Goal: Task Accomplishment & Management: Use online tool/utility

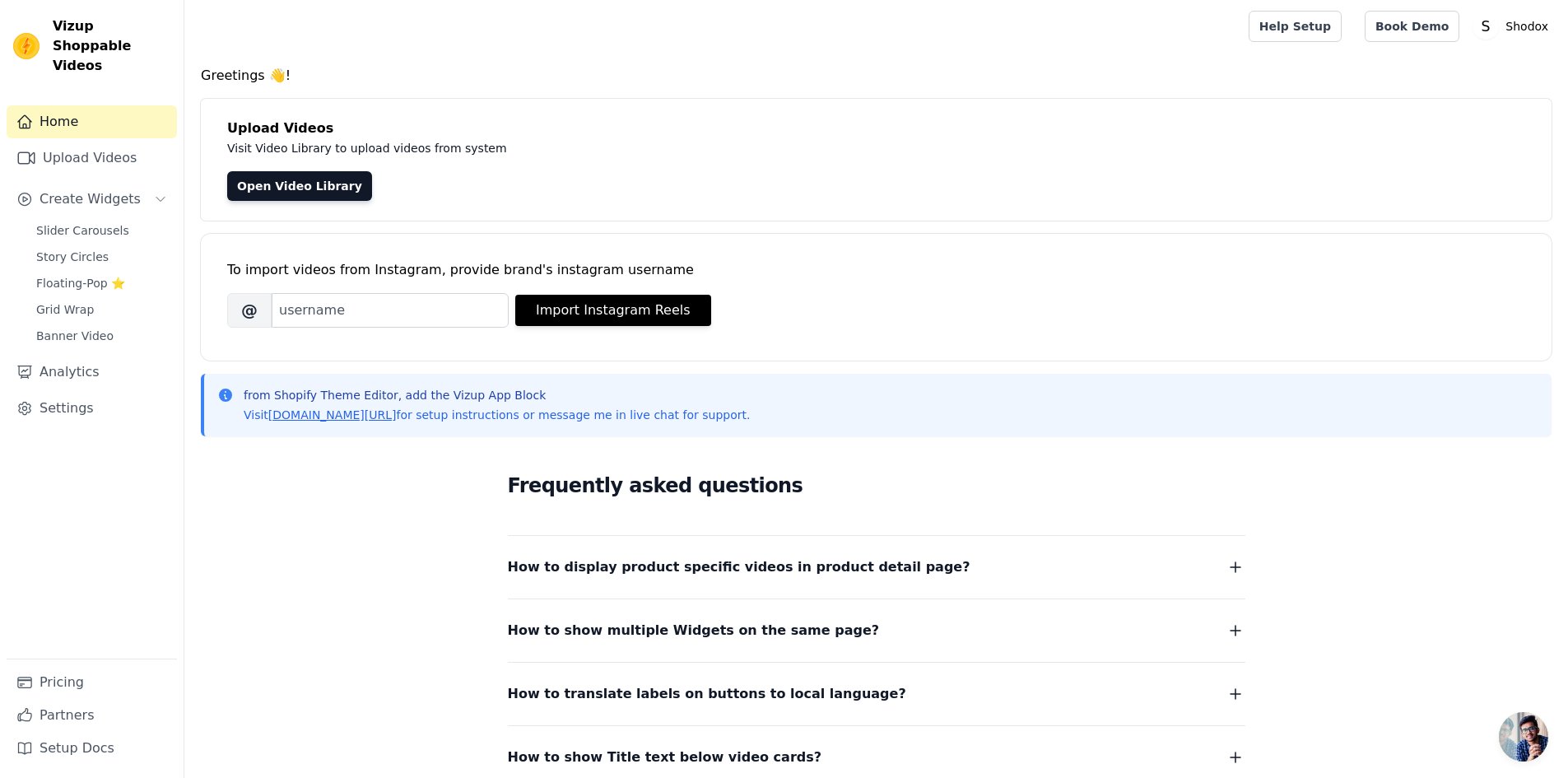
click at [78, 198] on div "Home Upload Videos Create Widgets Slider Carousels Story Circles Floating-Pop ⭐…" at bounding box center [92, 382] width 171 height 553
click at [90, 222] on span "Slider Carousels" at bounding box center [83, 230] width 93 height 16
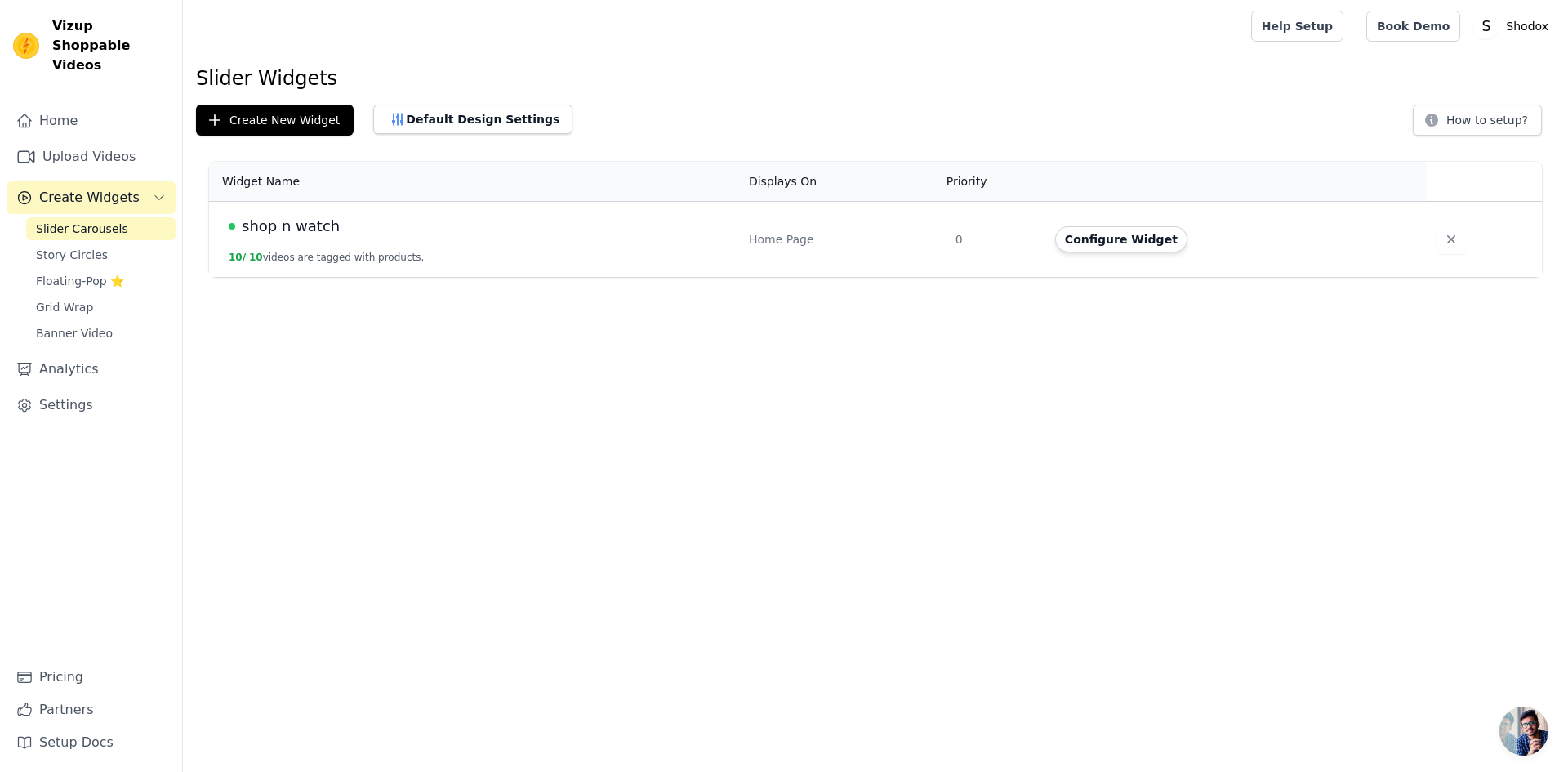
click at [440, 231] on div "shop n watch" at bounding box center [480, 226] width 501 height 23
click at [351, 245] on td "shop n watch 10 / 10 videos are tagged with products." at bounding box center [475, 239] width 530 height 76
click at [1073, 239] on button "Configure Widget" at bounding box center [1121, 239] width 133 height 27
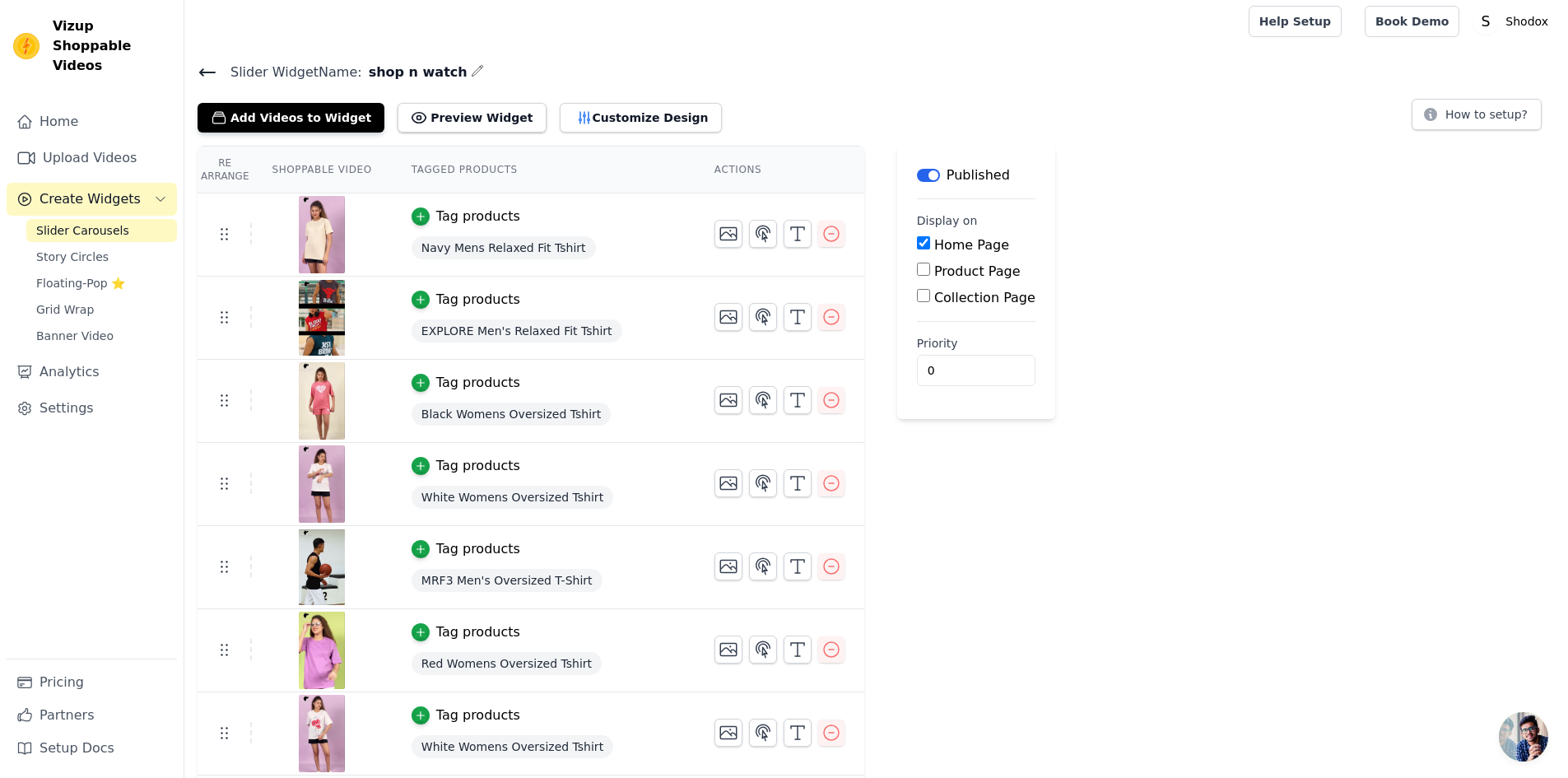
scroll to position [4, 0]
click at [826, 407] on icon "button" at bounding box center [831, 401] width 20 height 20
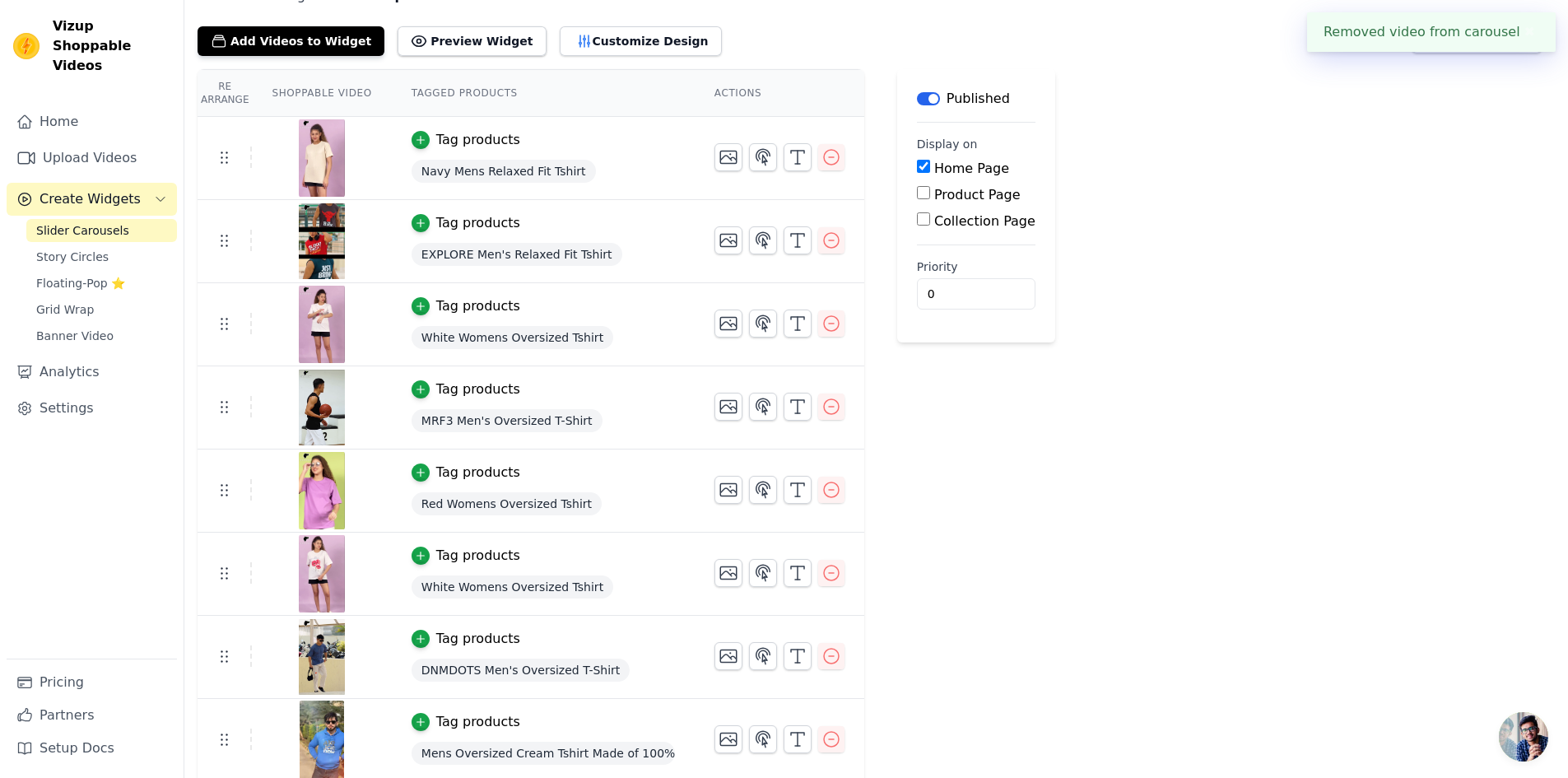
scroll to position [83, 0]
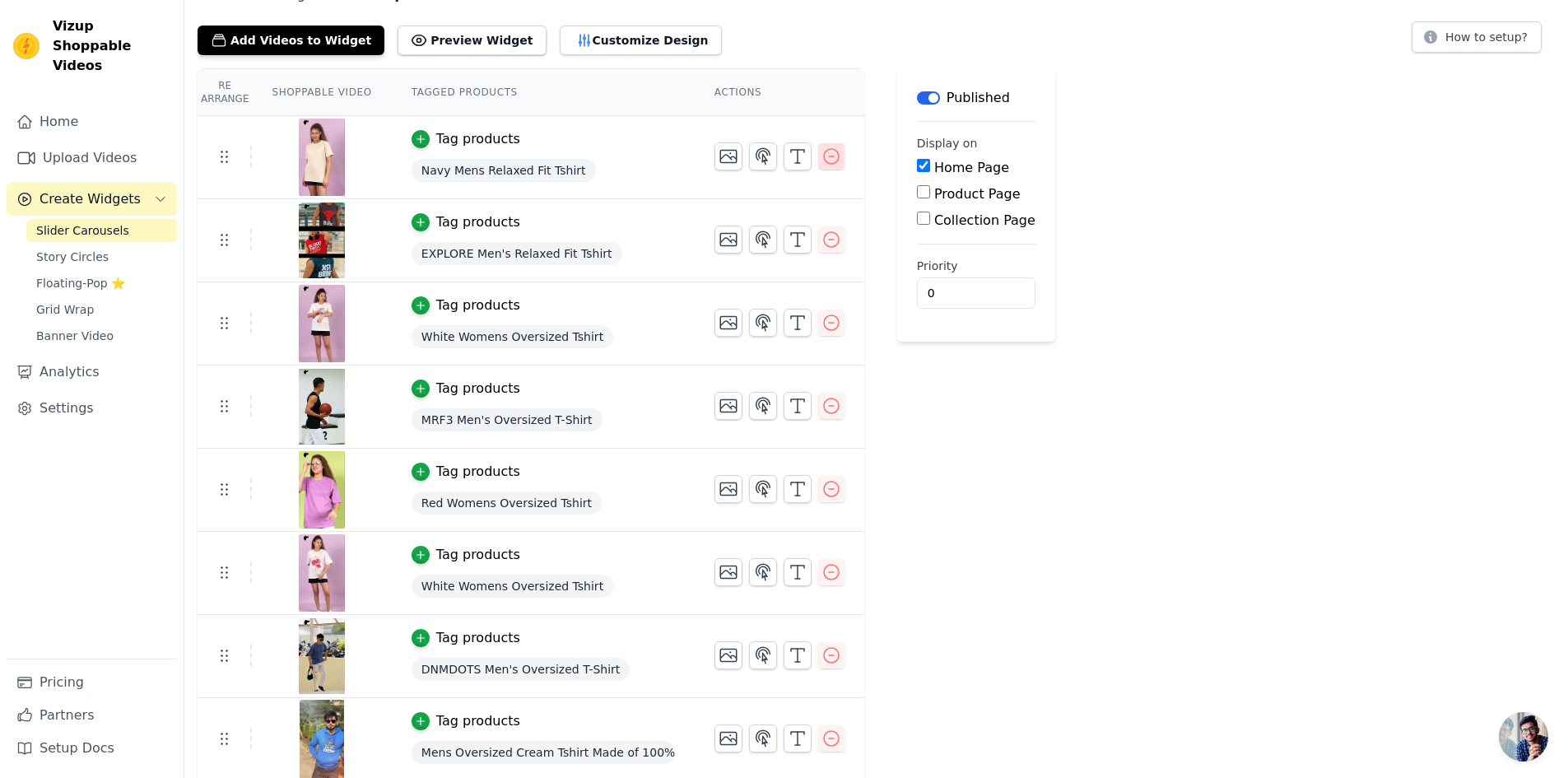
click at [821, 152] on icon "button" at bounding box center [831, 156] width 20 height 20
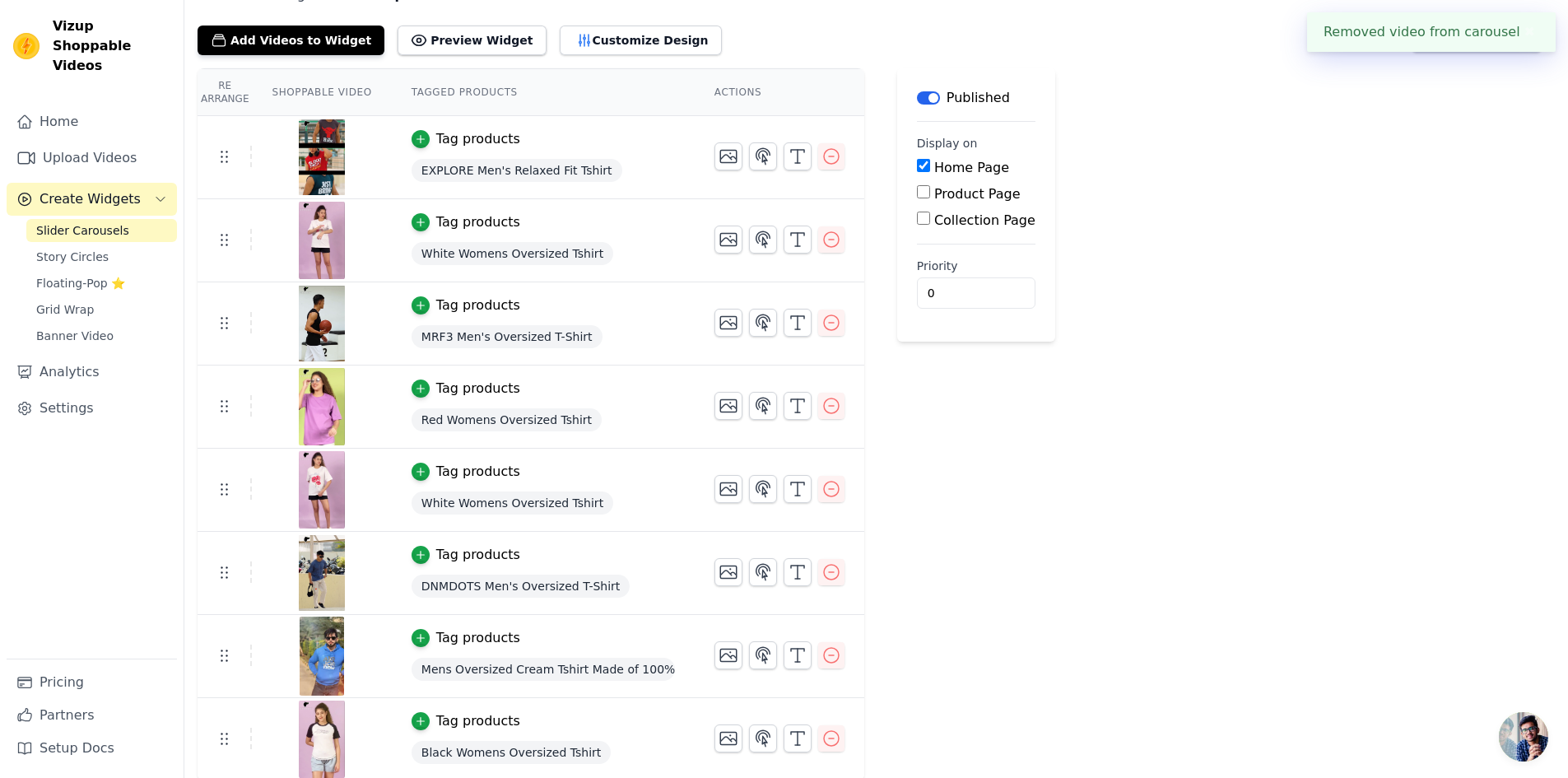
scroll to position [84, 0]
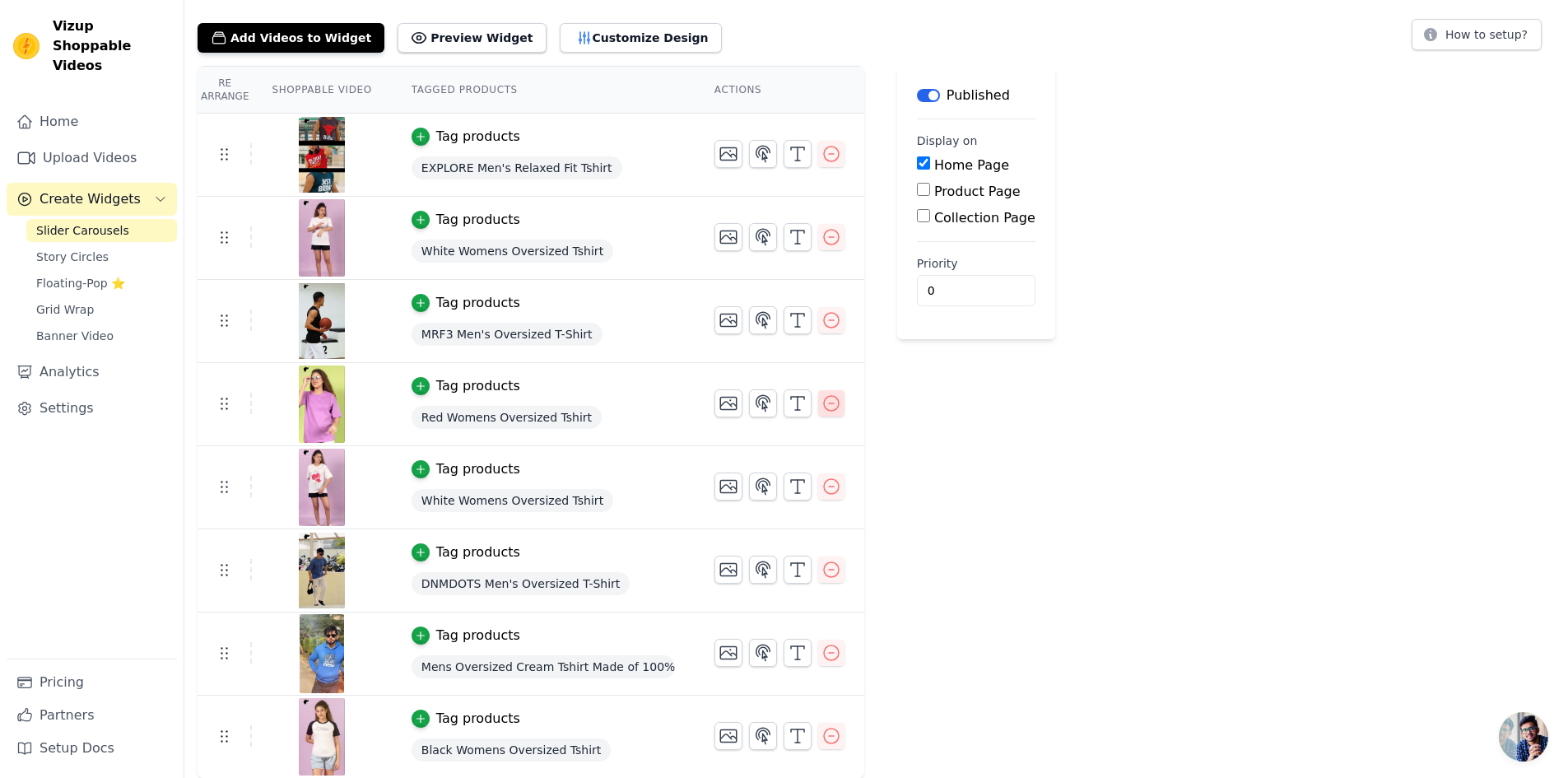
click at [822, 401] on icon "button" at bounding box center [831, 403] width 20 height 20
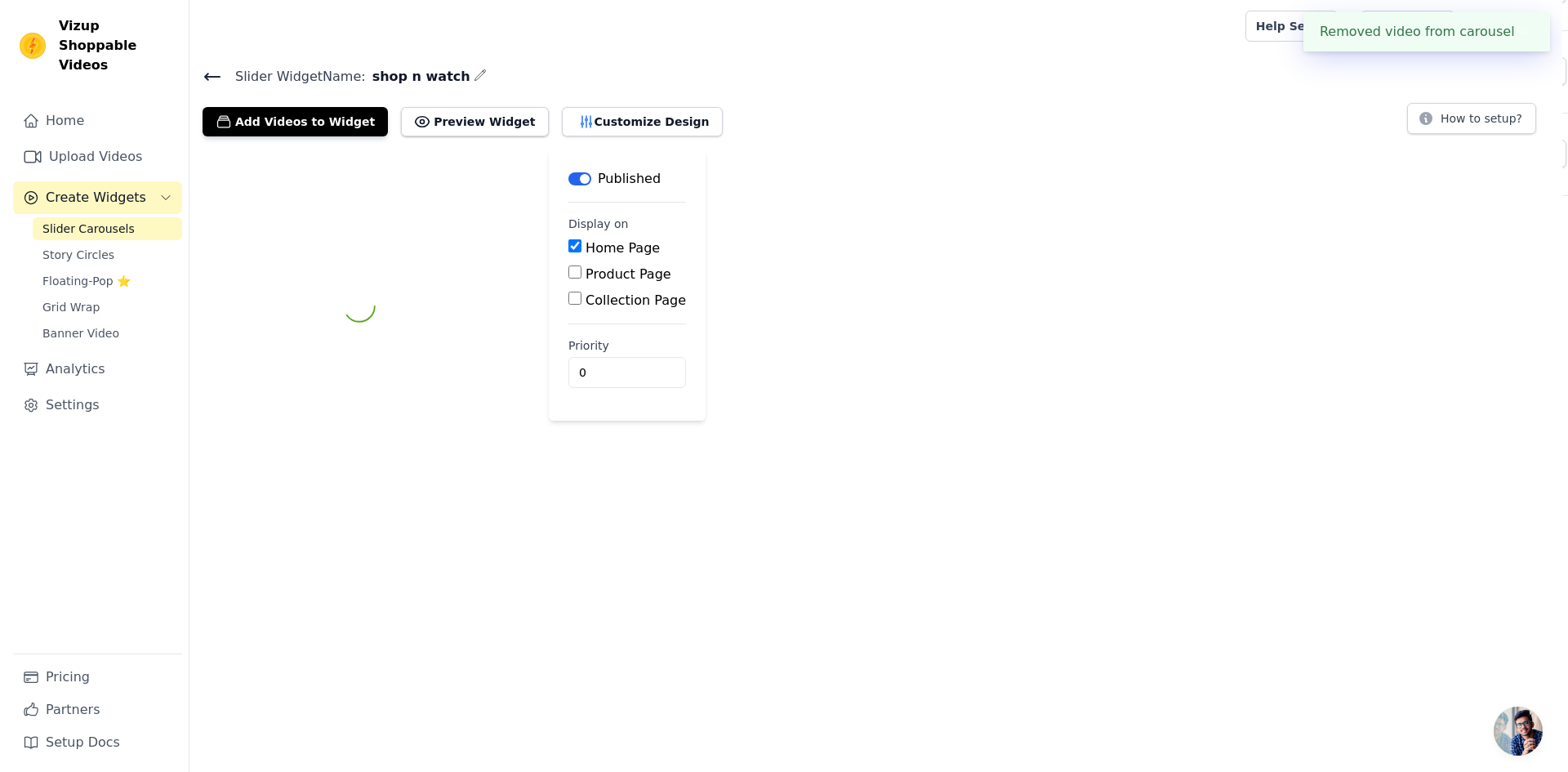
scroll to position [0, 0]
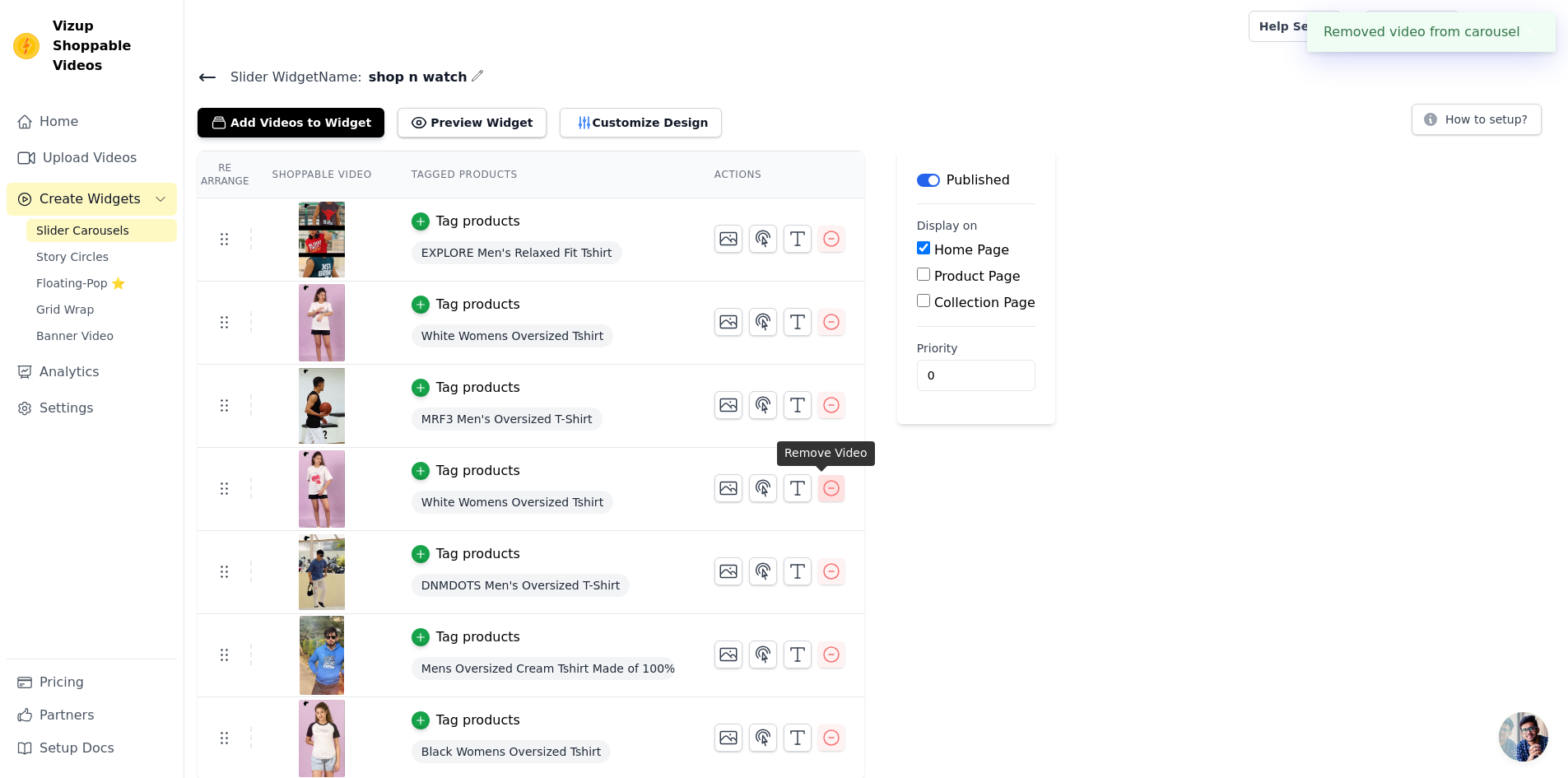
click at [824, 482] on icon "button" at bounding box center [831, 488] width 15 height 15
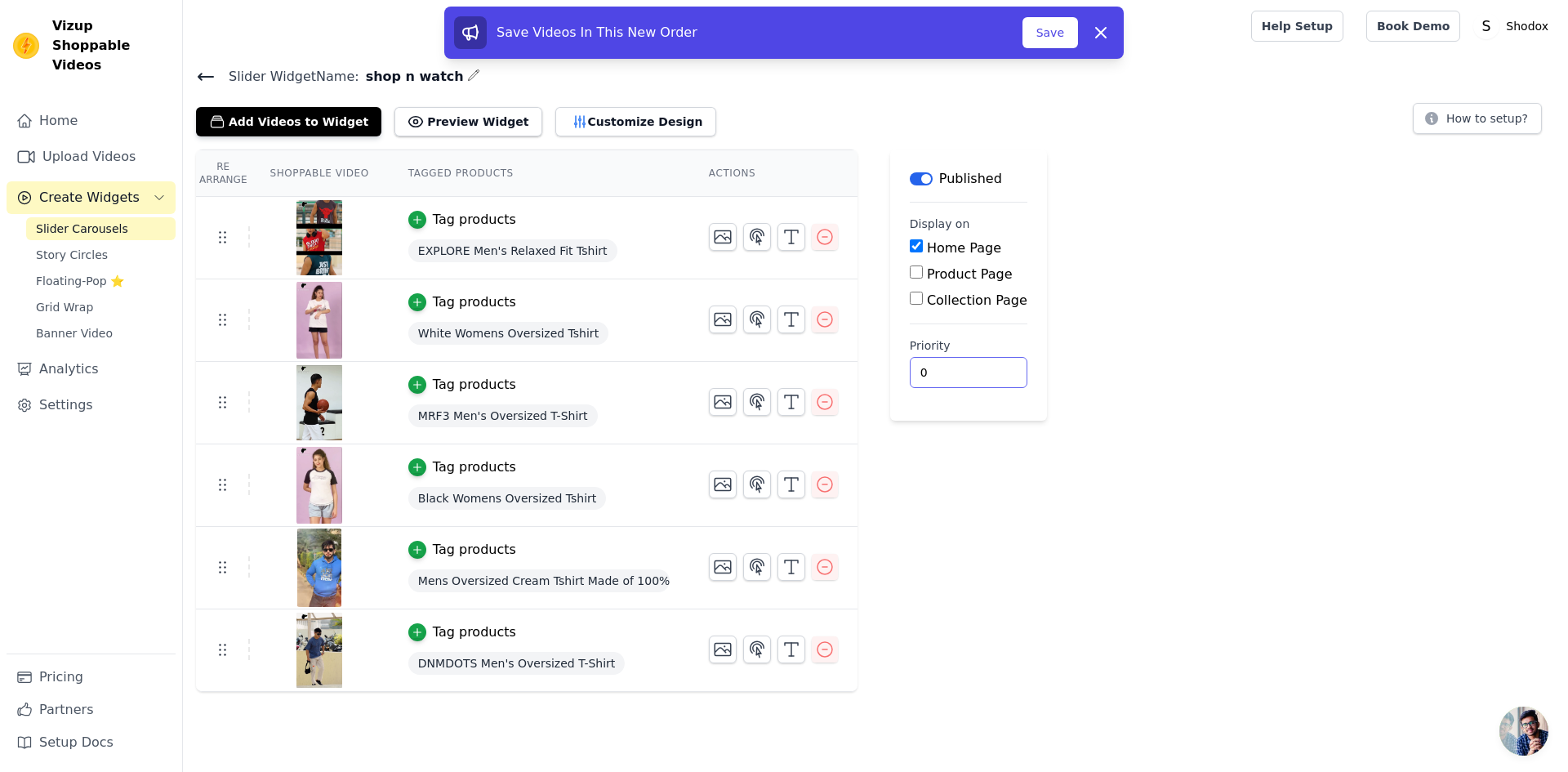
click at [952, 368] on input "0" at bounding box center [969, 372] width 118 height 31
click at [95, 221] on span "Slider Carousels" at bounding box center [82, 228] width 92 height 16
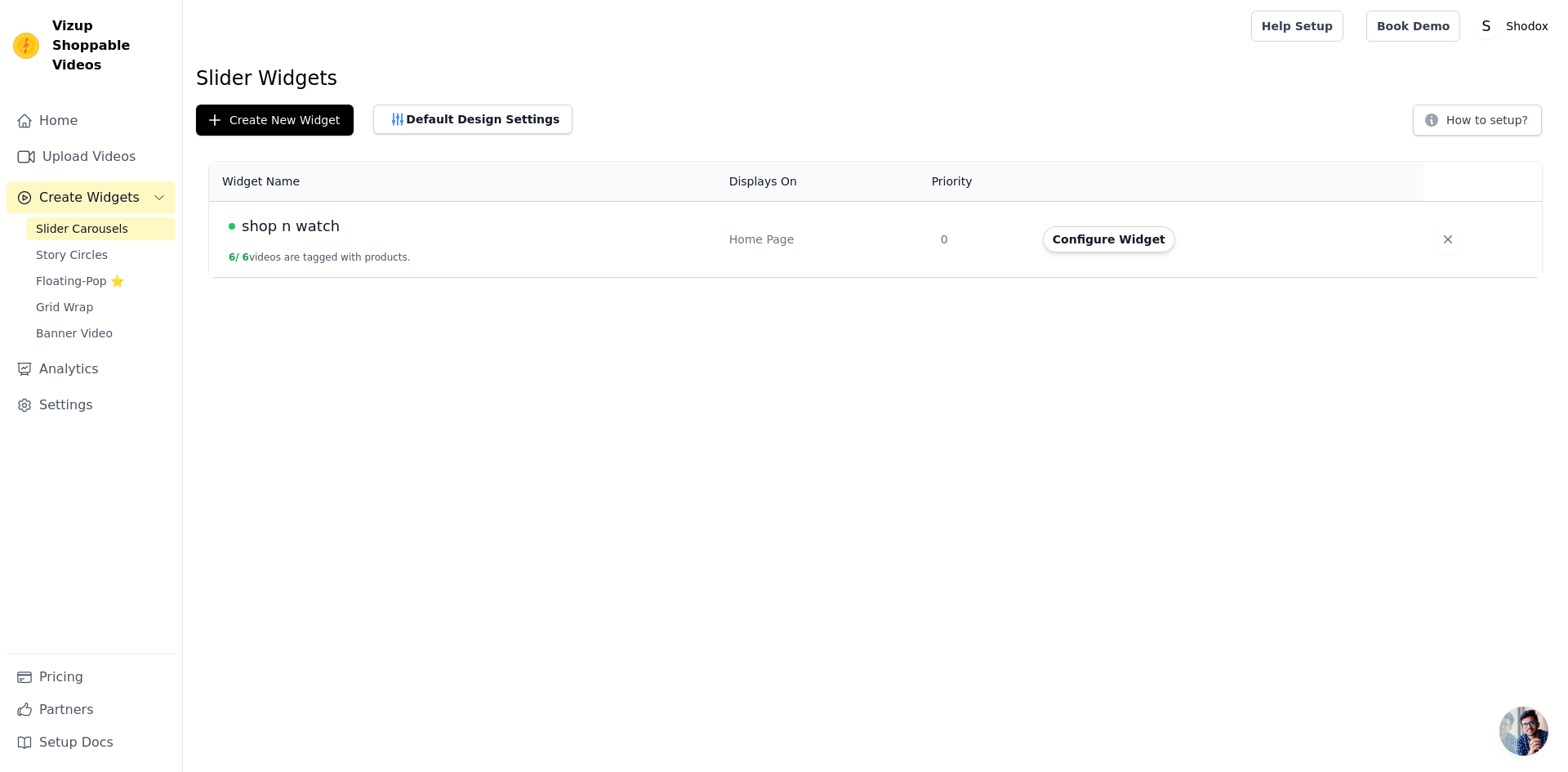
click at [359, 266] on td "shop n watch 6 / 6 videos are tagged with products." at bounding box center [464, 239] width 510 height 76
click at [1141, 250] on button "Configure Widget" at bounding box center [1109, 239] width 133 height 27
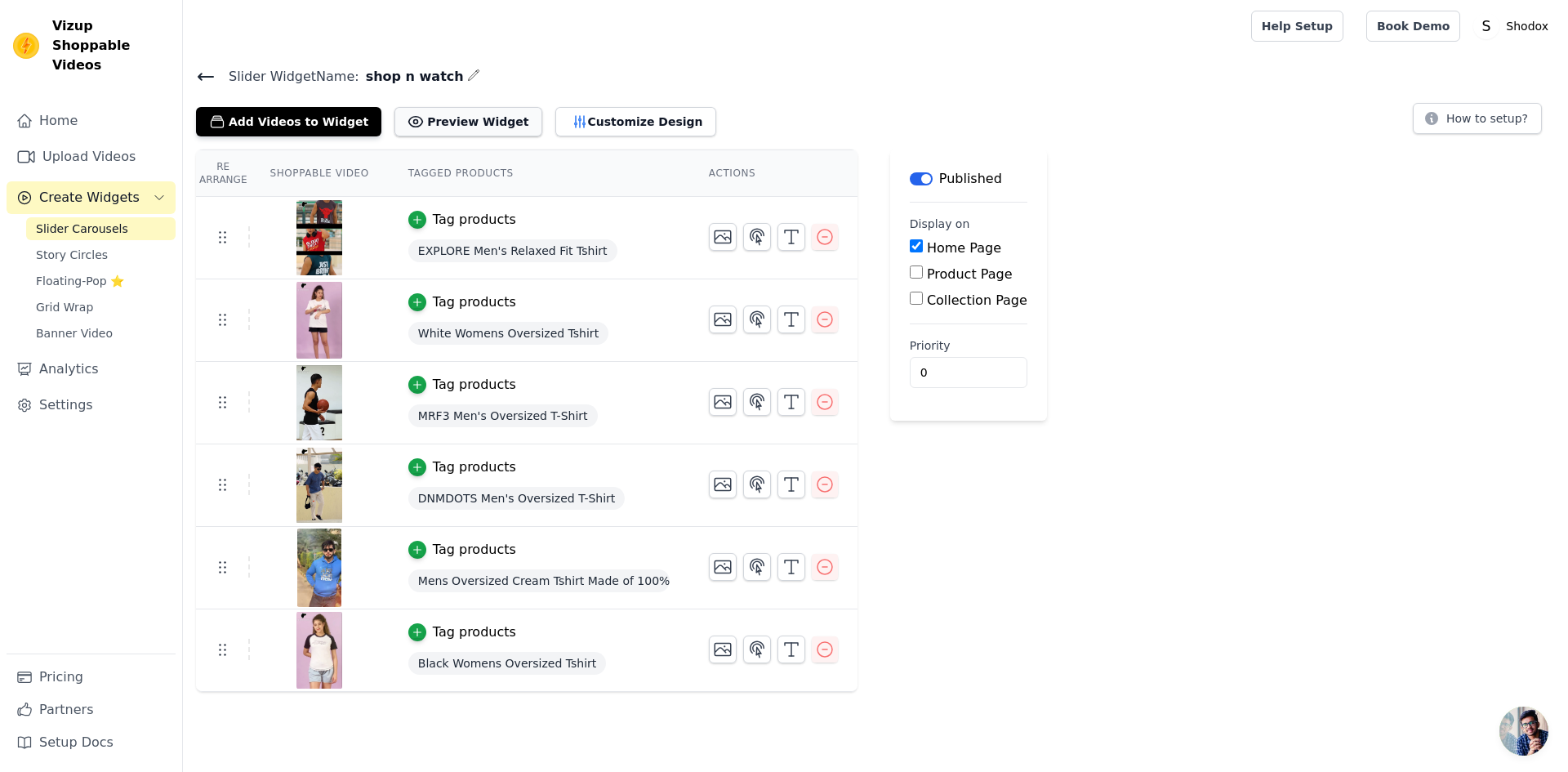
click at [412, 116] on button "Preview Widget" at bounding box center [468, 121] width 147 height 29
click at [292, 117] on button "Add Videos to Widget" at bounding box center [288, 121] width 186 height 29
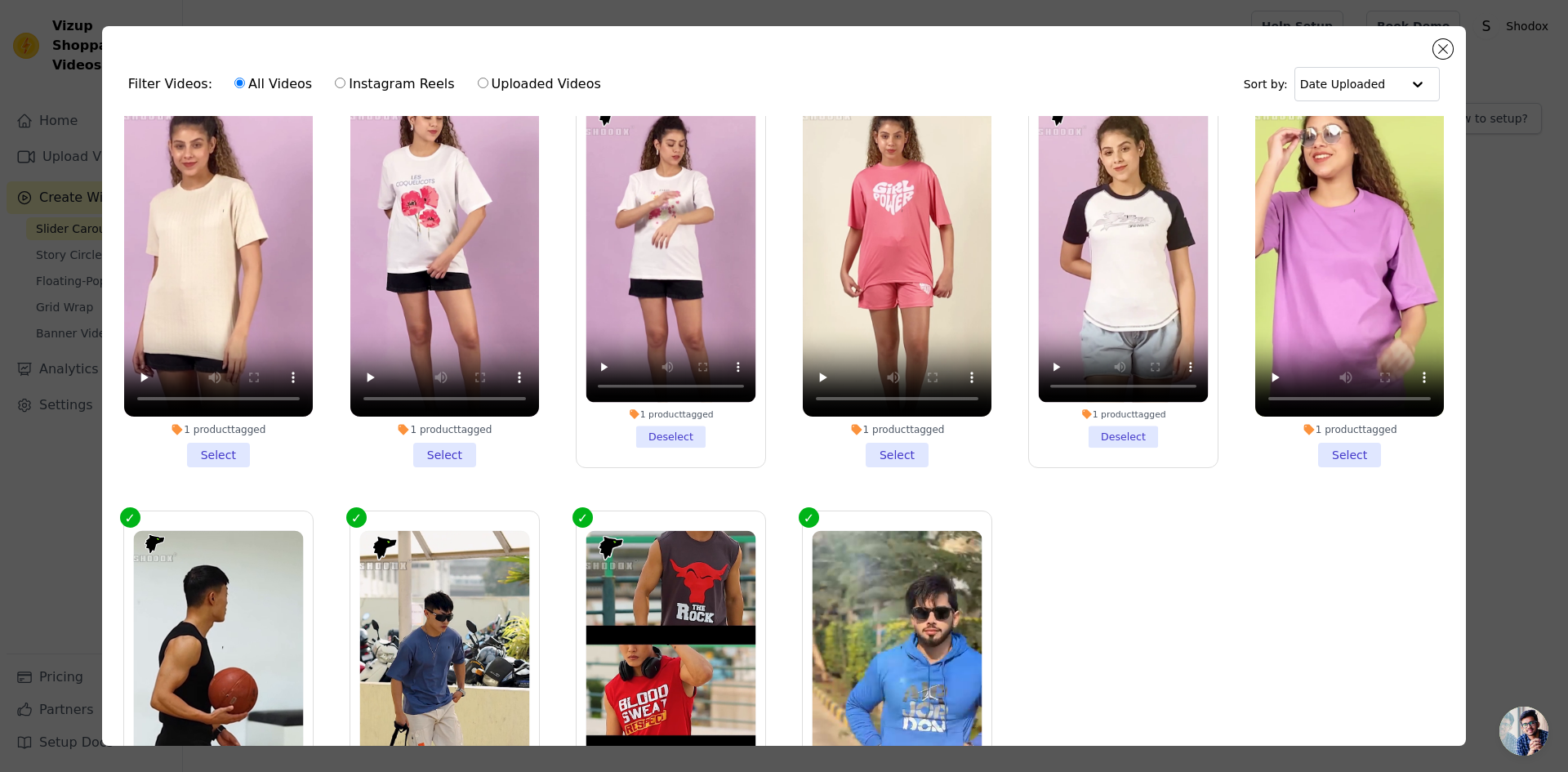
scroll to position [138, 0]
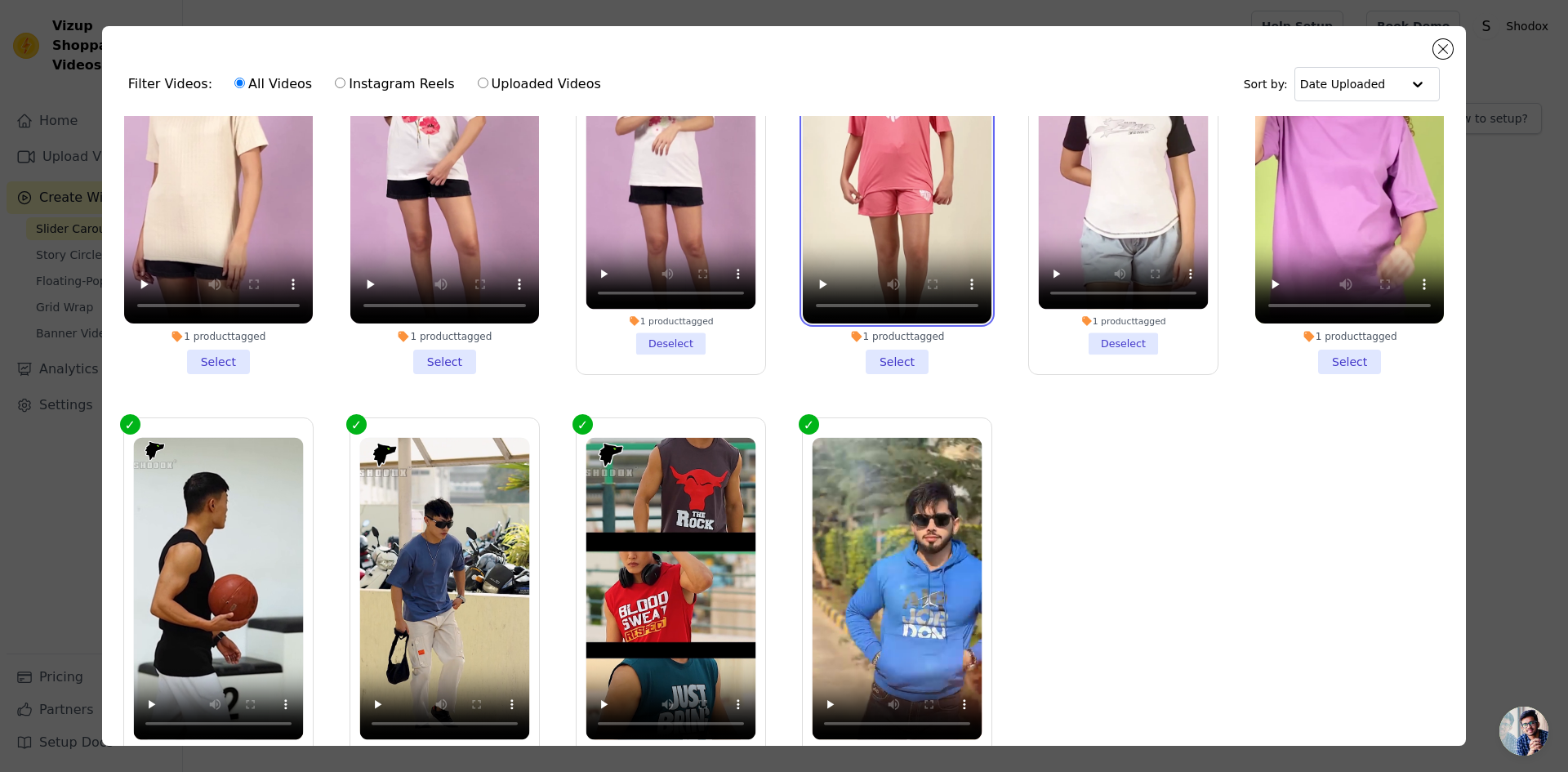
click at [840, 197] on video at bounding box center [897, 156] width 189 height 336
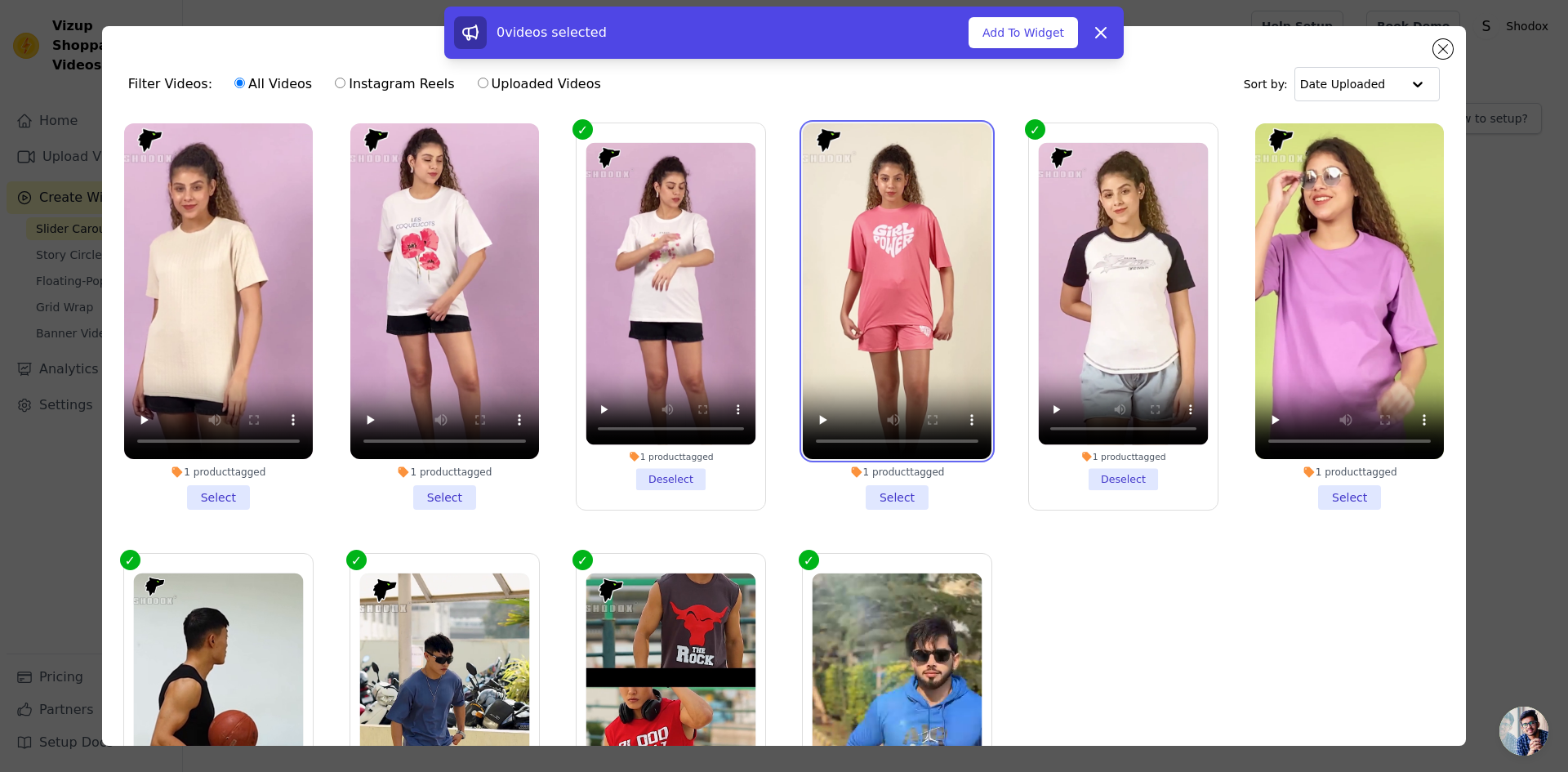
scroll to position [0, 0]
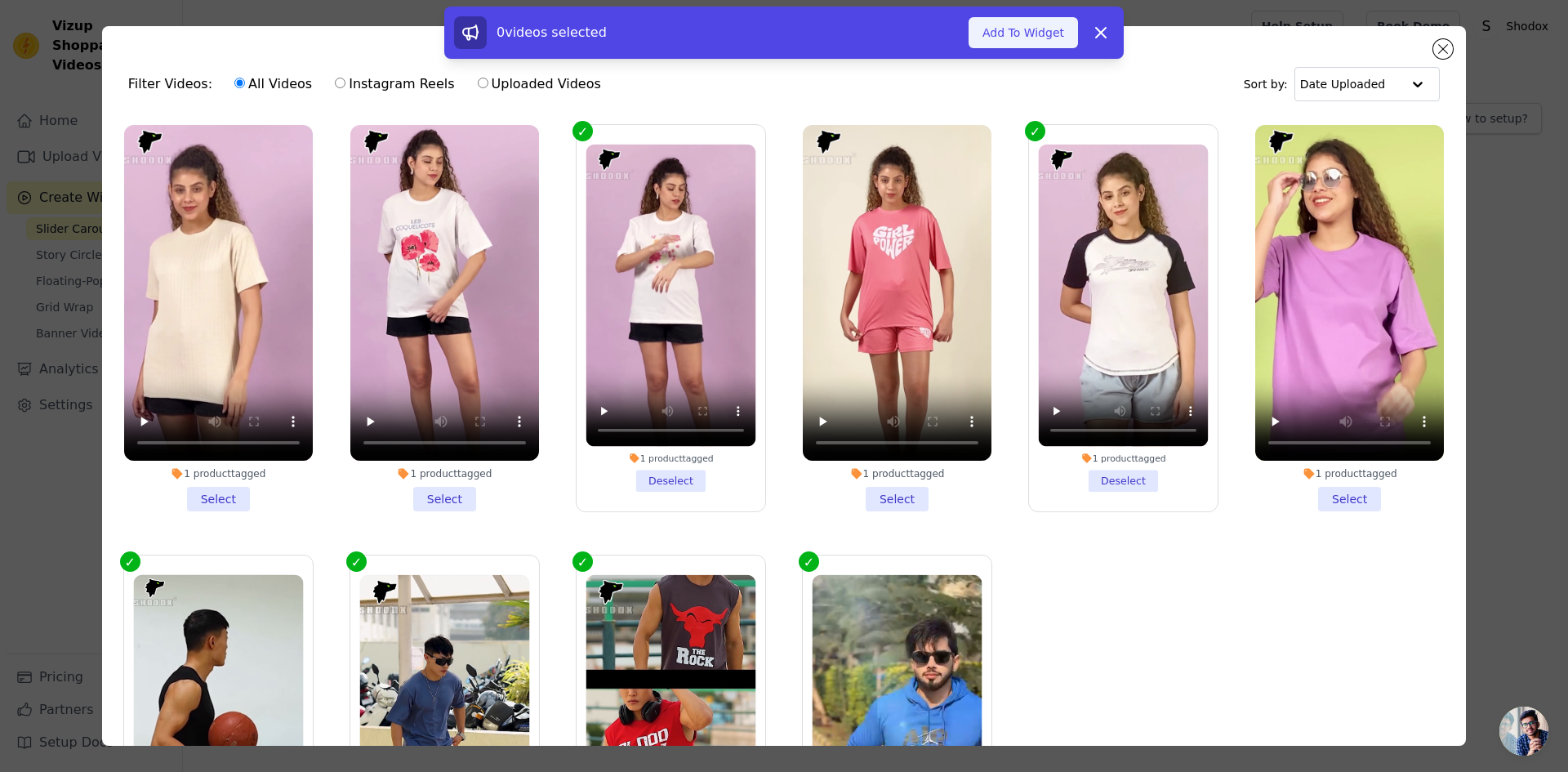
click at [1012, 32] on button "Add To Widget" at bounding box center [1023, 32] width 109 height 31
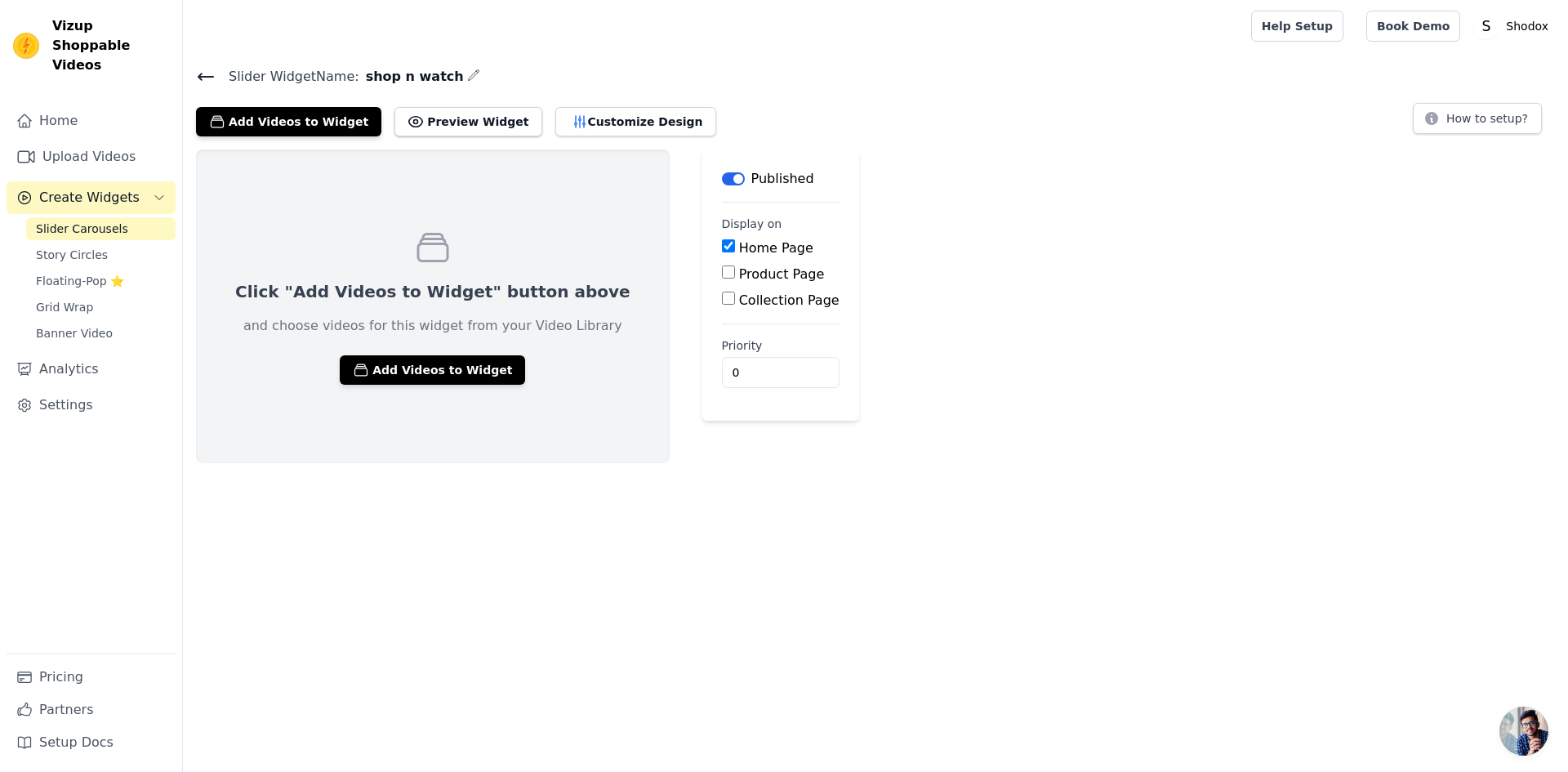
click at [106, 221] on span "Slider Carousels" at bounding box center [82, 228] width 92 height 16
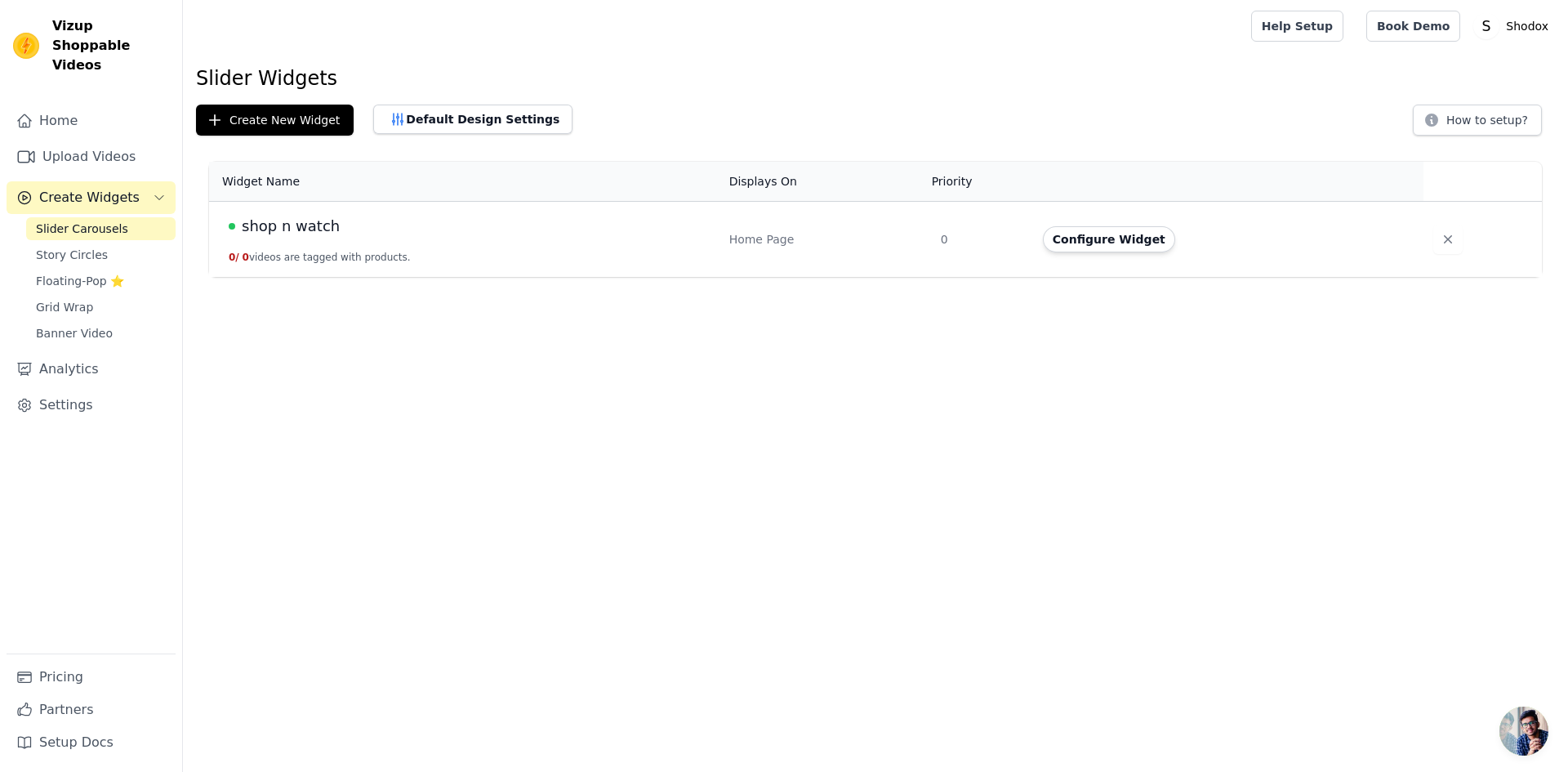
click at [103, 188] on span "Create Widgets" at bounding box center [90, 197] width 101 height 20
click at [95, 188] on span "Create Widgets" at bounding box center [90, 197] width 101 height 20
click at [91, 221] on span "Slider Carousels" at bounding box center [82, 228] width 92 height 16
click at [91, 221] on span "Slider Carousels" at bounding box center [82, 228] width 92 height 16
click at [93, 244] on link "Story Circles" at bounding box center [101, 255] width 150 height 23
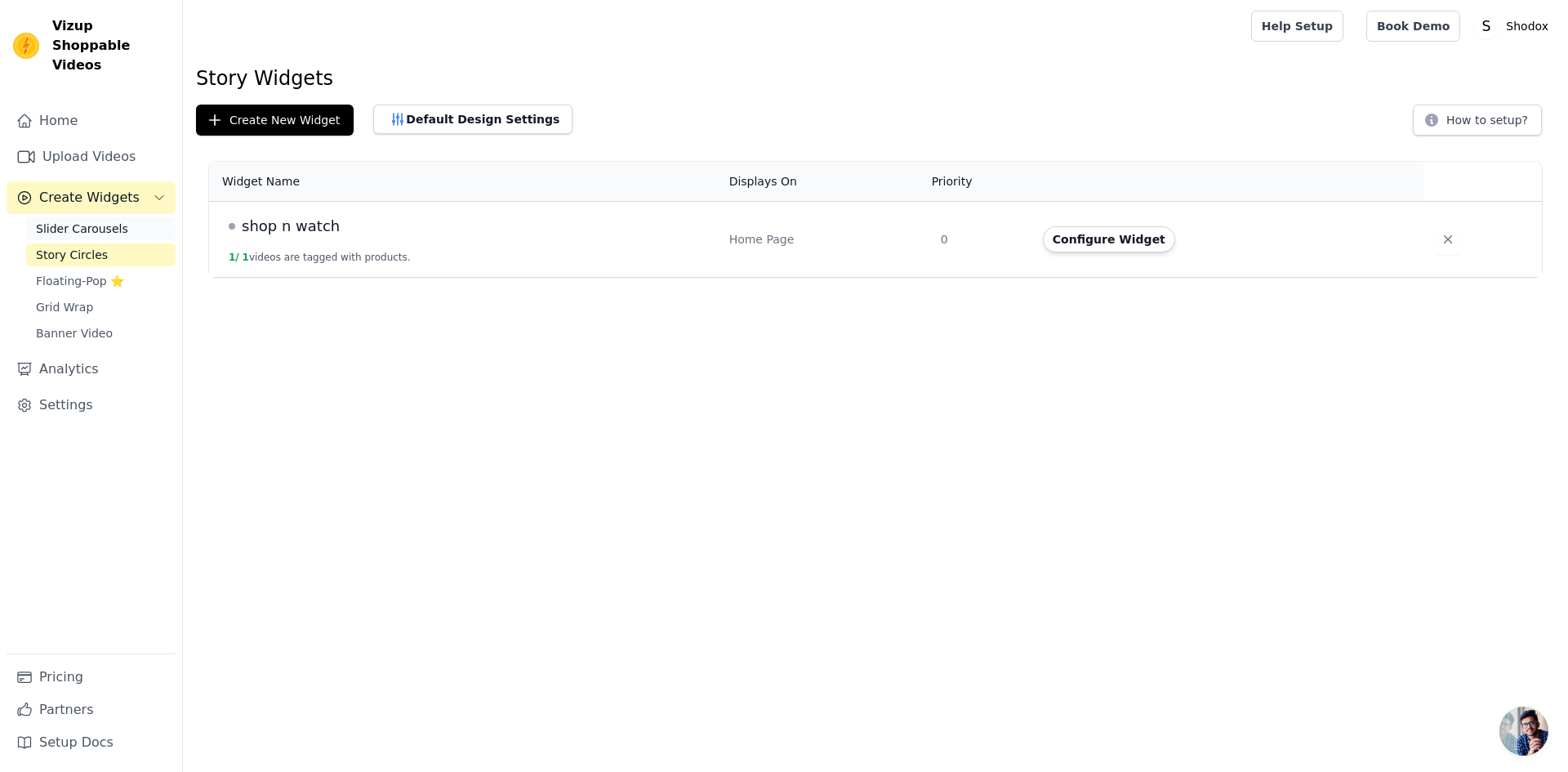
click at [115, 221] on span "Slider Carousels" at bounding box center [82, 228] width 92 height 16
click at [1147, 237] on button "Configure Widget" at bounding box center [1109, 239] width 133 height 27
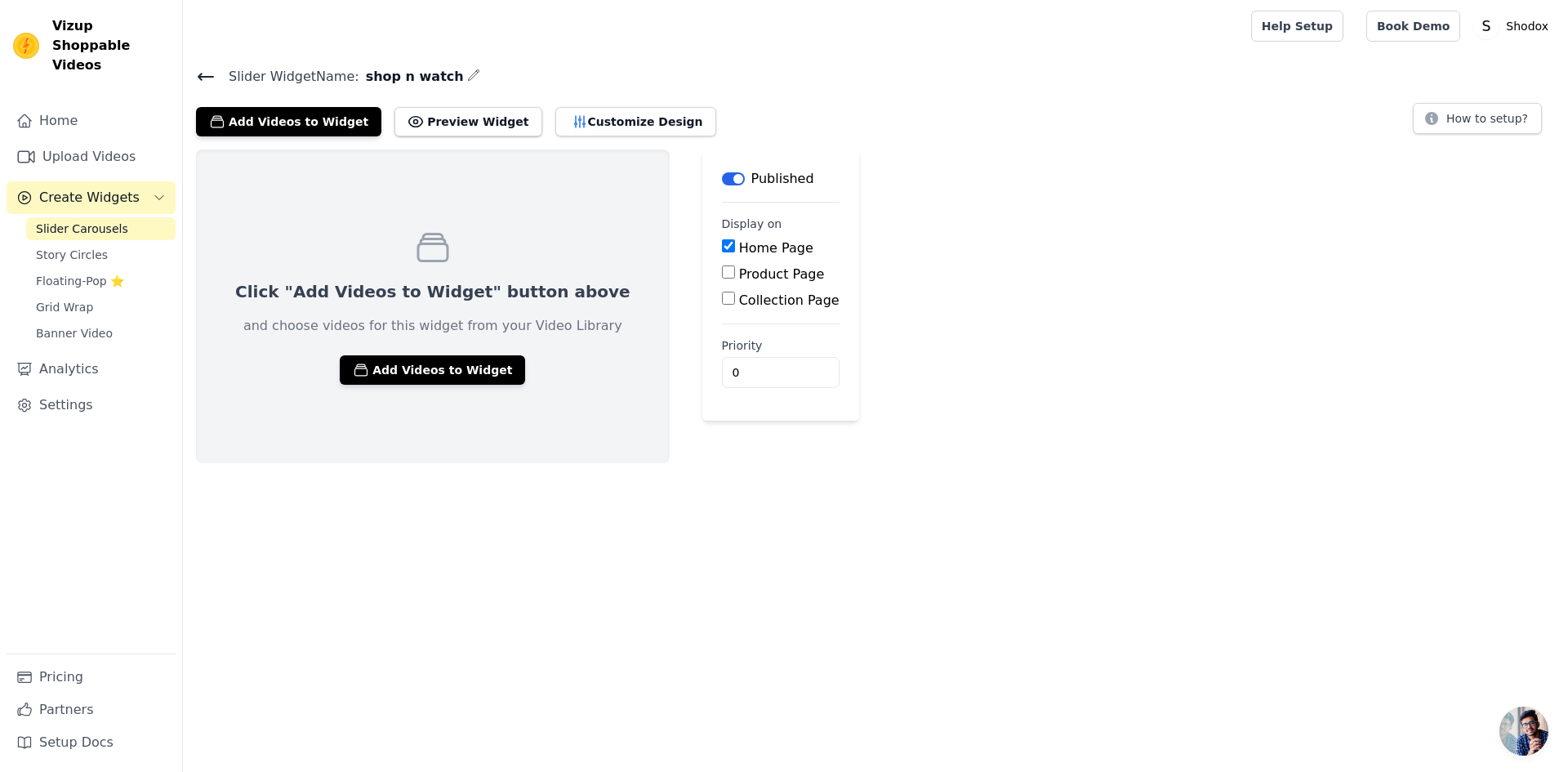
click at [87, 188] on span "Create Widgets" at bounding box center [90, 197] width 101 height 20
click at [70, 140] on link "Upload Videos" at bounding box center [91, 156] width 169 height 32
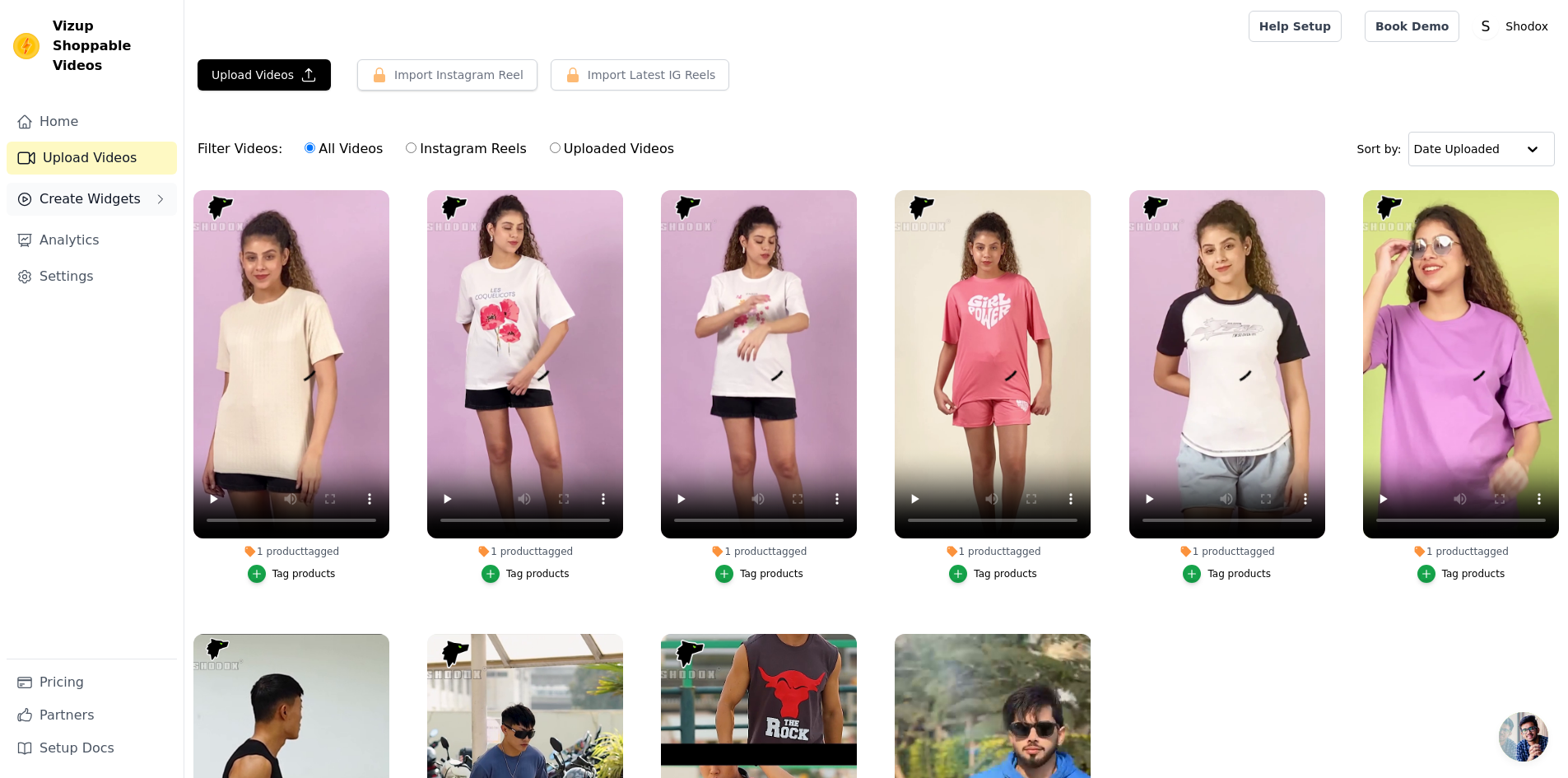
click at [91, 190] on span "Create Widgets" at bounding box center [90, 199] width 102 height 20
click at [88, 219] on link "Slider Carousels" at bounding box center [102, 230] width 151 height 23
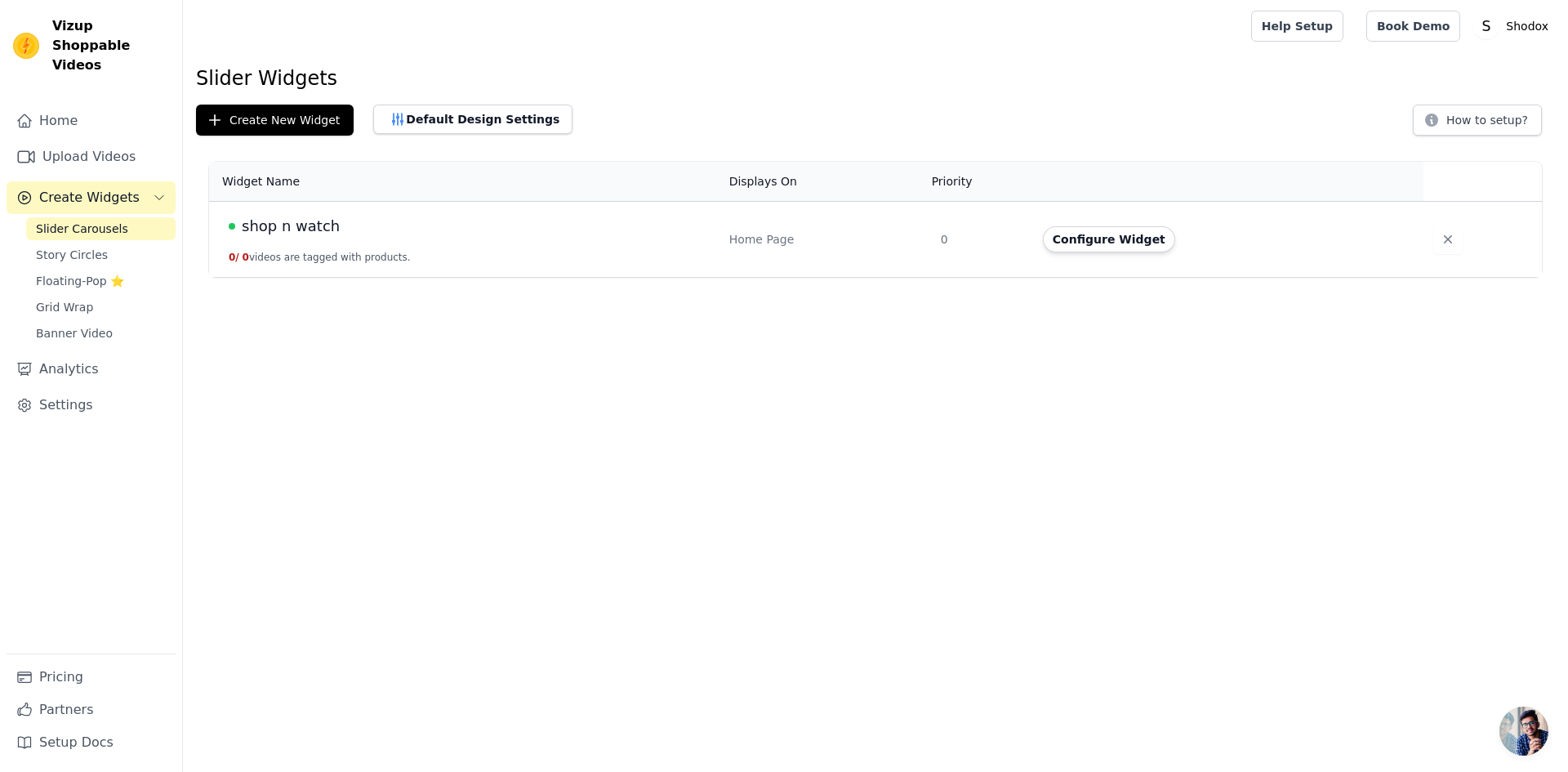
click at [435, 242] on td "shop n watch 0 / 0 videos are tagged with products." at bounding box center [464, 239] width 510 height 76
click at [1067, 238] on button "Configure Widget" at bounding box center [1109, 239] width 133 height 27
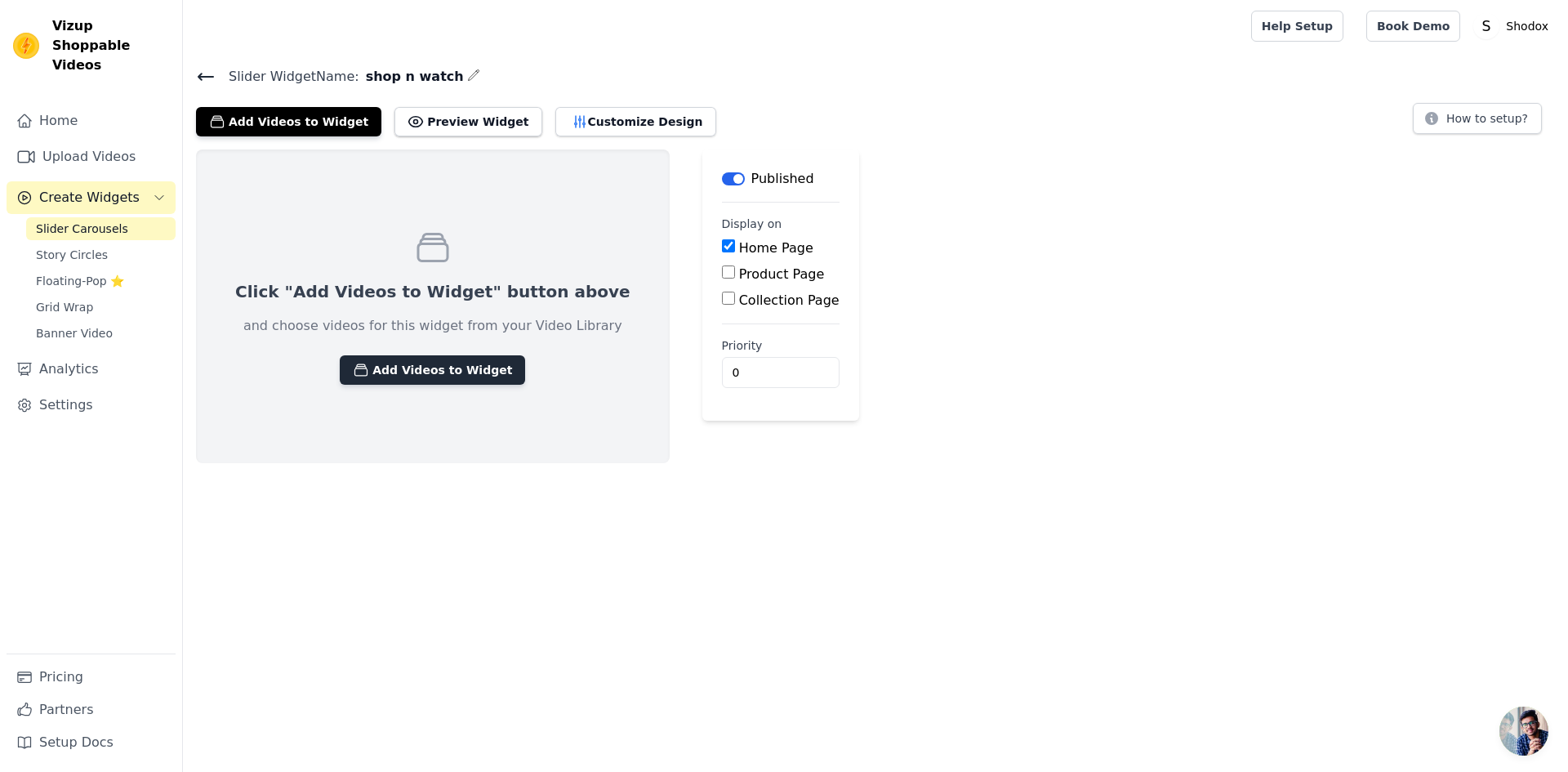
click at [445, 362] on button "Add Videos to Widget" at bounding box center [432, 370] width 186 height 29
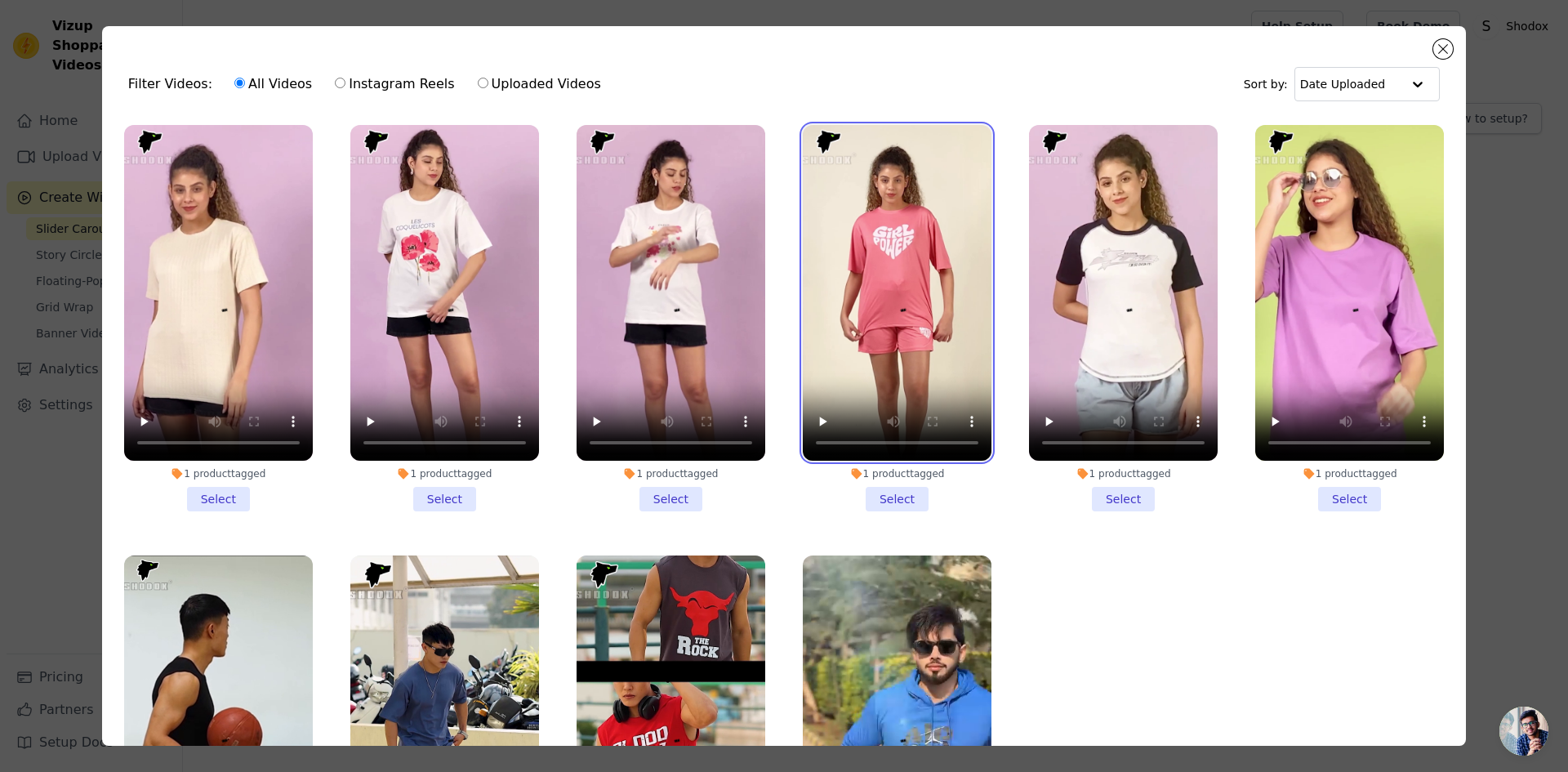
click at [881, 345] on video at bounding box center [897, 292] width 189 height 336
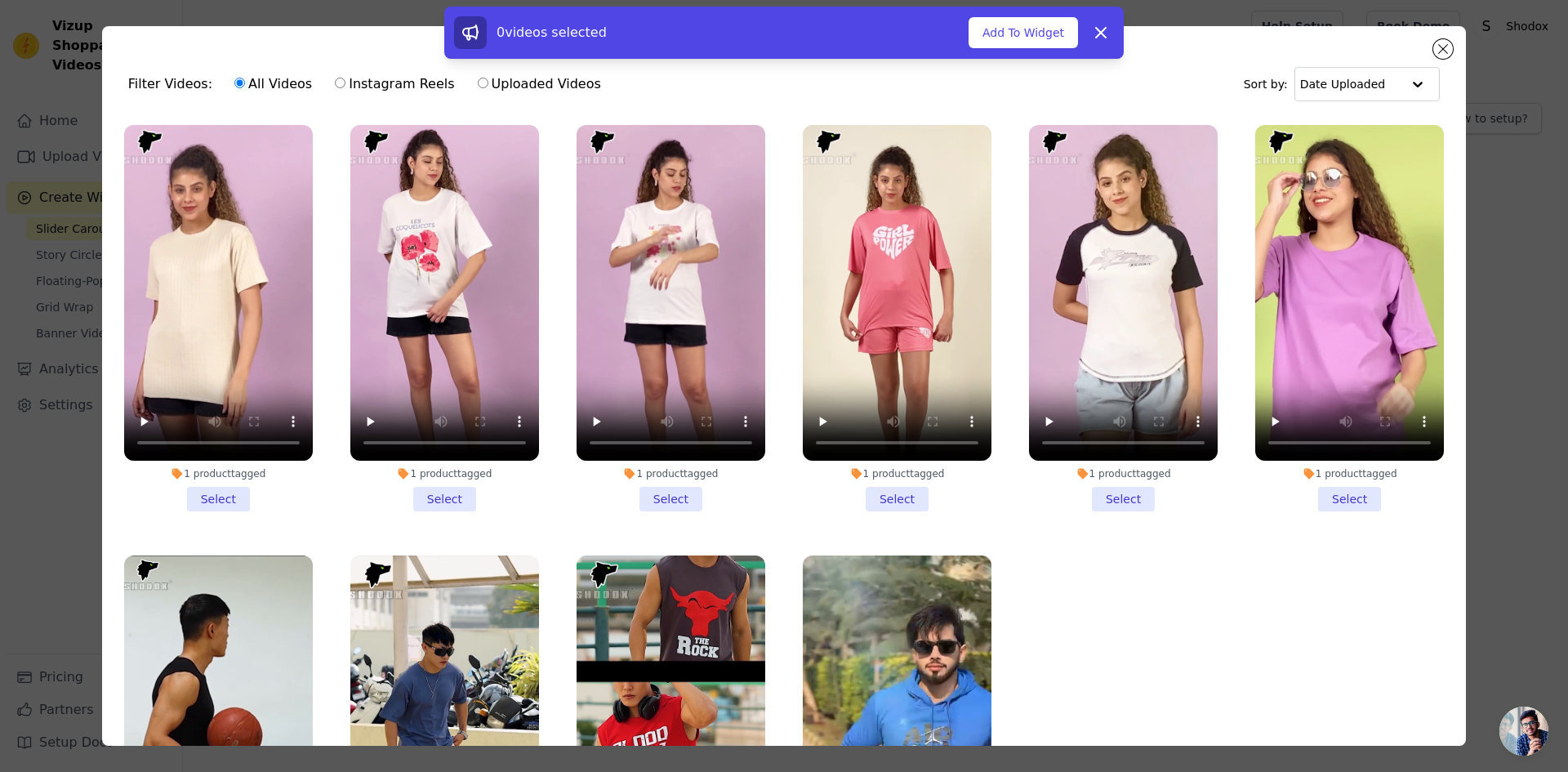
click at [905, 494] on li "1 product tagged Select" at bounding box center [897, 318] width 189 height 386
click at [0, 0] on input "1 product tagged Select" at bounding box center [0, 0] width 0 height 0
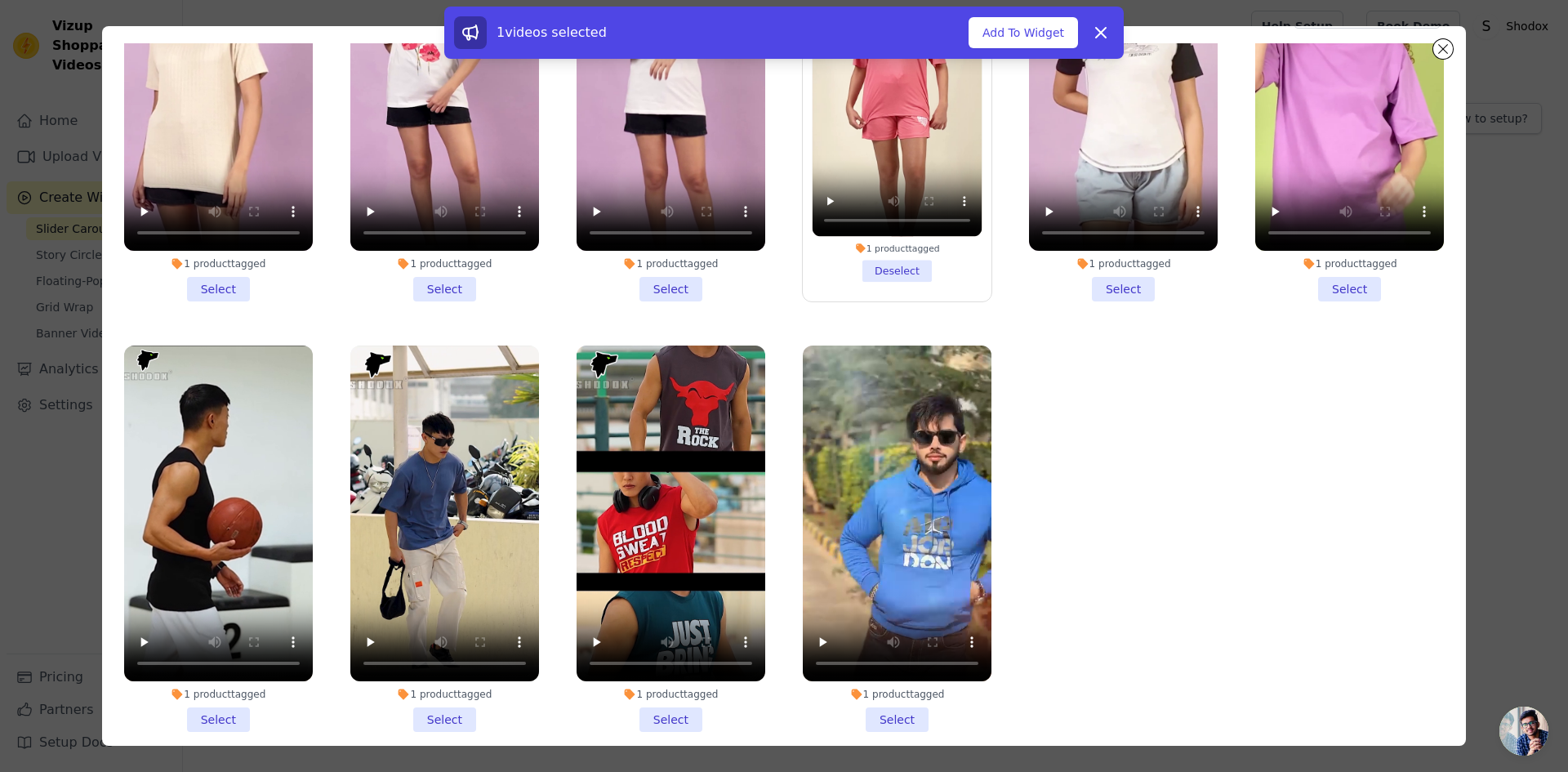
scroll to position [142, 0]
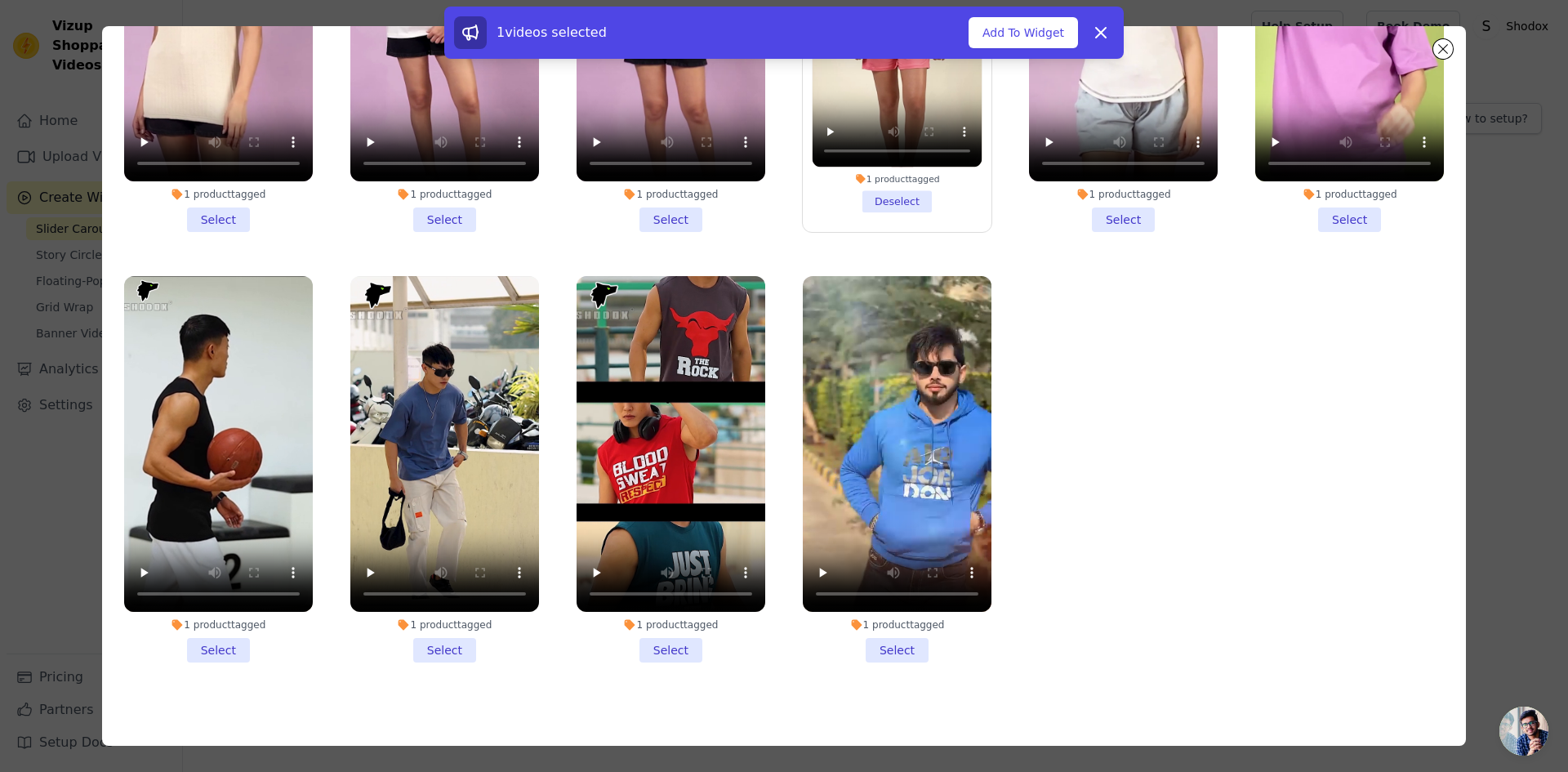
click at [650, 634] on li "1 product tagged Select" at bounding box center [670, 469] width 189 height 386
click at [0, 0] on input "1 product tagged Select" at bounding box center [0, 0] width 0 height 0
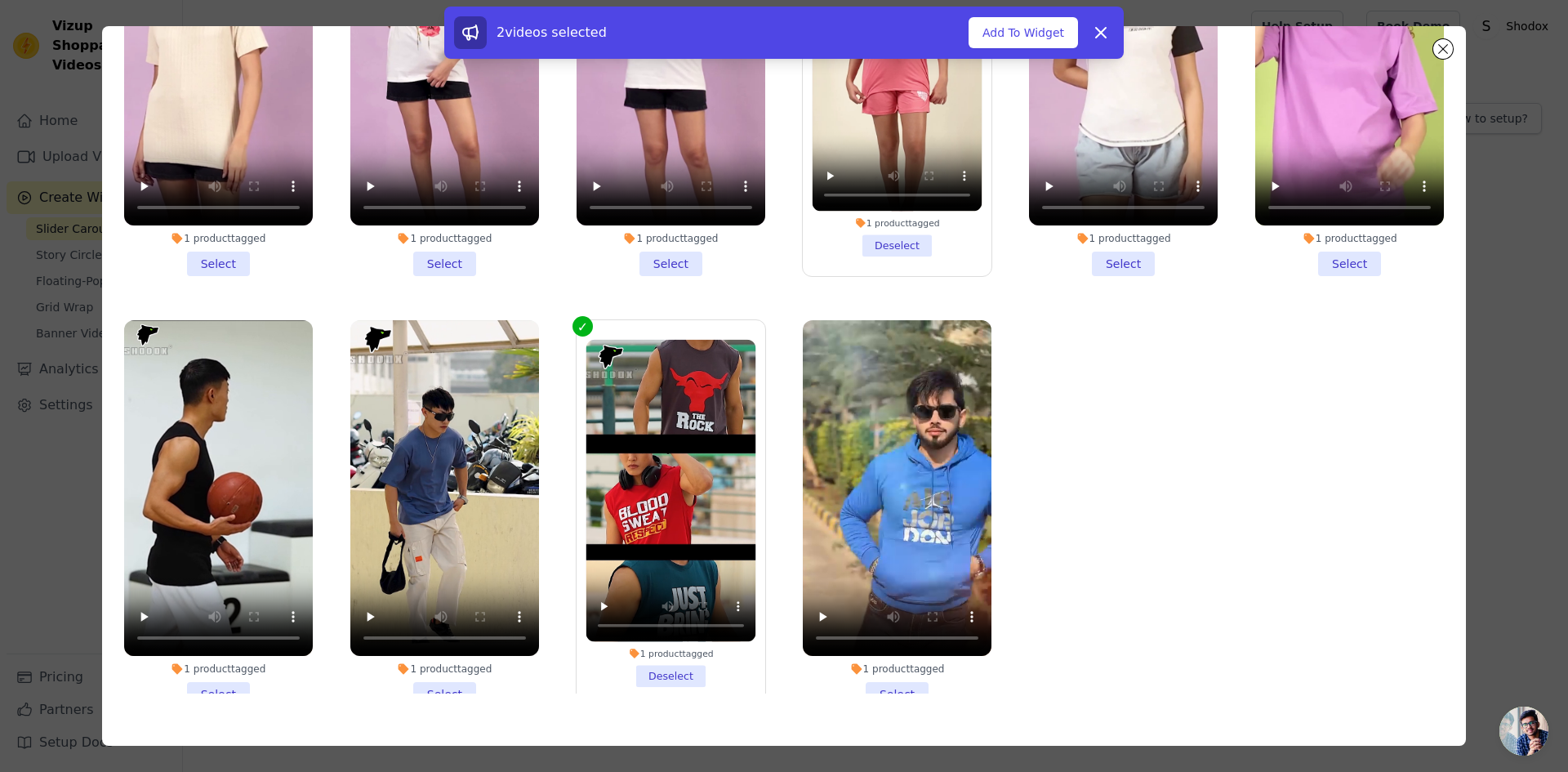
scroll to position [0, 0]
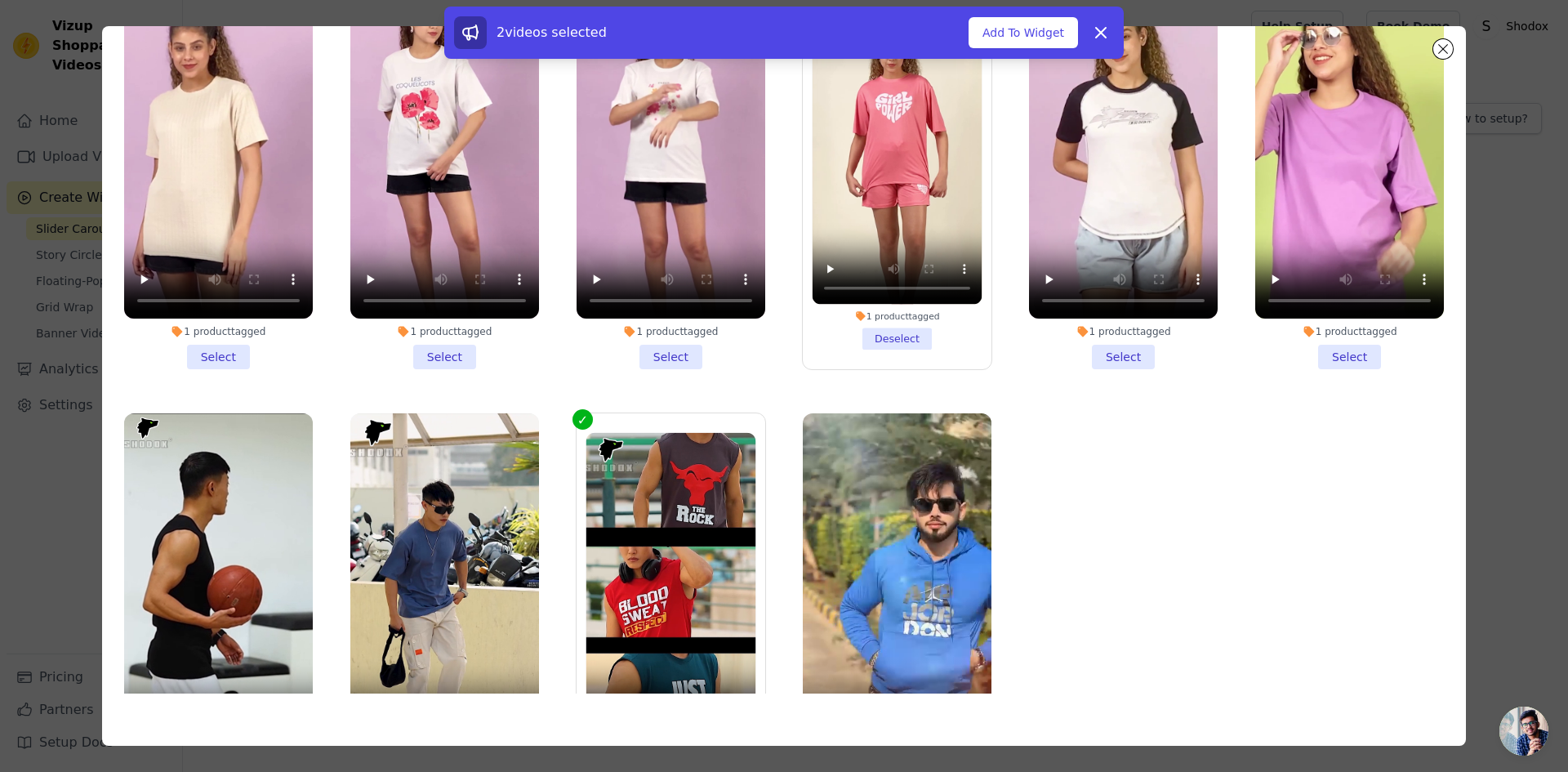
click at [1105, 345] on li "1 product tagged Select" at bounding box center [1123, 176] width 189 height 386
click at [0, 0] on input "1 product tagged Select" at bounding box center [0, 0] width 0 height 0
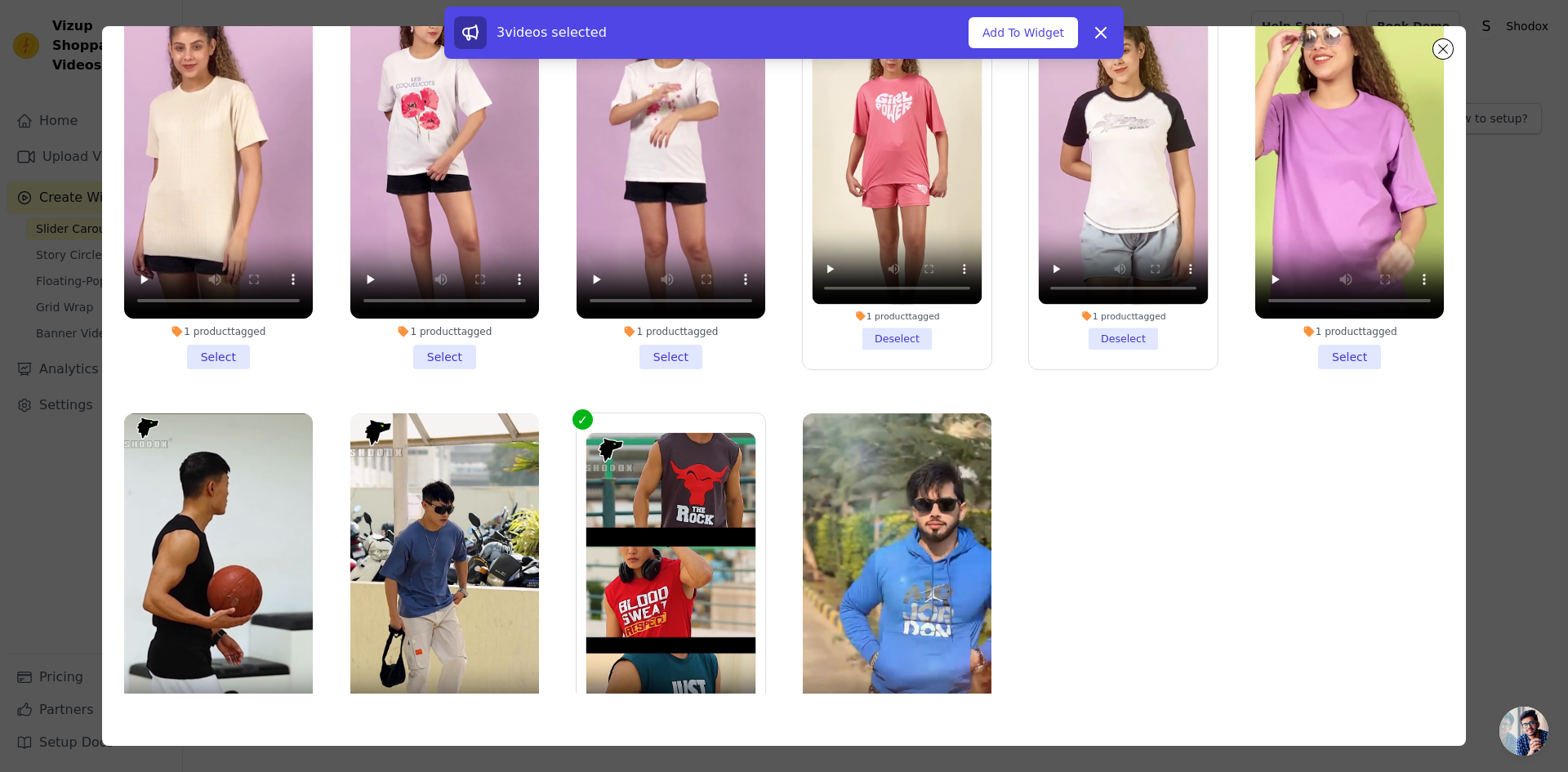
scroll to position [138, 0]
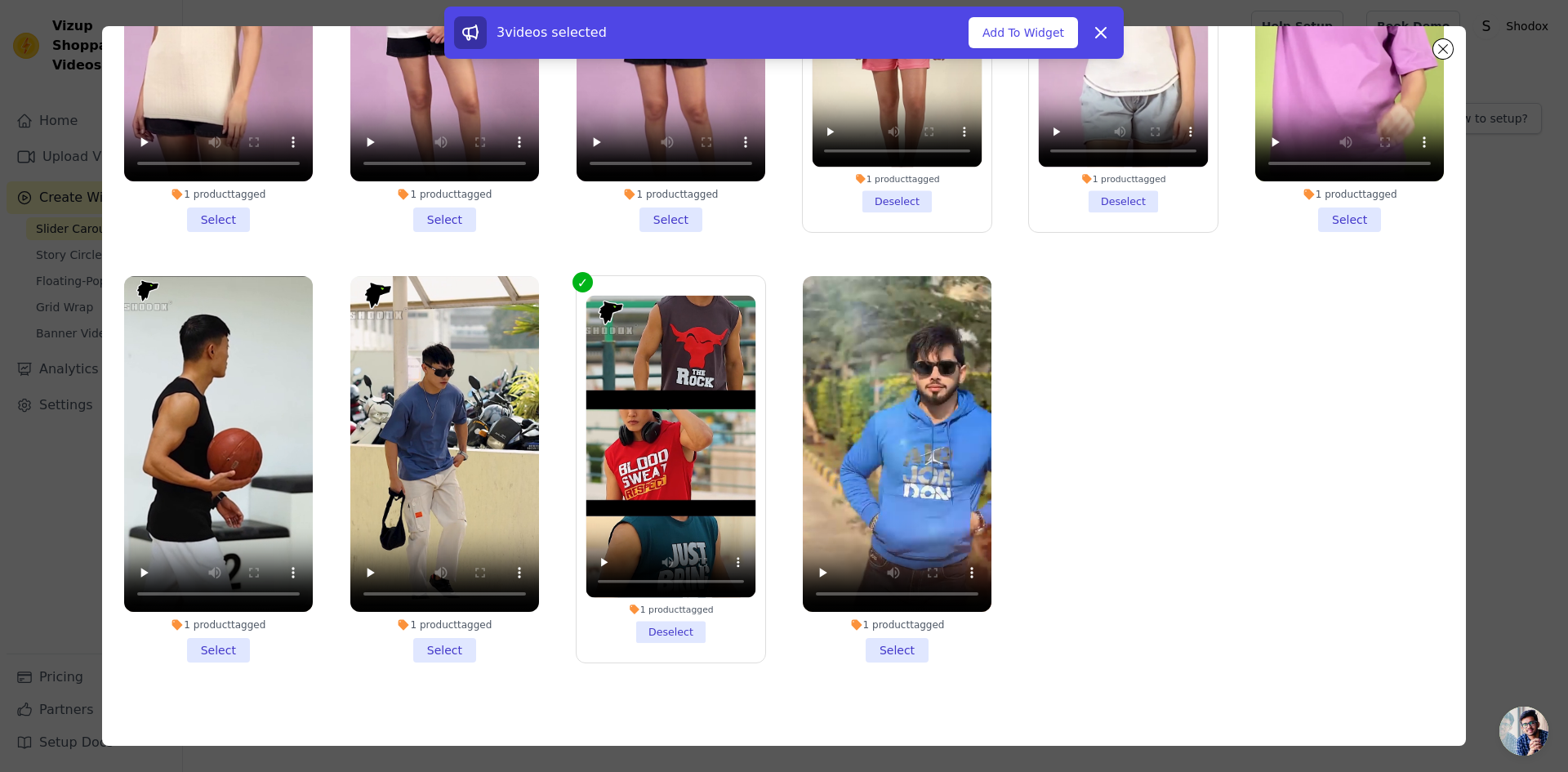
click at [196, 636] on li "1 product tagged Select" at bounding box center [218, 469] width 189 height 386
click at [0, 0] on input "1 product tagged Select" at bounding box center [0, 0] width 0 height 0
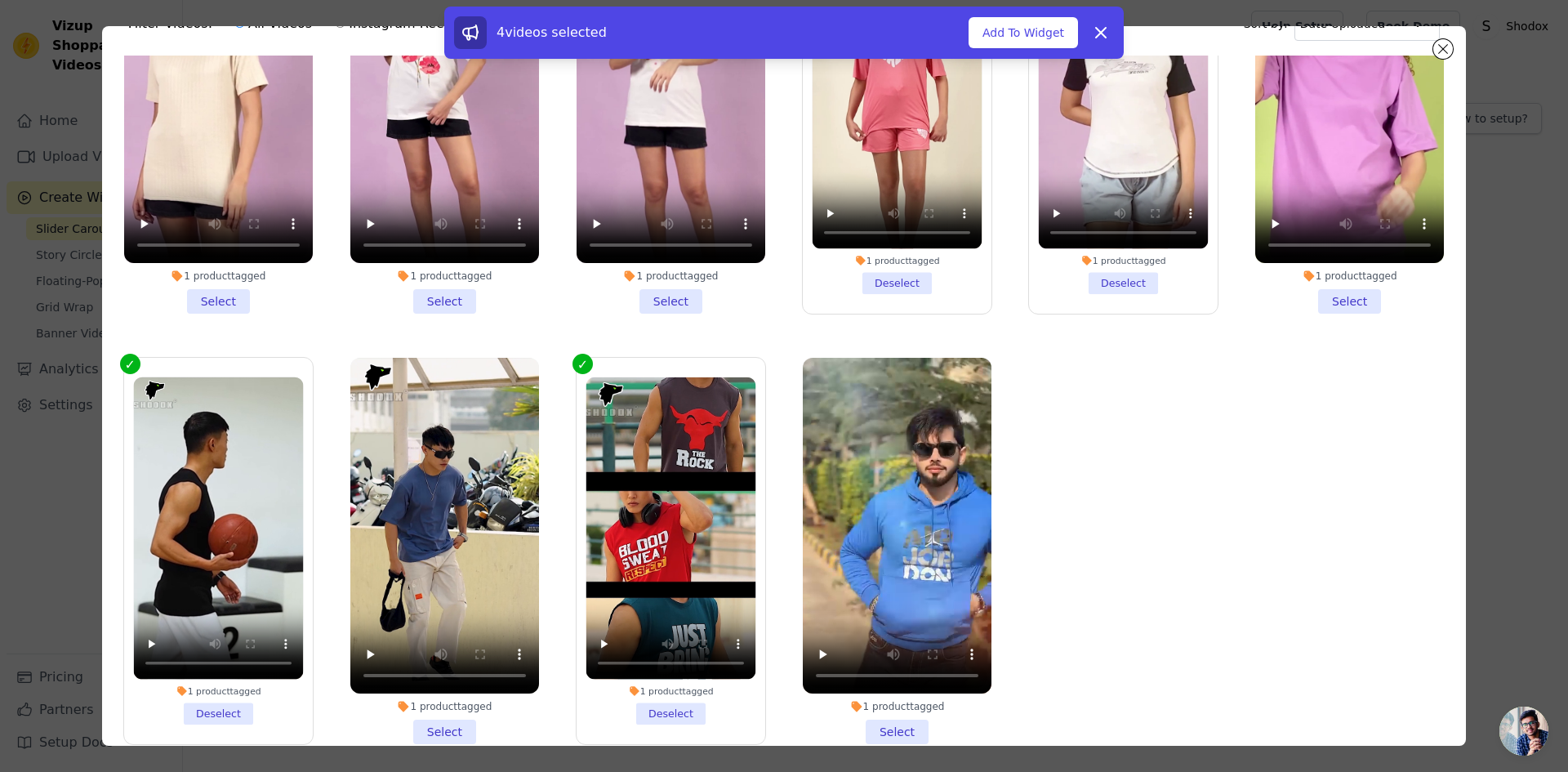
scroll to position [142, 0]
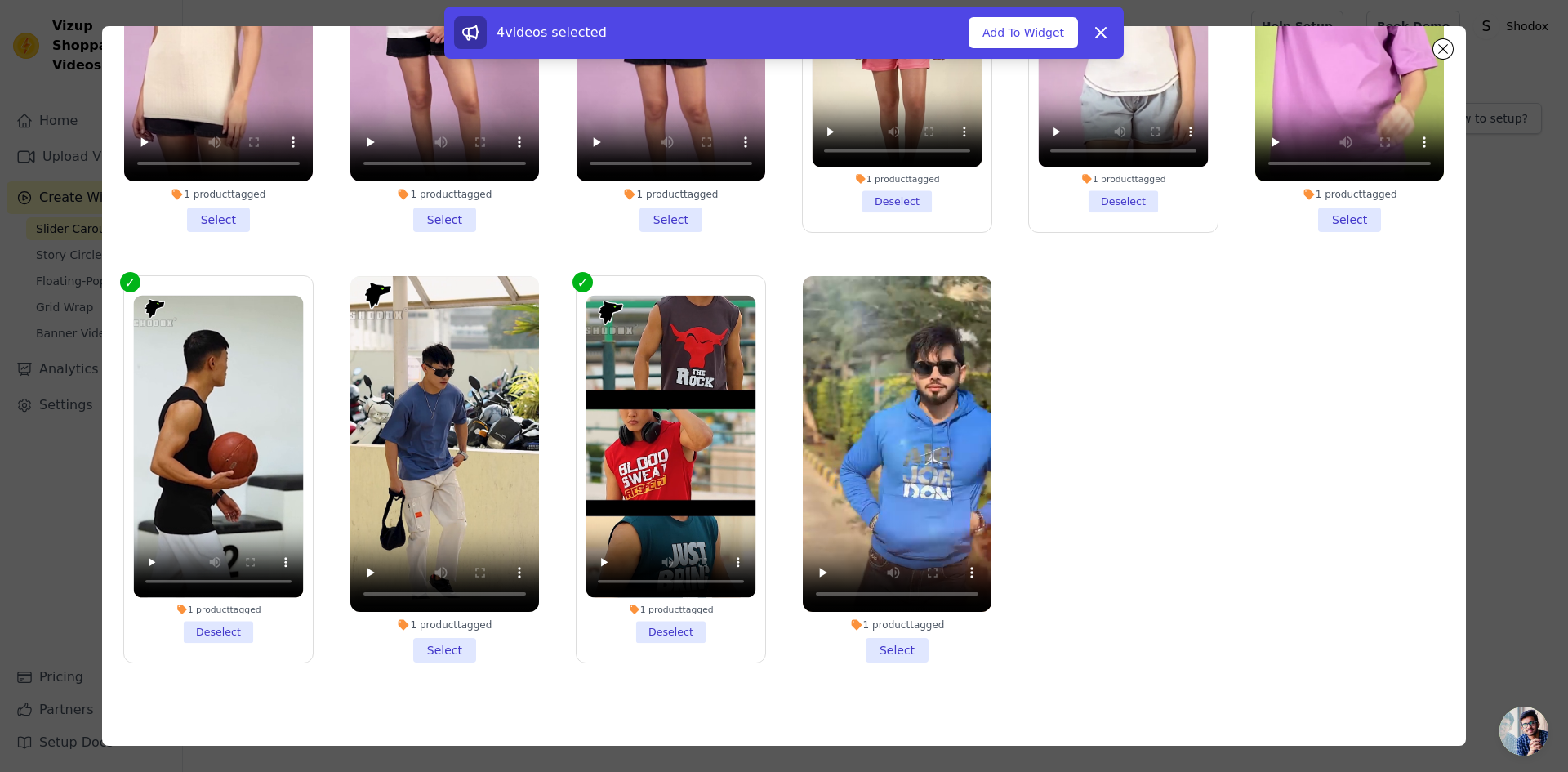
click at [439, 634] on li "1 product tagged Select" at bounding box center [445, 469] width 189 height 386
click at [0, 0] on input "1 product tagged Select" at bounding box center [0, 0] width 0 height 0
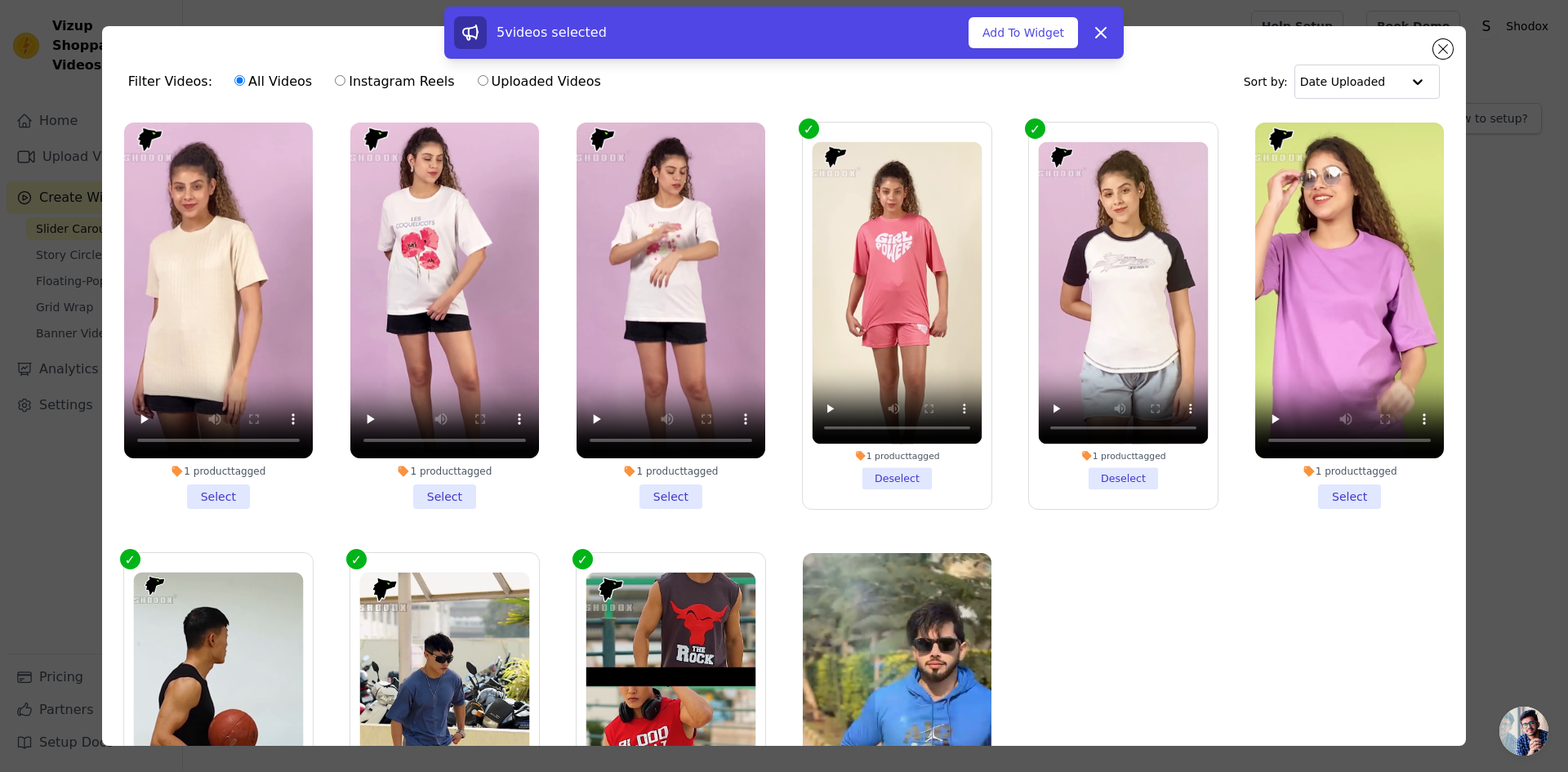
scroll to position [0, 0]
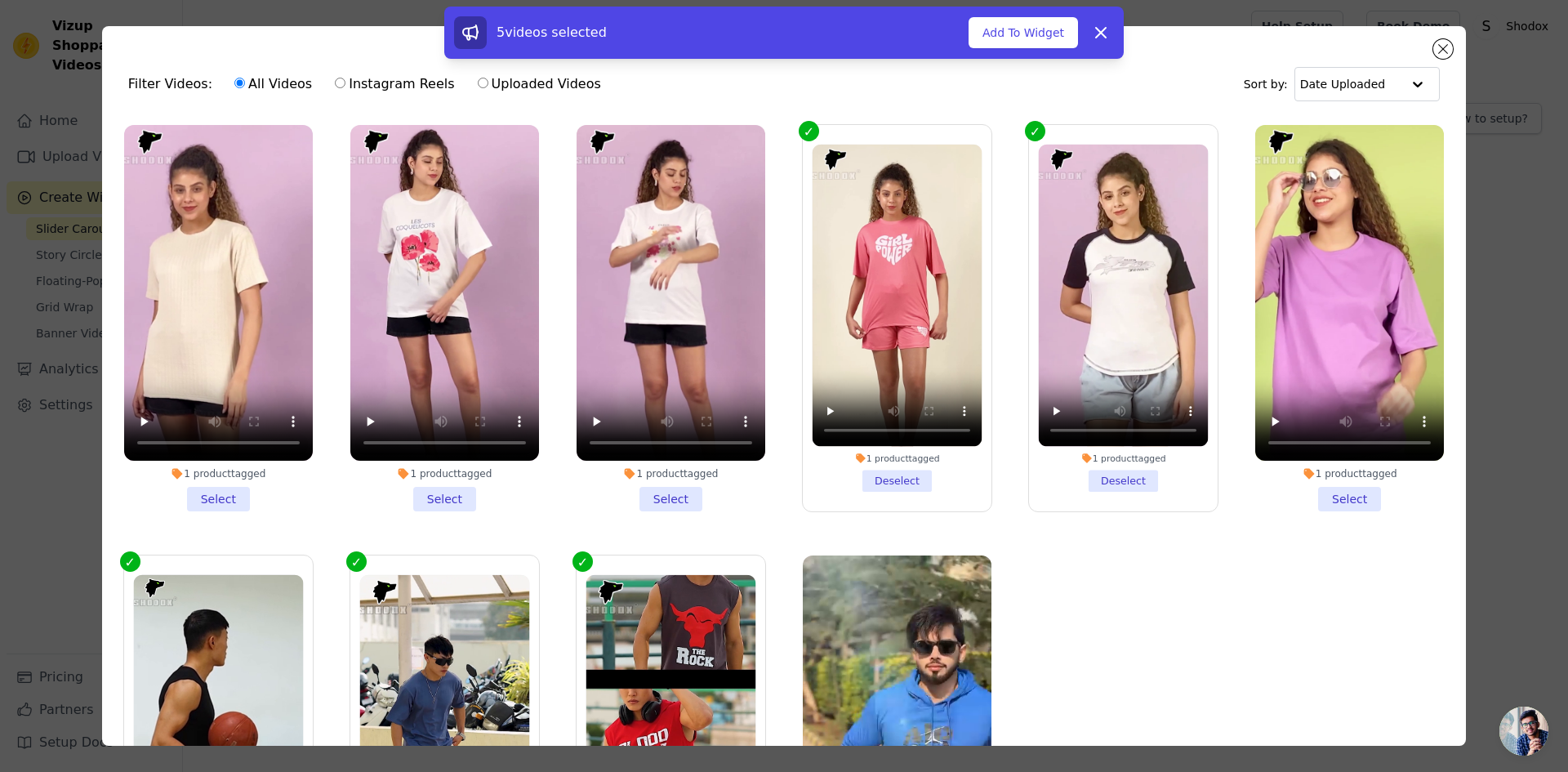
click at [412, 488] on li "1 product tagged Select" at bounding box center [445, 318] width 189 height 386
click at [0, 0] on input "1 product tagged Select" at bounding box center [0, 0] width 0 height 0
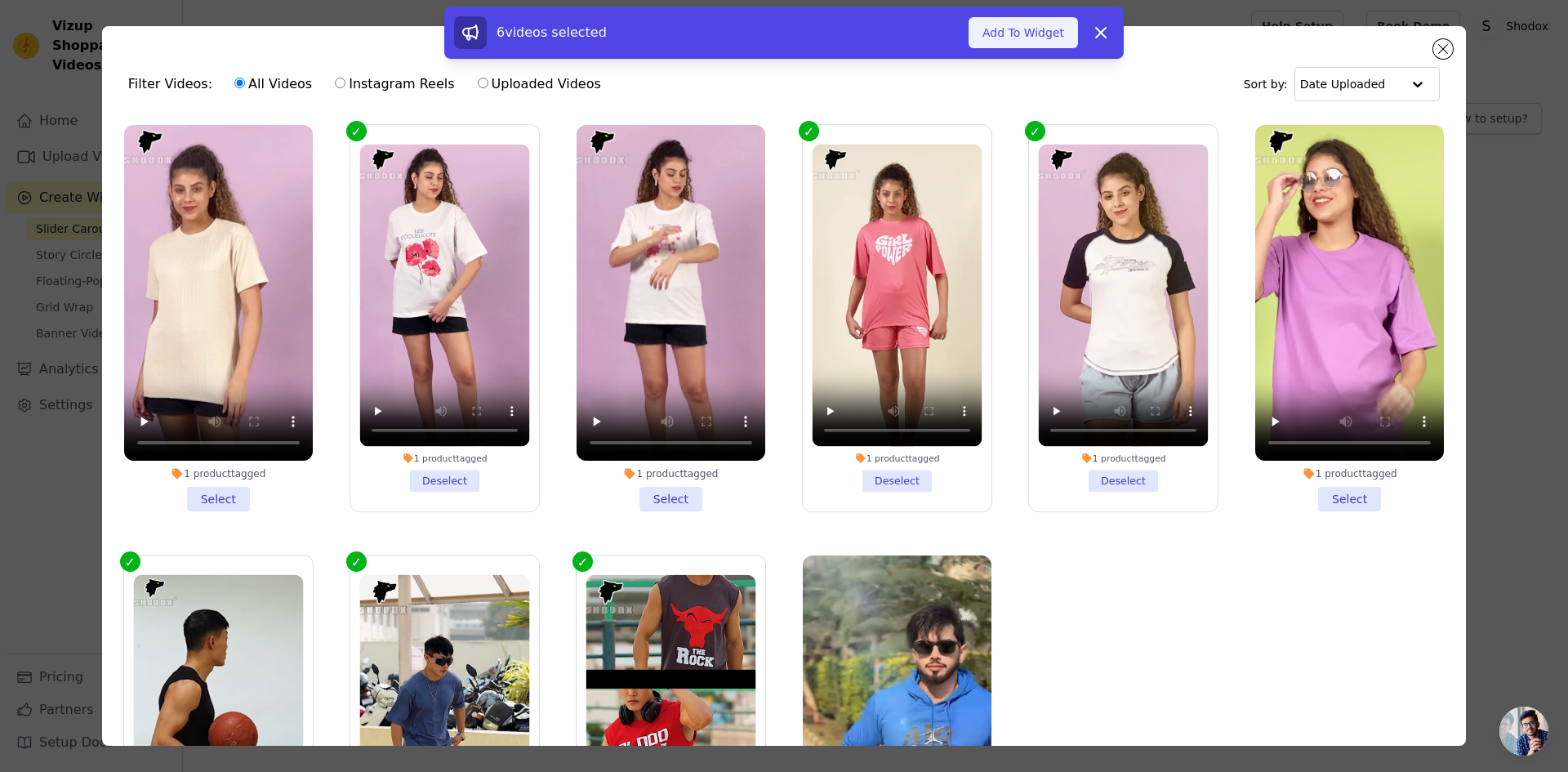
click at [1044, 27] on button "Add To Widget" at bounding box center [1023, 32] width 109 height 31
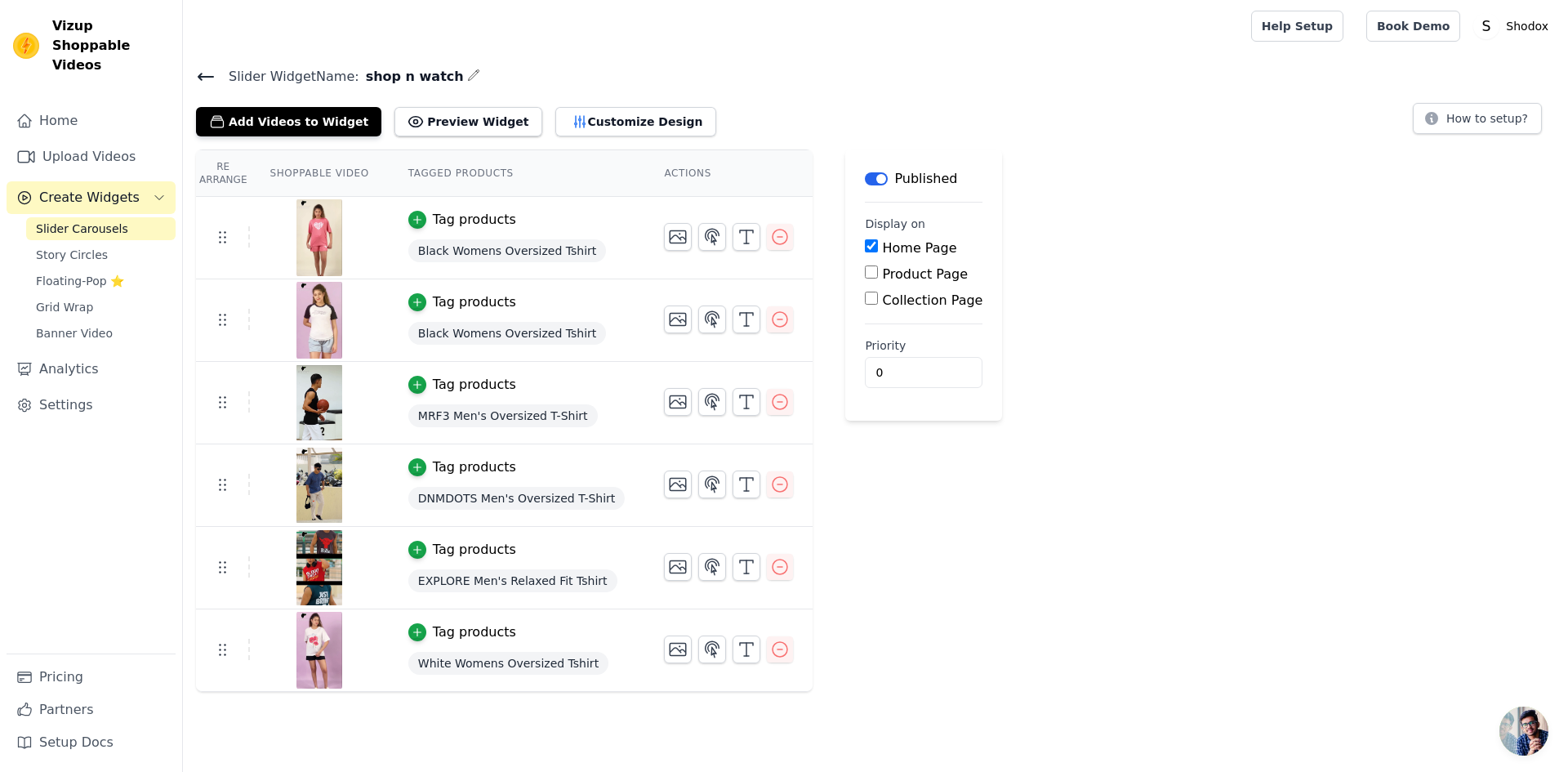
click at [489, 252] on span "Black Womens Oversized Tshirt" at bounding box center [507, 250] width 197 height 23
click at [737, 240] on icon "button" at bounding box center [746, 237] width 20 height 20
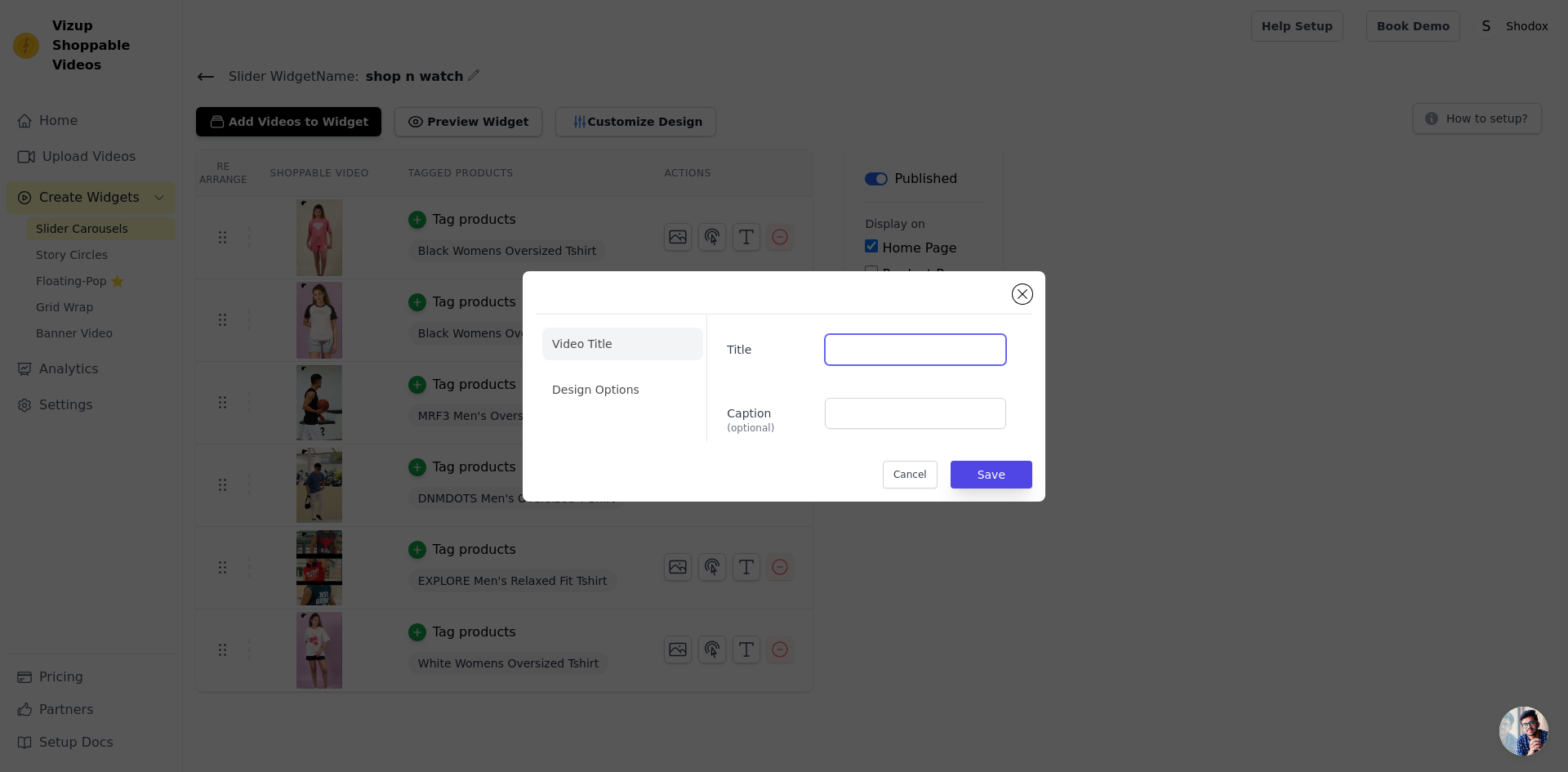
click at [862, 345] on input "Title" at bounding box center [916, 350] width 181 height 31
click at [895, 427] on input "Caption (optional)" at bounding box center [916, 413] width 181 height 31
click at [631, 370] on ul "Video Title Design Options" at bounding box center [622, 366] width 161 height 91
click at [622, 384] on li "Design Options" at bounding box center [622, 390] width 161 height 32
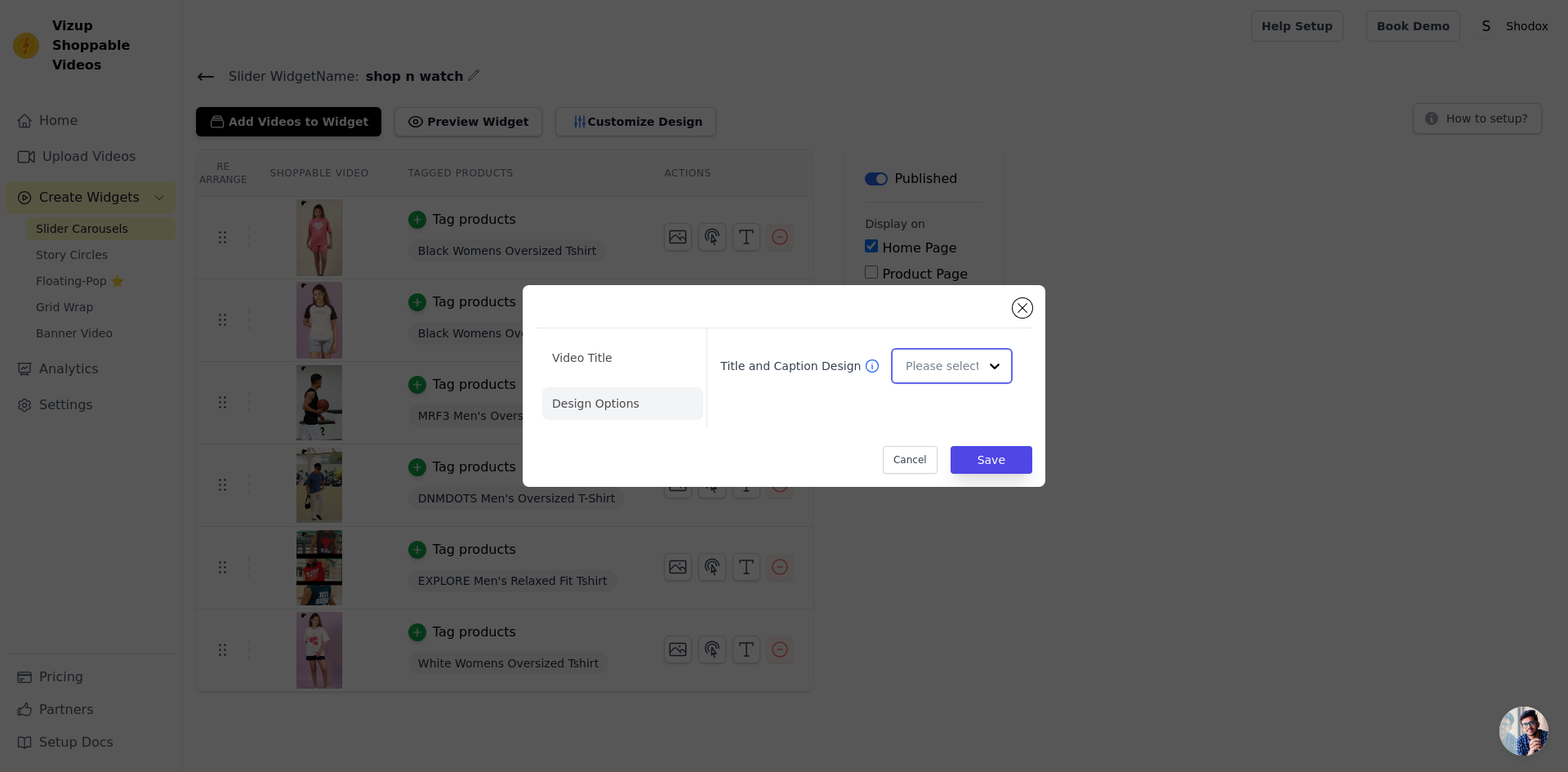
click at [897, 373] on div at bounding box center [952, 366] width 121 height 36
click at [928, 439] on div "Overlay" at bounding box center [949, 439] width 117 height 34
click at [943, 356] on input "Title and Caption Design" at bounding box center [942, 366] width 73 height 32
click at [942, 408] on div "Card" at bounding box center [949, 405] width 117 height 34
click at [981, 458] on button "Save" at bounding box center [992, 460] width 82 height 27
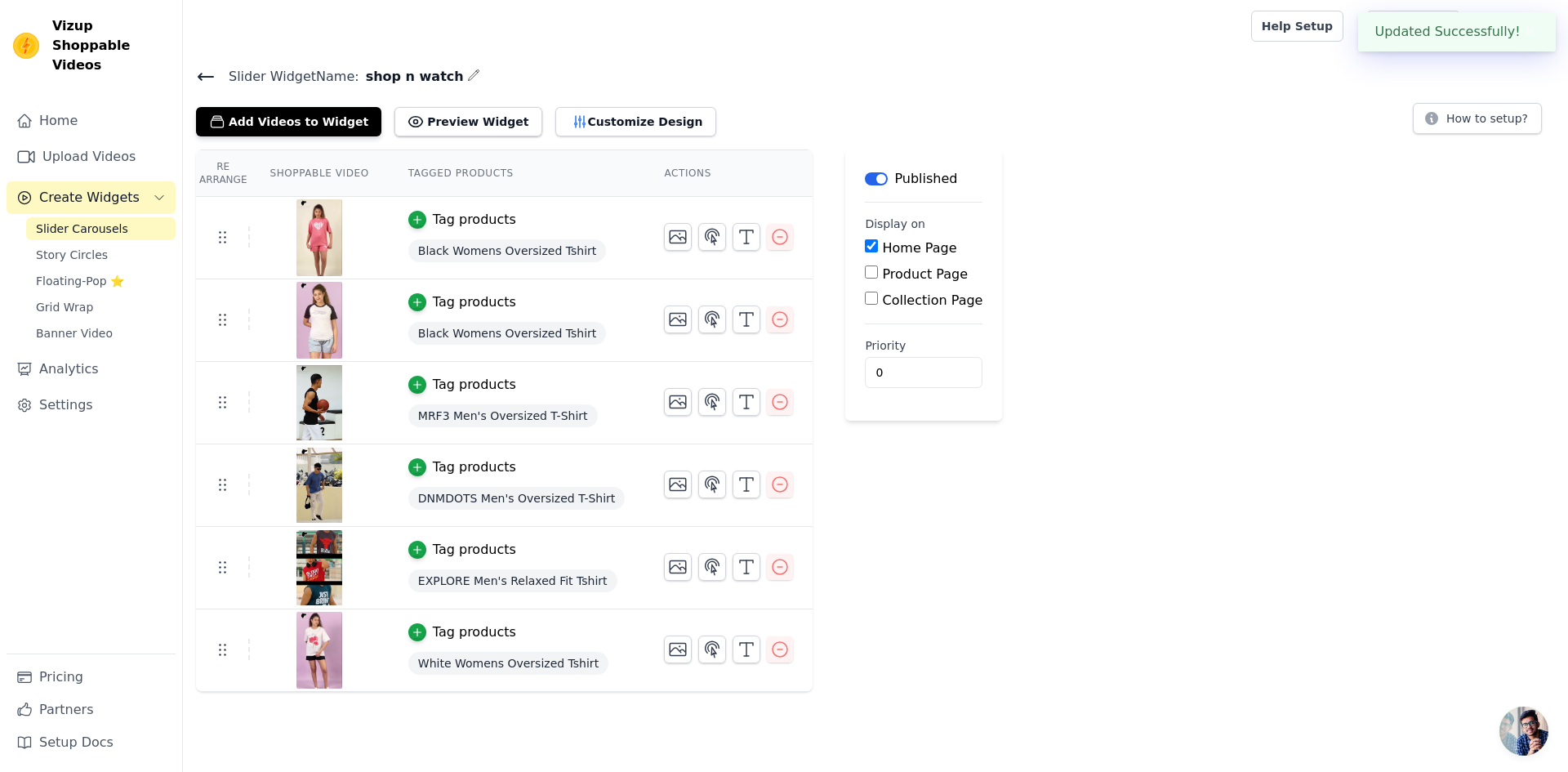
click at [441, 255] on span "Black Womens Oversized Tshirt" at bounding box center [507, 250] width 197 height 23
click at [412, 217] on icon "button" at bounding box center [417, 219] width 11 height 11
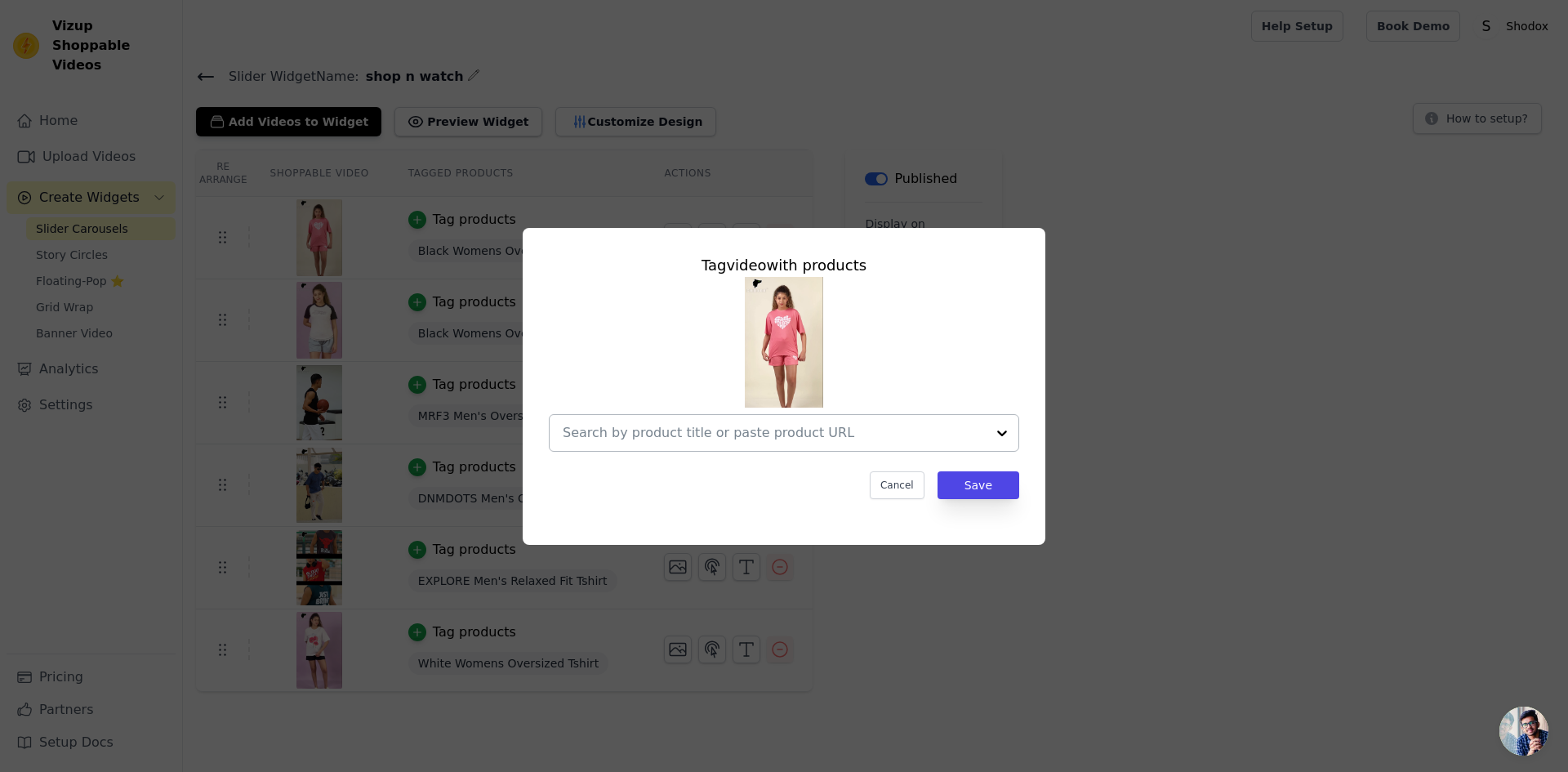
click at [968, 432] on input "text" at bounding box center [774, 433] width 423 height 20
click at [961, 346] on div at bounding box center [784, 364] width 470 height 174
click at [917, 434] on input "text" at bounding box center [774, 433] width 423 height 20
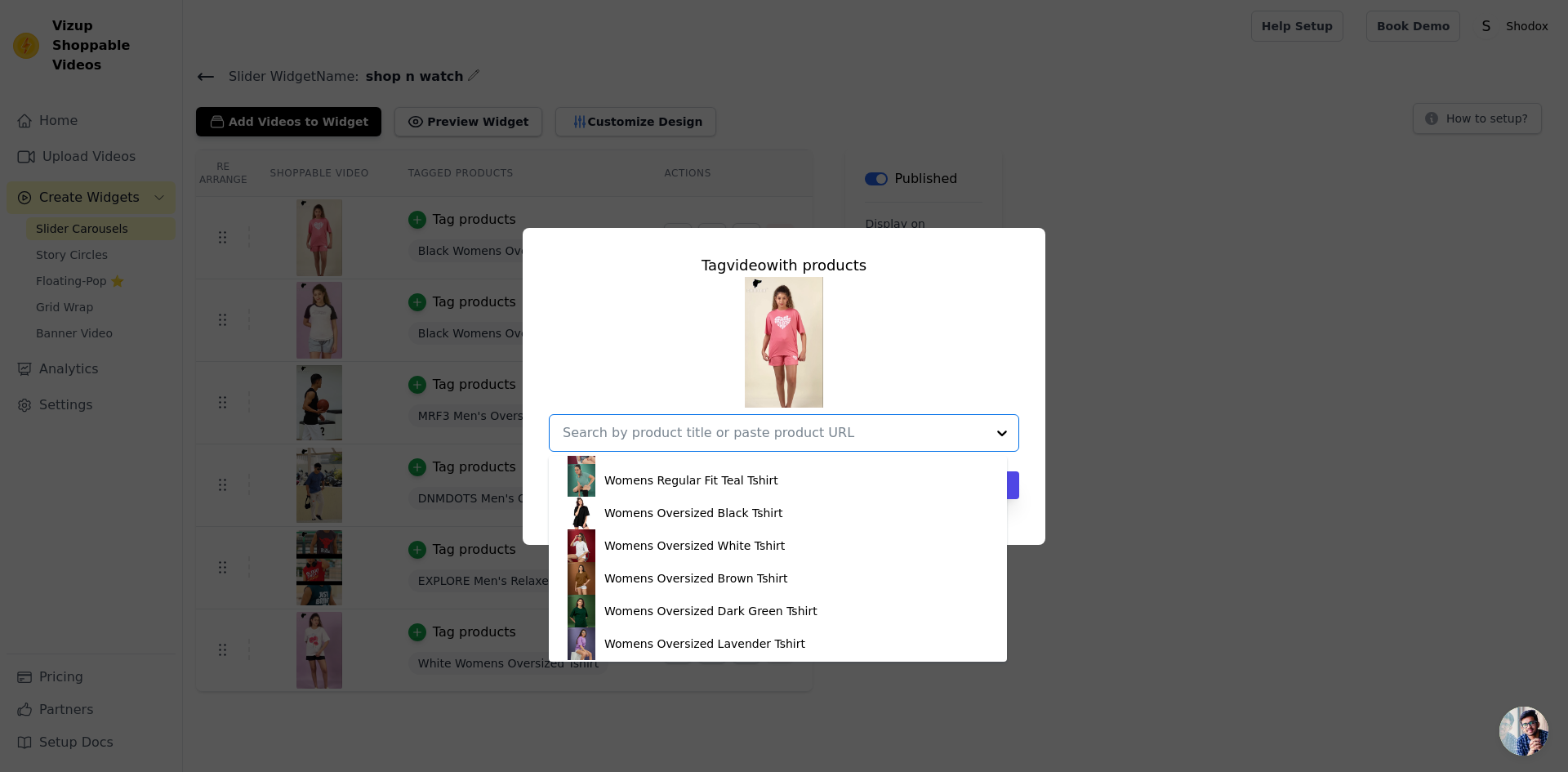
scroll to position [3066, 0]
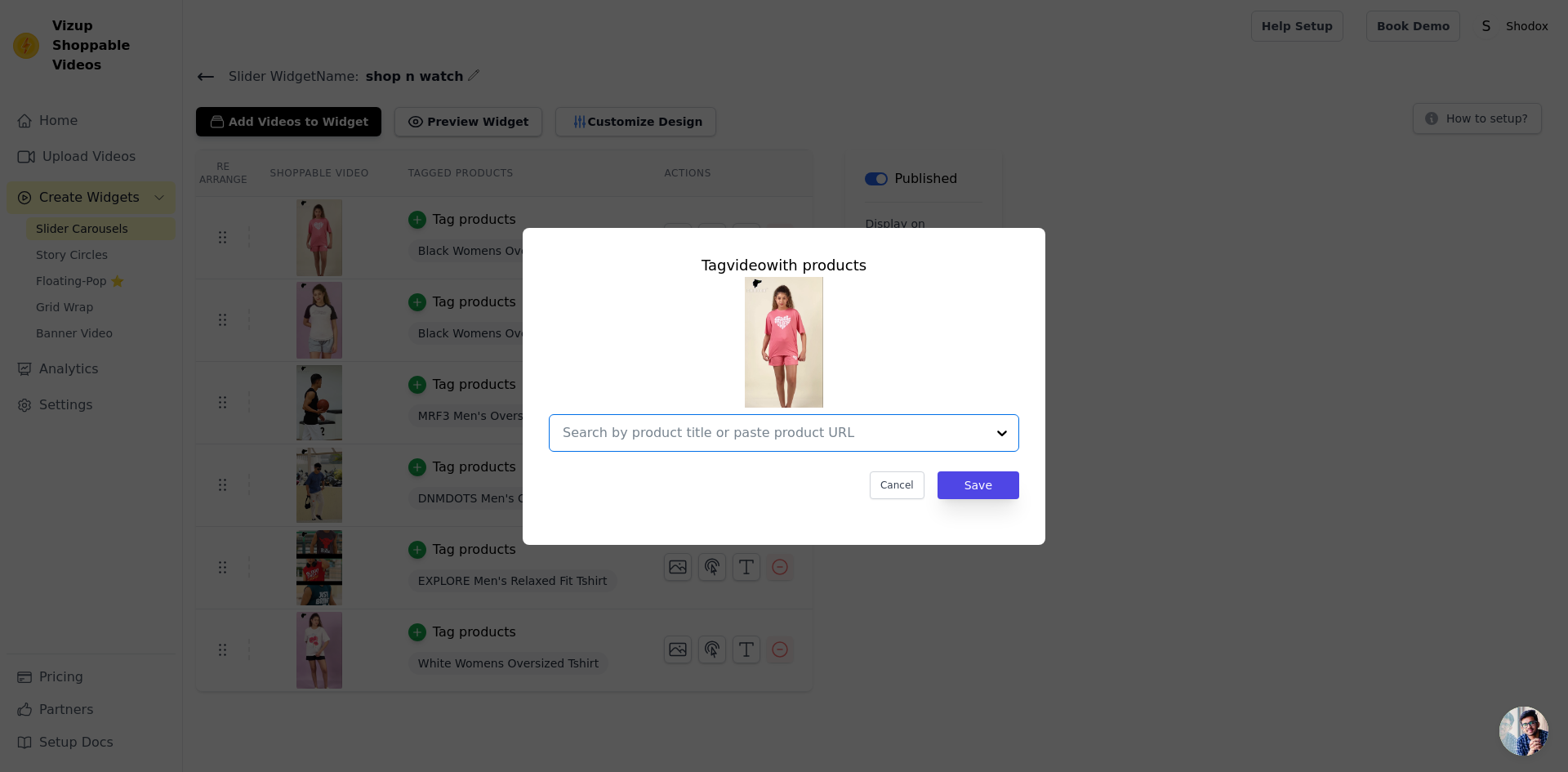
click at [719, 432] on input "text" at bounding box center [774, 433] width 423 height 20
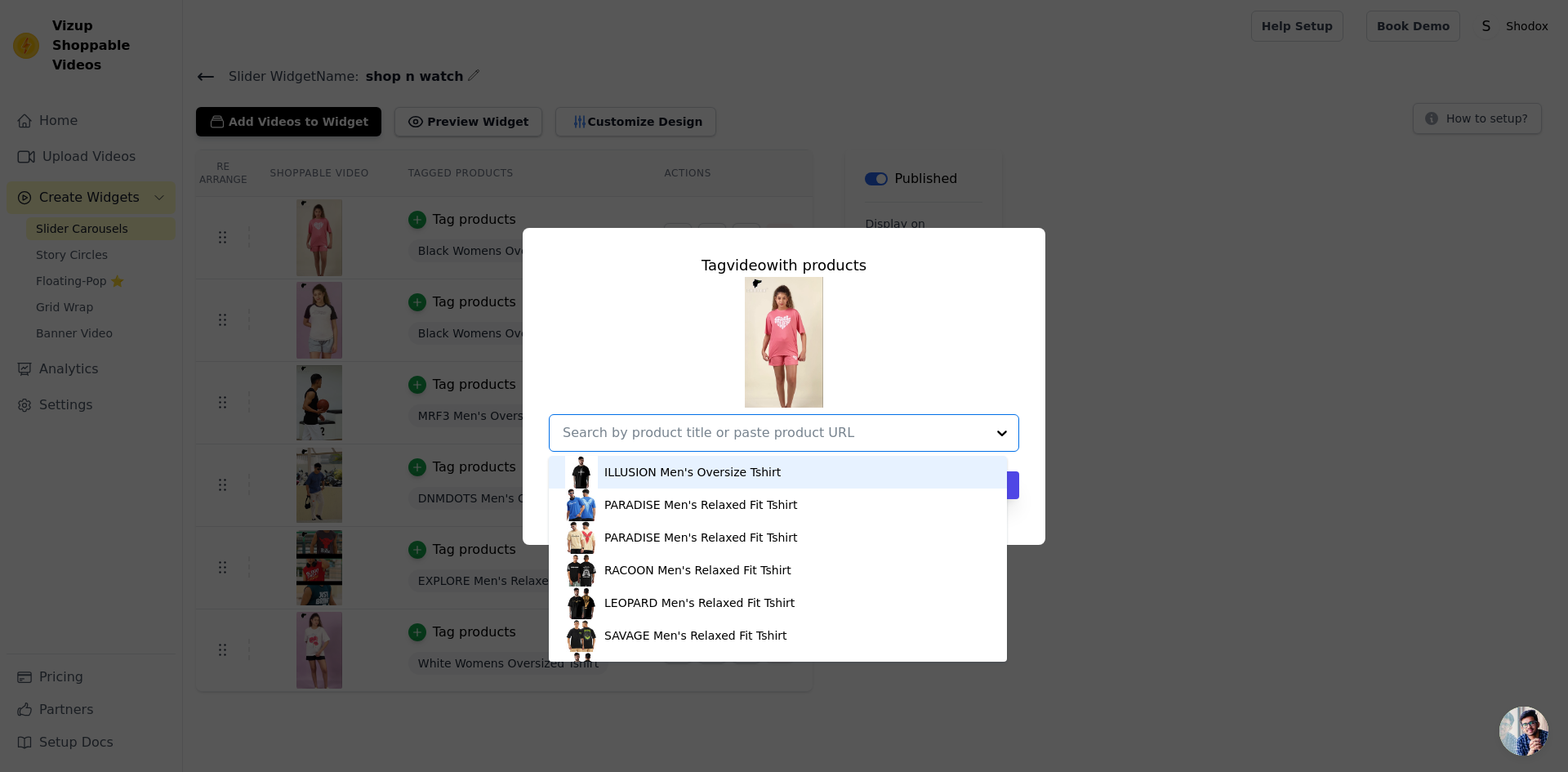
paste input "https://shodox.in/collections/womens-co-ords"
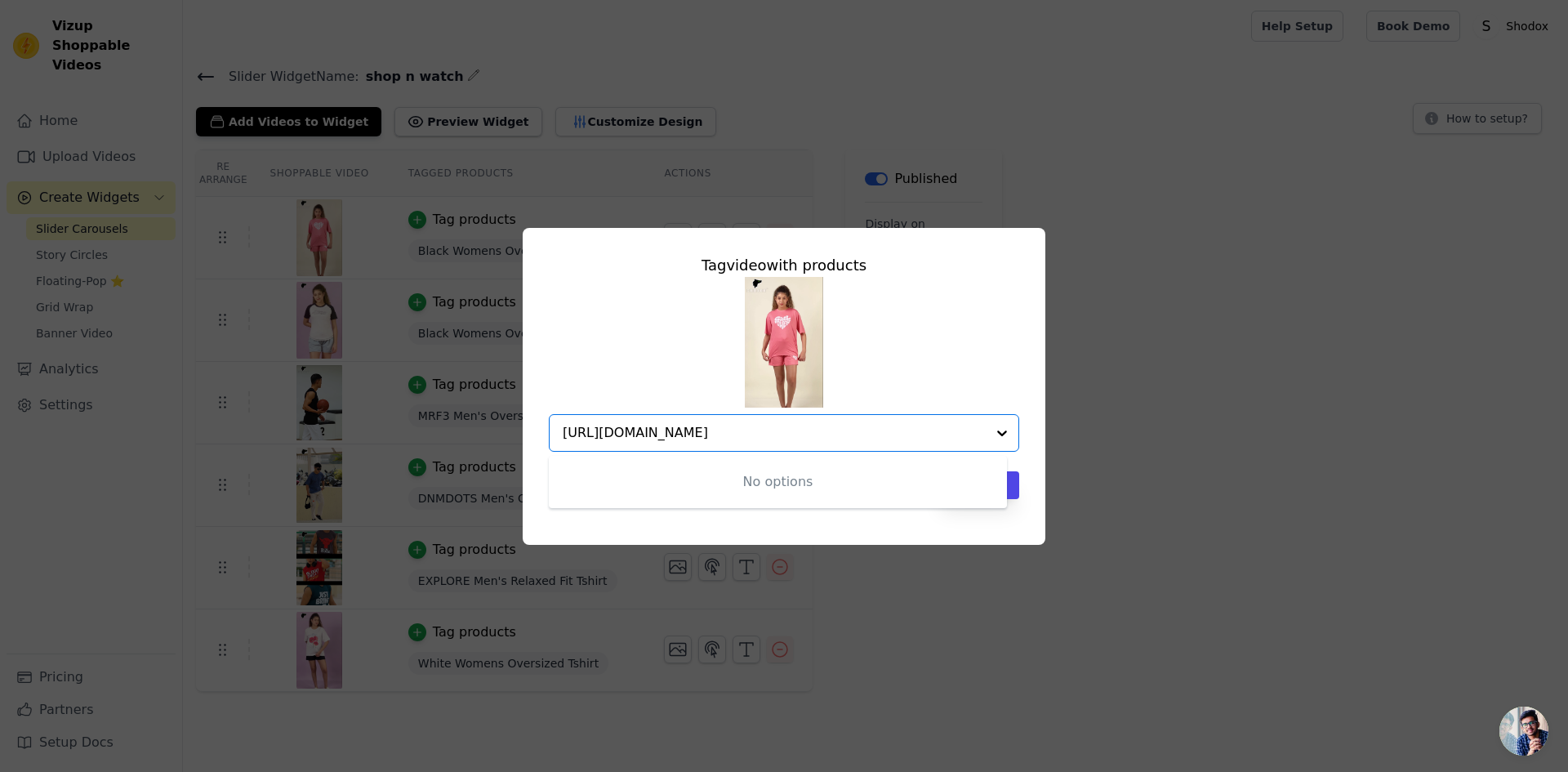
type input "https://shodox.in/collections/womens-co-ords"
click at [815, 423] on input "text" at bounding box center [774, 433] width 423 height 20
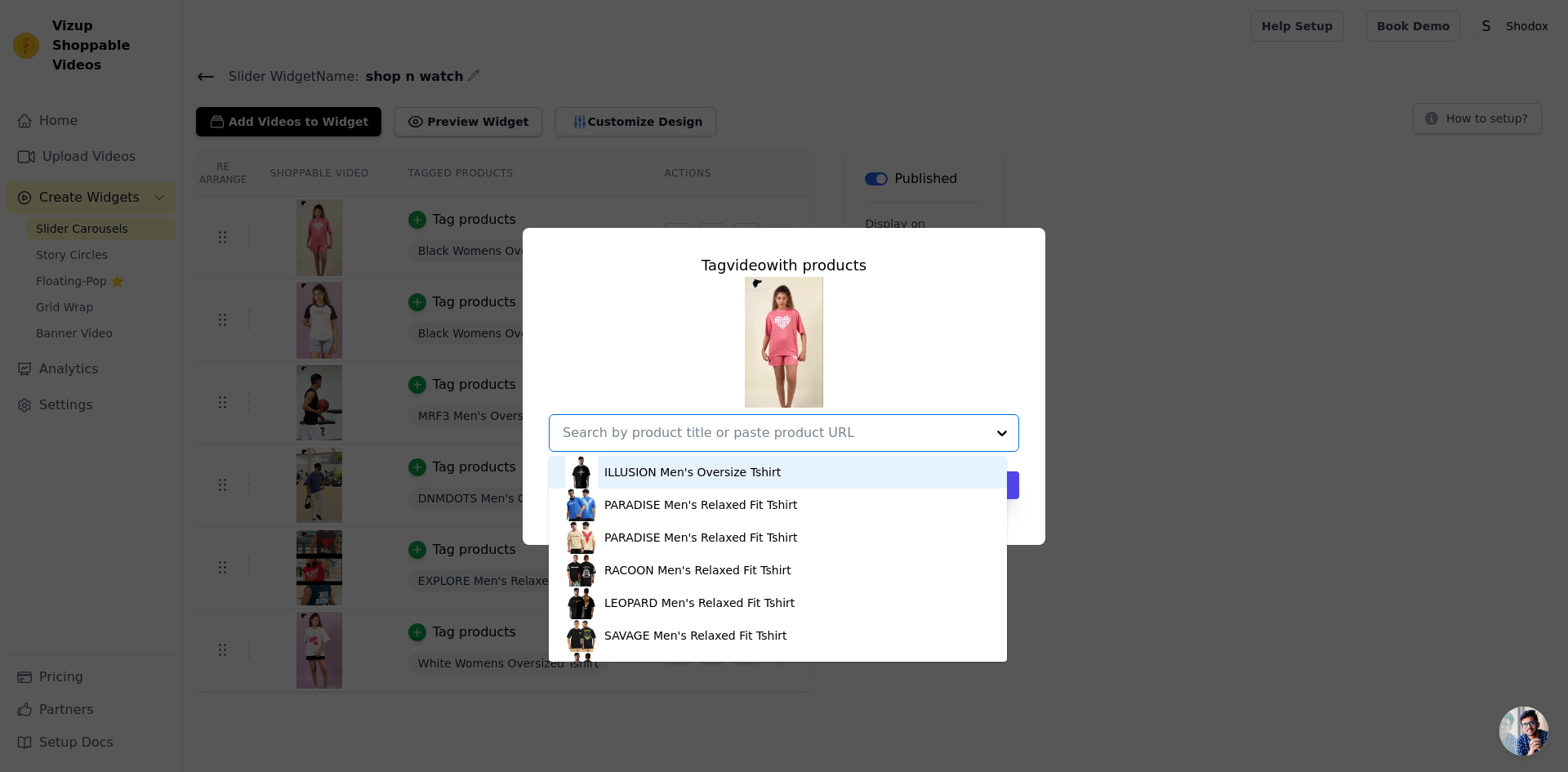
paste input "https://shodox.in/collections/womens-co-ords/products/womens-coords-dark-peach"
type input "https://shodox.in/collections/womens-co-ords/products/womens-coords-dark-peach"
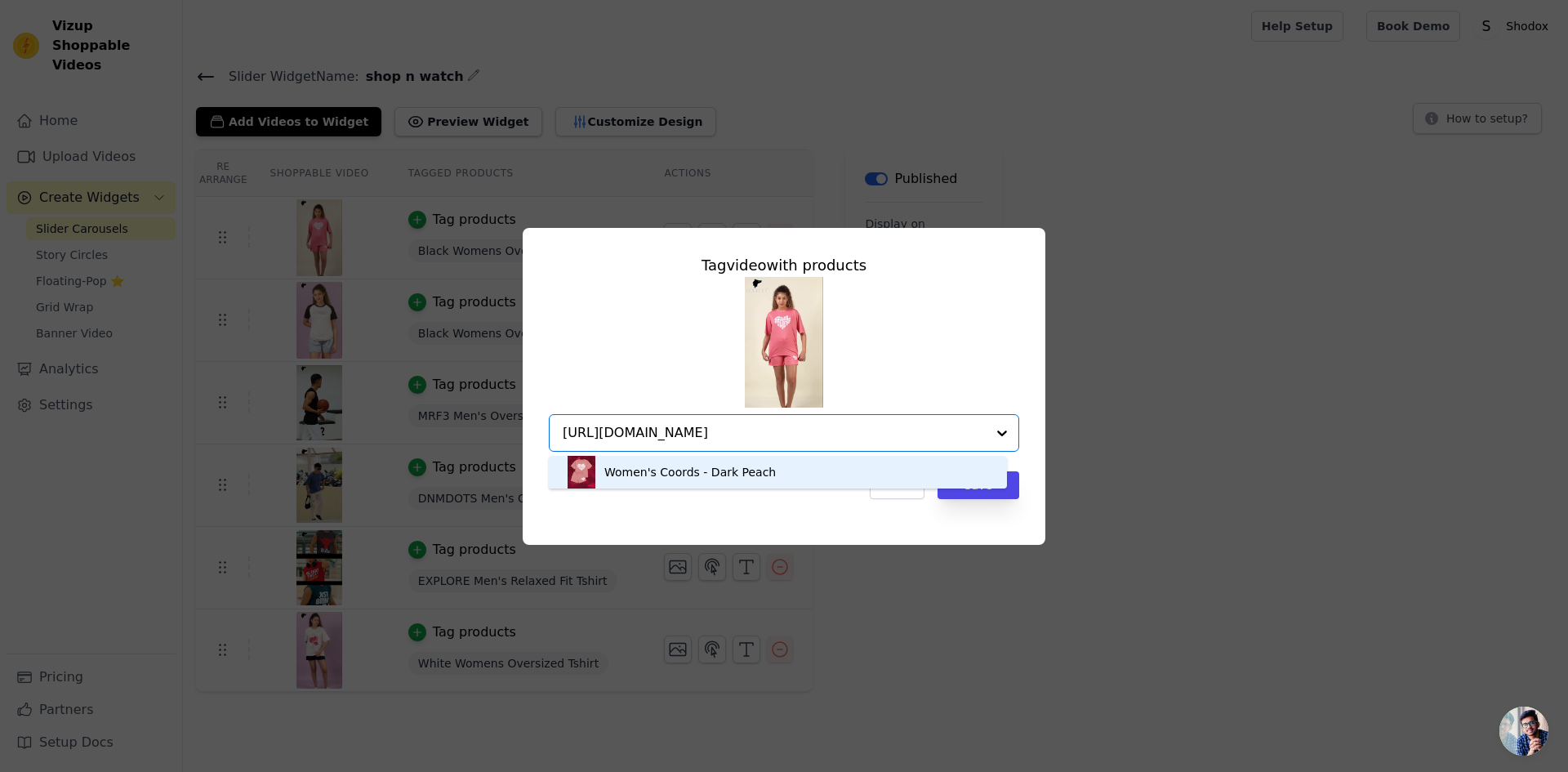
click at [828, 476] on div "Women's Coords - Dark Peach" at bounding box center [778, 472] width 426 height 32
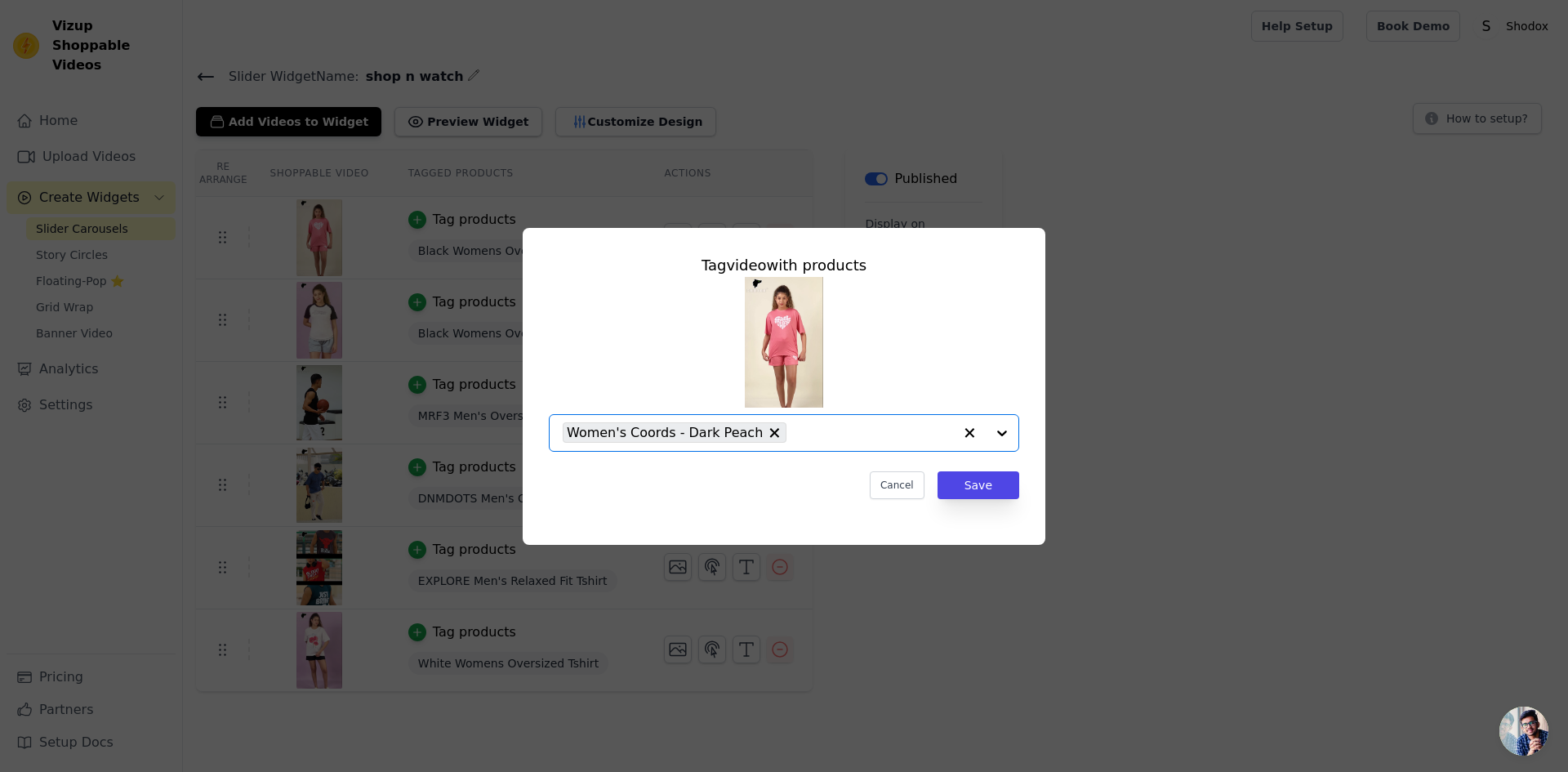
scroll to position [0, 0]
click at [961, 487] on button "Save" at bounding box center [979, 485] width 82 height 27
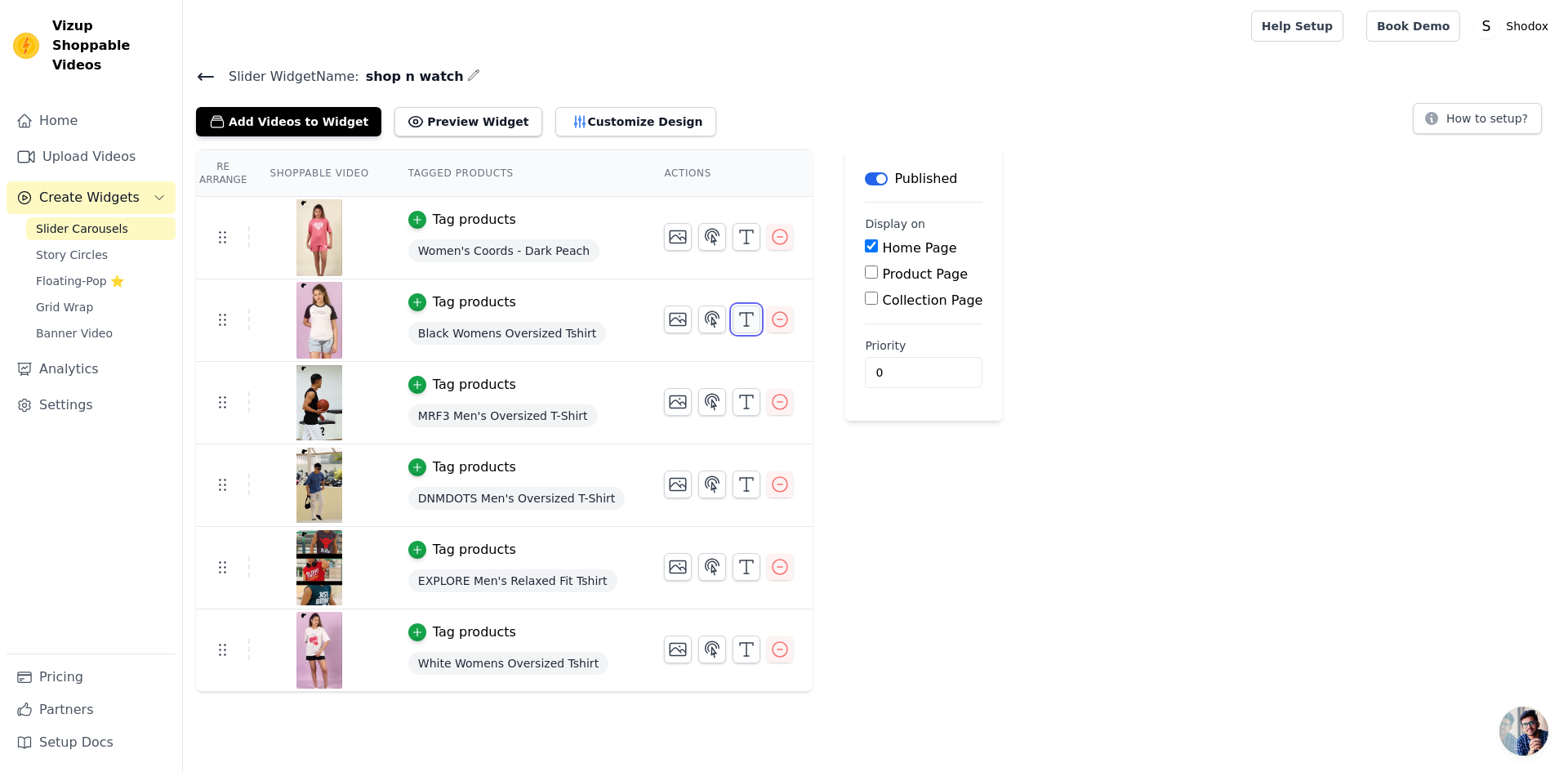
click at [737, 321] on icon "button" at bounding box center [746, 319] width 20 height 20
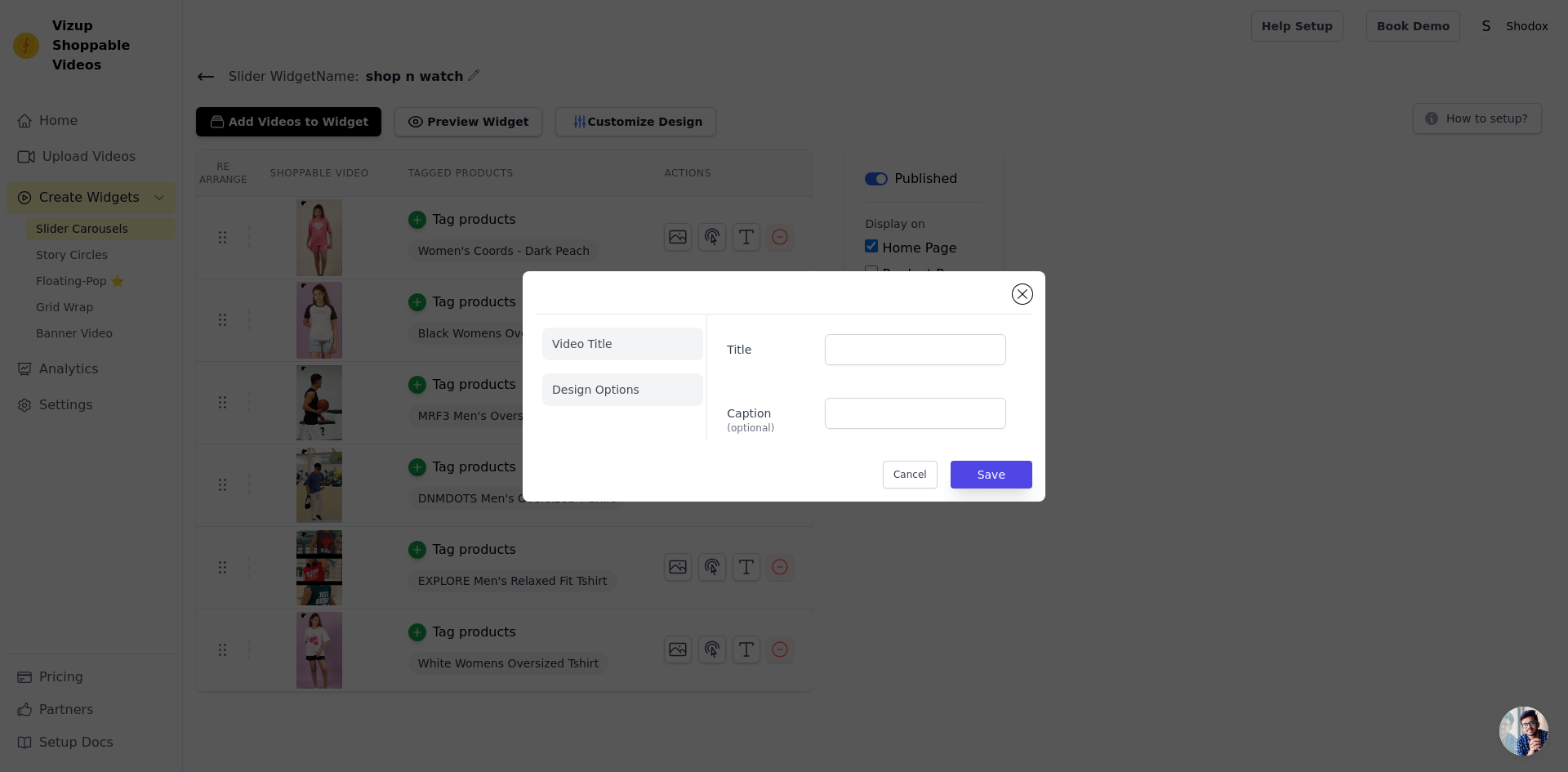
click at [630, 382] on li "Design Options" at bounding box center [622, 390] width 161 height 32
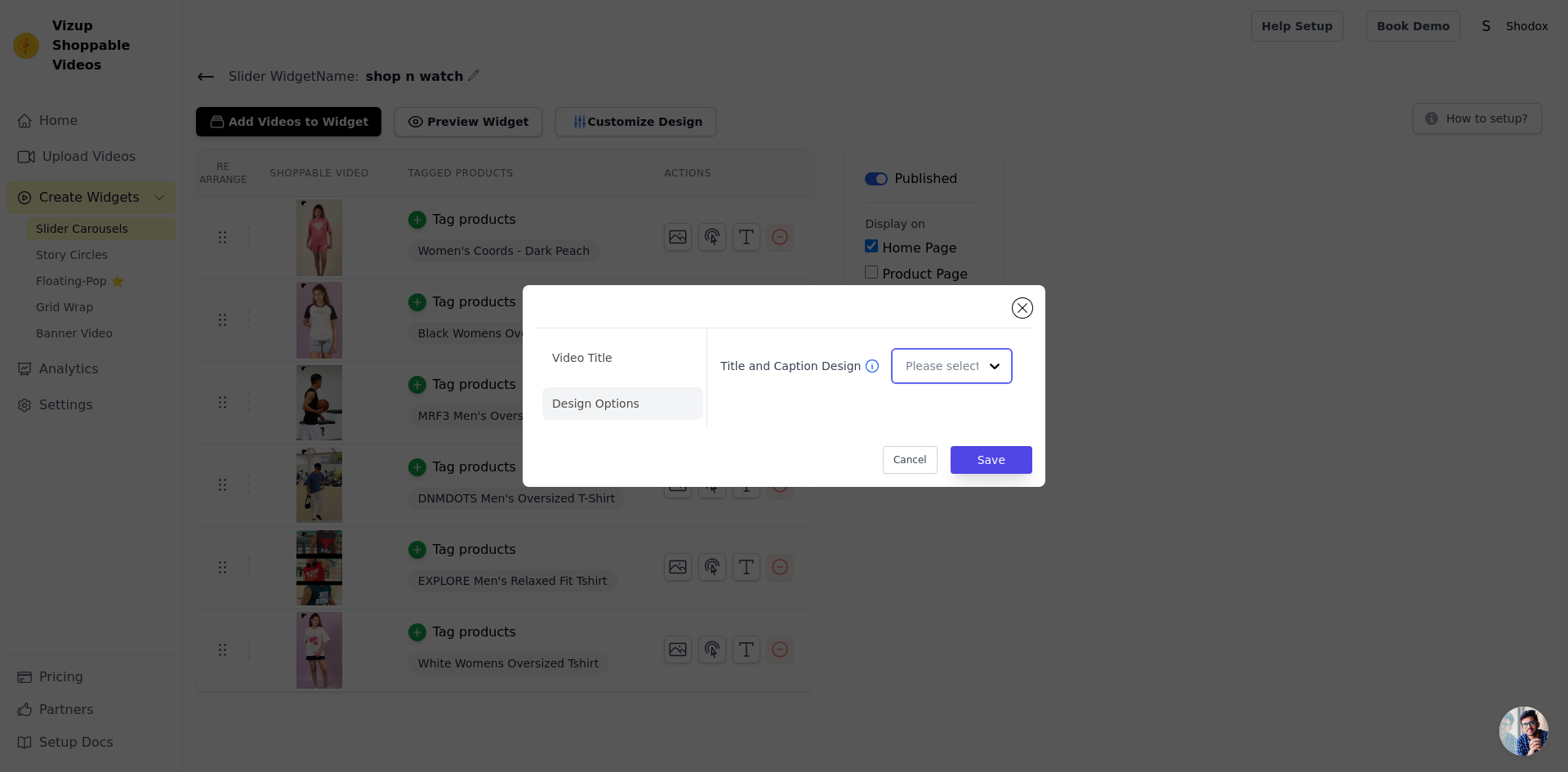
click at [974, 359] on input "Title and Caption Design" at bounding box center [942, 366] width 73 height 32
click at [930, 415] on div "Card" at bounding box center [949, 405] width 117 height 34
click at [986, 458] on button "Save" at bounding box center [992, 460] width 82 height 27
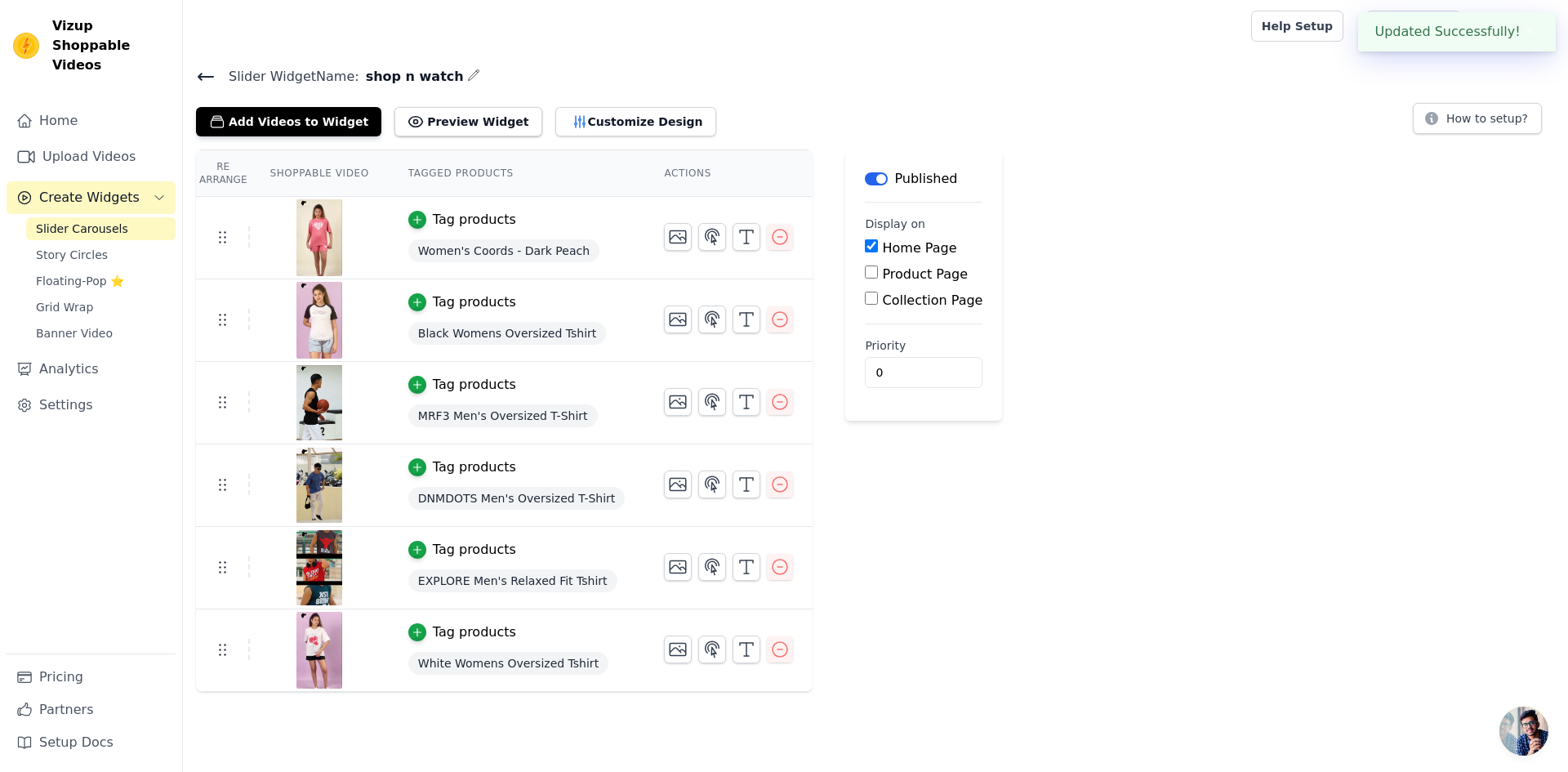
click at [427, 336] on span "Black Womens Oversized Tshirt" at bounding box center [507, 333] width 197 height 23
click at [518, 339] on span "Black Womens Oversized Tshirt" at bounding box center [507, 333] width 197 height 23
click at [412, 301] on icon "button" at bounding box center [417, 302] width 11 height 11
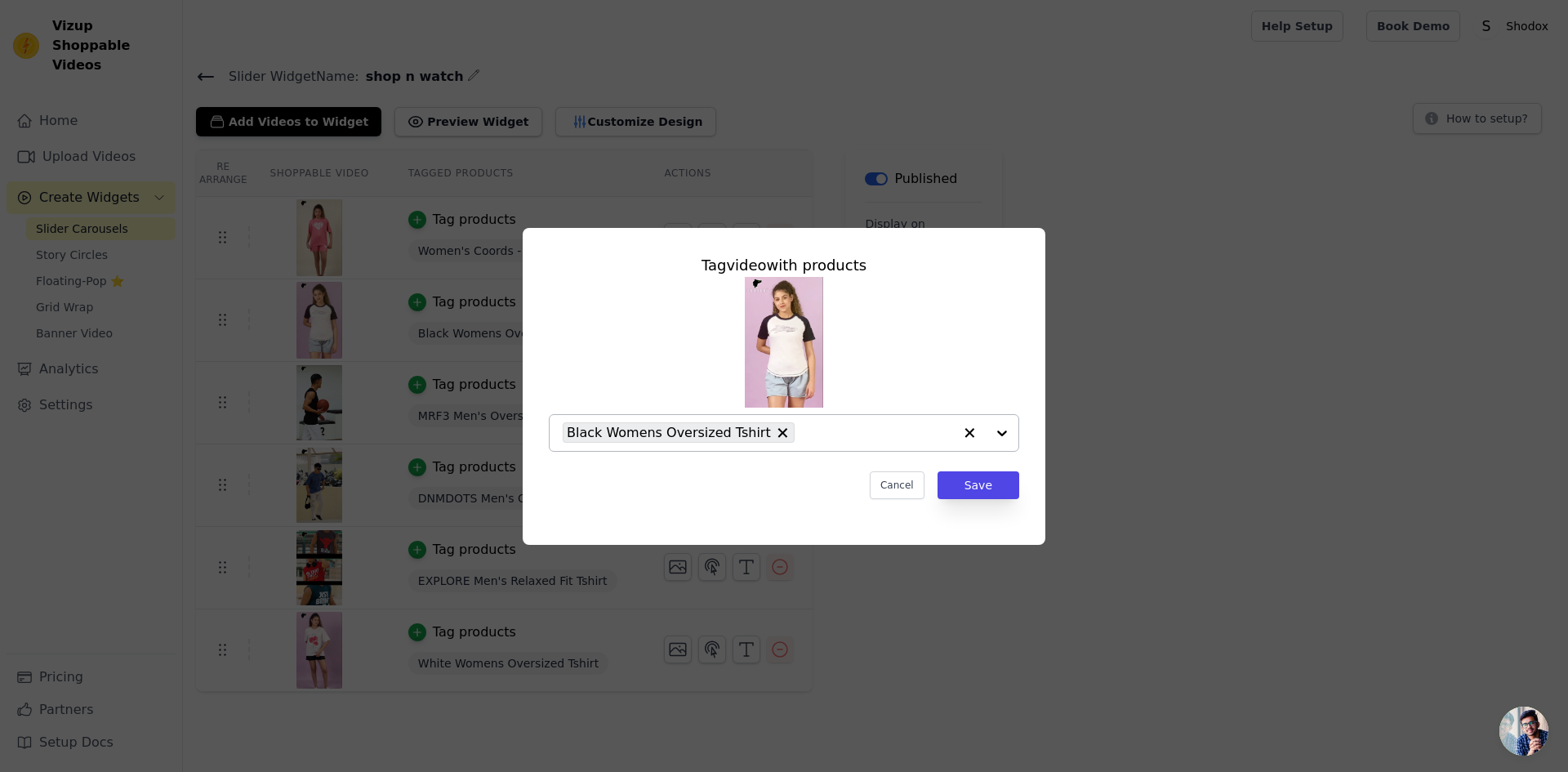
click at [681, 431] on span "Black Womens Oversized Tshirt" at bounding box center [669, 433] width 204 height 21
click at [859, 427] on input "text" at bounding box center [774, 433] width 423 height 20
click at [701, 431] on input "text" at bounding box center [774, 433] width 423 height 20
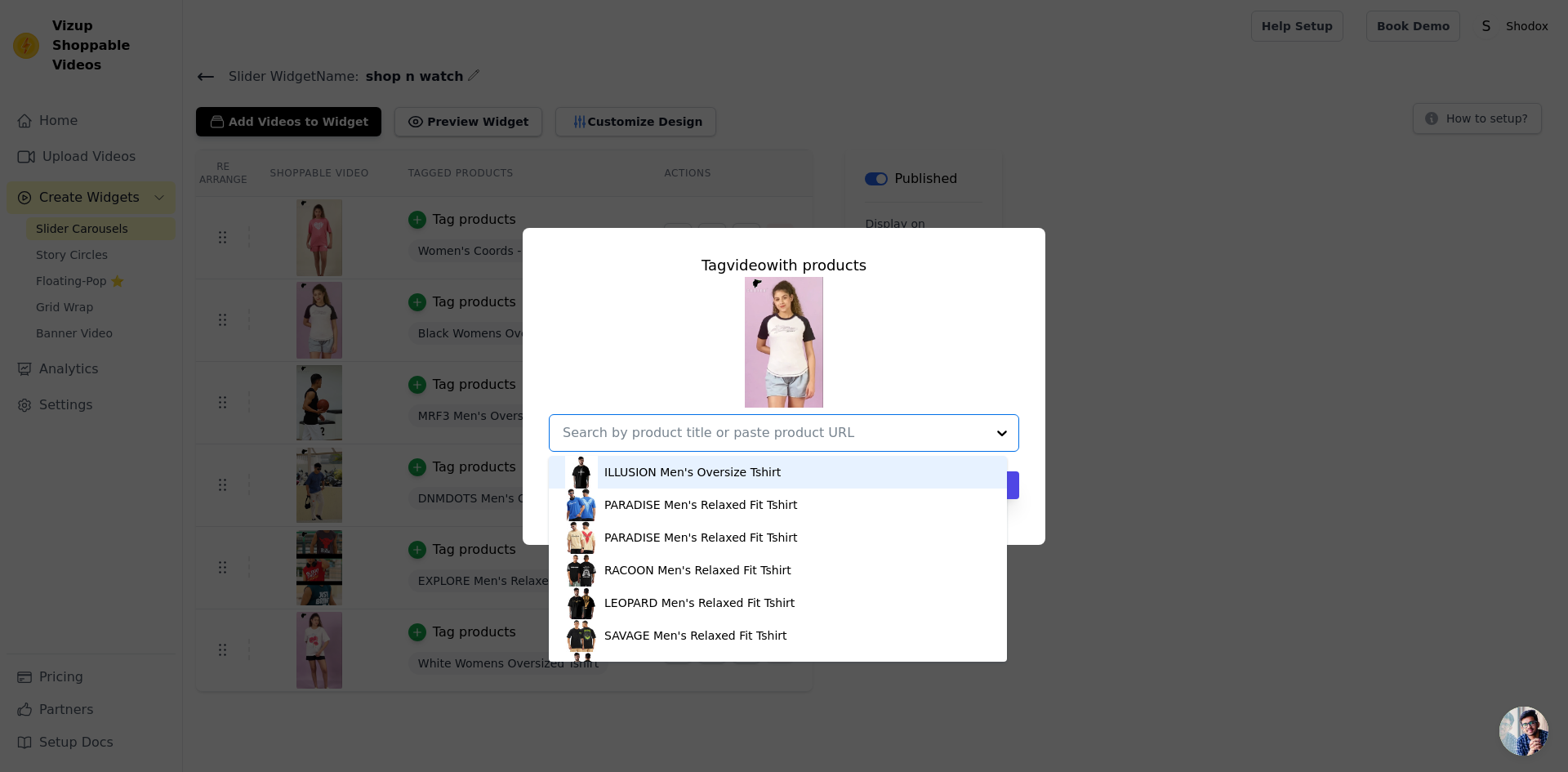
paste input "https://shodox.in/collections/womens-collection/products/raglan-sleeve-womens-t…"
type input "https://shodox.in/collections/womens-collection/products/raglan-sleeve-womens-t…"
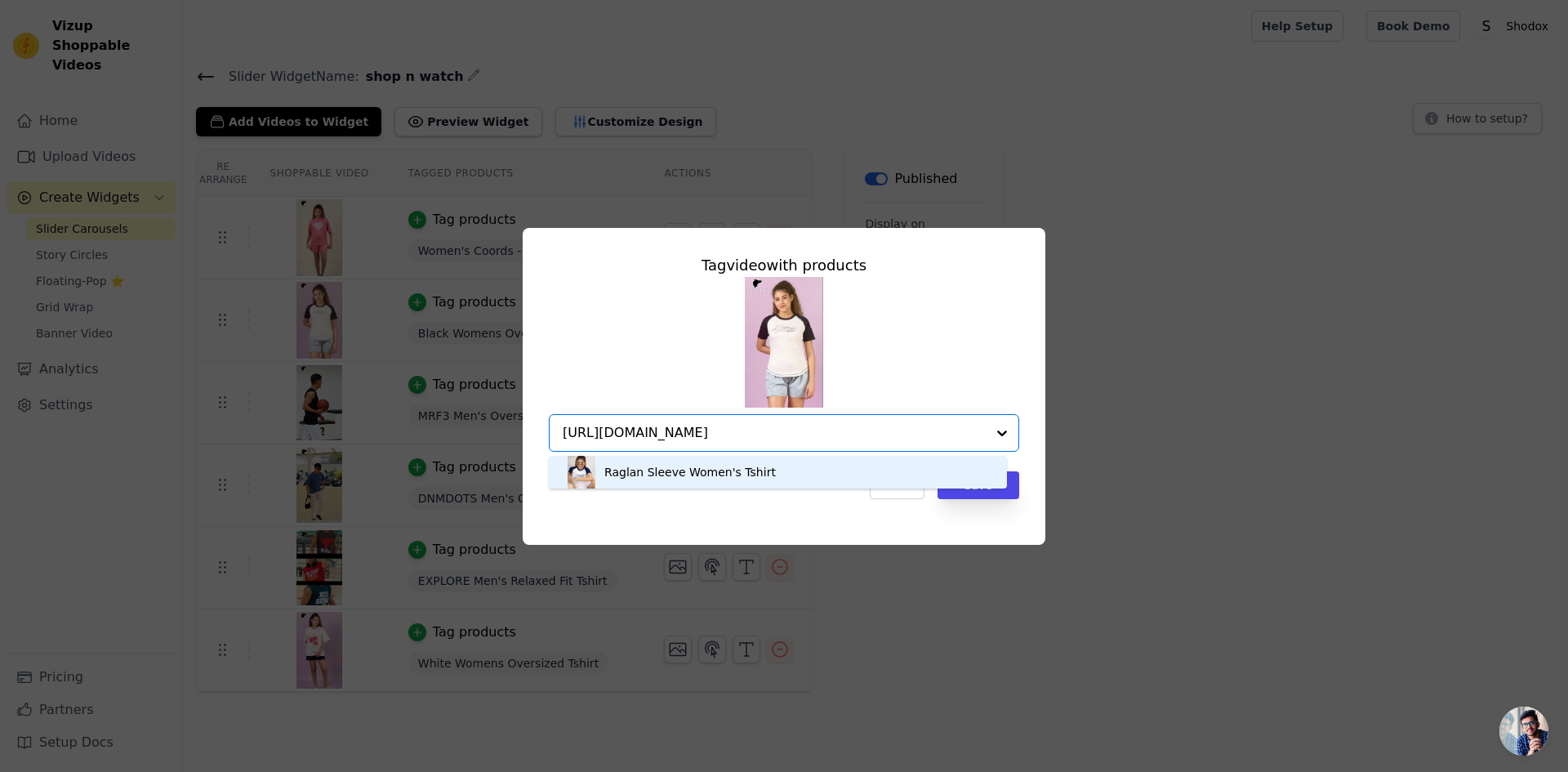
click at [705, 472] on div "Raglan Sleeve Women's Tshirt" at bounding box center [690, 472] width 172 height 16
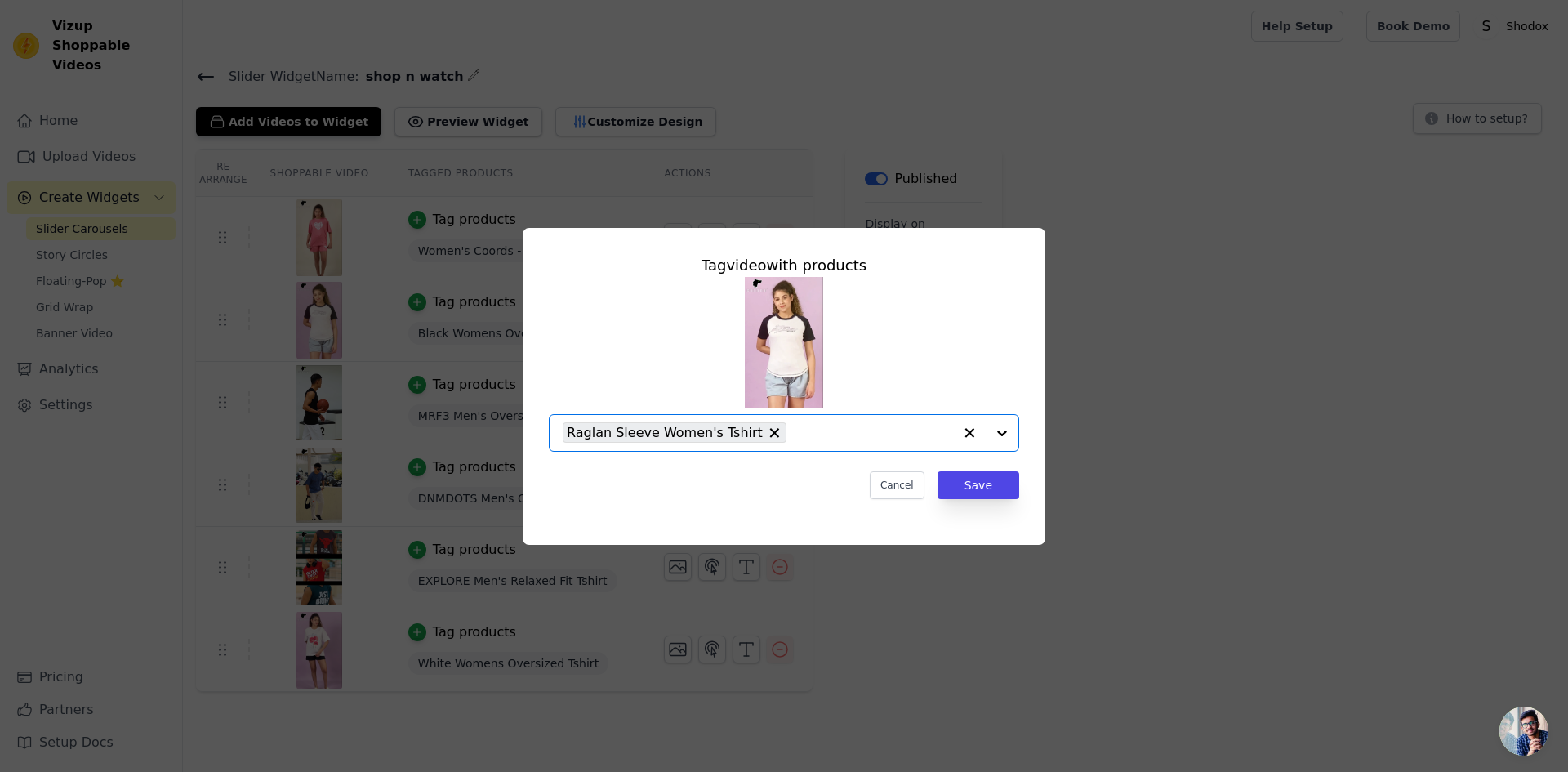
scroll to position [0, 0]
click at [971, 489] on button "Save" at bounding box center [979, 485] width 82 height 27
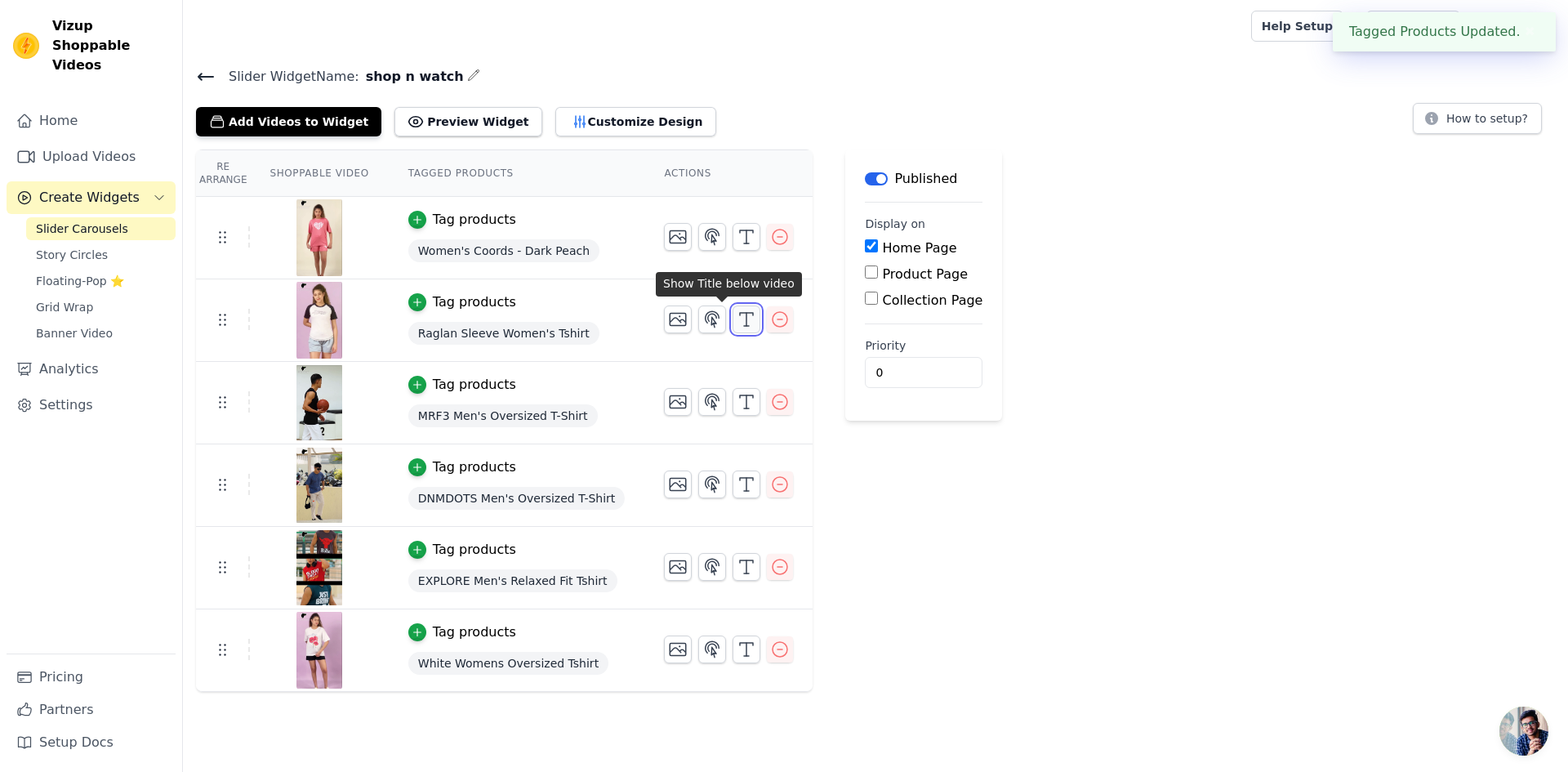
click at [737, 315] on icon "button" at bounding box center [746, 319] width 20 height 20
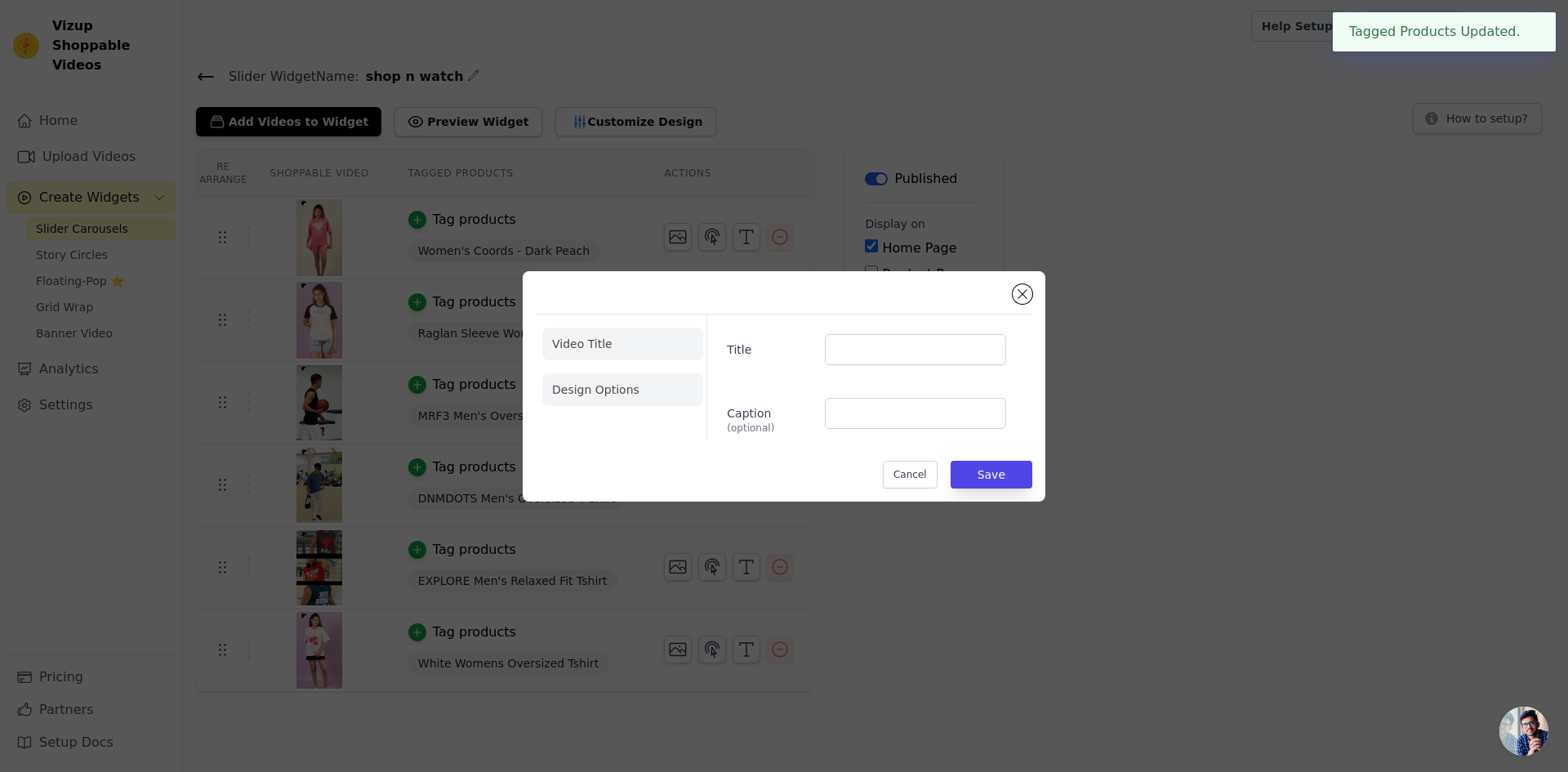
click at [662, 394] on li "Design Options" at bounding box center [622, 390] width 161 height 32
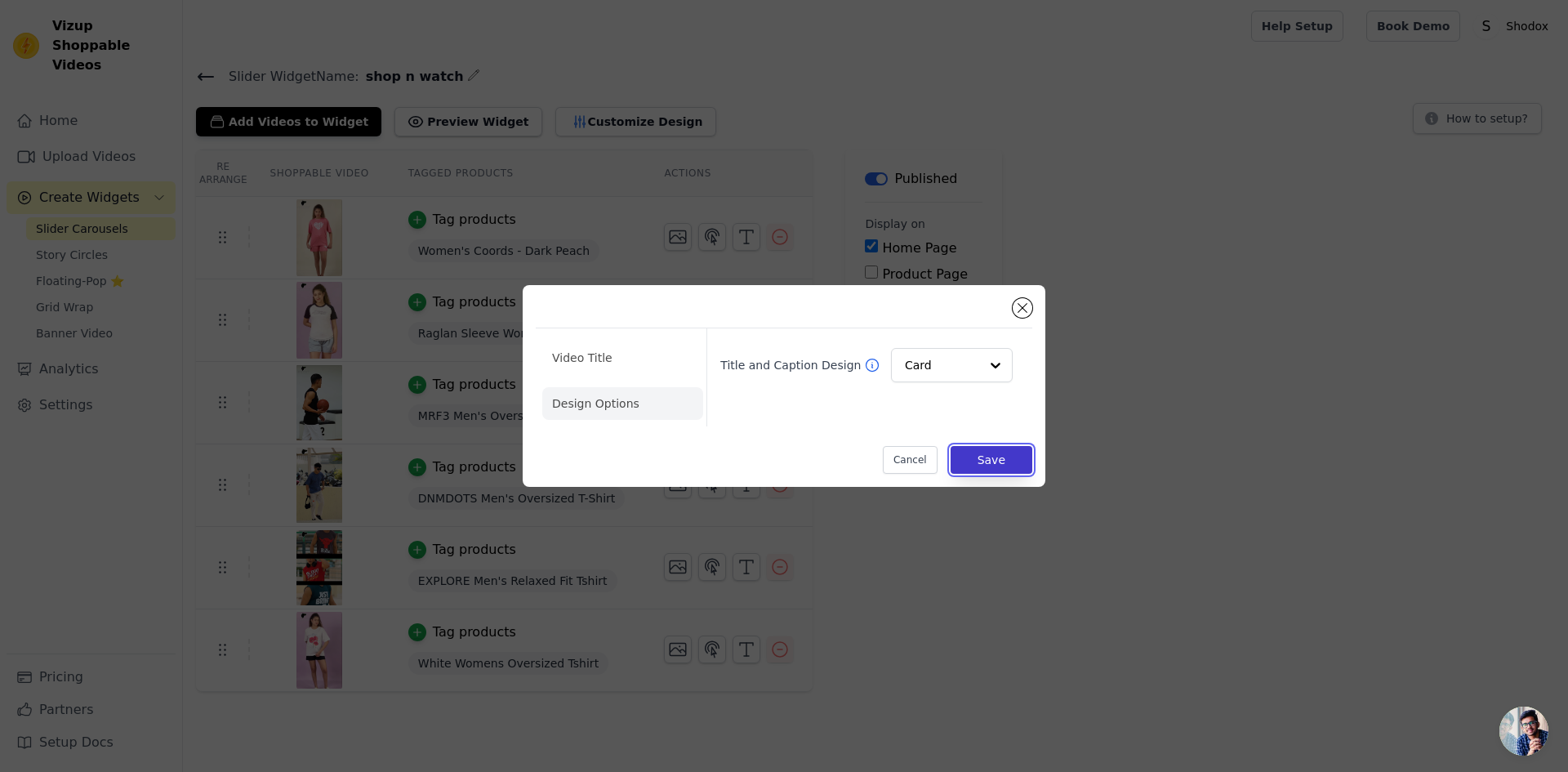
click at [982, 467] on button "Save" at bounding box center [992, 460] width 82 height 27
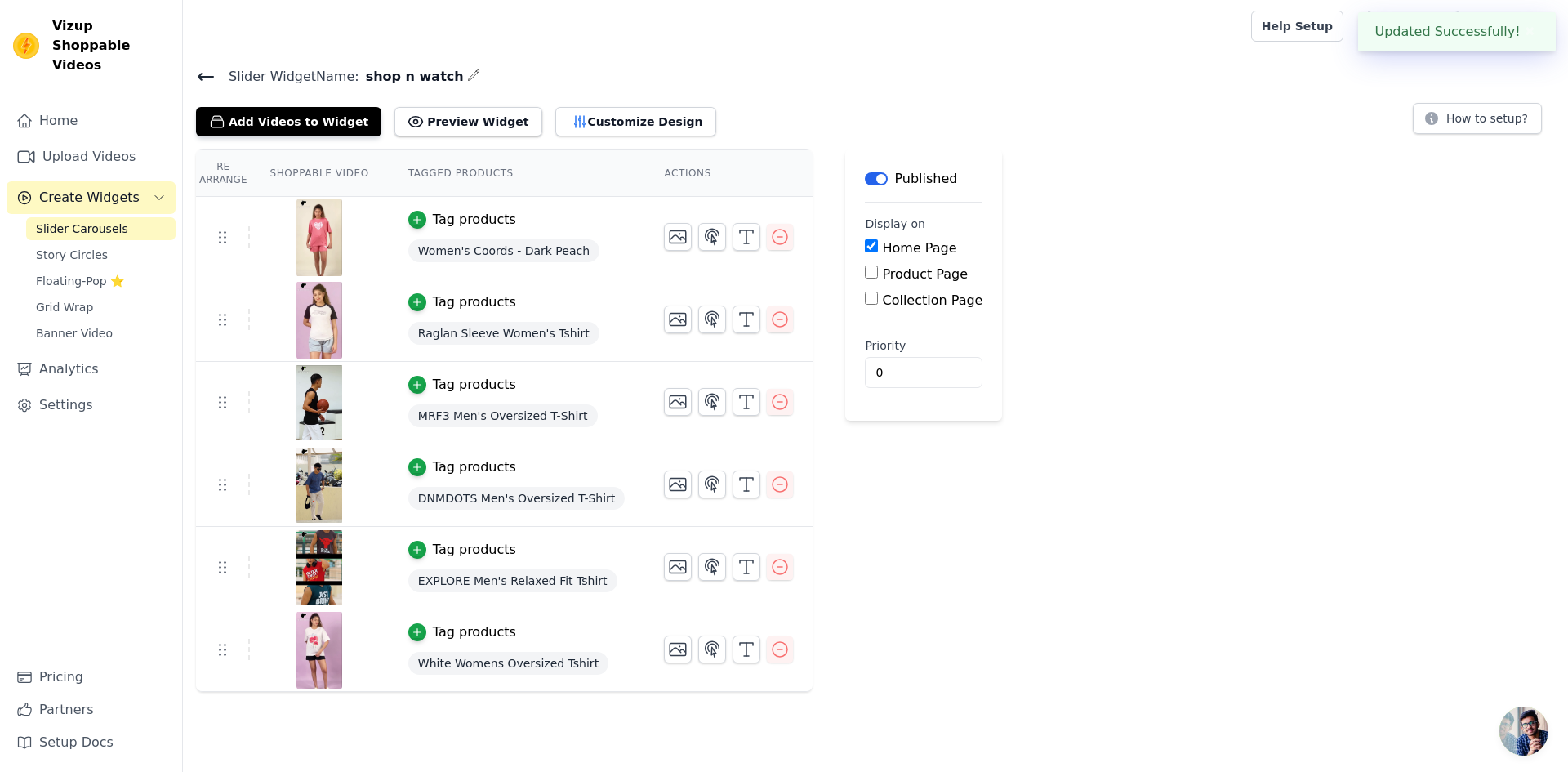
click at [491, 412] on span "MRF3 Men's Oversized T-Shirt" at bounding box center [504, 415] width 190 height 23
click at [412, 385] on icon "button" at bounding box center [417, 384] width 11 height 11
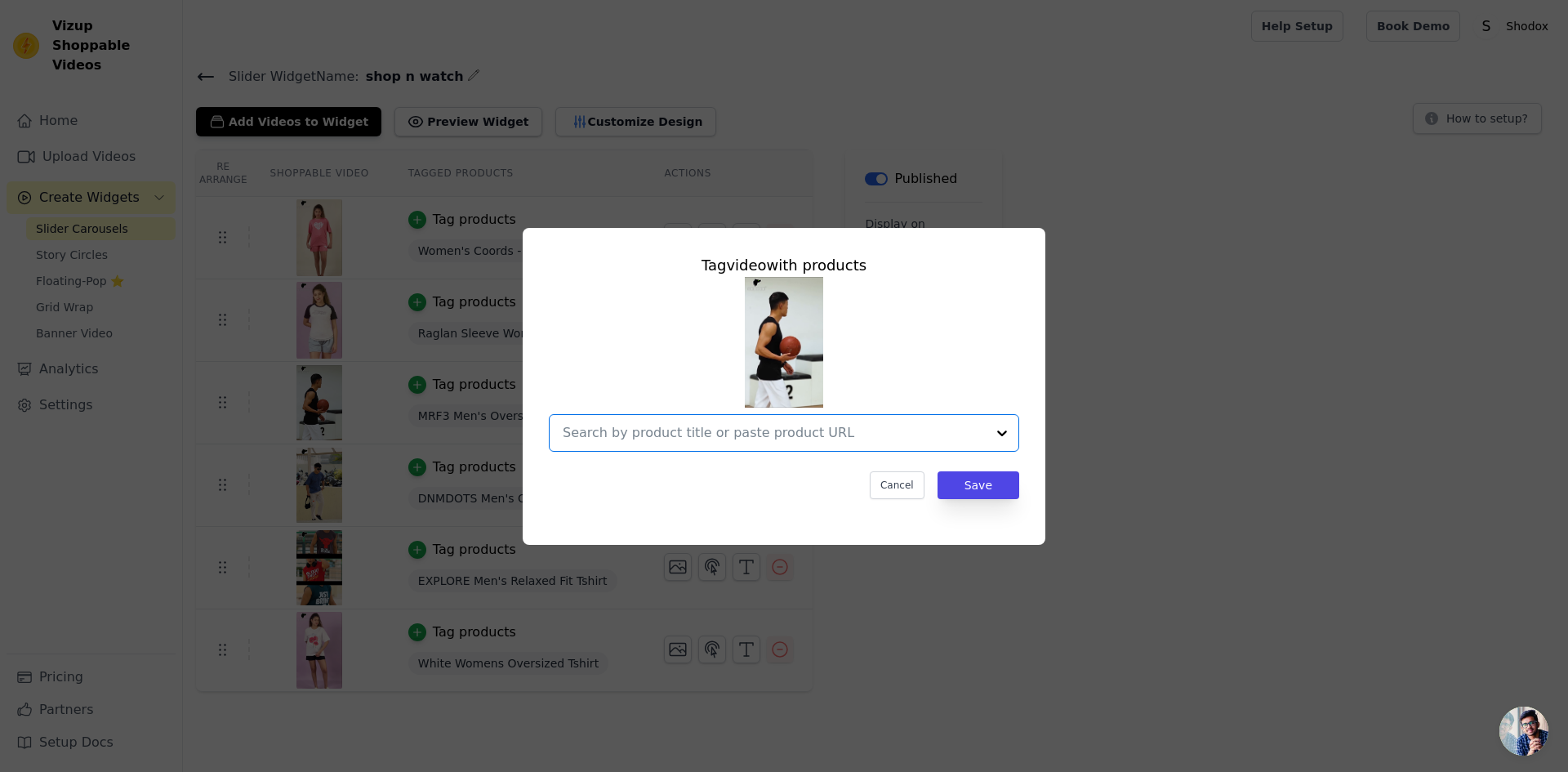
click at [959, 437] on input "text" at bounding box center [774, 433] width 423 height 20
click at [228, 333] on div "Tag video with products Cancel Save" at bounding box center [784, 386] width 1516 height 369
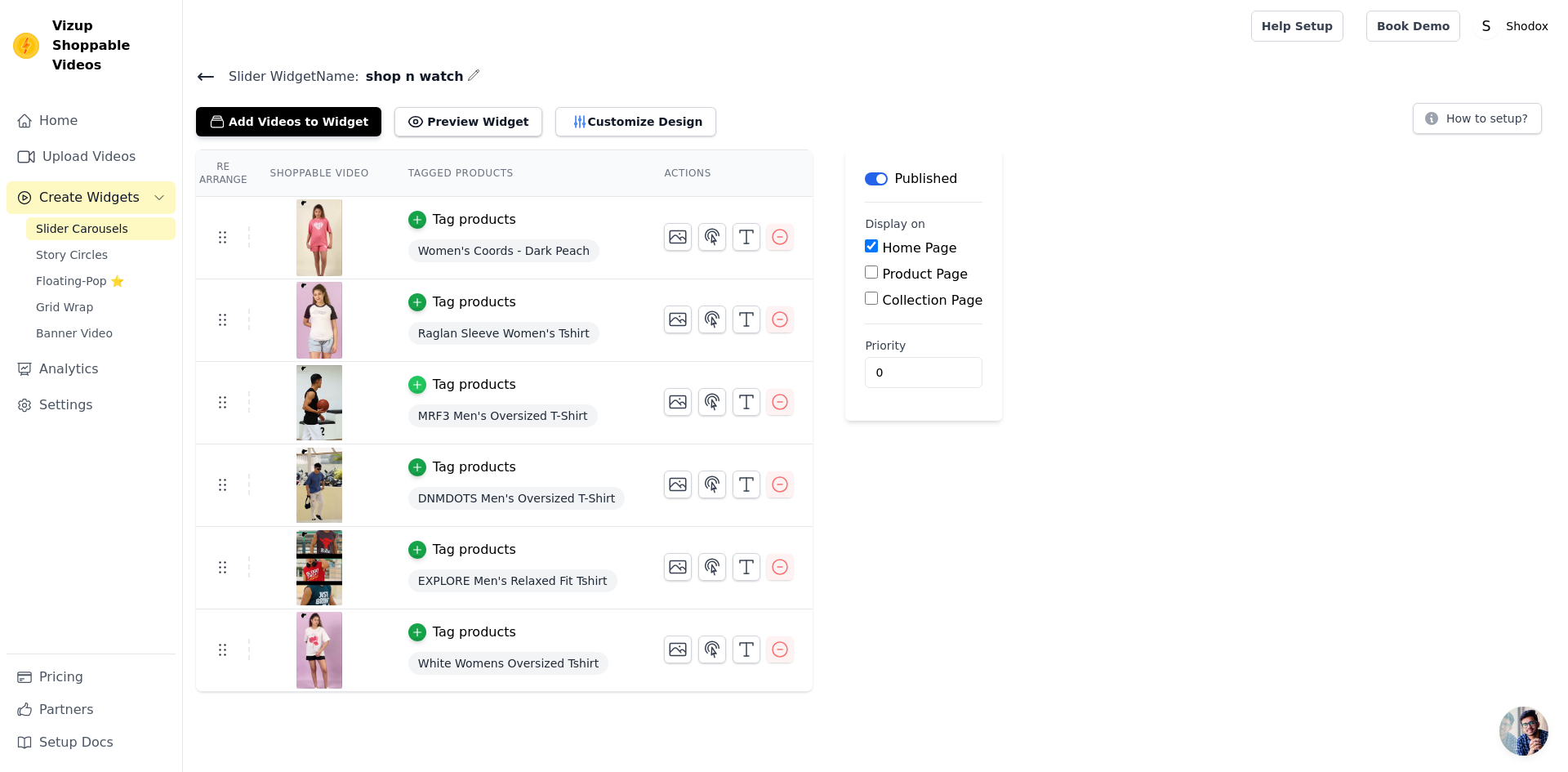
click at [412, 385] on icon "button" at bounding box center [417, 384] width 11 height 11
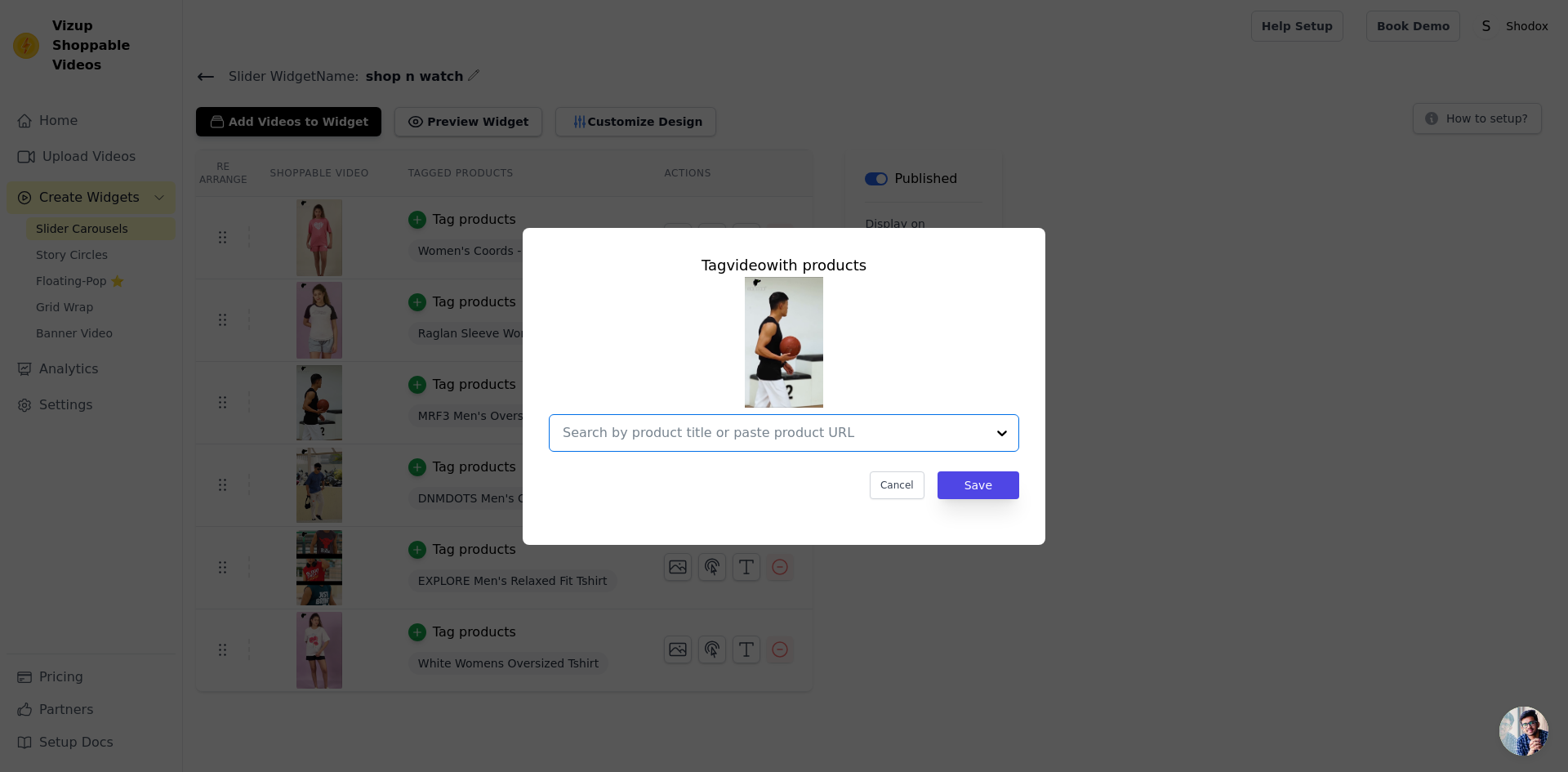
click at [834, 432] on input "text" at bounding box center [774, 433] width 423 height 20
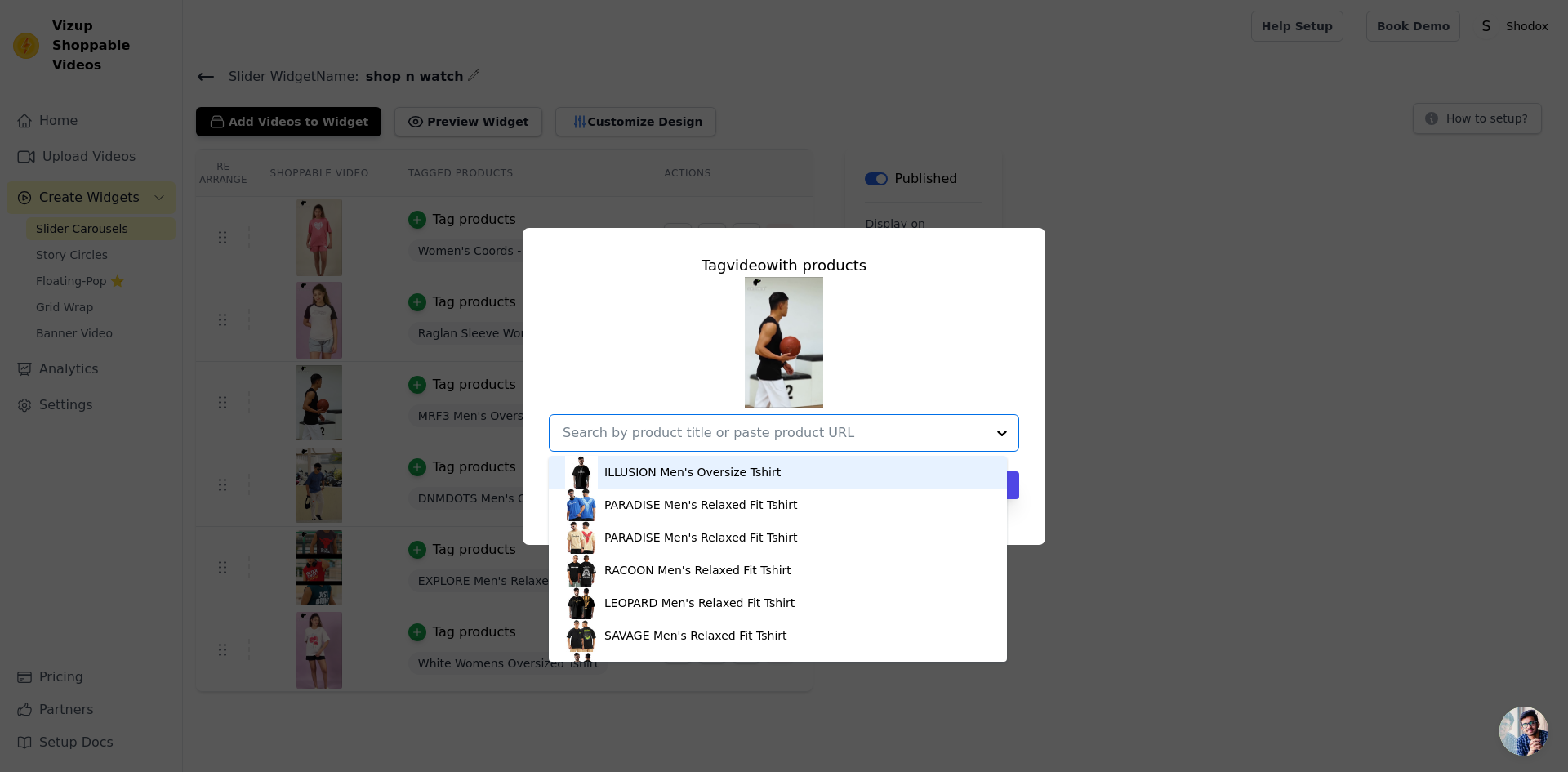
paste input "https://shodox.in/collections/mens-vest/products/trap-red-mens-relaxed-fit-tshi…"
type input "https://shodox.in/collections/mens-vest/products/trap-red-mens-relaxed-fit-tshi…"
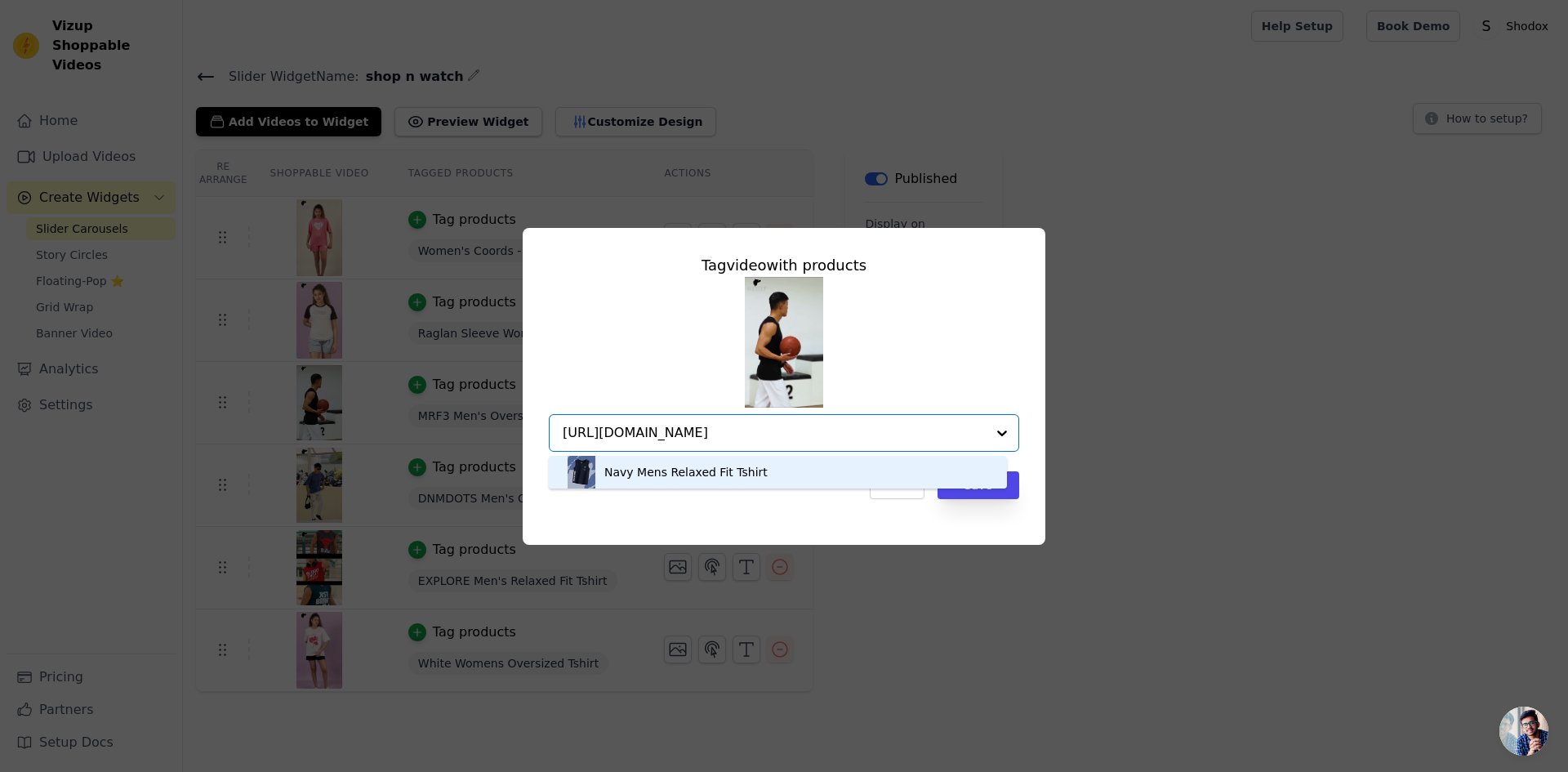
click at [753, 477] on div "Navy Mens Relaxed Fit Tshirt" at bounding box center [778, 472] width 426 height 32
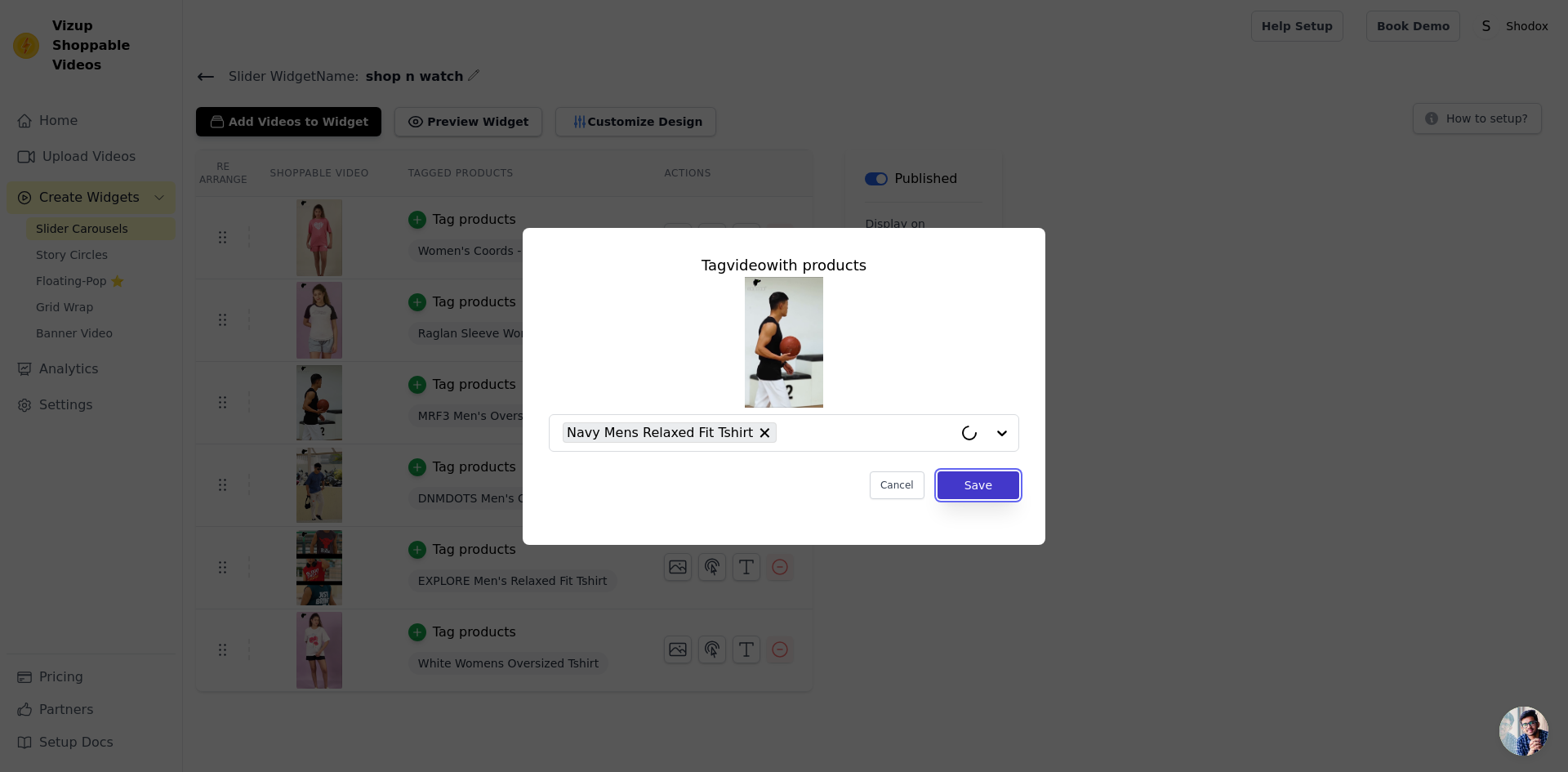
click at [970, 489] on button "Save" at bounding box center [979, 485] width 82 height 27
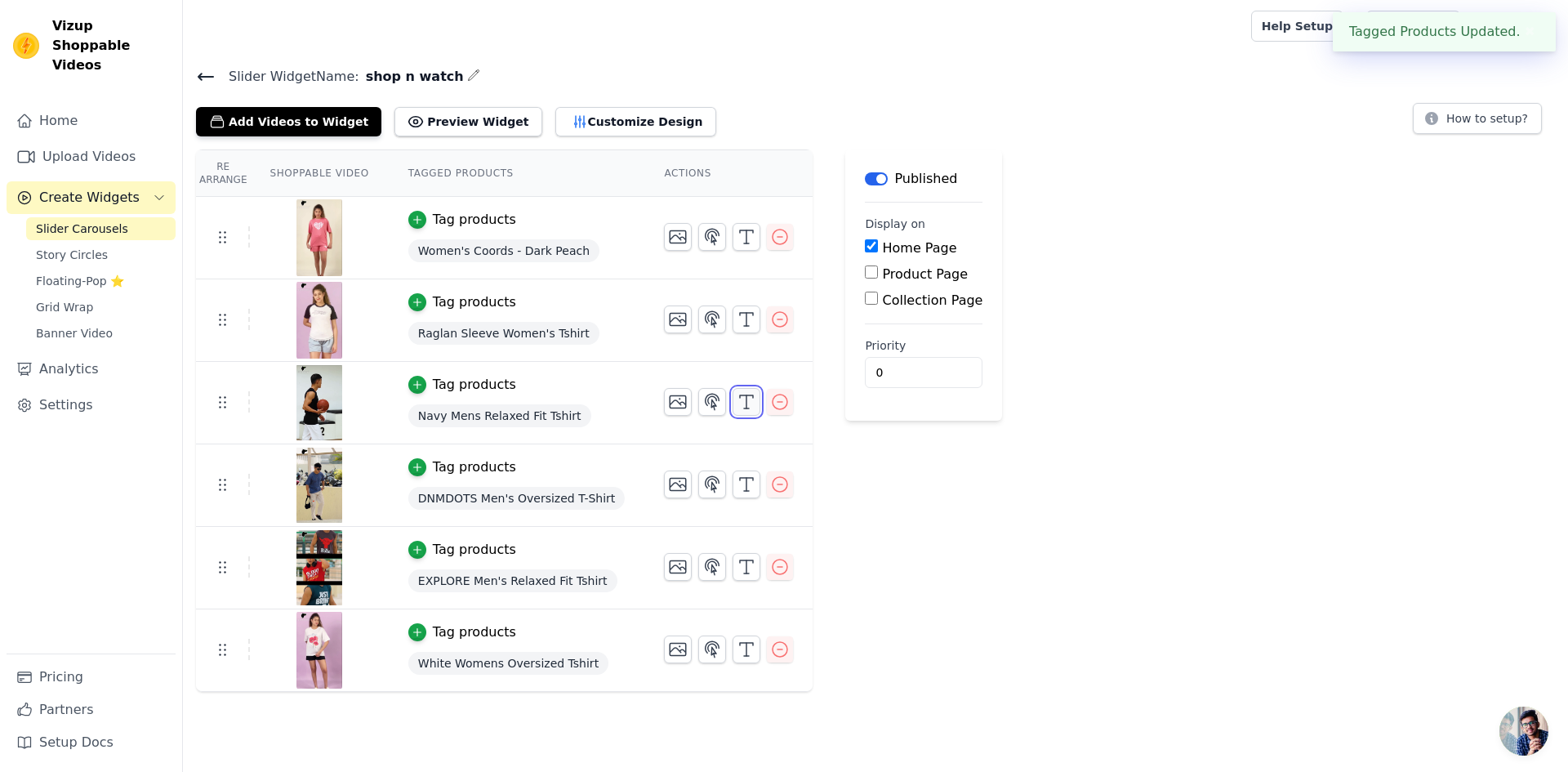
click at [737, 406] on icon "button" at bounding box center [746, 402] width 20 height 20
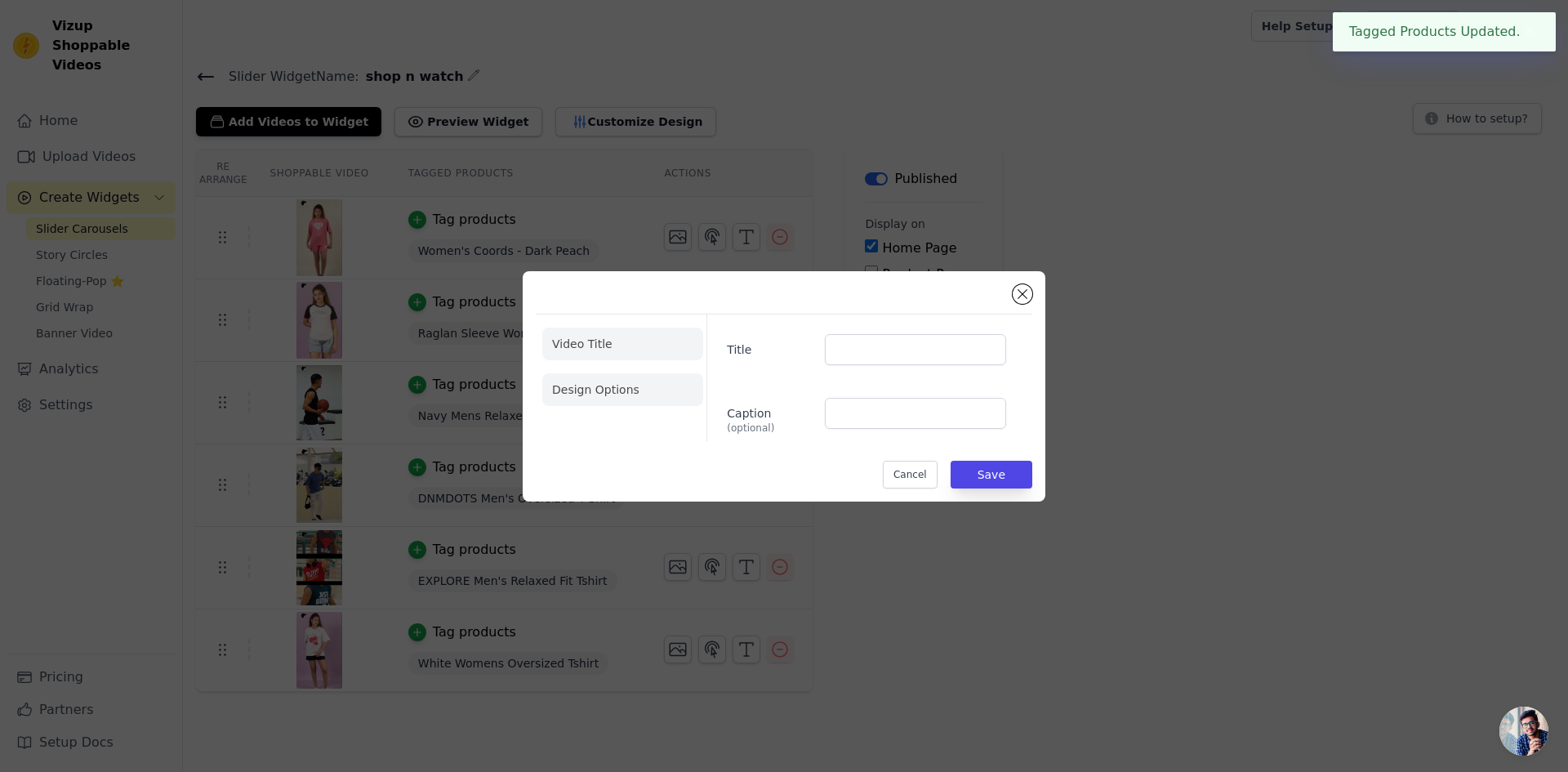
click at [574, 386] on li "Design Options" at bounding box center [622, 390] width 161 height 32
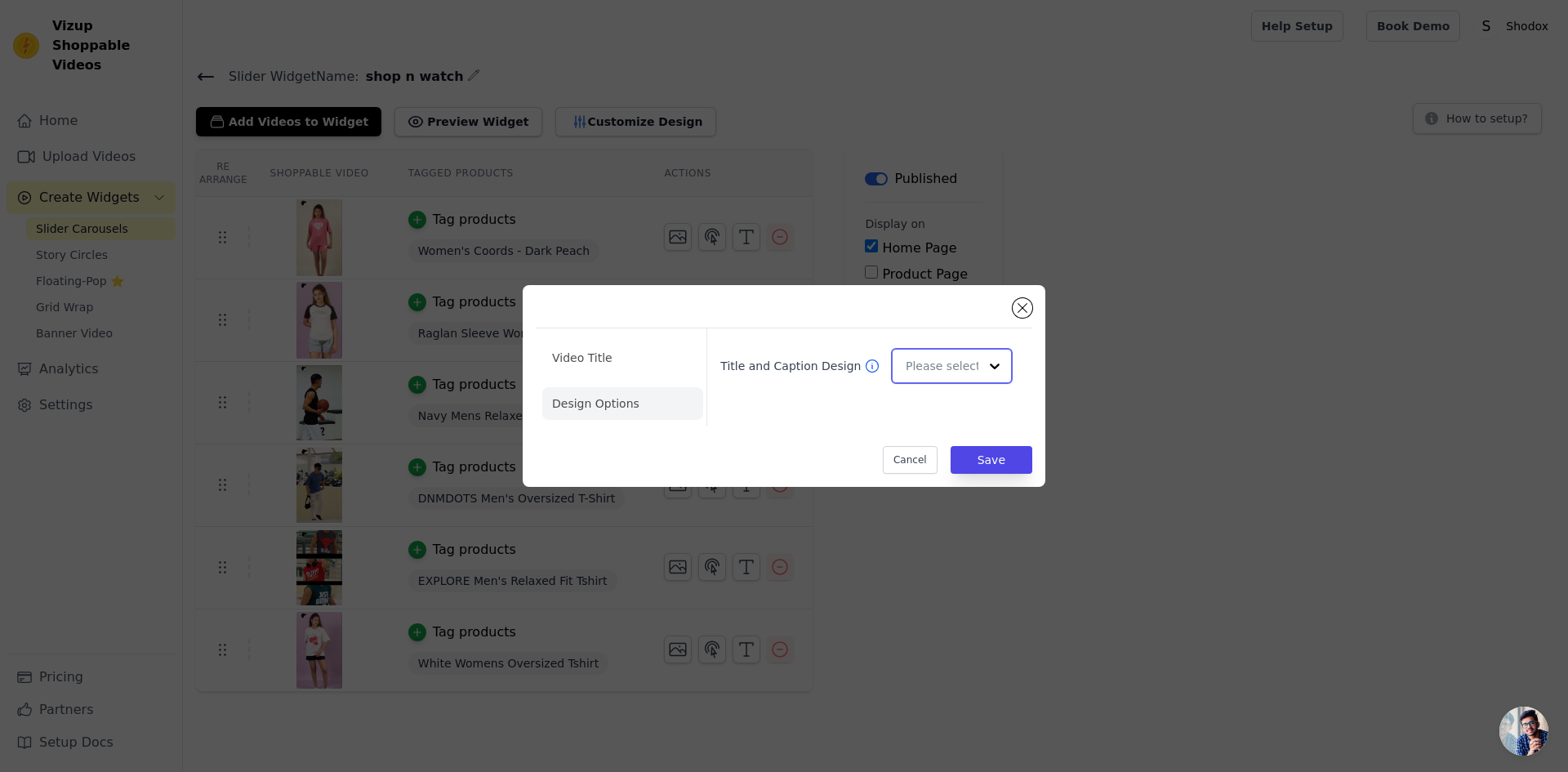
click at [953, 372] on input "Title and Caption Design" at bounding box center [942, 366] width 73 height 32
click at [920, 401] on div "Card" at bounding box center [949, 405] width 117 height 34
click at [974, 448] on button "Save" at bounding box center [992, 460] width 82 height 27
click at [990, 463] on div "Re Arrange Shoppable Video Tagged Products Actions Tag products Women's Coords …" at bounding box center [875, 421] width 1385 height 542
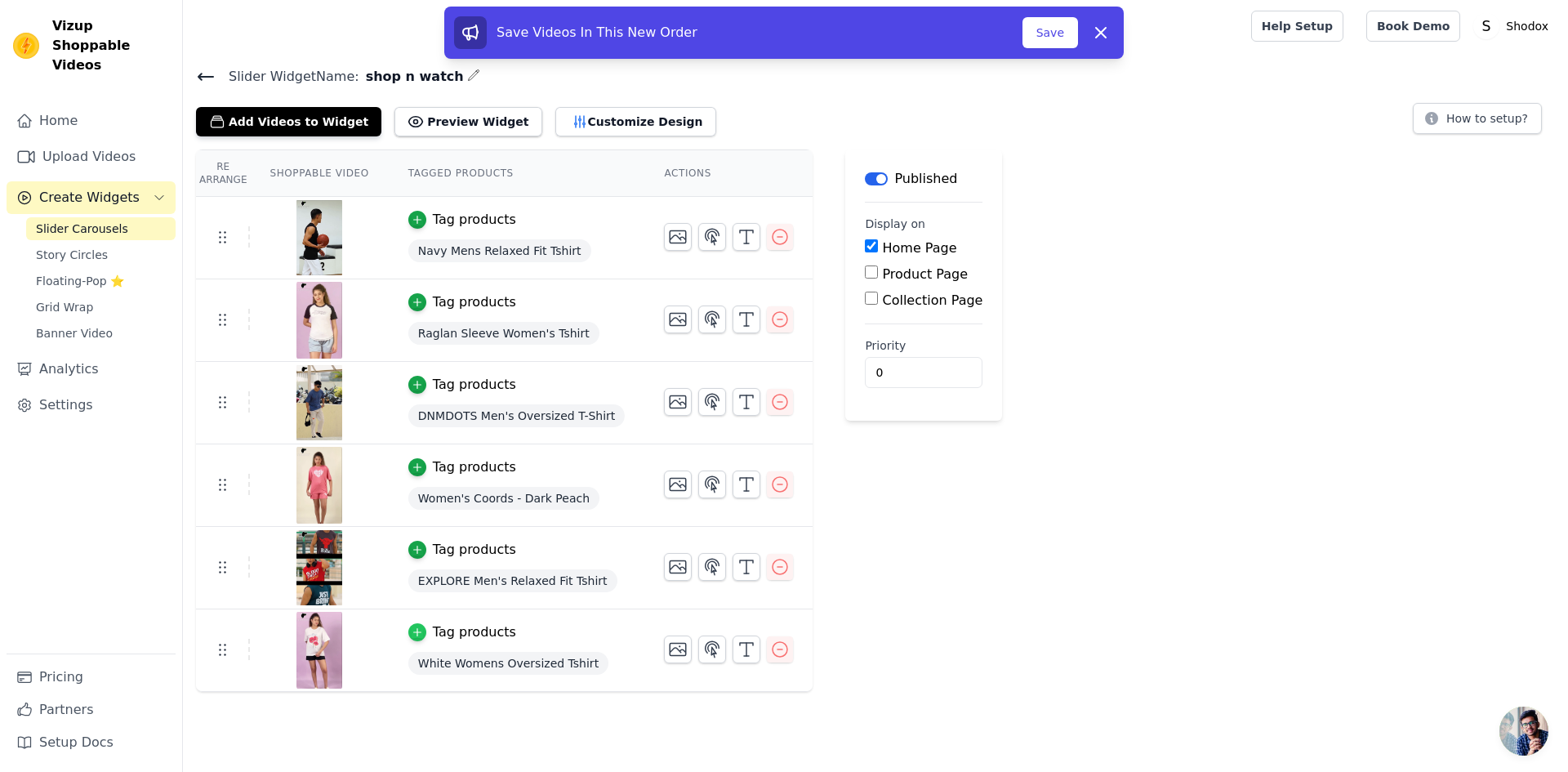
click at [410, 638] on div "button" at bounding box center [417, 632] width 18 height 18
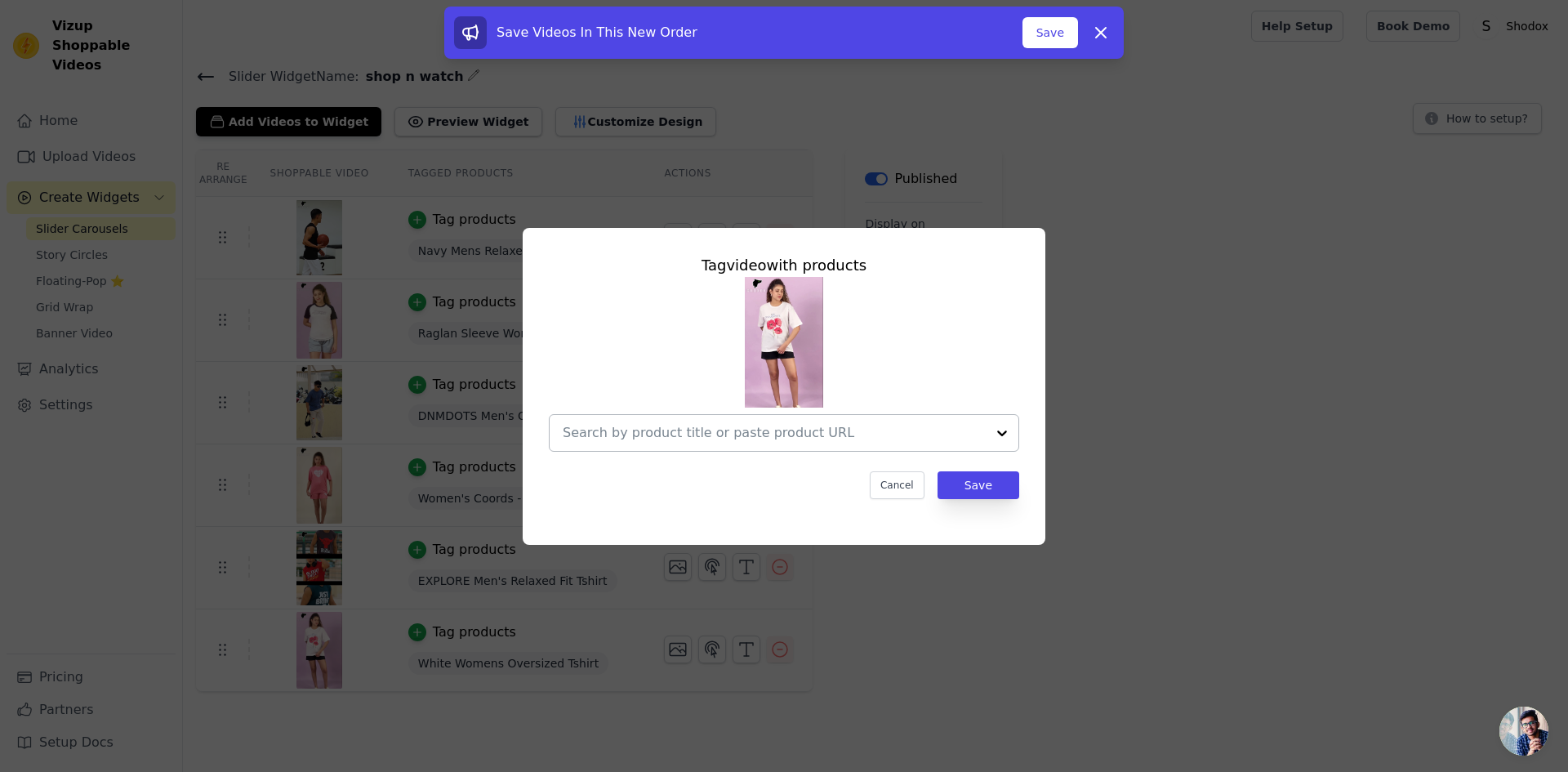
click at [758, 434] on input "text" at bounding box center [774, 433] width 423 height 20
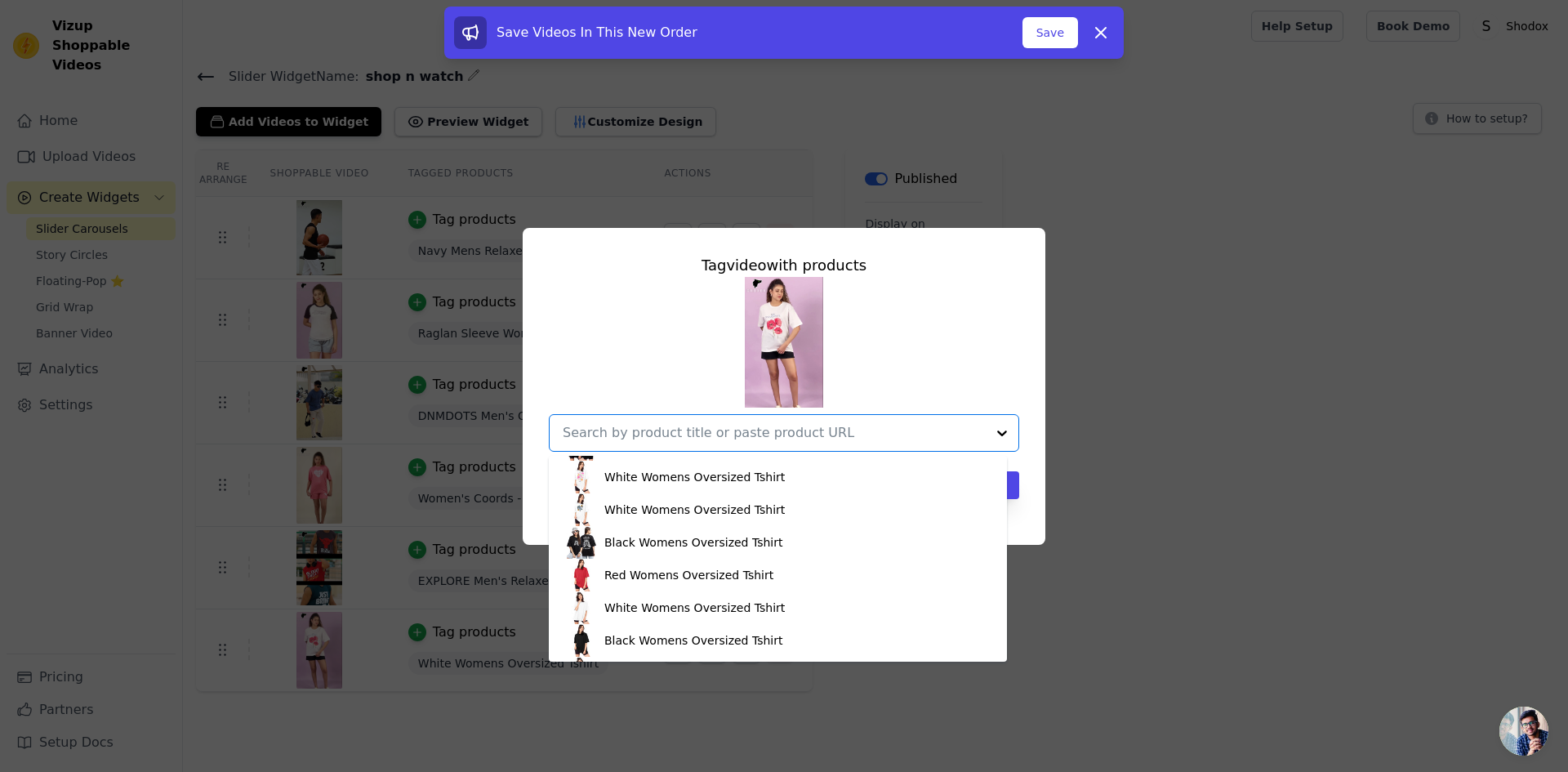
scroll to position [2287, 0]
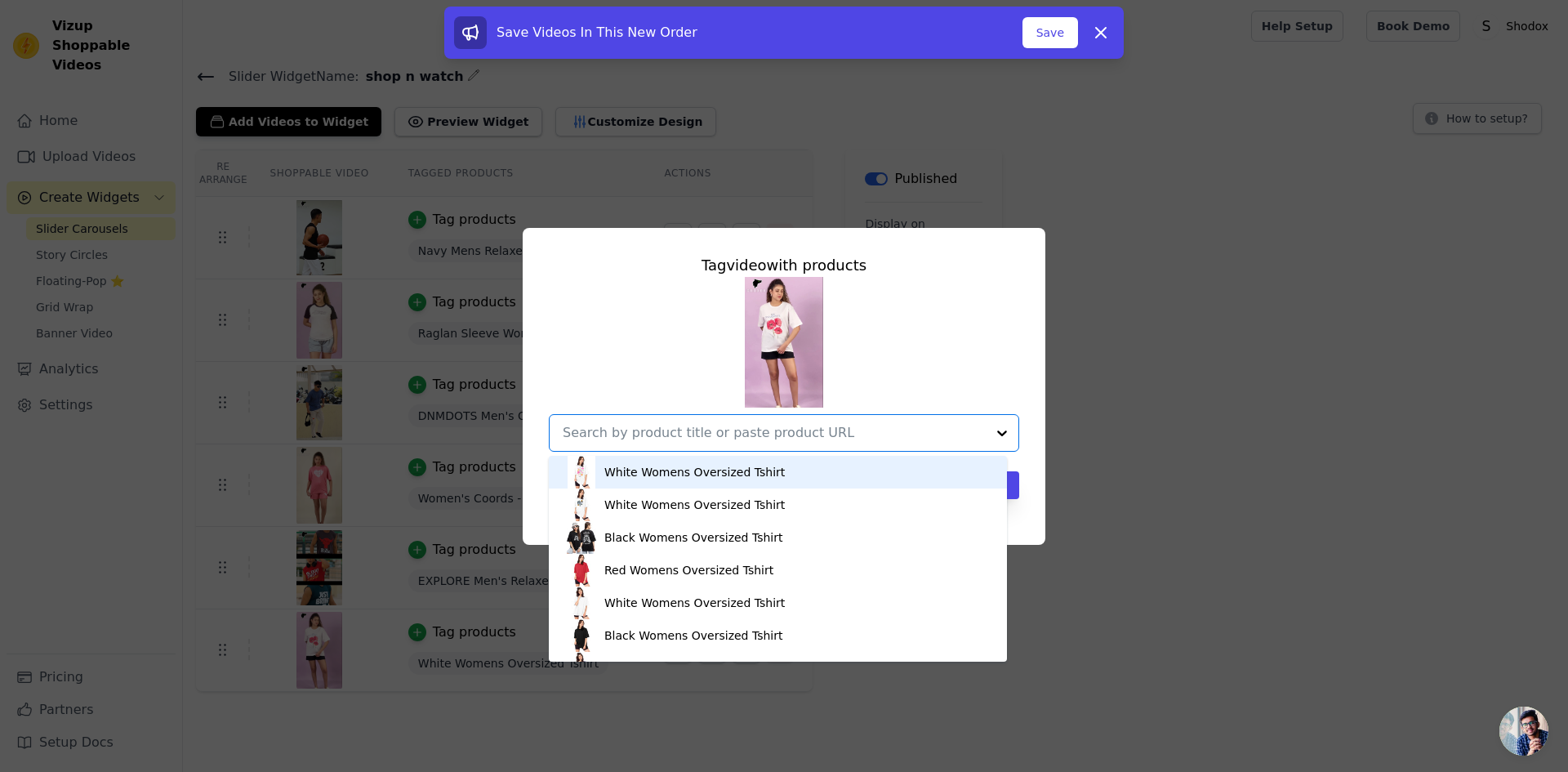
click at [698, 469] on div "White Womens Oversized Tshirt" at bounding box center [694, 472] width 180 height 16
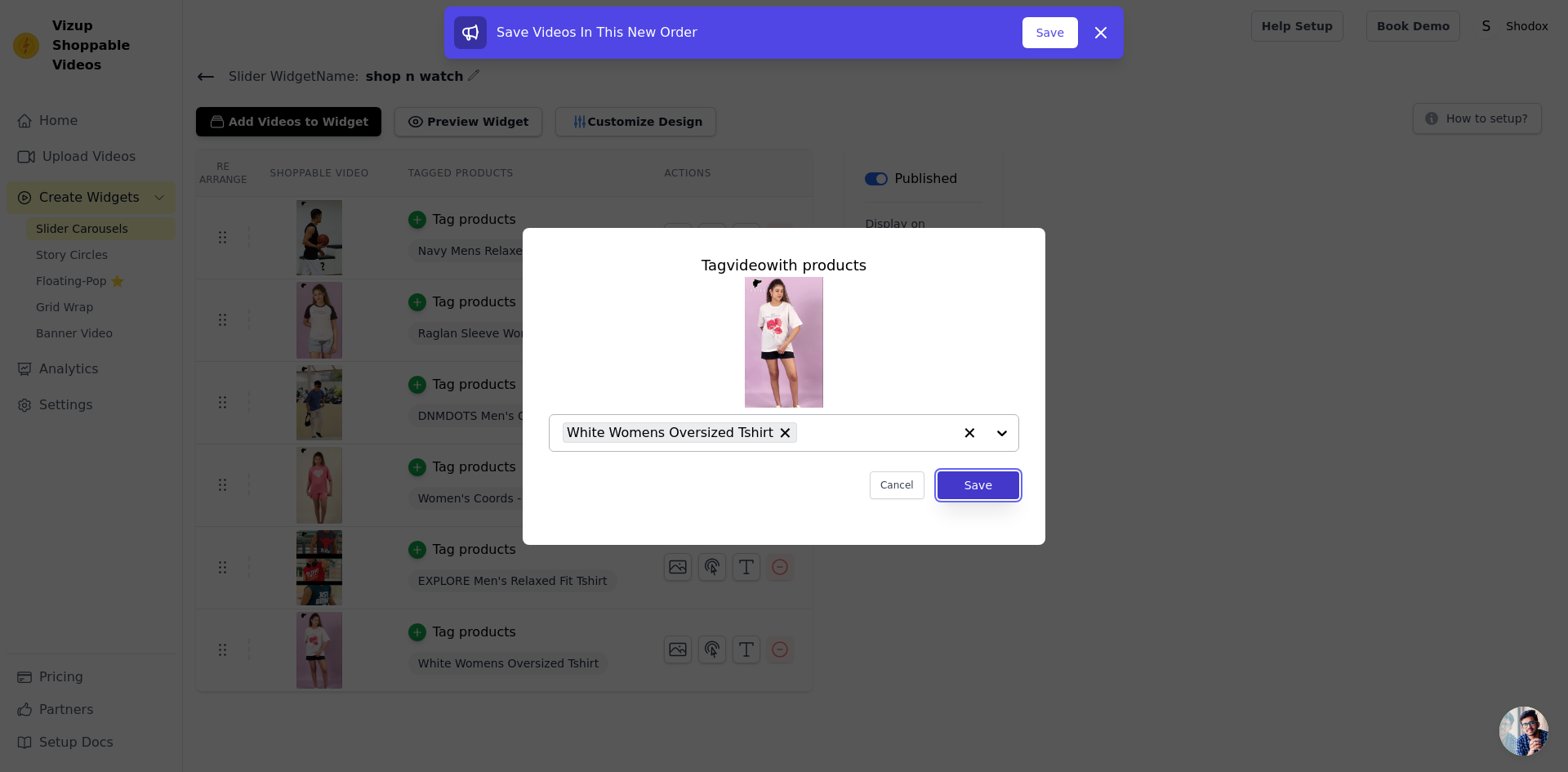
click at [1005, 489] on button "Save" at bounding box center [979, 485] width 82 height 27
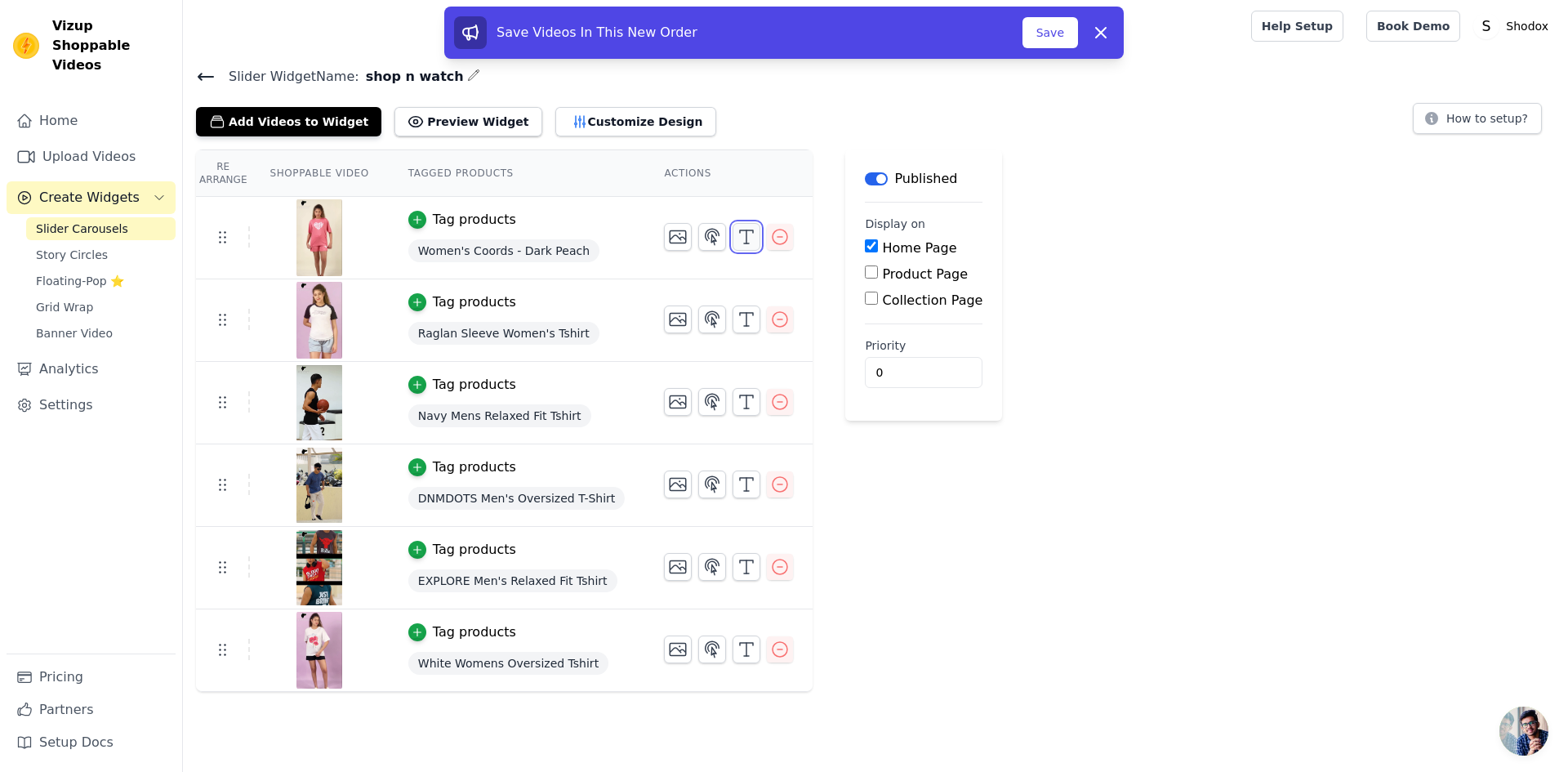
click at [737, 240] on icon "button" at bounding box center [746, 237] width 20 height 20
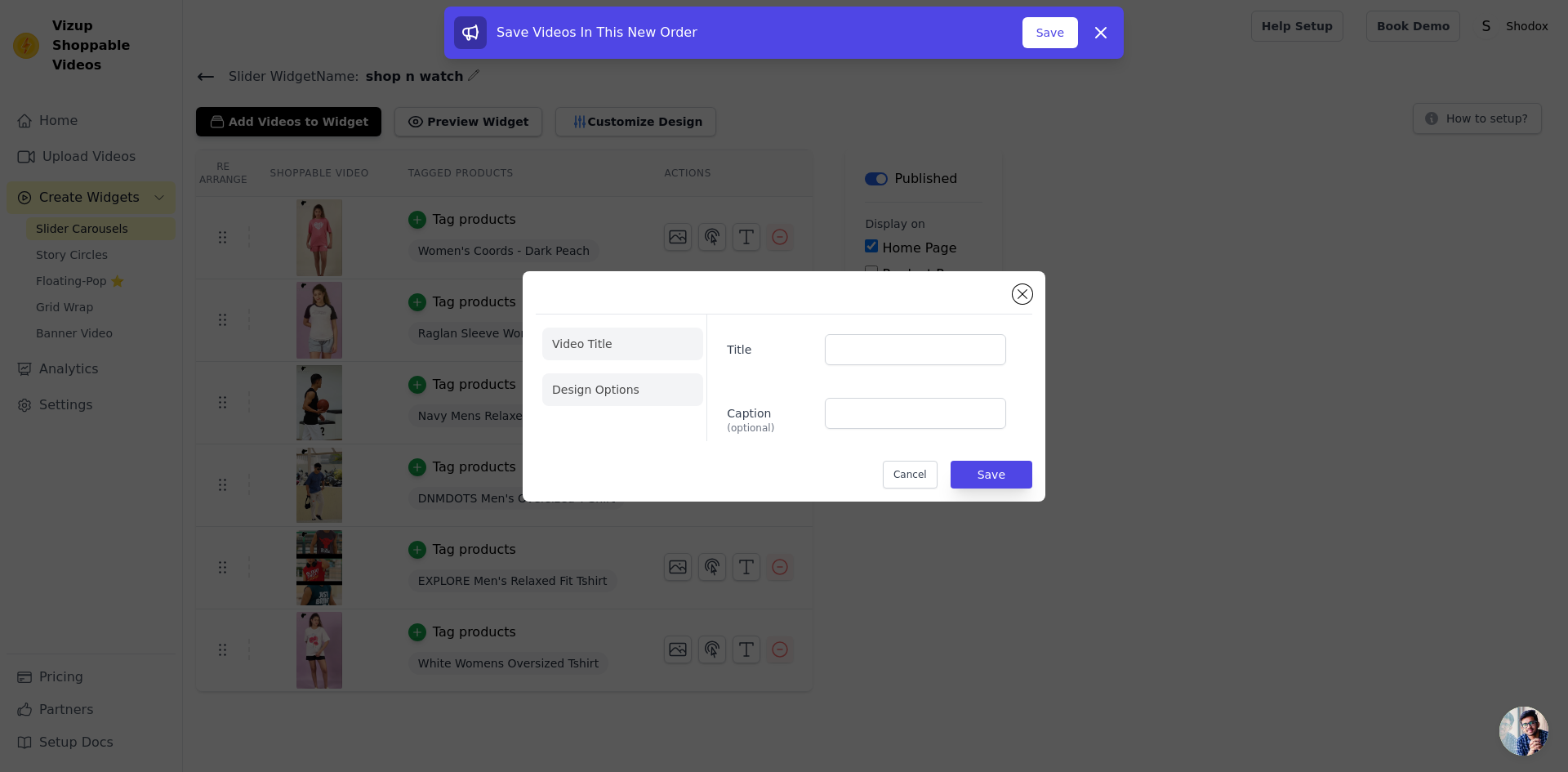
click at [616, 386] on li "Design Options" at bounding box center [622, 390] width 161 height 32
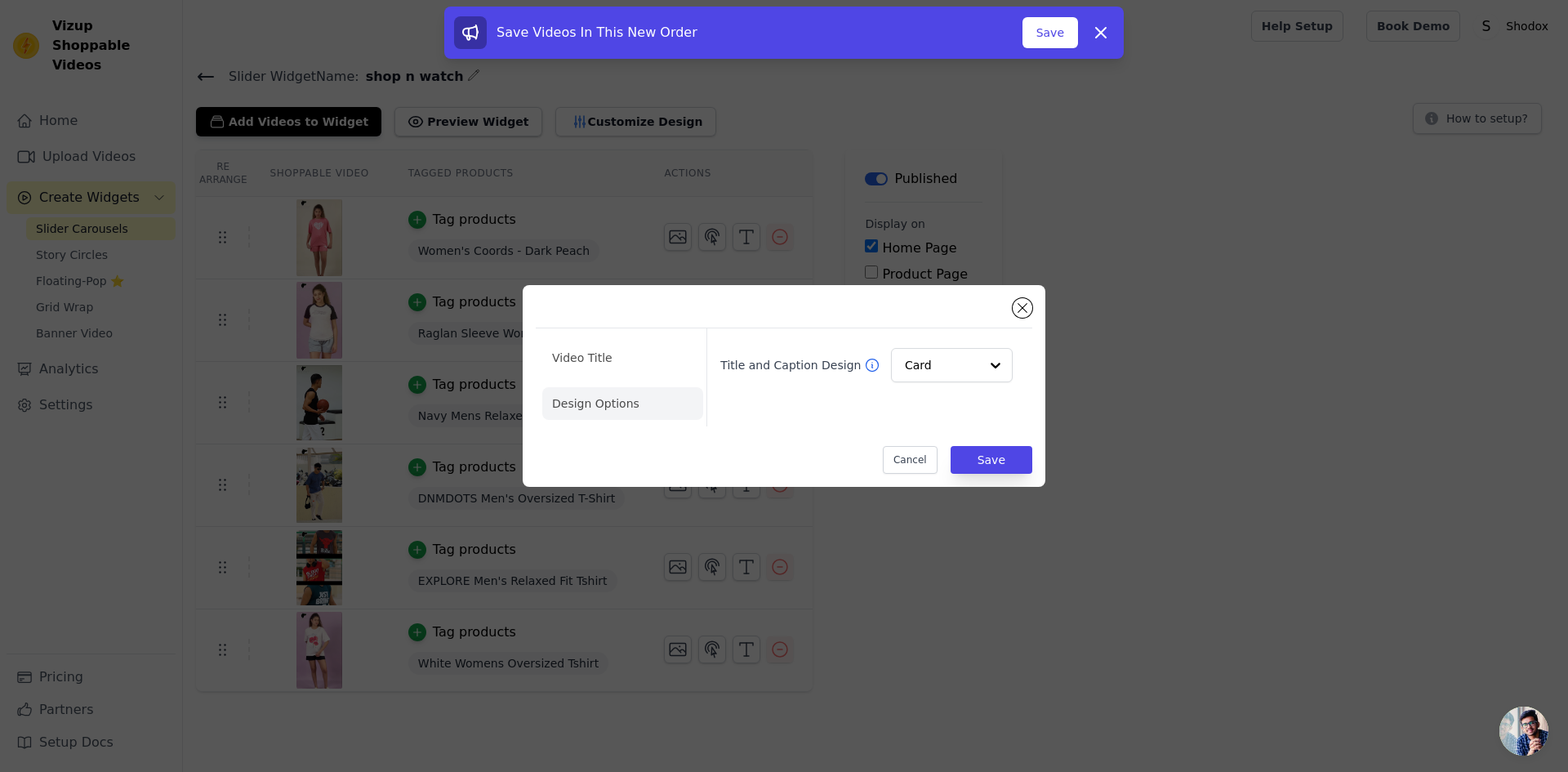
click at [1026, 297] on div "Video Title Design Options Title and Caption Design Card Cancel Save" at bounding box center [783, 386] width 522 height 202
click at [1021, 309] on button "Close modal" at bounding box center [1023, 308] width 20 height 20
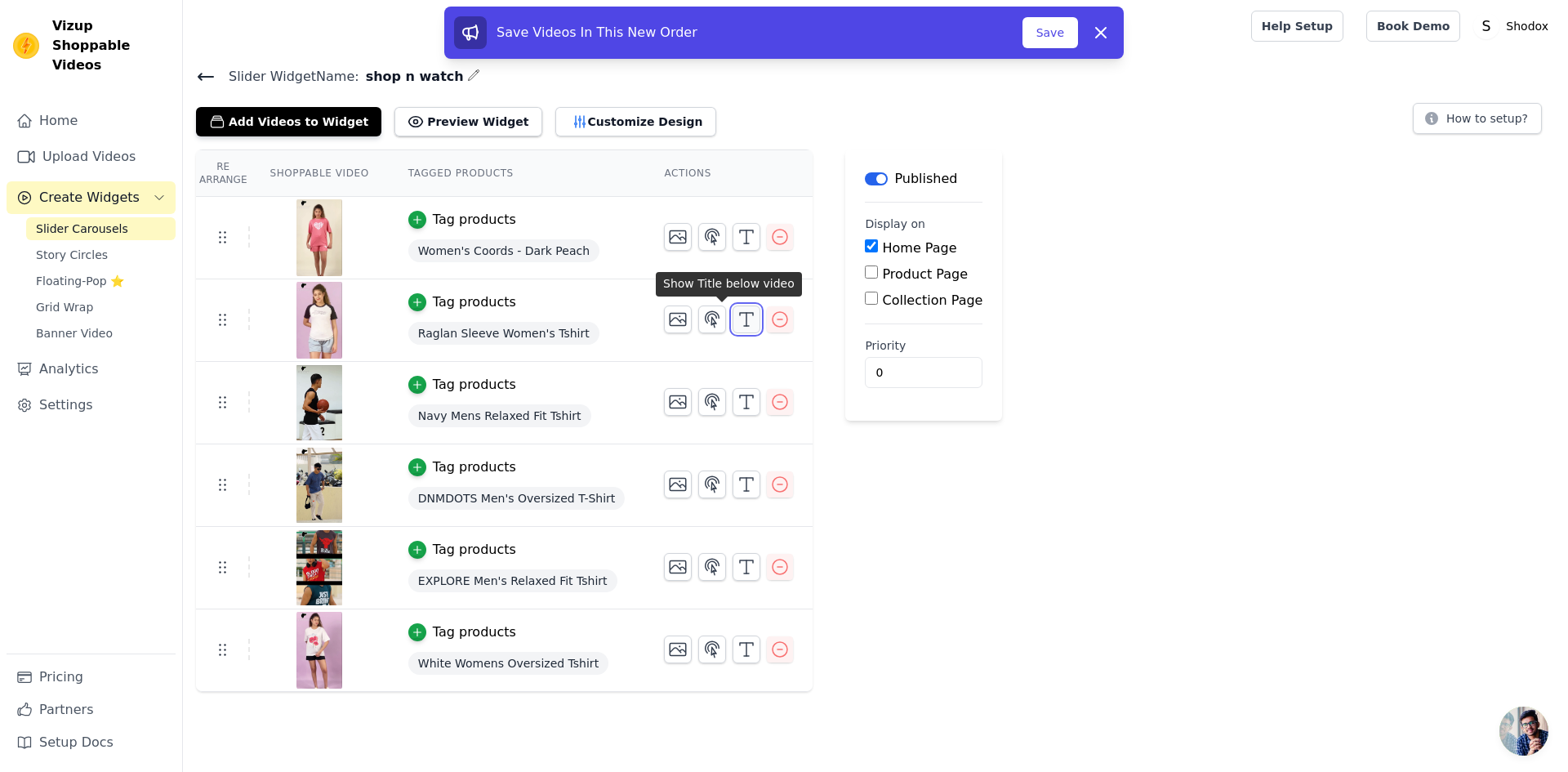
click at [737, 315] on icon "button" at bounding box center [746, 319] width 20 height 20
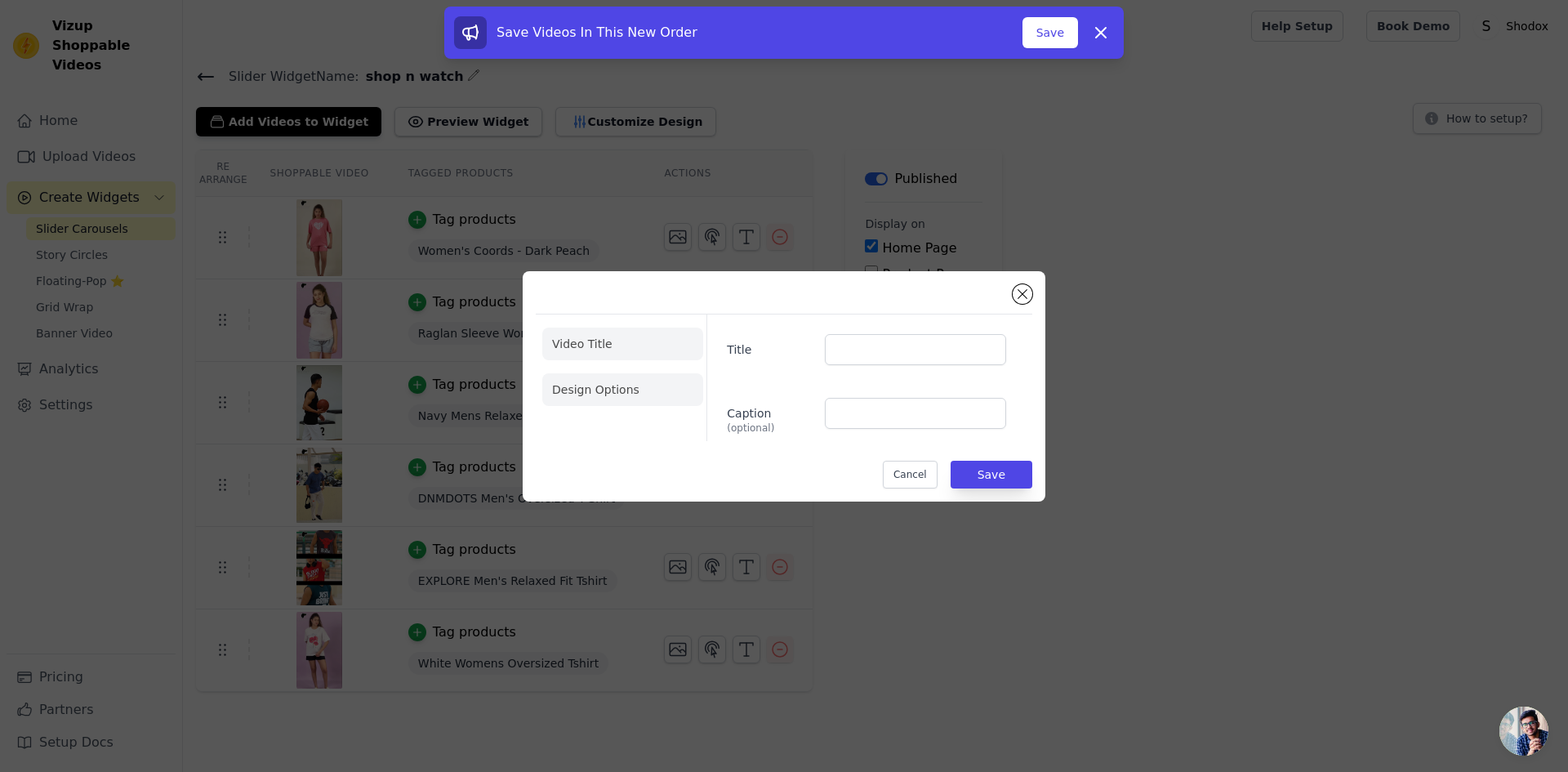
click at [640, 384] on li "Design Options" at bounding box center [622, 390] width 161 height 32
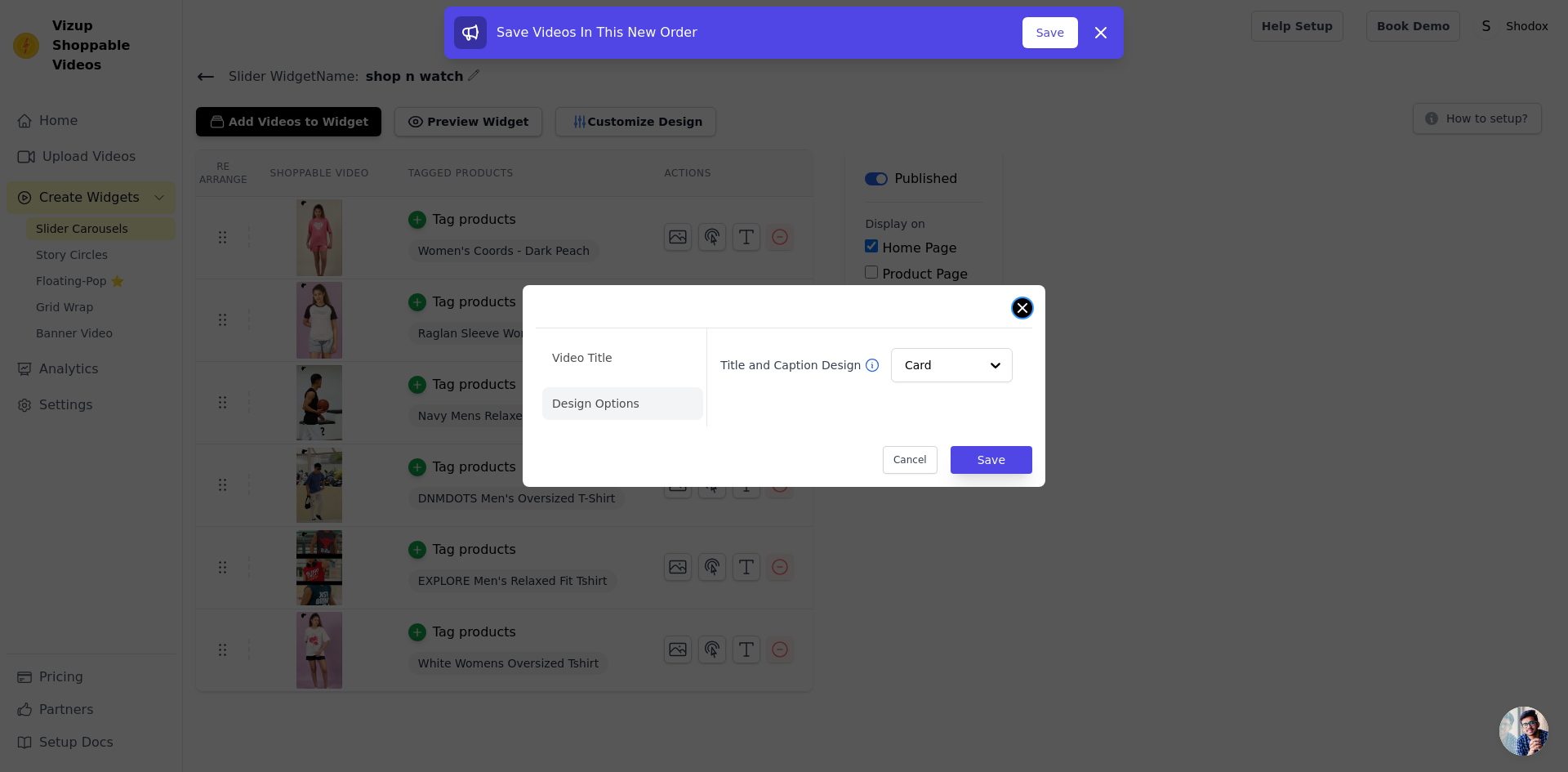
click at [1033, 309] on div "Video Title Design Options Title and Caption Design Card Cancel Save" at bounding box center [783, 386] width 522 height 202
click at [1030, 299] on div "Video Title Design Options Title and Caption Design Card Cancel Save" at bounding box center [784, 386] width 497 height 175
click at [1020, 313] on button "Close modal" at bounding box center [1023, 308] width 20 height 20
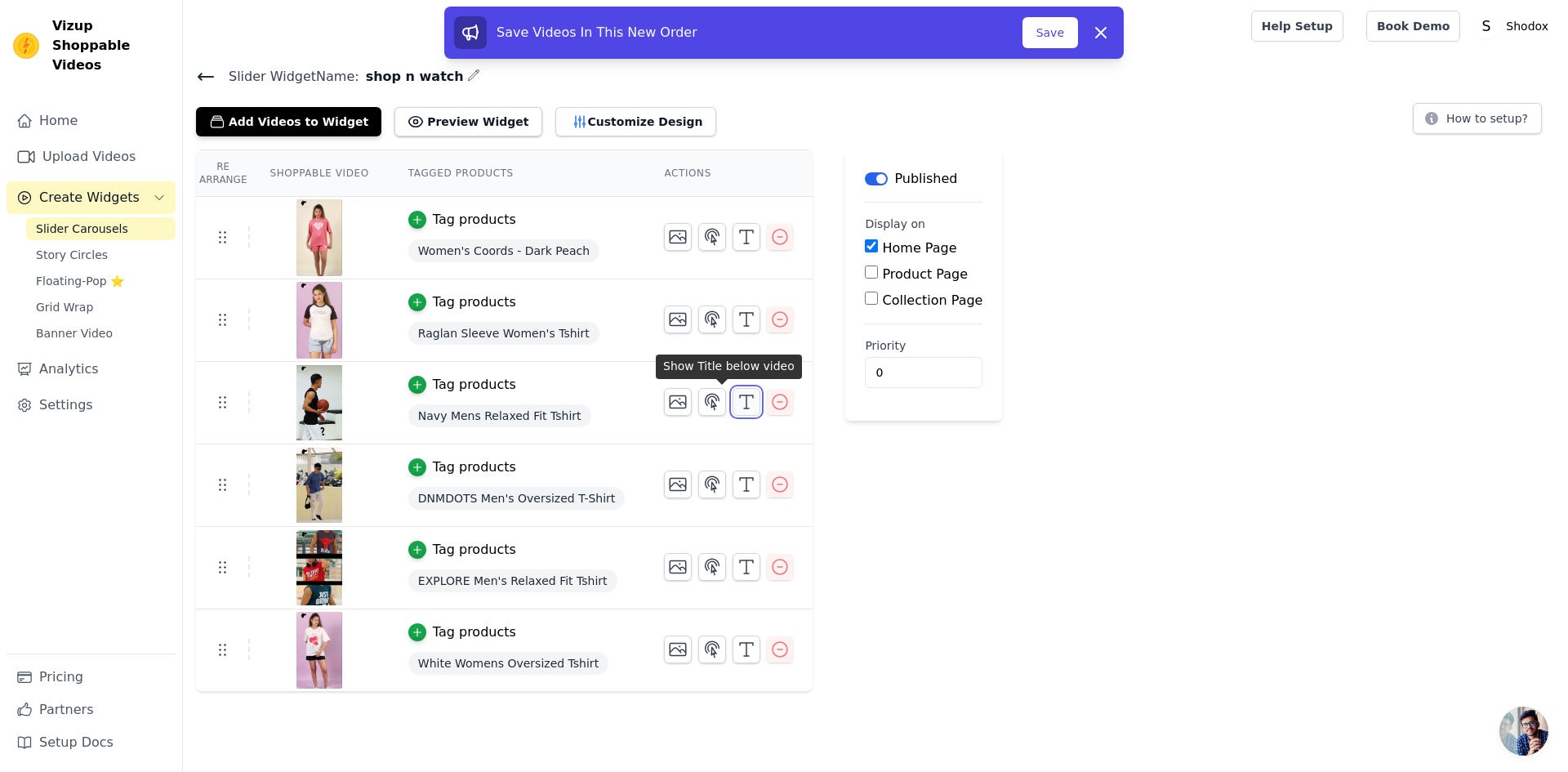
click at [746, 398] on line "button" at bounding box center [746, 401] width 0 height 13
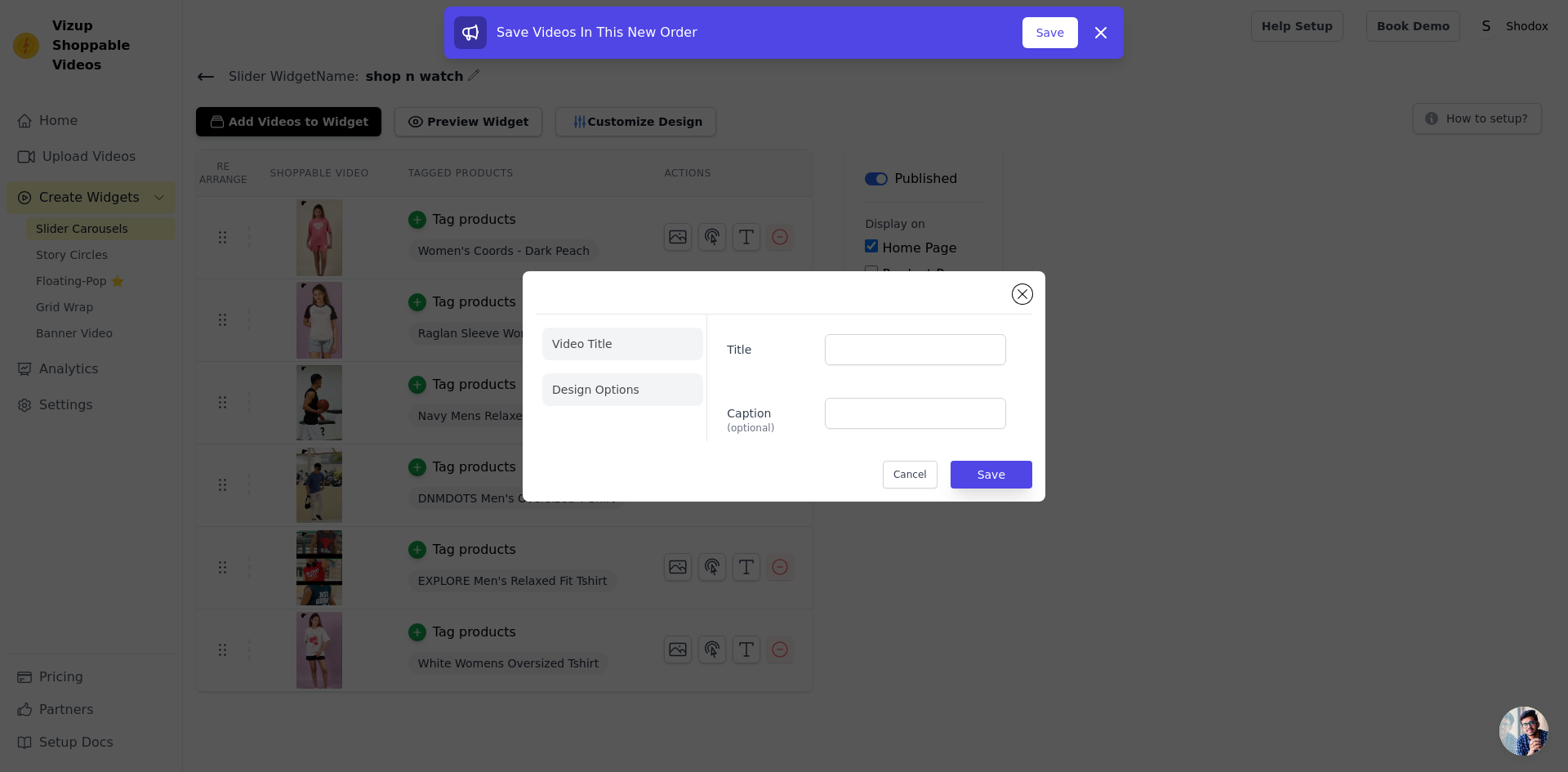
click at [606, 393] on li "Design Options" at bounding box center [622, 390] width 161 height 32
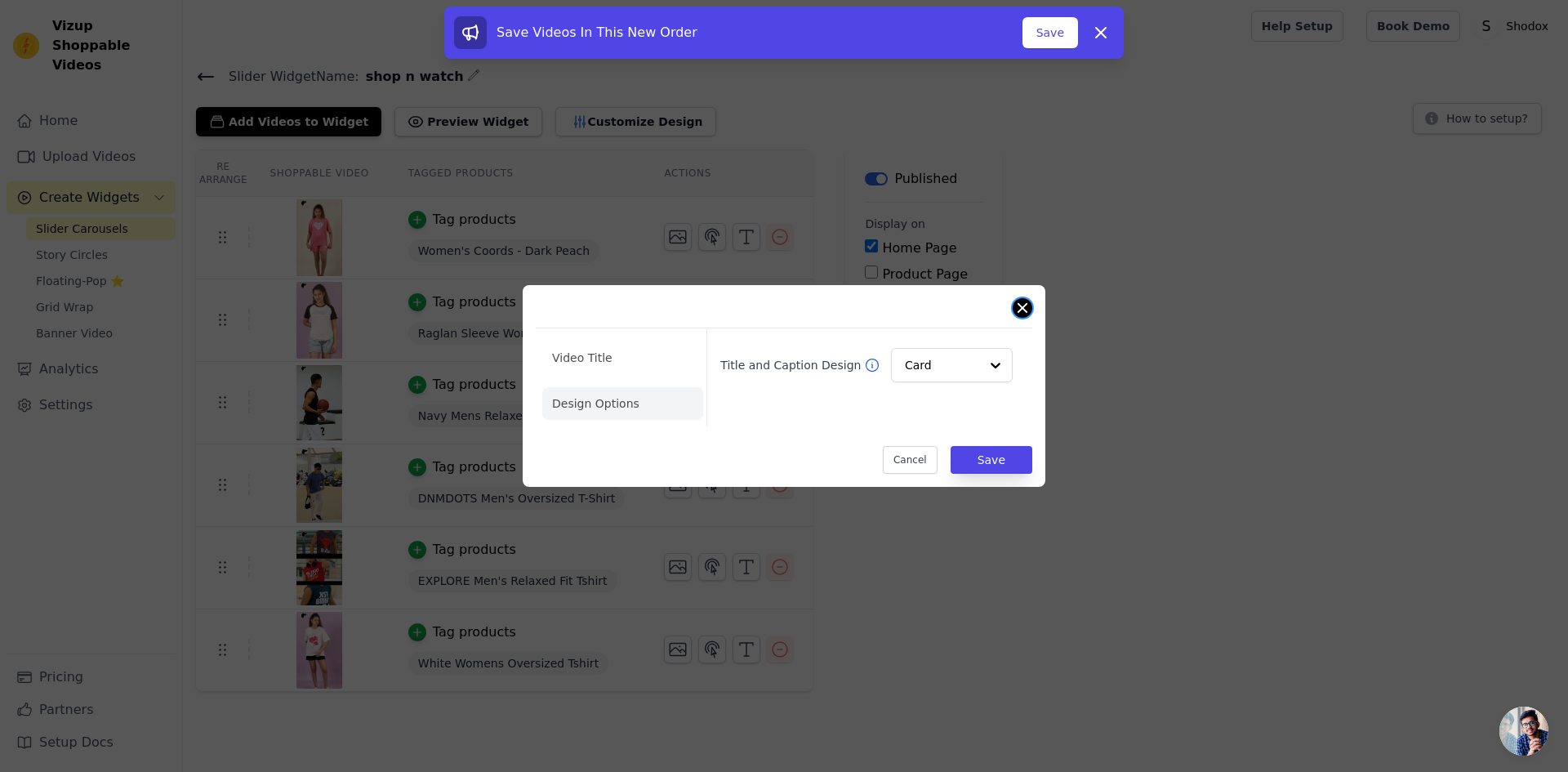
click at [1027, 316] on div "Video Title Design Options Title and Caption Design Card Cancel Save" at bounding box center [783, 386] width 522 height 202
click at [1025, 308] on button "Close modal" at bounding box center [1023, 308] width 20 height 20
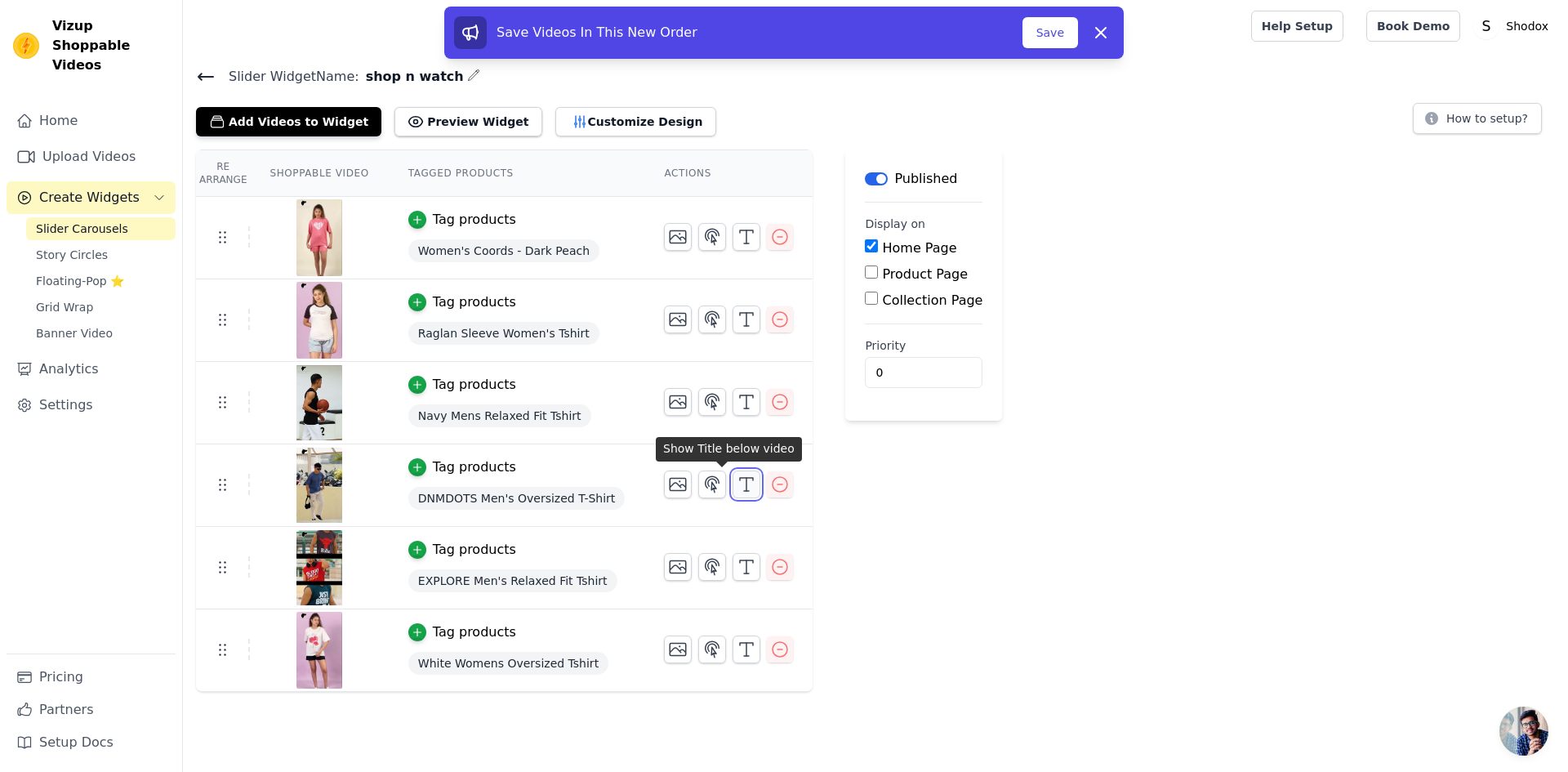
click at [737, 485] on icon "button" at bounding box center [746, 484] width 20 height 20
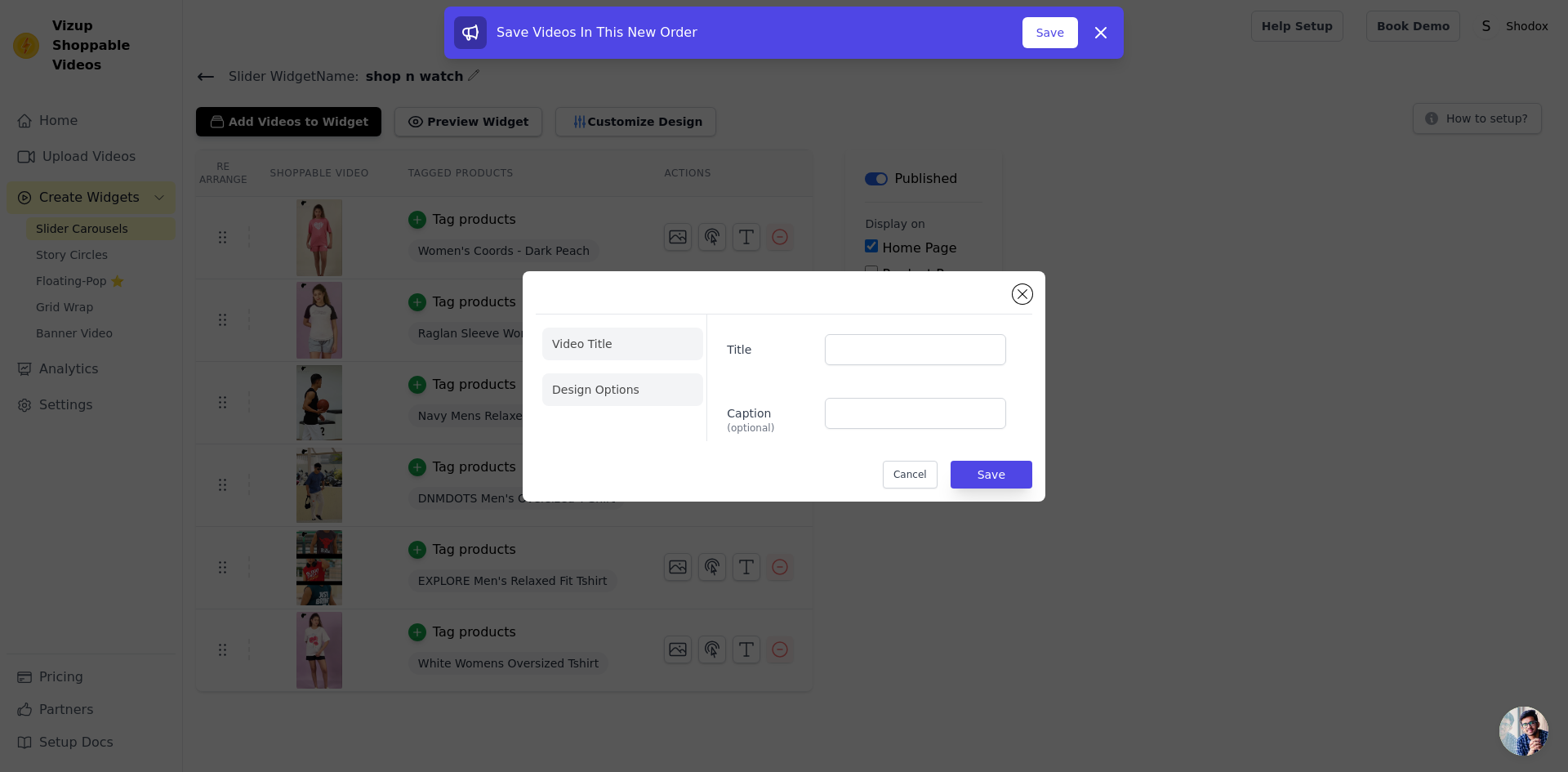
click at [609, 386] on li "Design Options" at bounding box center [622, 390] width 161 height 32
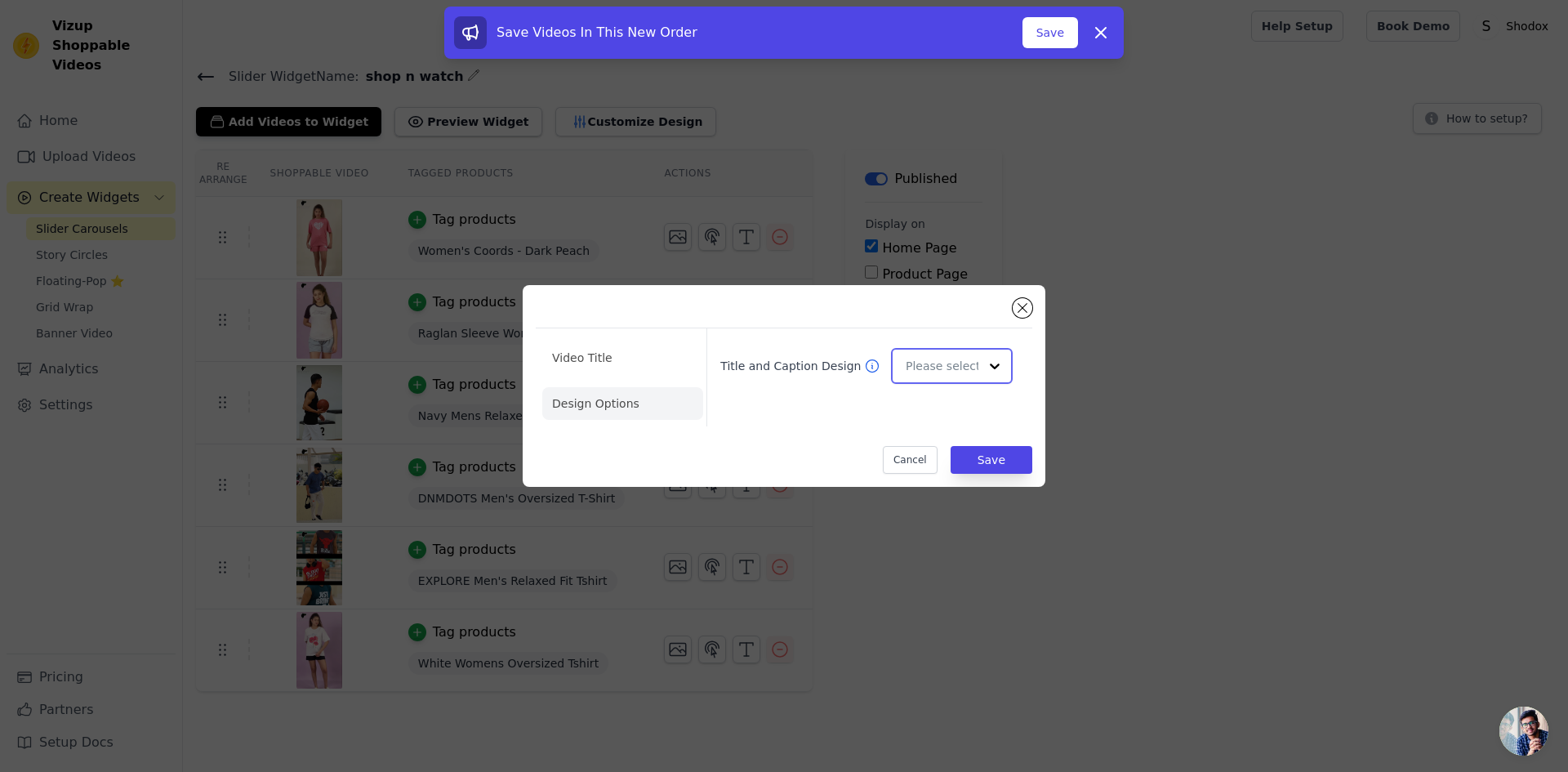
click at [980, 362] on div at bounding box center [995, 366] width 32 height 32
click at [939, 404] on div "Card" at bounding box center [949, 405] width 117 height 34
click at [984, 451] on button "Save" at bounding box center [992, 460] width 82 height 27
click at [1001, 458] on button "Save" at bounding box center [992, 460] width 82 height 27
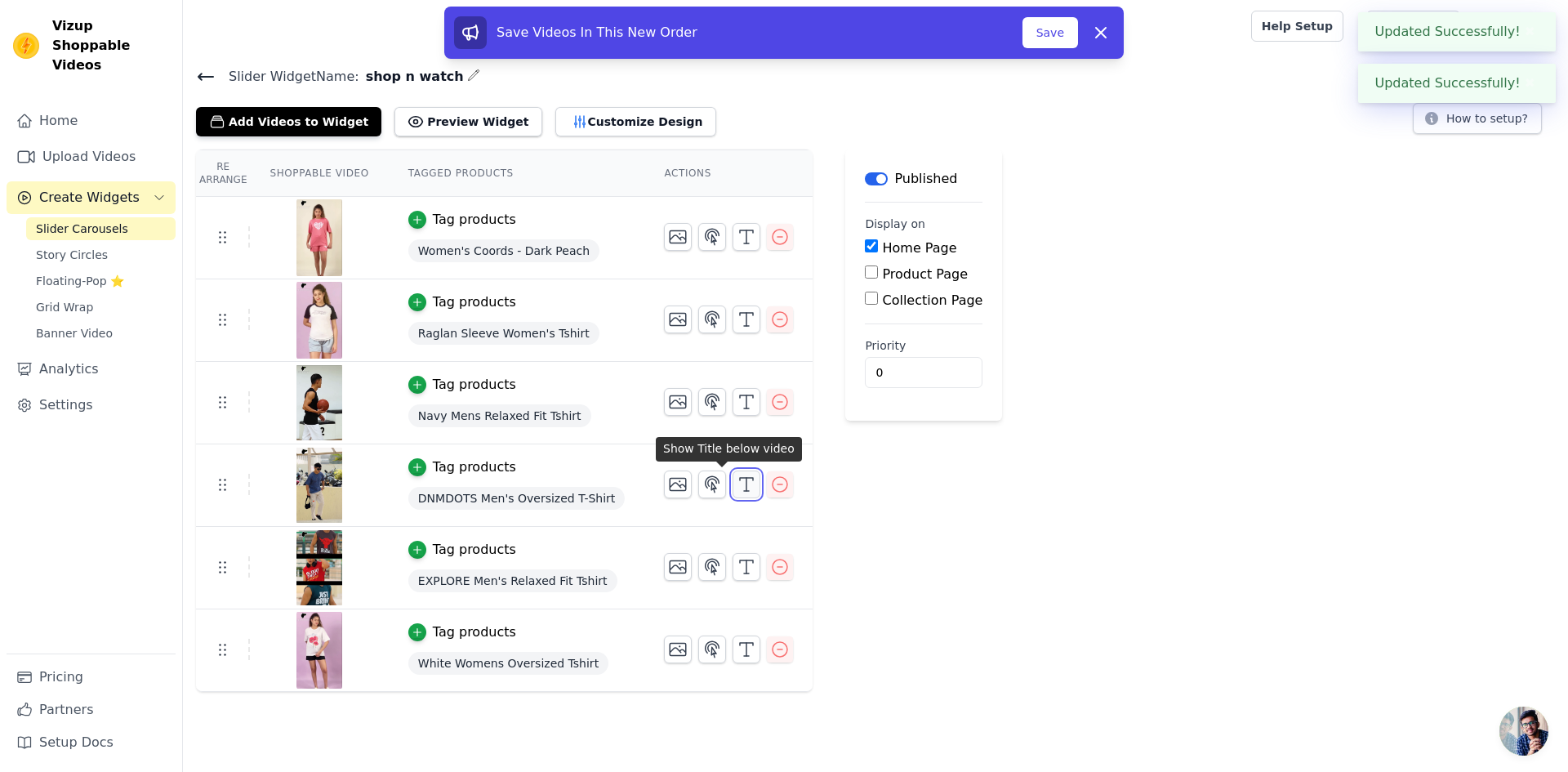
click at [737, 486] on icon "button" at bounding box center [746, 484] width 20 height 20
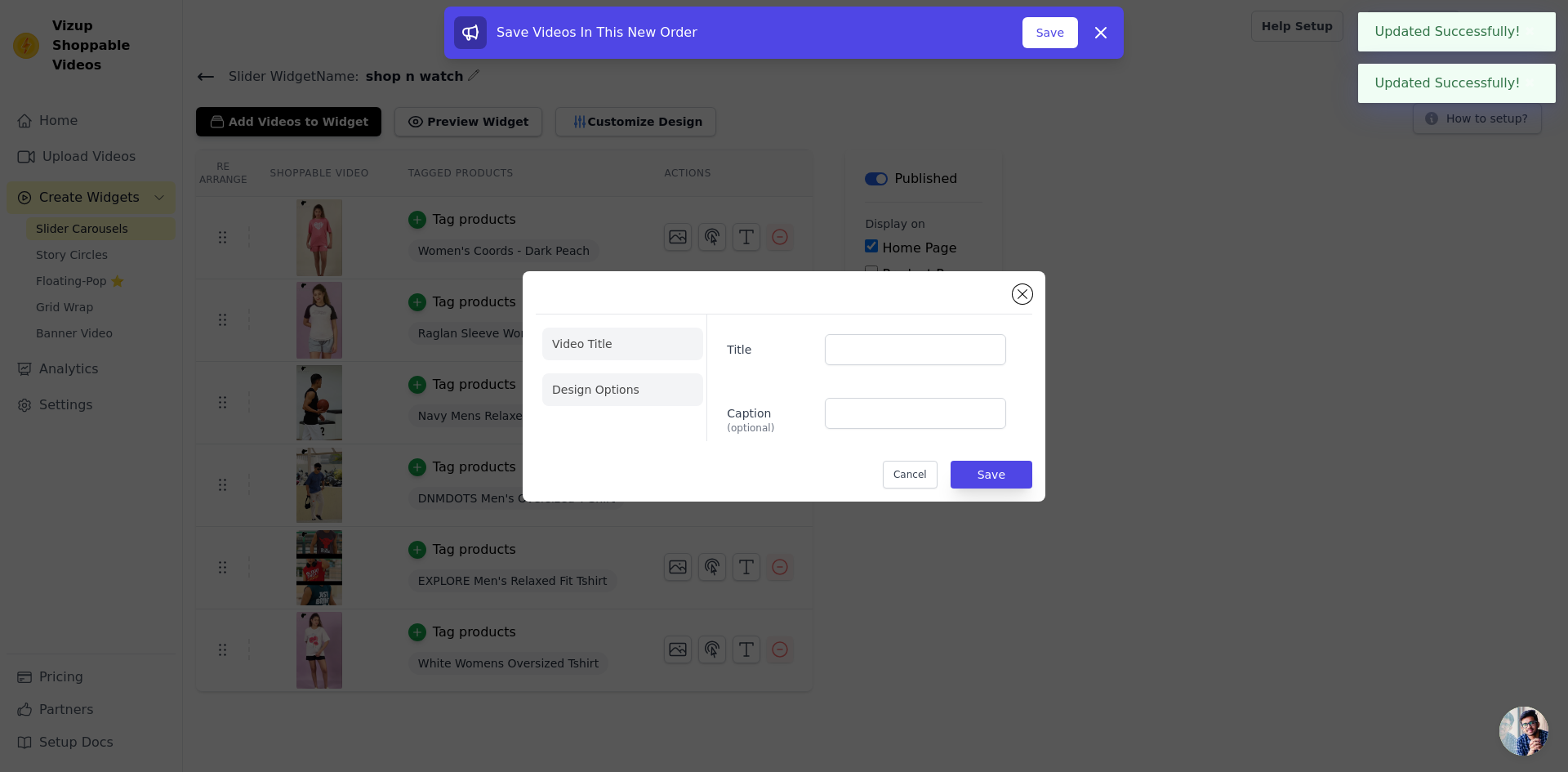
click at [641, 384] on li "Design Options" at bounding box center [622, 390] width 161 height 32
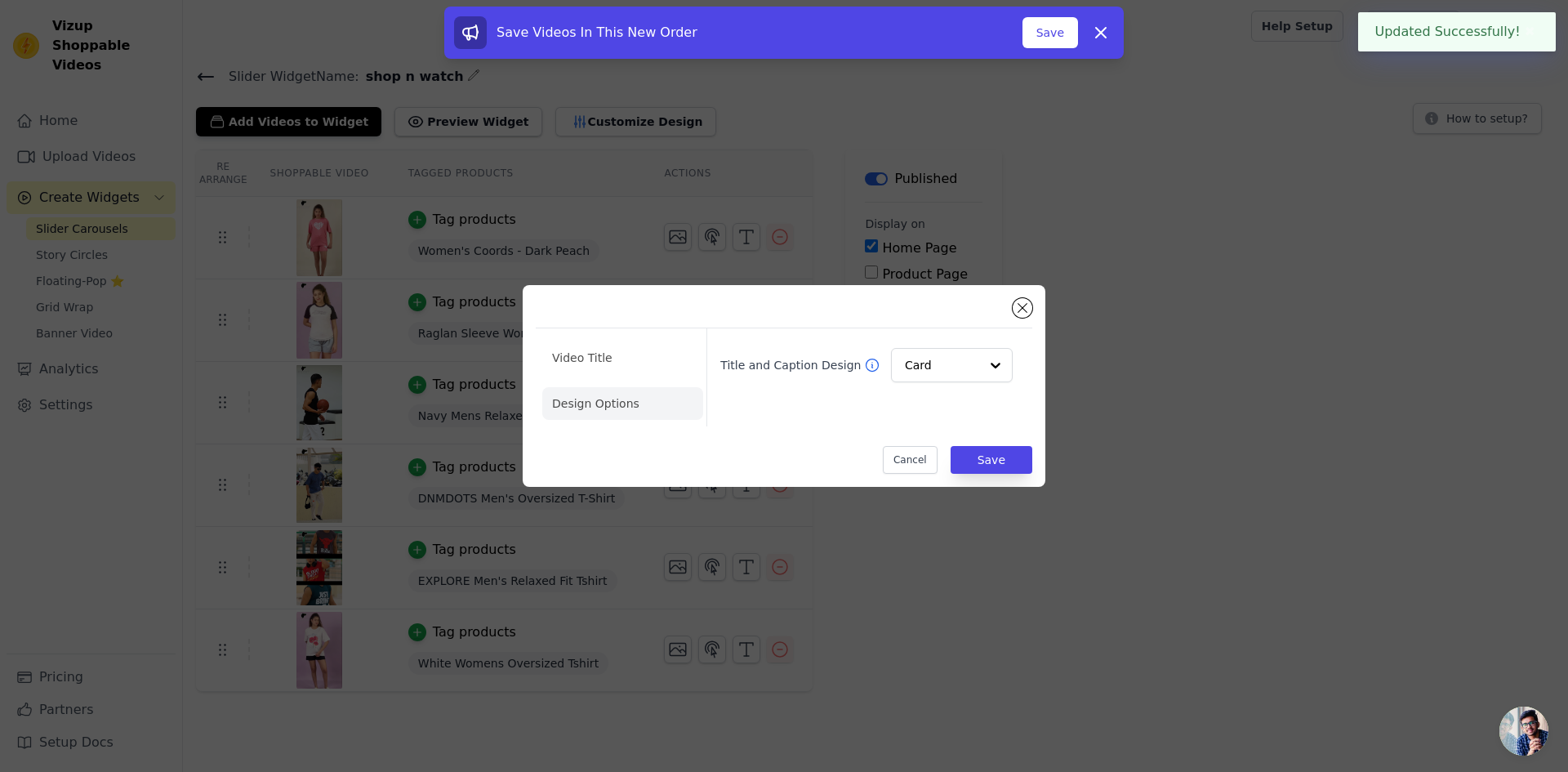
click at [1012, 324] on div "Video Title Design Options Title and Caption Design Card" at bounding box center [784, 374] width 497 height 102
click at [1022, 307] on button "Close modal" at bounding box center [1023, 308] width 20 height 20
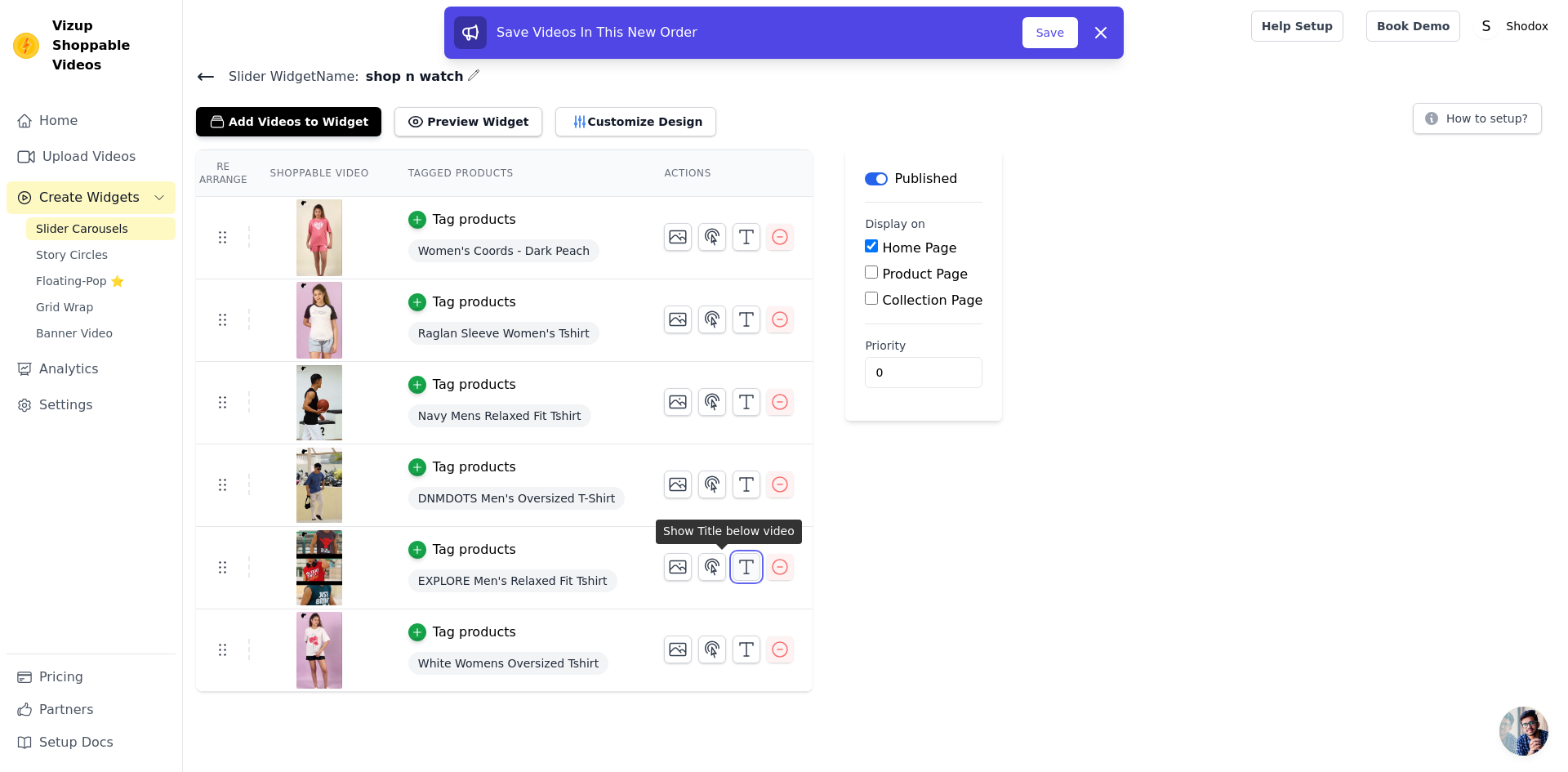
click at [737, 565] on icon "button" at bounding box center [746, 567] width 20 height 20
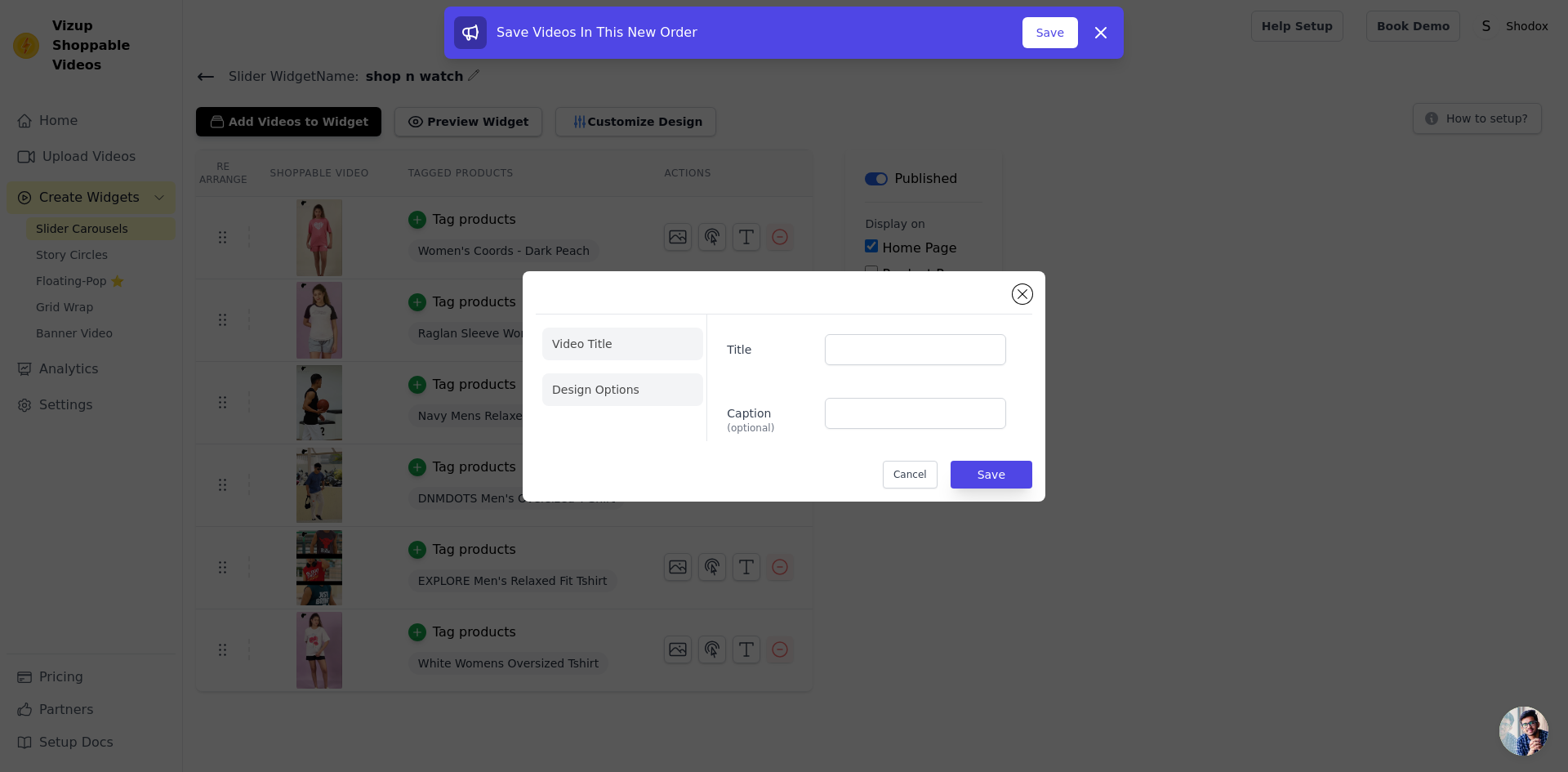
drag, startPoint x: 653, startPoint y: 408, endPoint x: 667, endPoint y: 402, distance: 15.2
click at [652, 408] on ul "Video Title Design Options" at bounding box center [622, 366] width 161 height 91
drag, startPoint x: 653, startPoint y: 396, endPoint x: 720, endPoint y: 389, distance: 67.4
click at [653, 397] on li "Design Options" at bounding box center [622, 390] width 161 height 32
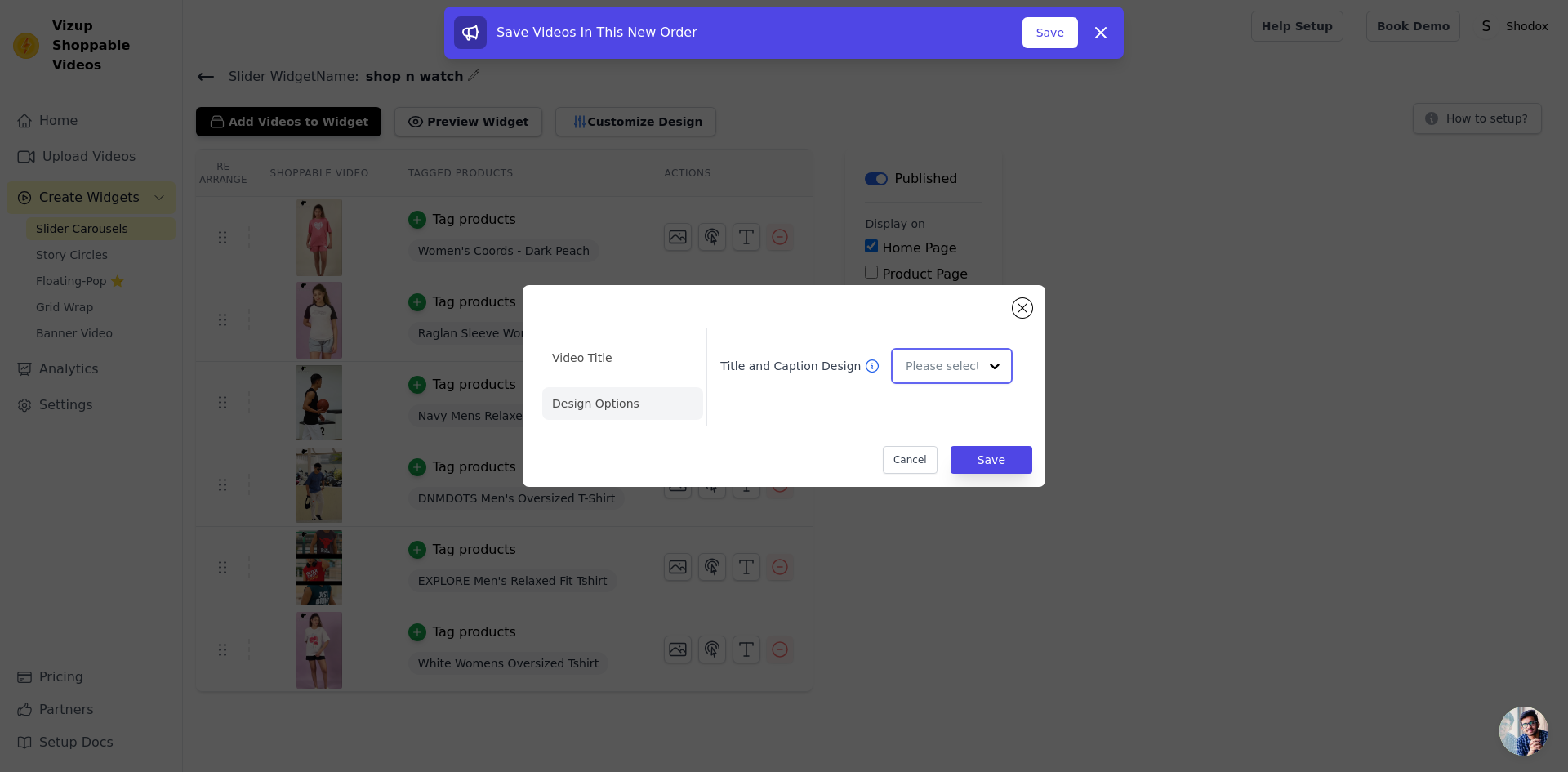
click at [918, 366] on input "Title and Caption Design" at bounding box center [942, 366] width 73 height 32
click at [921, 398] on div "Card" at bounding box center [949, 405] width 117 height 34
click at [1005, 468] on button "Save" at bounding box center [992, 460] width 82 height 27
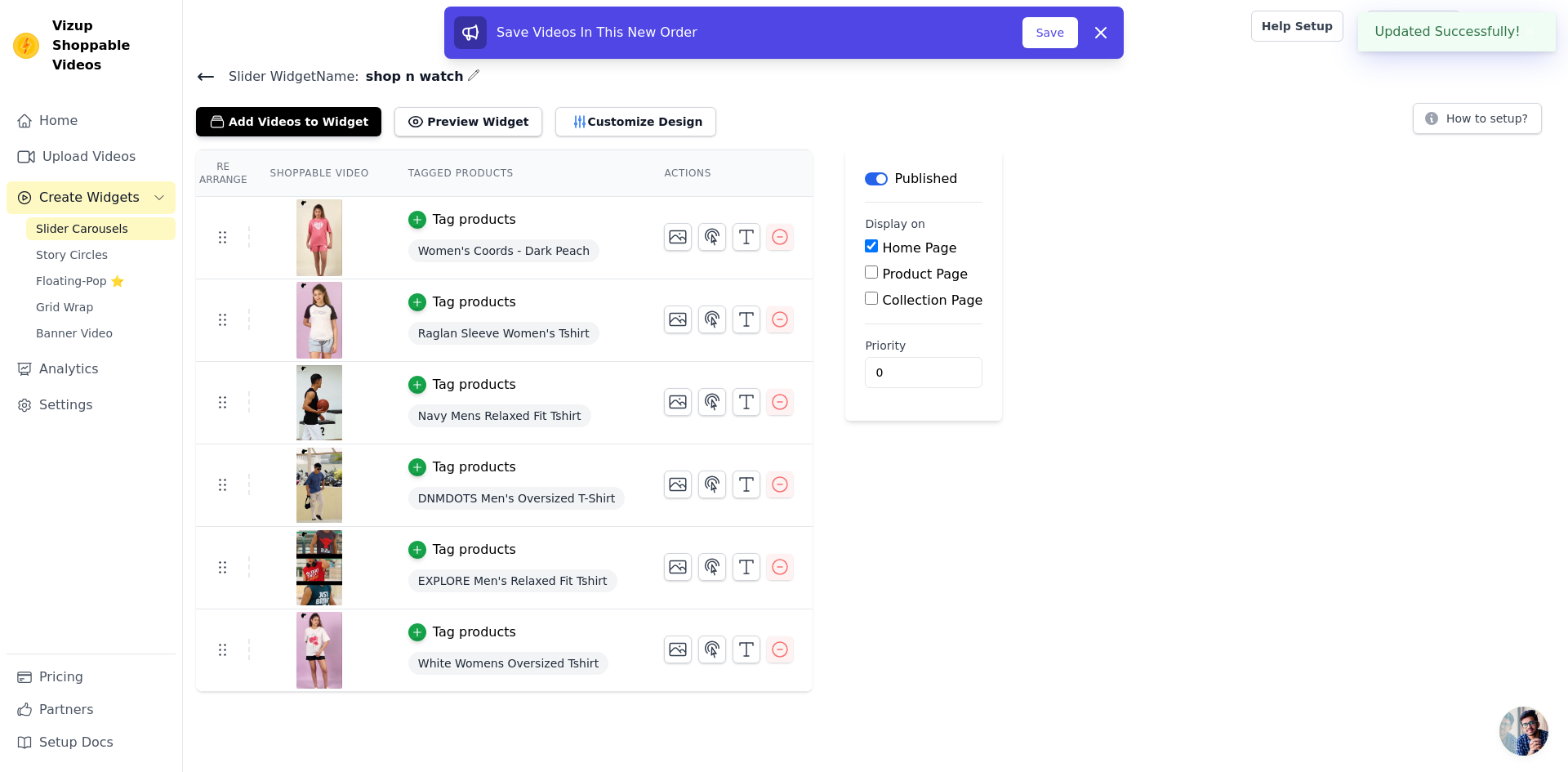
click at [999, 451] on div "Re Arrange Shoppable Video Tagged Products Actions Tag products Women's Coords …" at bounding box center [875, 421] width 1385 height 542
click at [737, 648] on icon "button" at bounding box center [746, 649] width 20 height 20
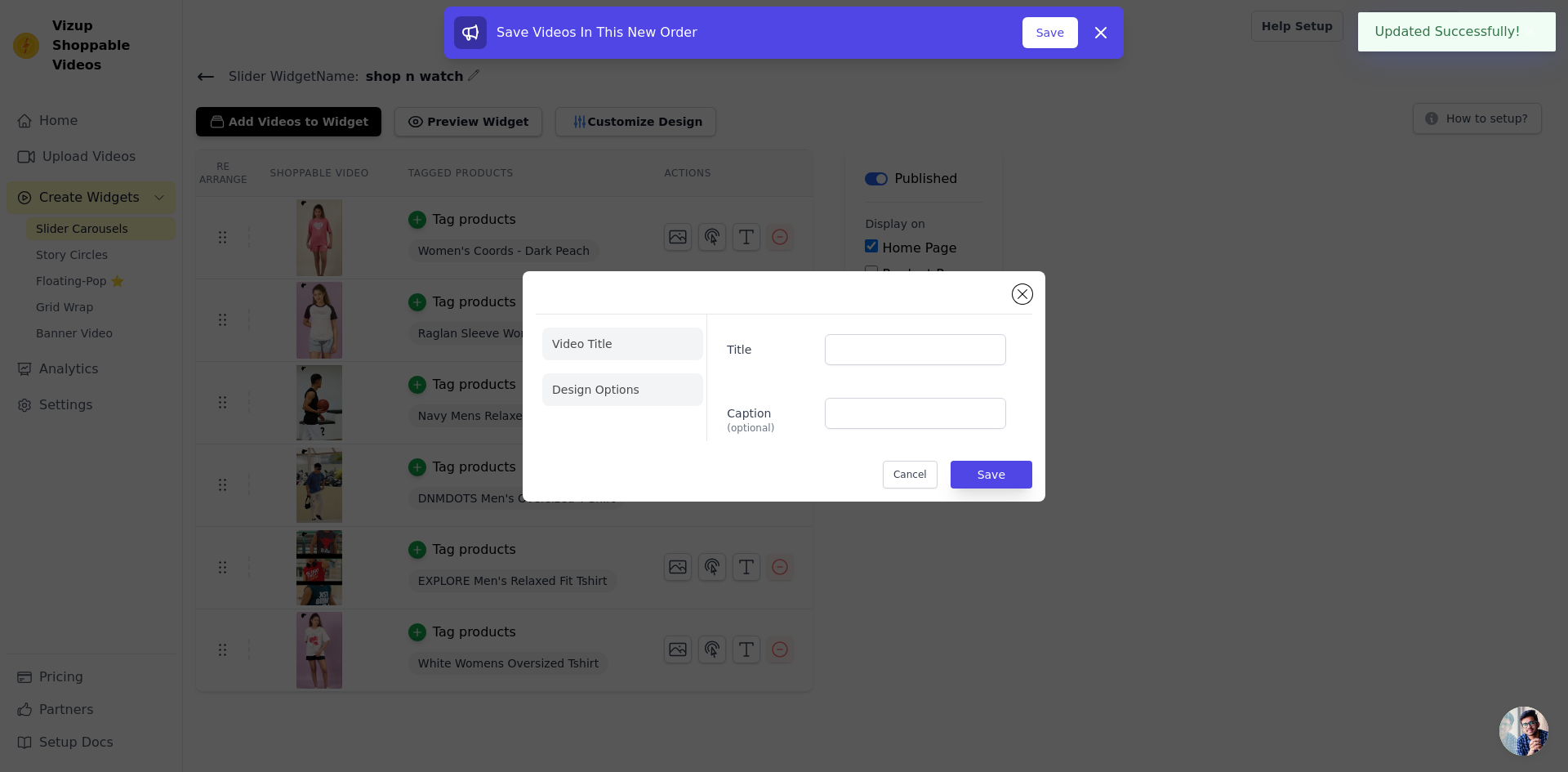
click at [629, 377] on li "Design Options" at bounding box center [622, 390] width 161 height 32
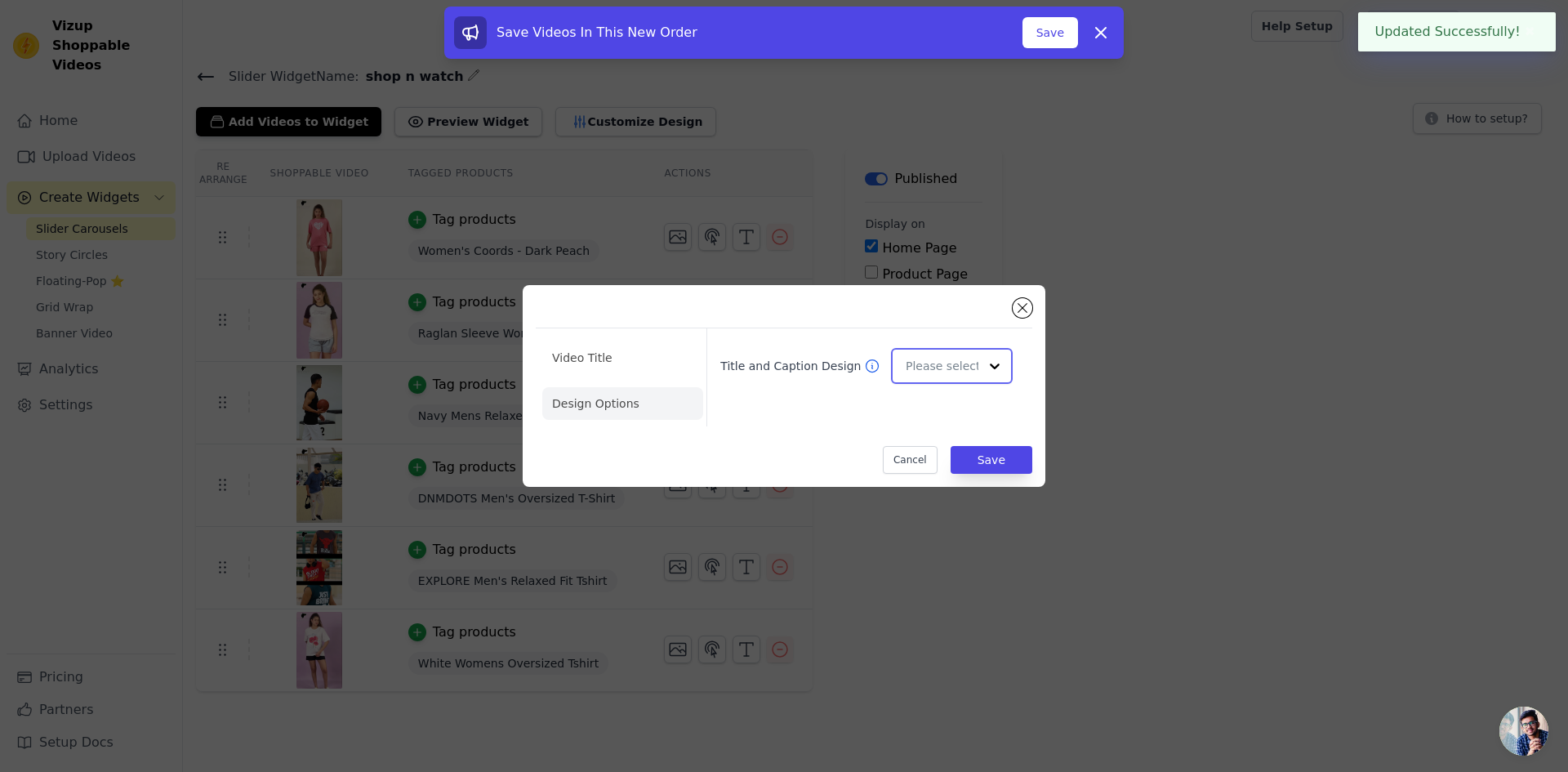
click at [941, 362] on input "Title and Caption Design" at bounding box center [942, 366] width 73 height 32
click at [937, 406] on div "Card" at bounding box center [949, 405] width 117 height 34
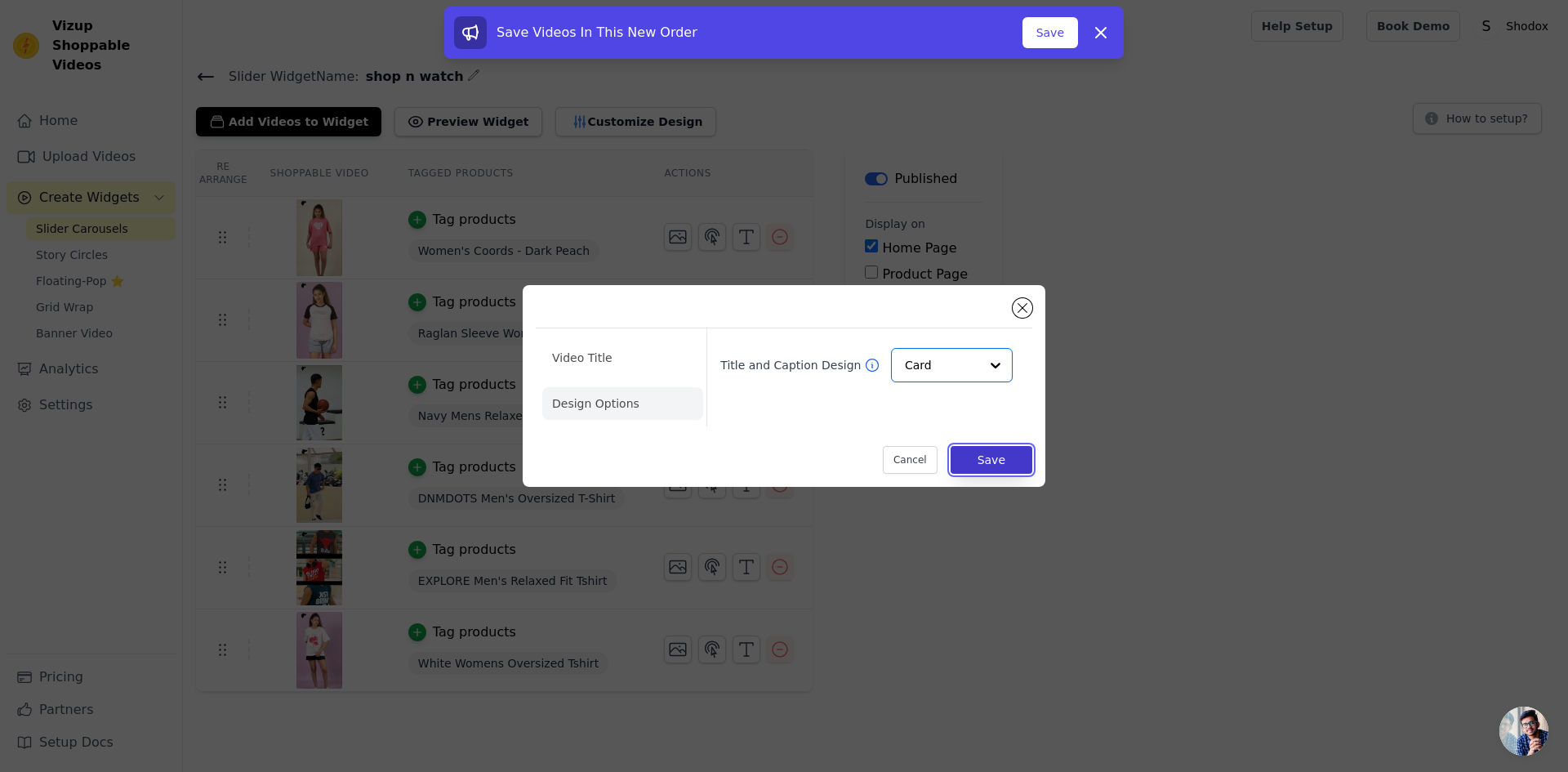
click at [982, 451] on button "Save" at bounding box center [992, 460] width 82 height 27
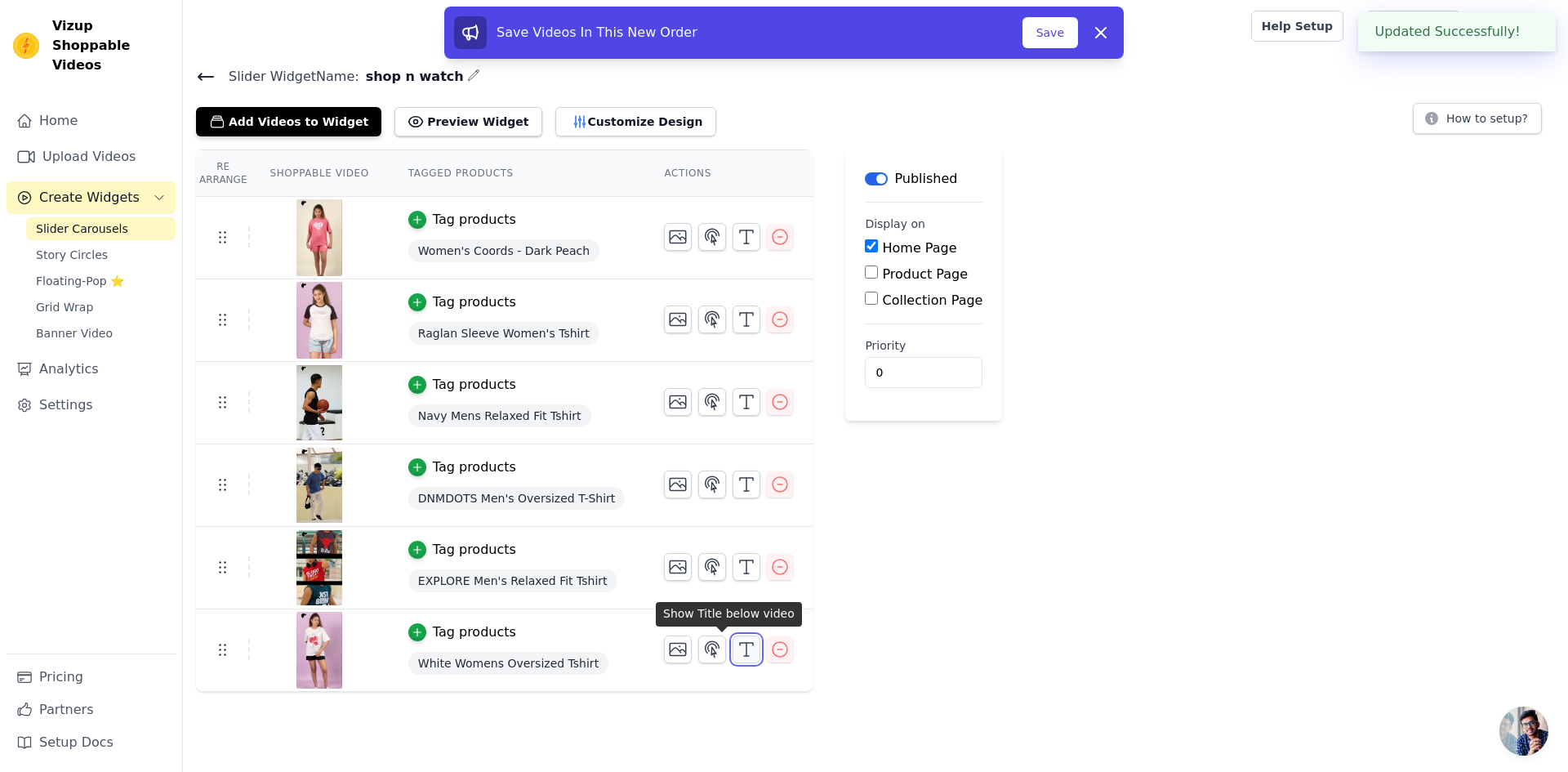
click at [737, 650] on icon "button" at bounding box center [746, 649] width 20 height 20
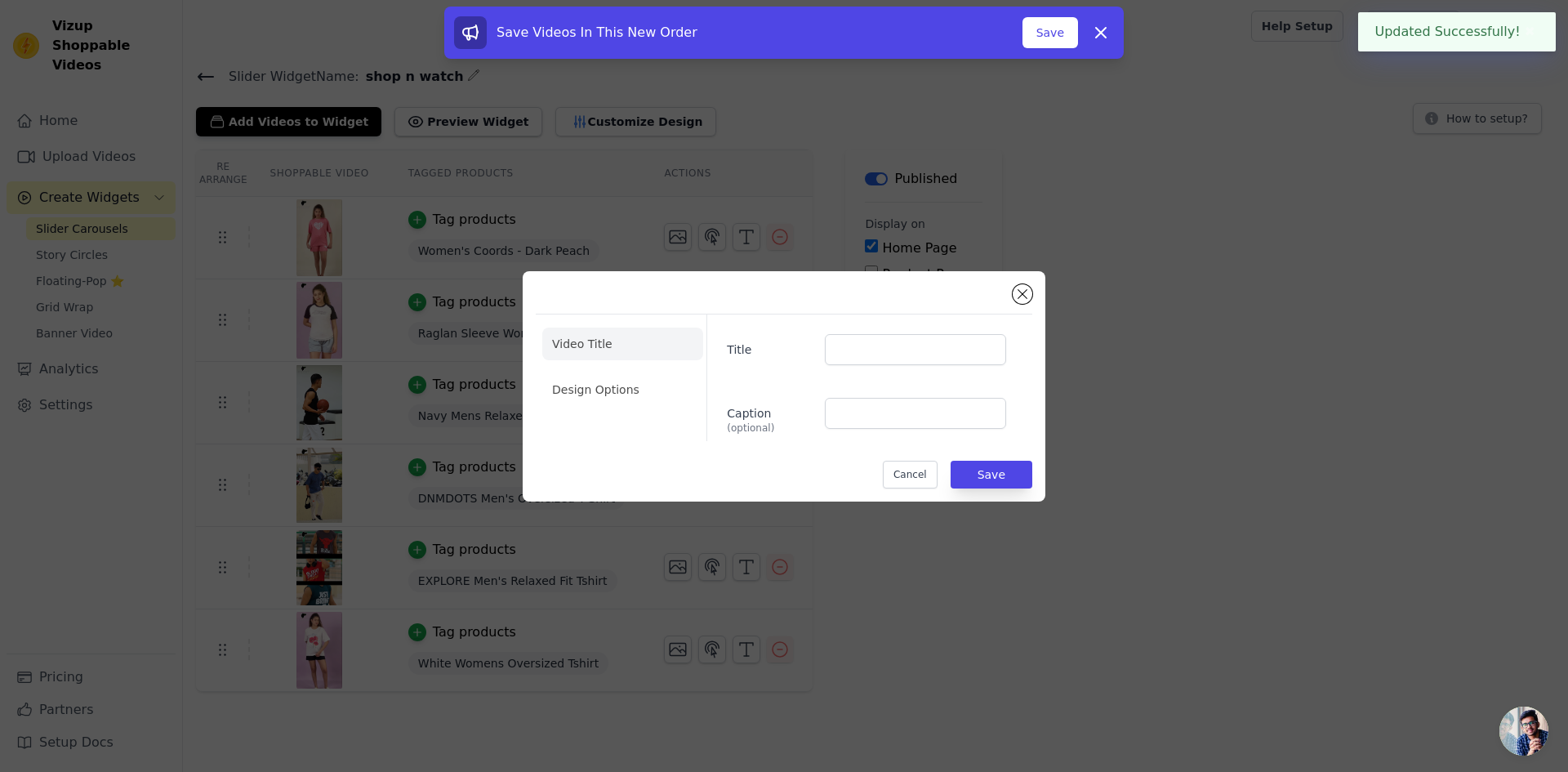
click at [625, 340] on li "Video Title" at bounding box center [622, 344] width 161 height 32
click at [968, 337] on input "Title" at bounding box center [916, 350] width 181 height 31
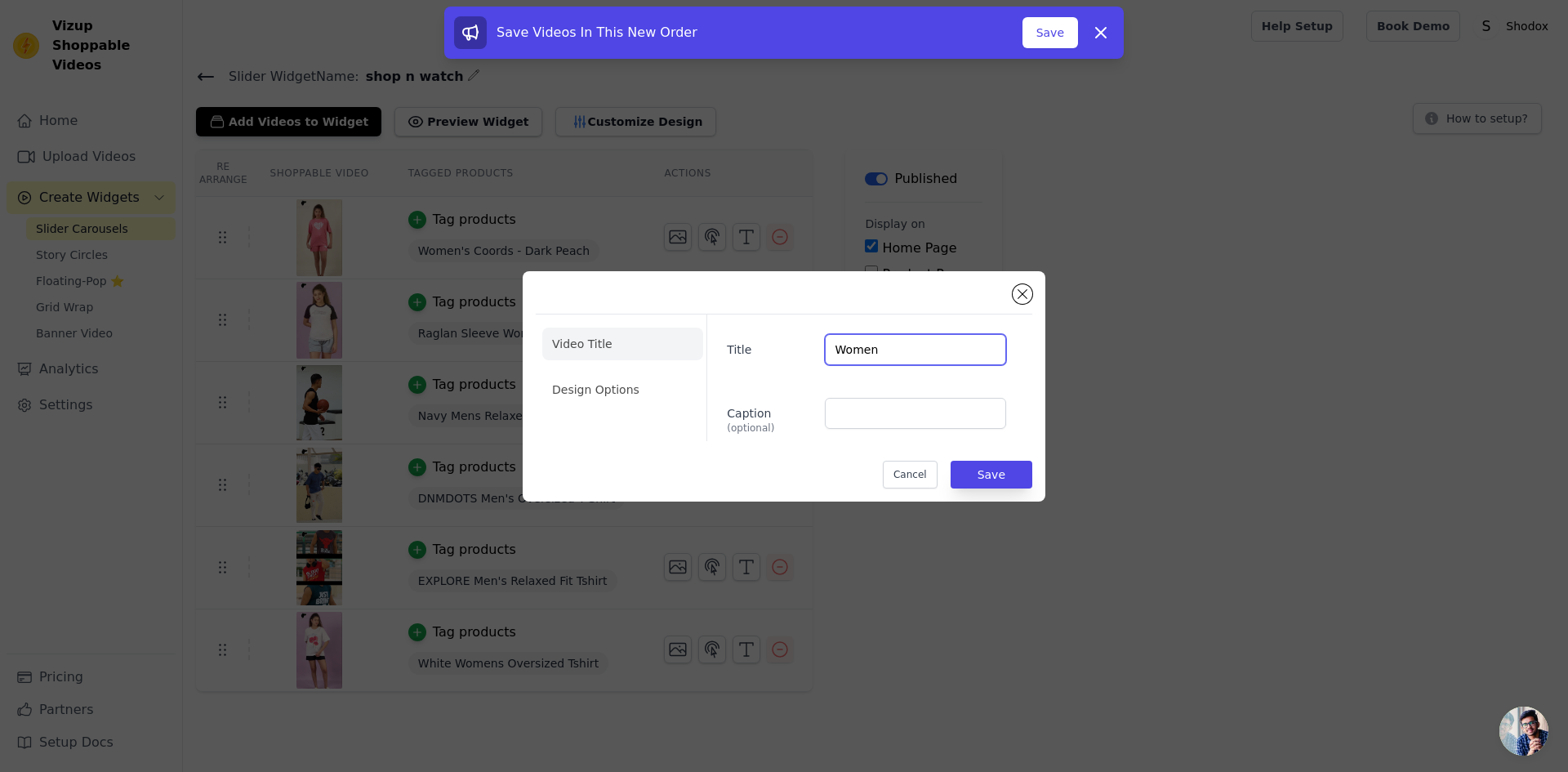
type input "Women"
drag, startPoint x: 913, startPoint y: 398, endPoint x: 902, endPoint y: 416, distance: 21.1
click at [912, 398] on input "Caption (optional)" at bounding box center [916, 413] width 181 height 31
type input "299"
click at [1029, 470] on button "Save" at bounding box center [992, 474] width 82 height 27
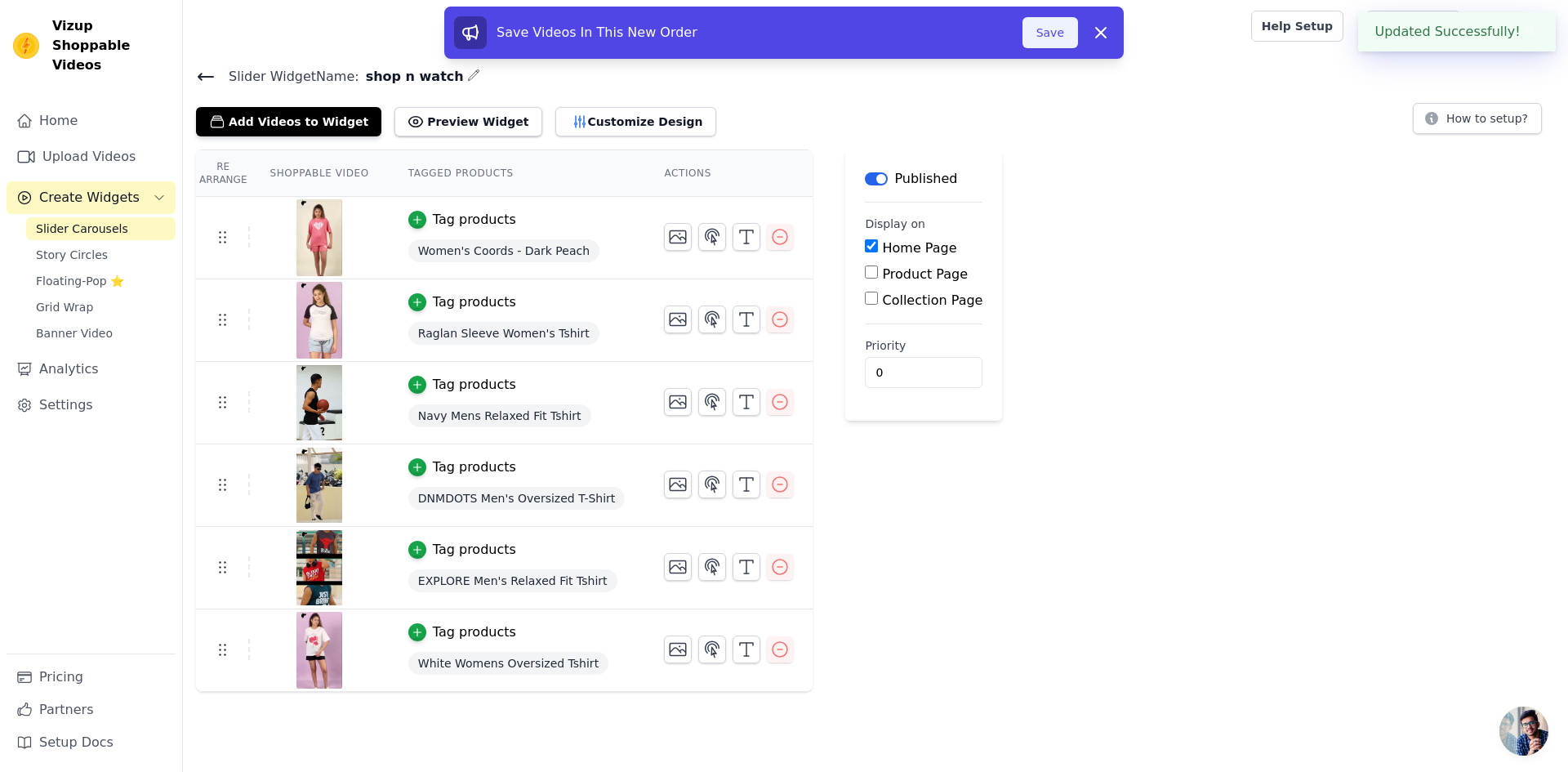
click at [1054, 27] on button "Save" at bounding box center [1050, 32] width 56 height 31
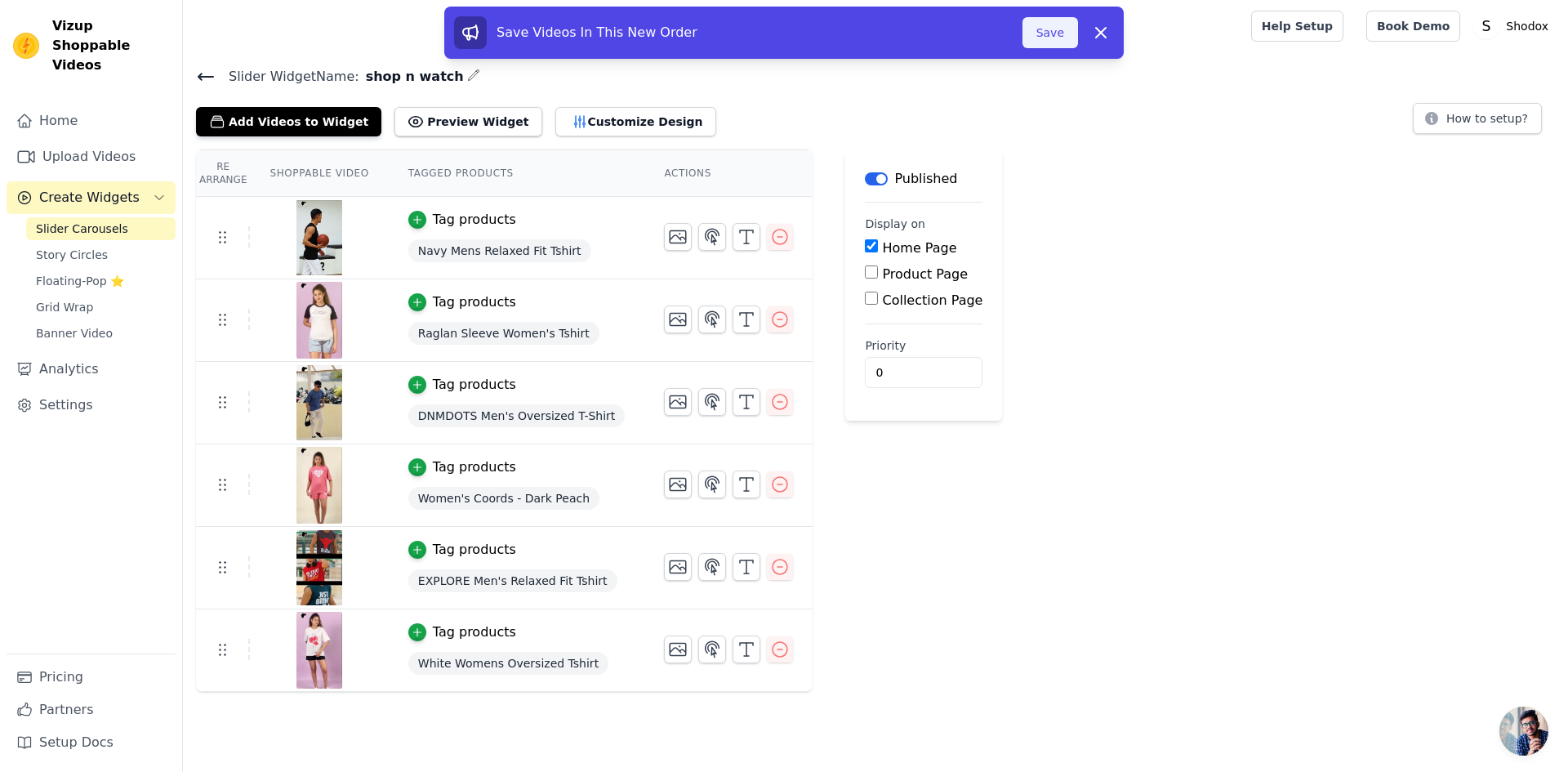
click at [1052, 31] on button "Save" at bounding box center [1050, 32] width 56 height 31
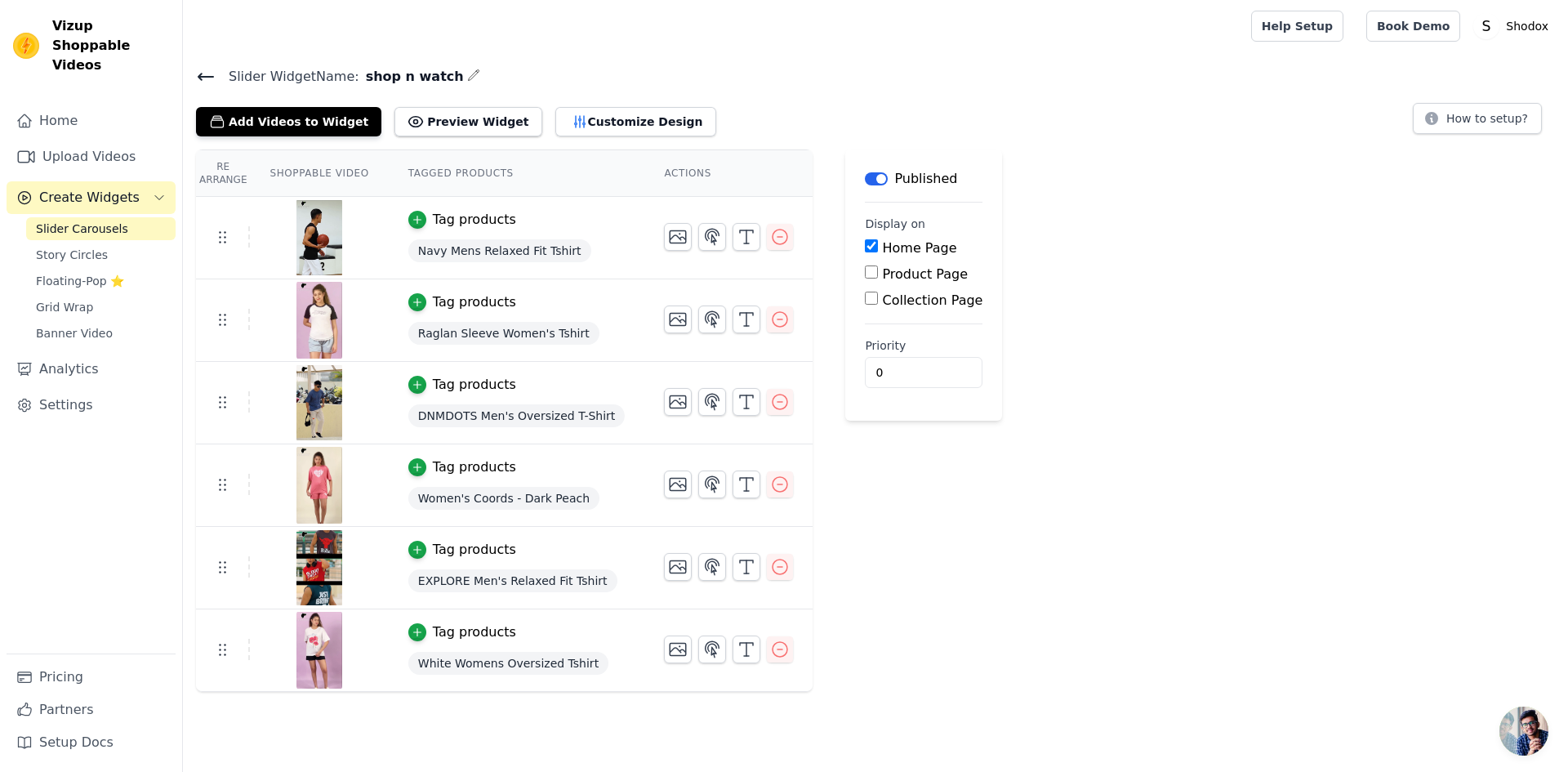
click at [445, 602] on td "Tag products EXPLORE Men's Relaxed Fit Tshirt" at bounding box center [517, 568] width 256 height 82
click at [480, 585] on span "EXPLORE Men's Relaxed Fit Tshirt" at bounding box center [513, 580] width 209 height 23
click at [409, 541] on div "button" at bounding box center [417, 549] width 18 height 18
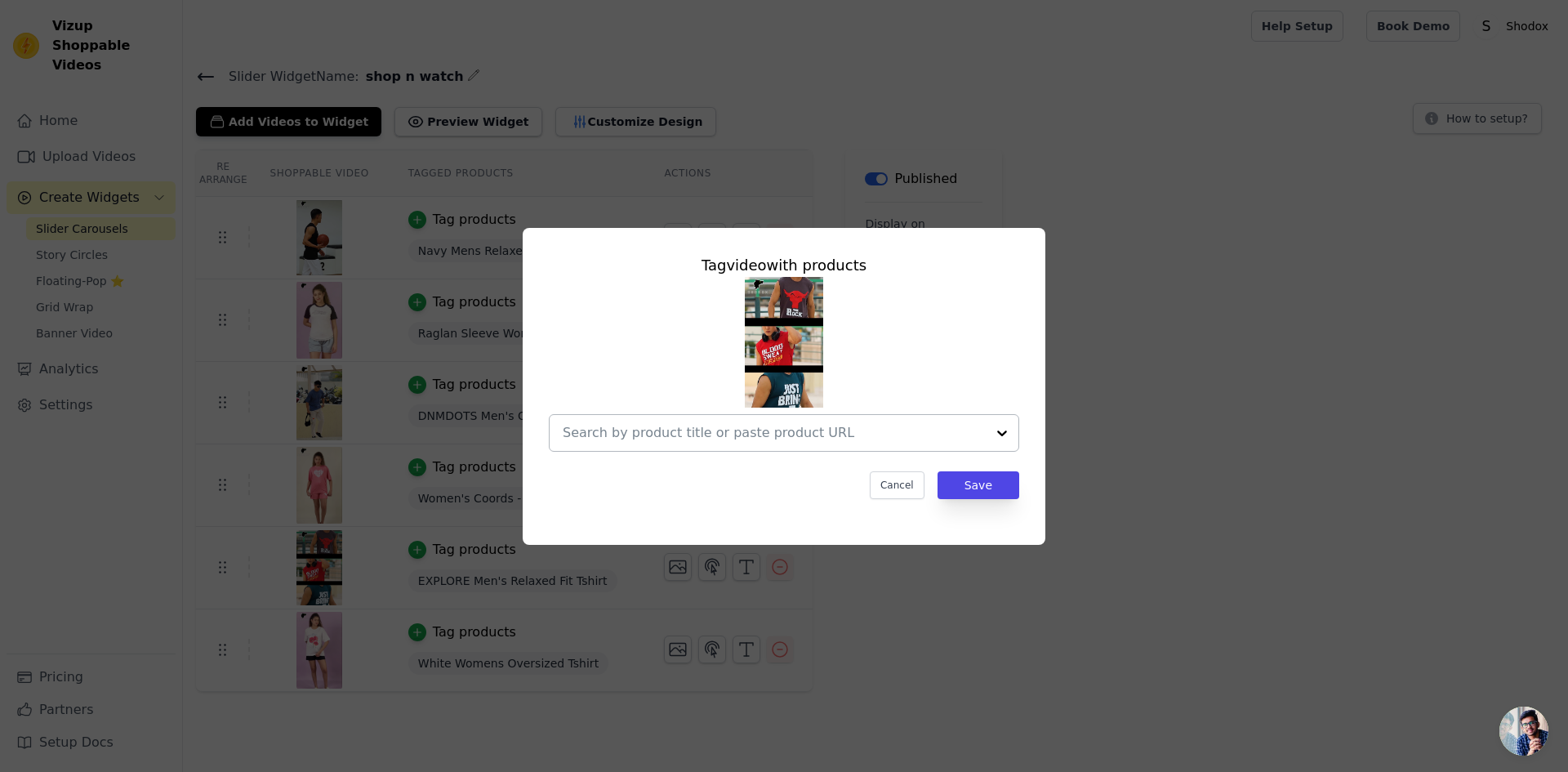
click at [822, 419] on div at bounding box center [774, 433] width 423 height 36
click at [869, 419] on div at bounding box center [774, 433] width 423 height 36
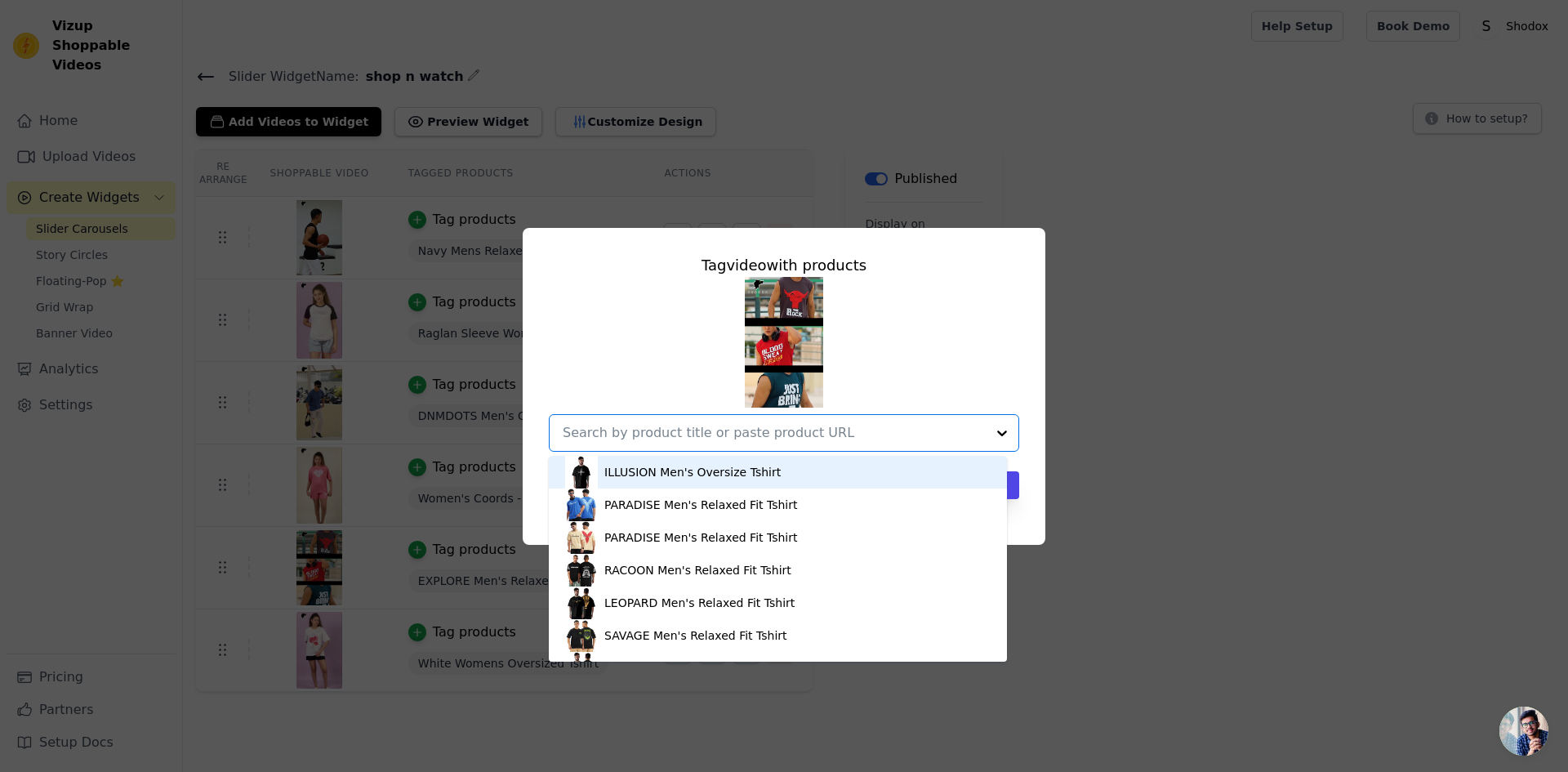
paste input "https://shodox.in/collections/mens-vest/products/trap-peacock-green-mens-relaxe…"
type input "https://shodox.in/collections/mens-vest/products/trap-peacock-green-mens-relaxe…"
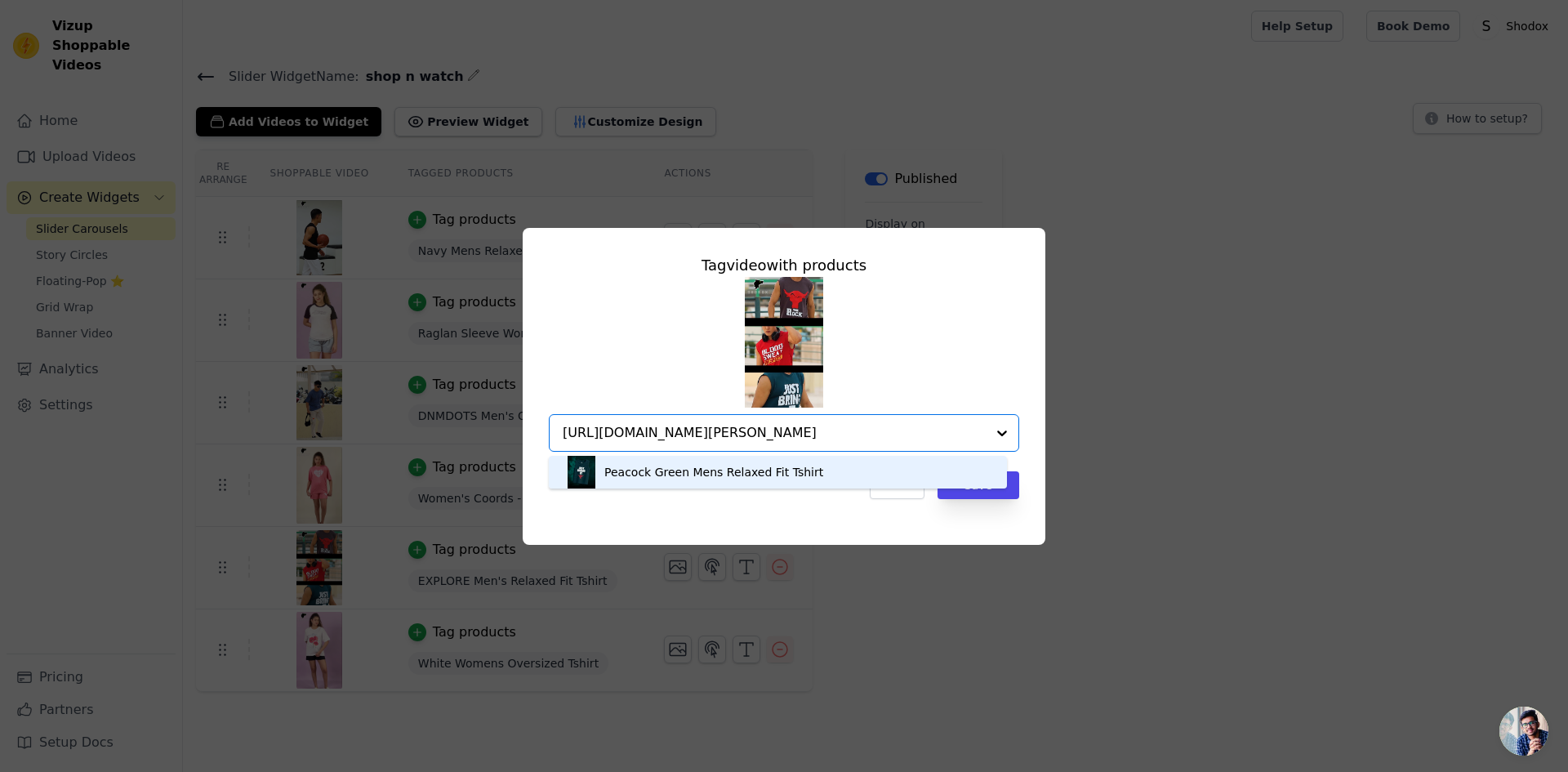
click at [943, 469] on div "Peacock Green Mens Relaxed Fit Tshirt" at bounding box center [778, 472] width 426 height 32
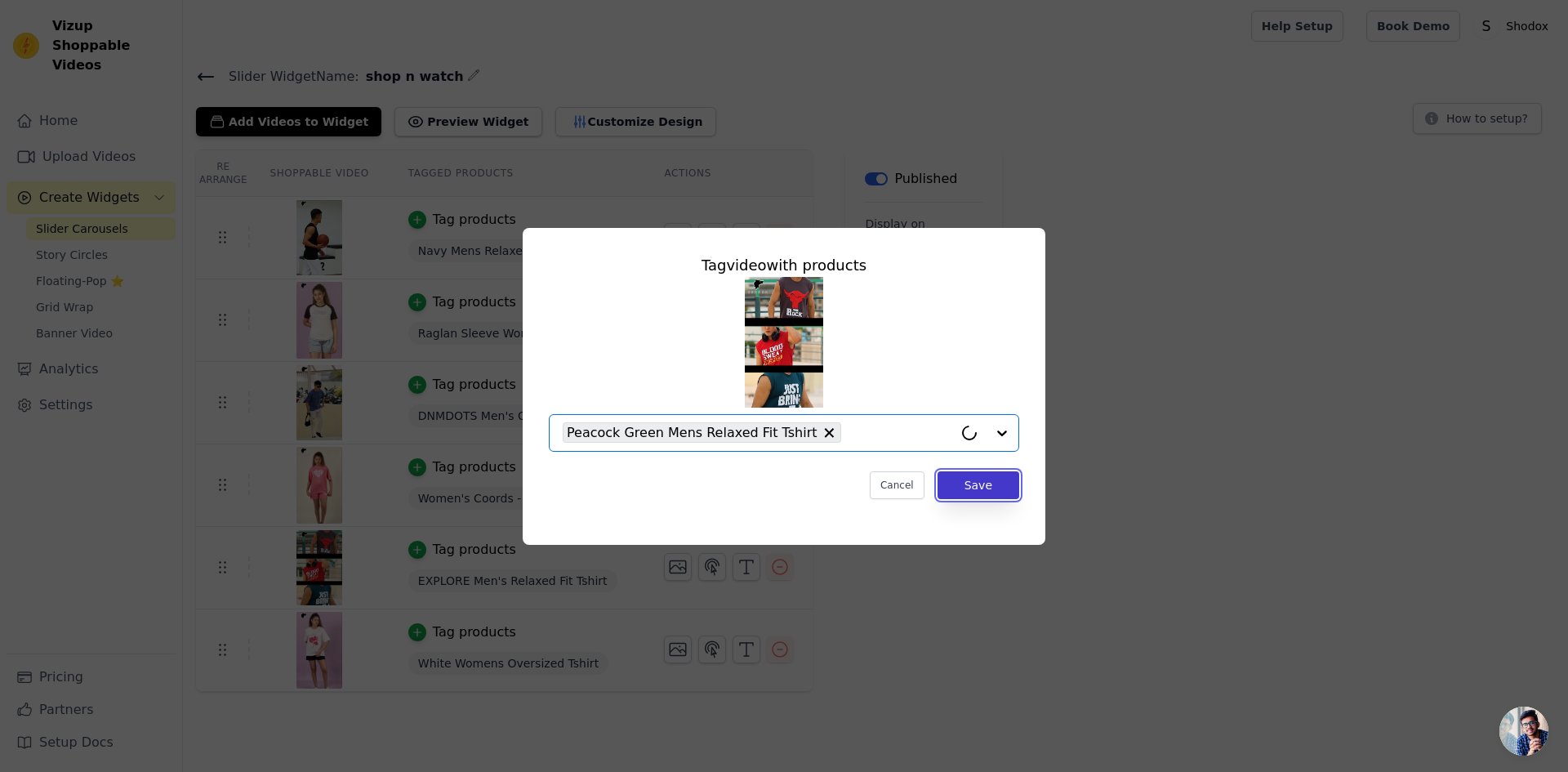
click at [976, 486] on button "Save" at bounding box center [979, 485] width 82 height 27
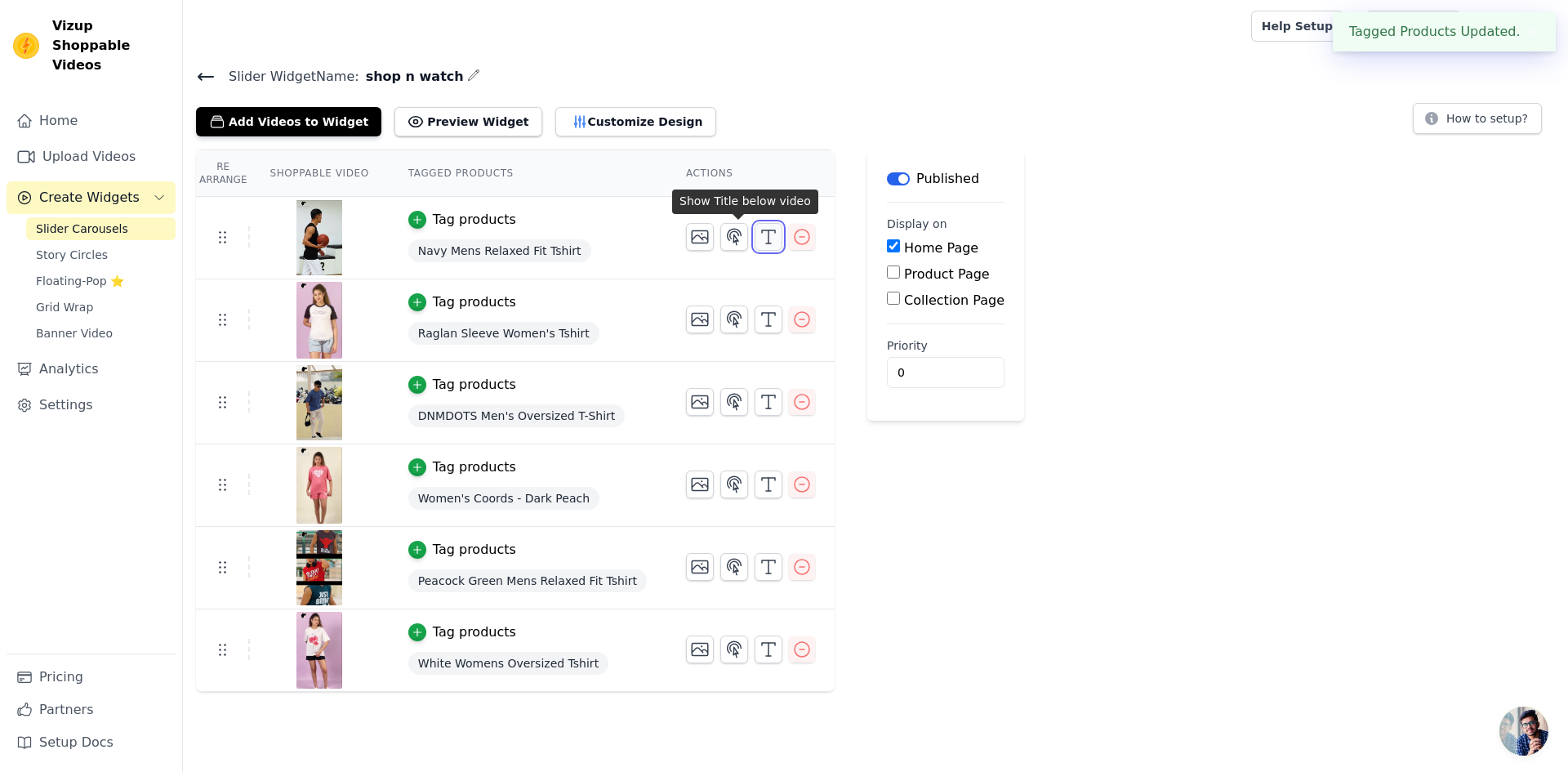
click at [759, 238] on icon "button" at bounding box center [769, 237] width 20 height 20
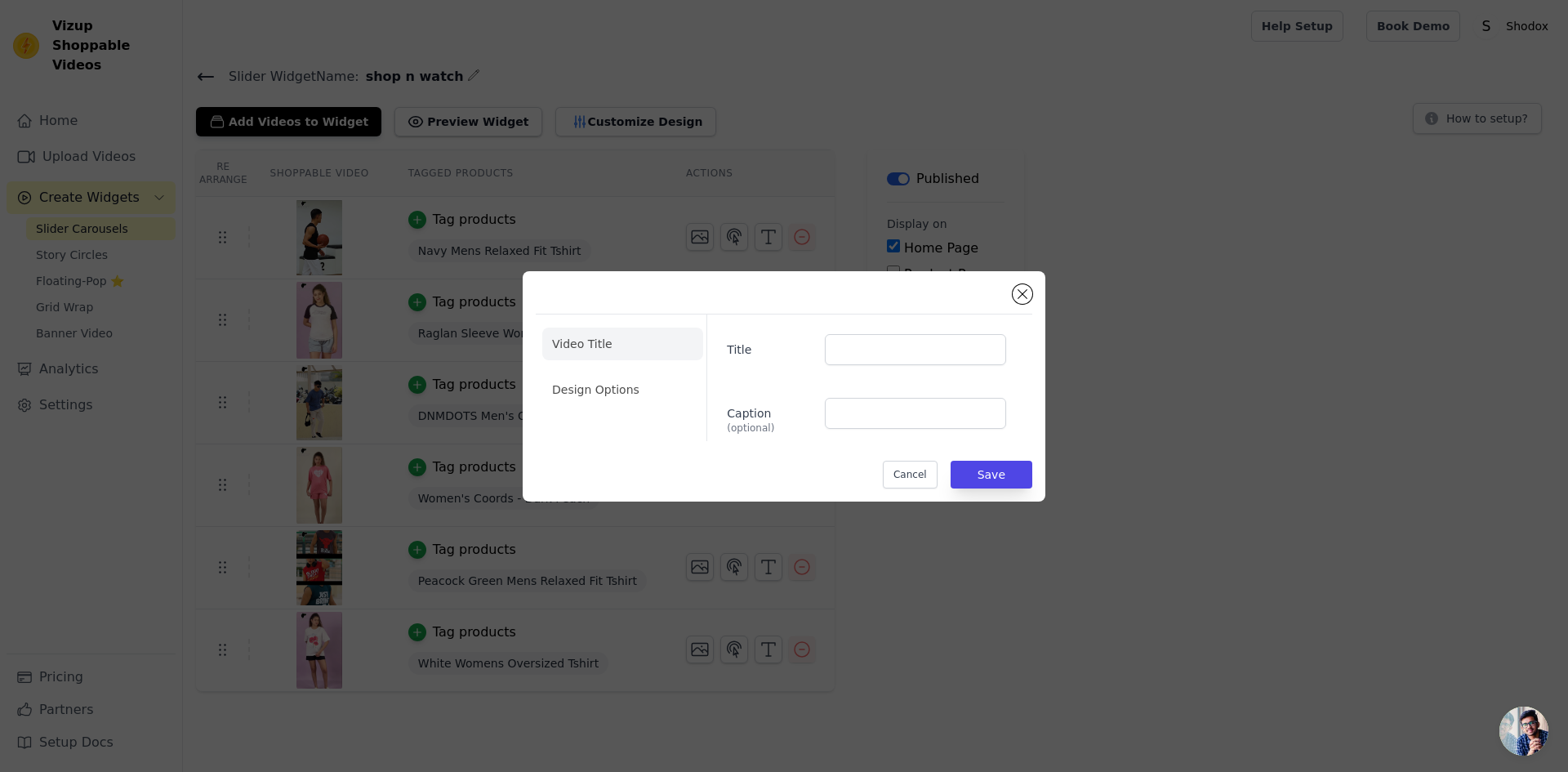
click at [1036, 286] on div "Video Title Design Options Title Caption (optional) Cancel Save" at bounding box center [783, 386] width 522 height 230
click at [1033, 288] on div "Video Title Design Options Title Caption (optional) Cancel Save" at bounding box center [783, 386] width 522 height 230
click at [1024, 293] on button "Close modal" at bounding box center [1023, 293] width 20 height 20
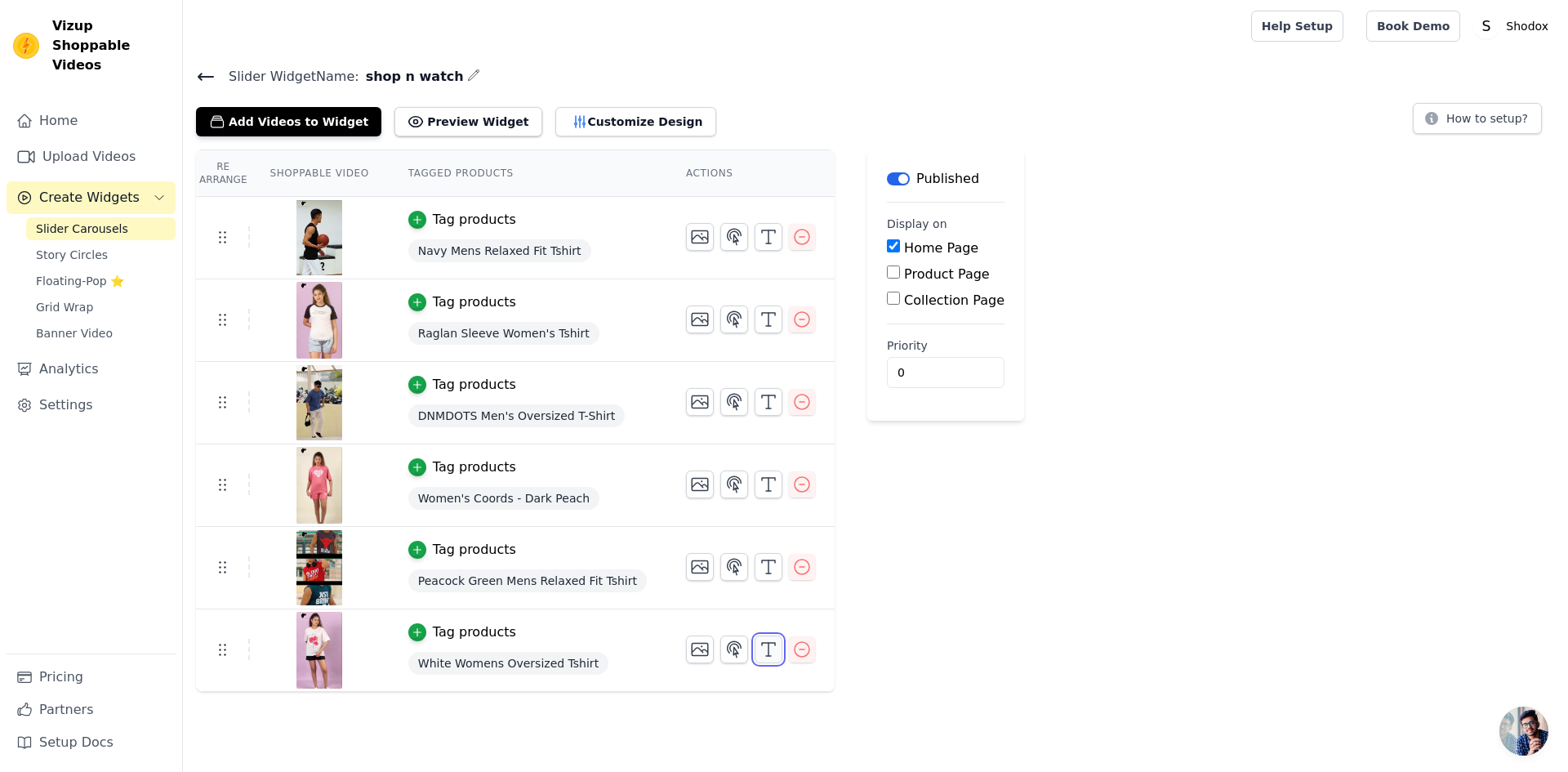
click at [759, 646] on icon "button" at bounding box center [769, 649] width 20 height 20
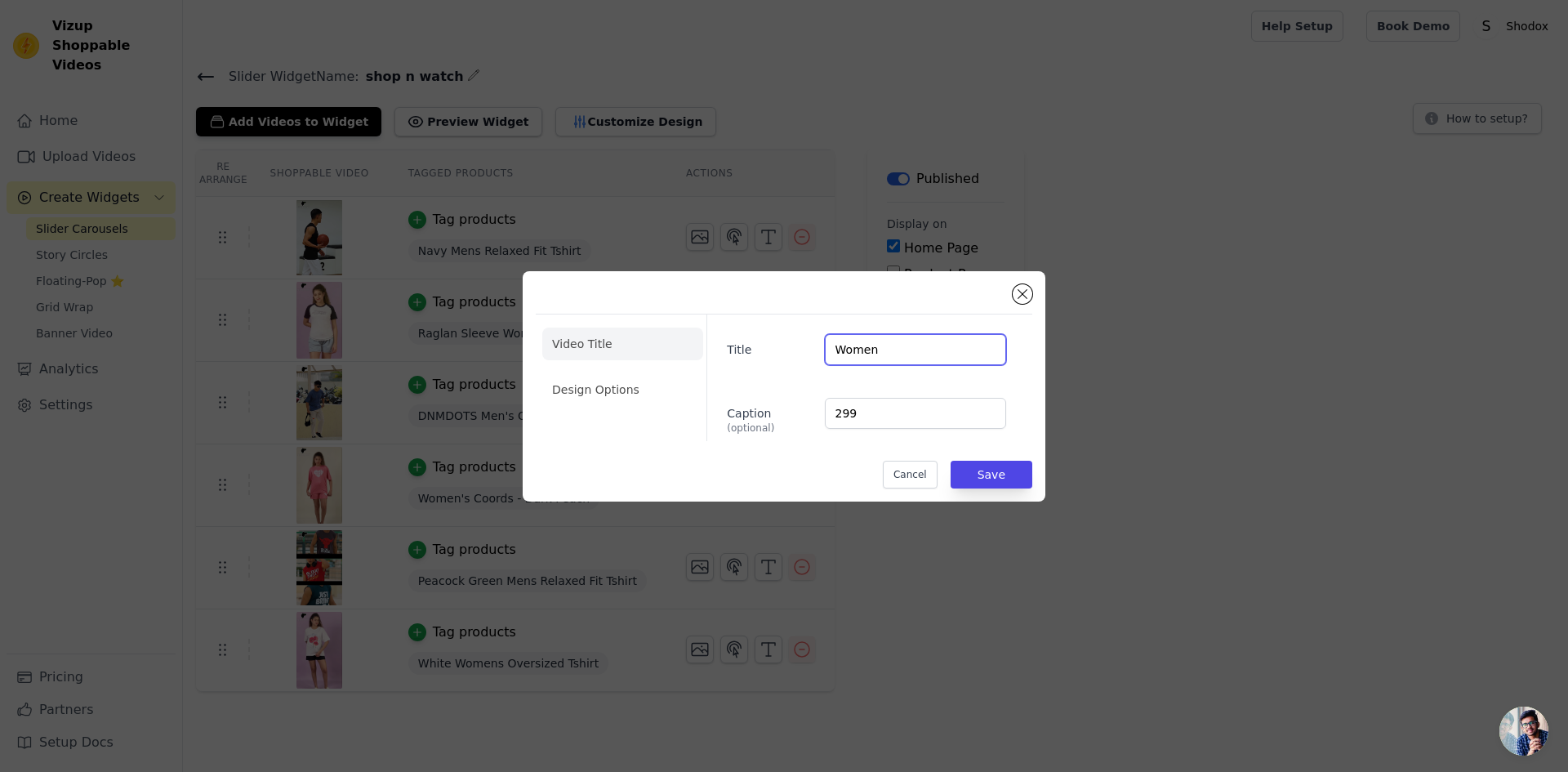
click at [885, 357] on input "Women" at bounding box center [916, 350] width 181 height 31
click at [867, 421] on input "299" at bounding box center [916, 413] width 181 height 31
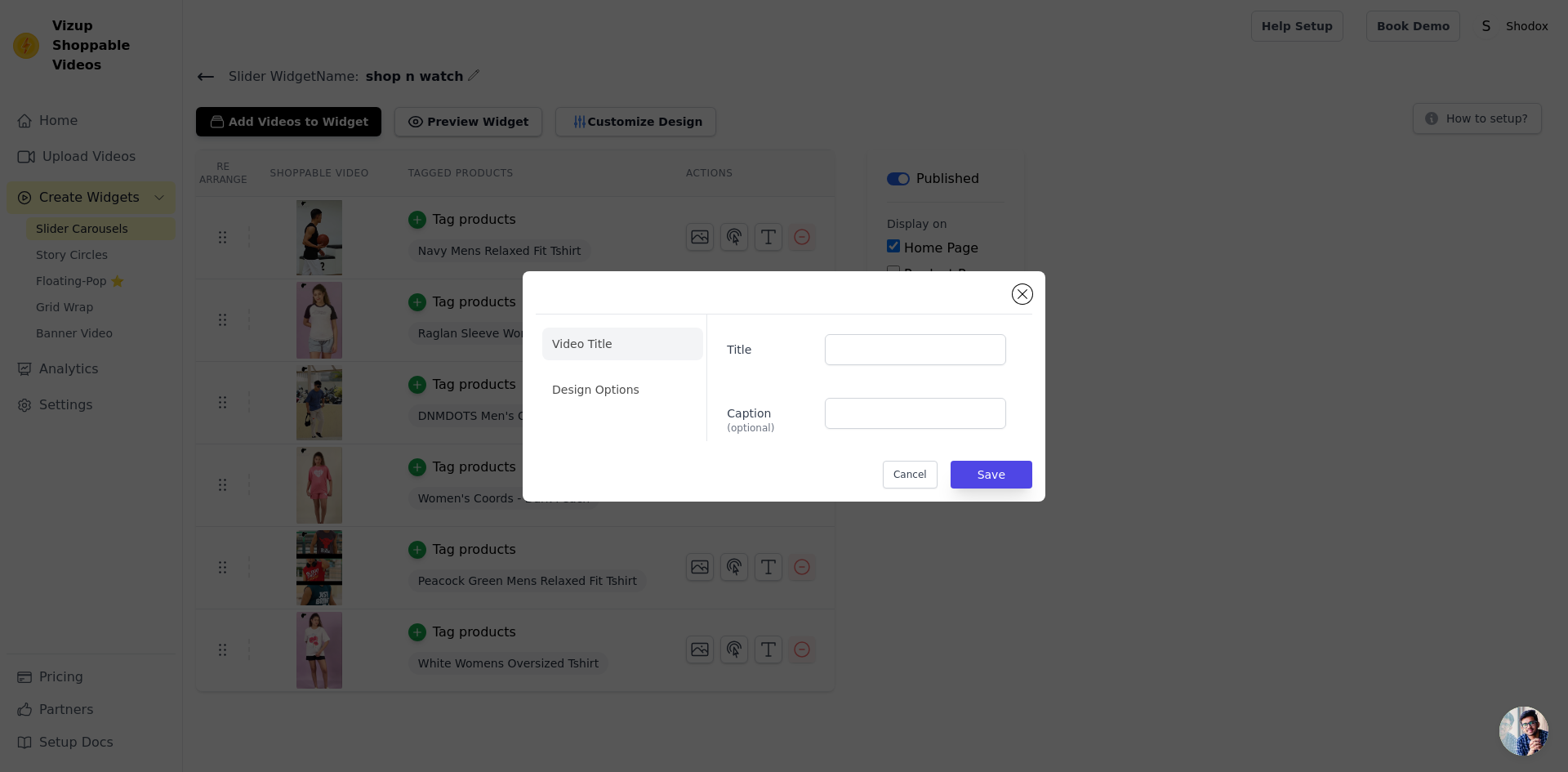
click at [952, 469] on div "Cancel Save" at bounding box center [784, 474] width 497 height 27
click at [980, 462] on button "Save" at bounding box center [992, 474] width 82 height 27
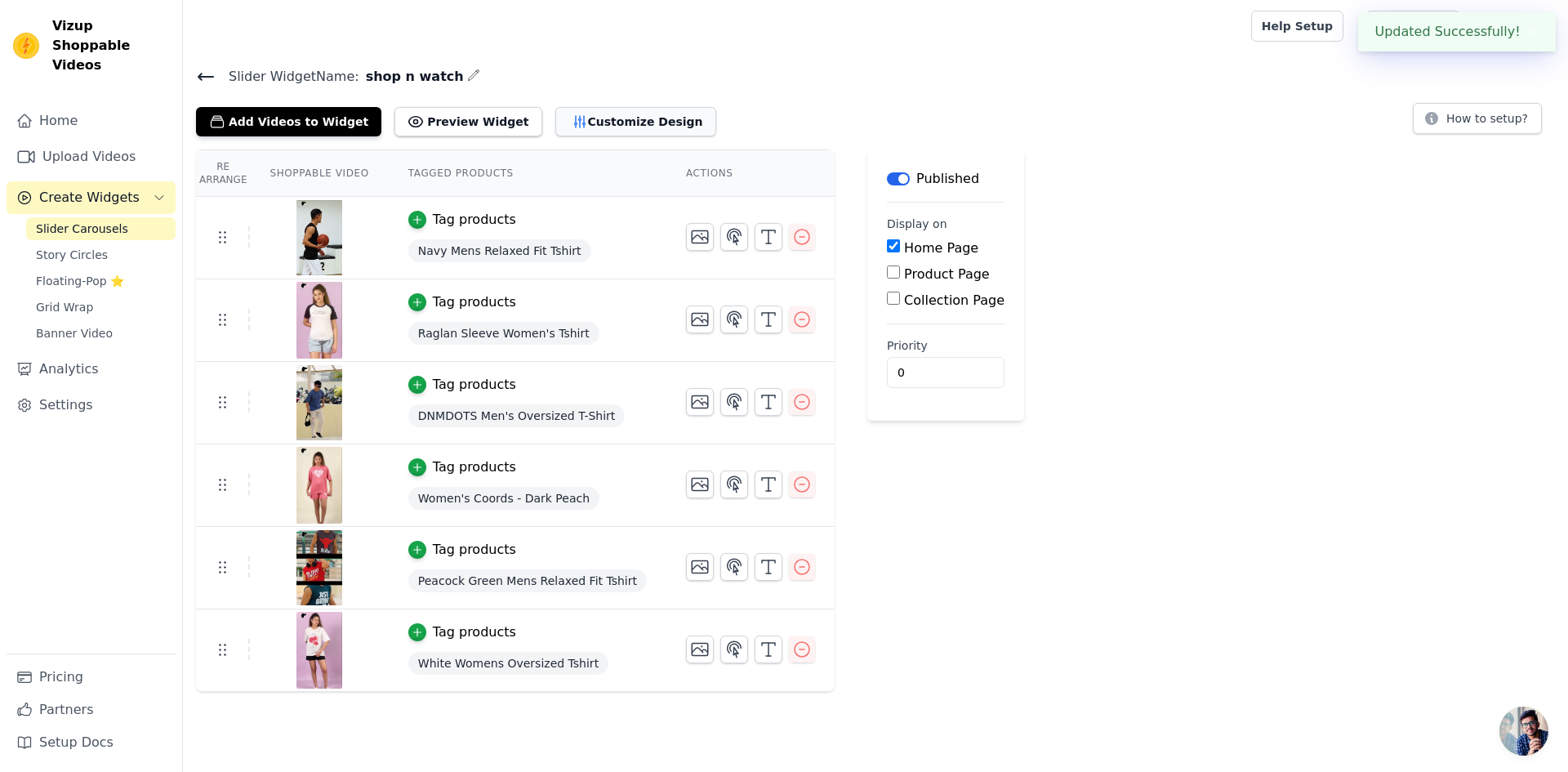
click at [567, 124] on button "Customize Design" at bounding box center [636, 121] width 161 height 29
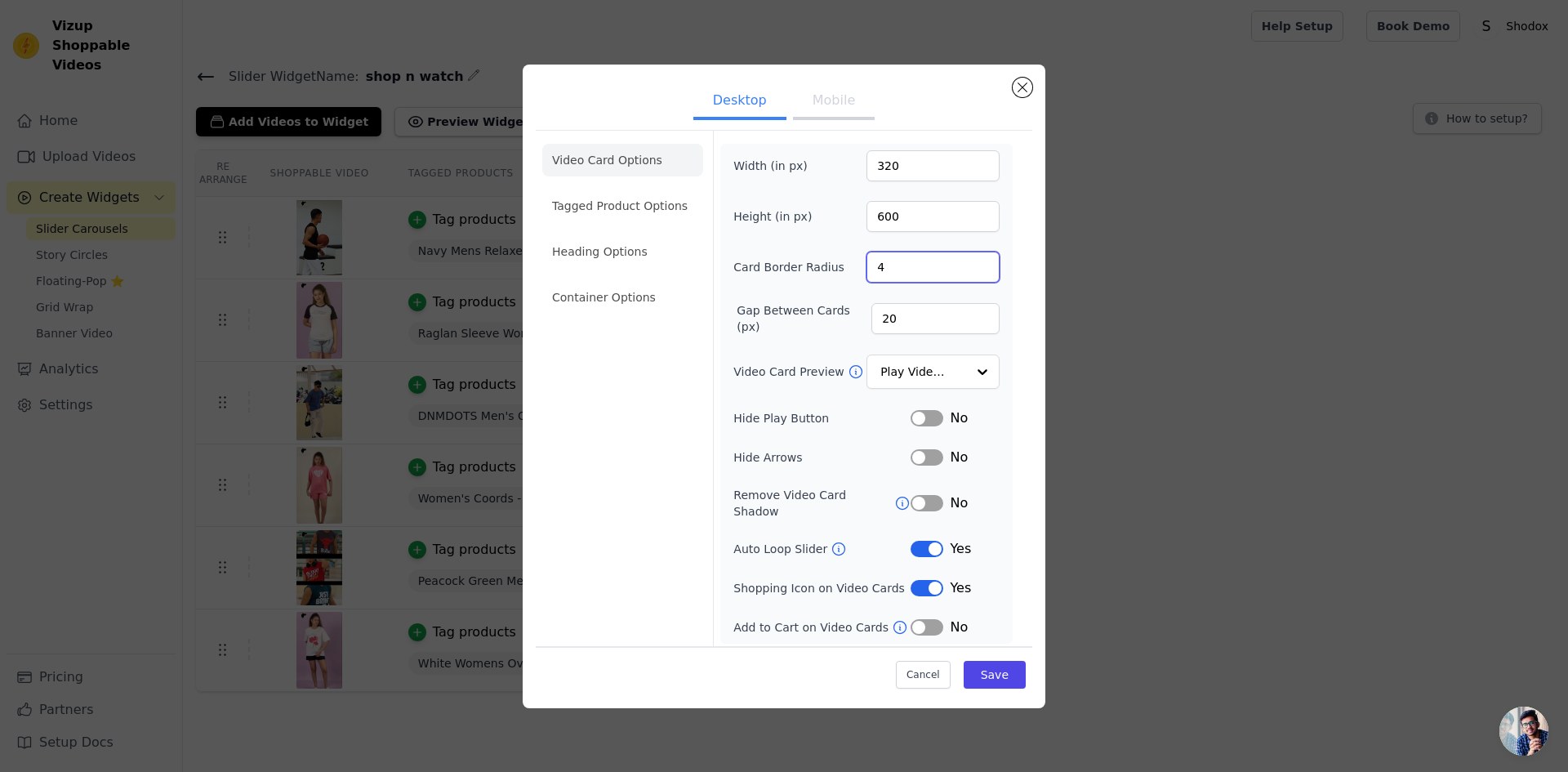
click at [905, 272] on input "4" at bounding box center [934, 267] width 133 height 31
click at [908, 329] on input "20" at bounding box center [935, 318] width 128 height 31
click at [924, 368] on input "Video Card Preview" at bounding box center [923, 373] width 84 height 32
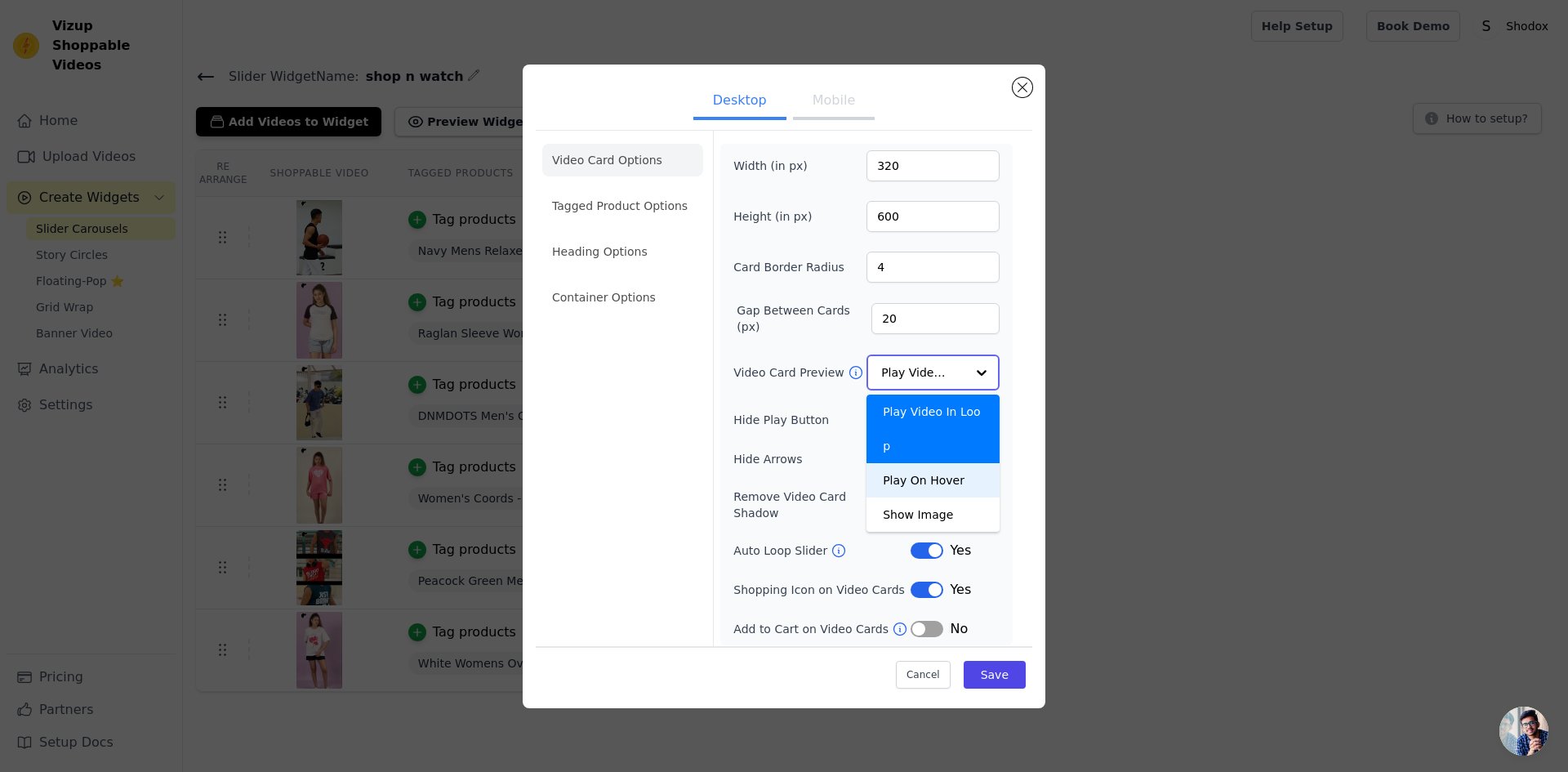
click at [922, 463] on div "Play On Hover" at bounding box center [934, 480] width 133 height 34
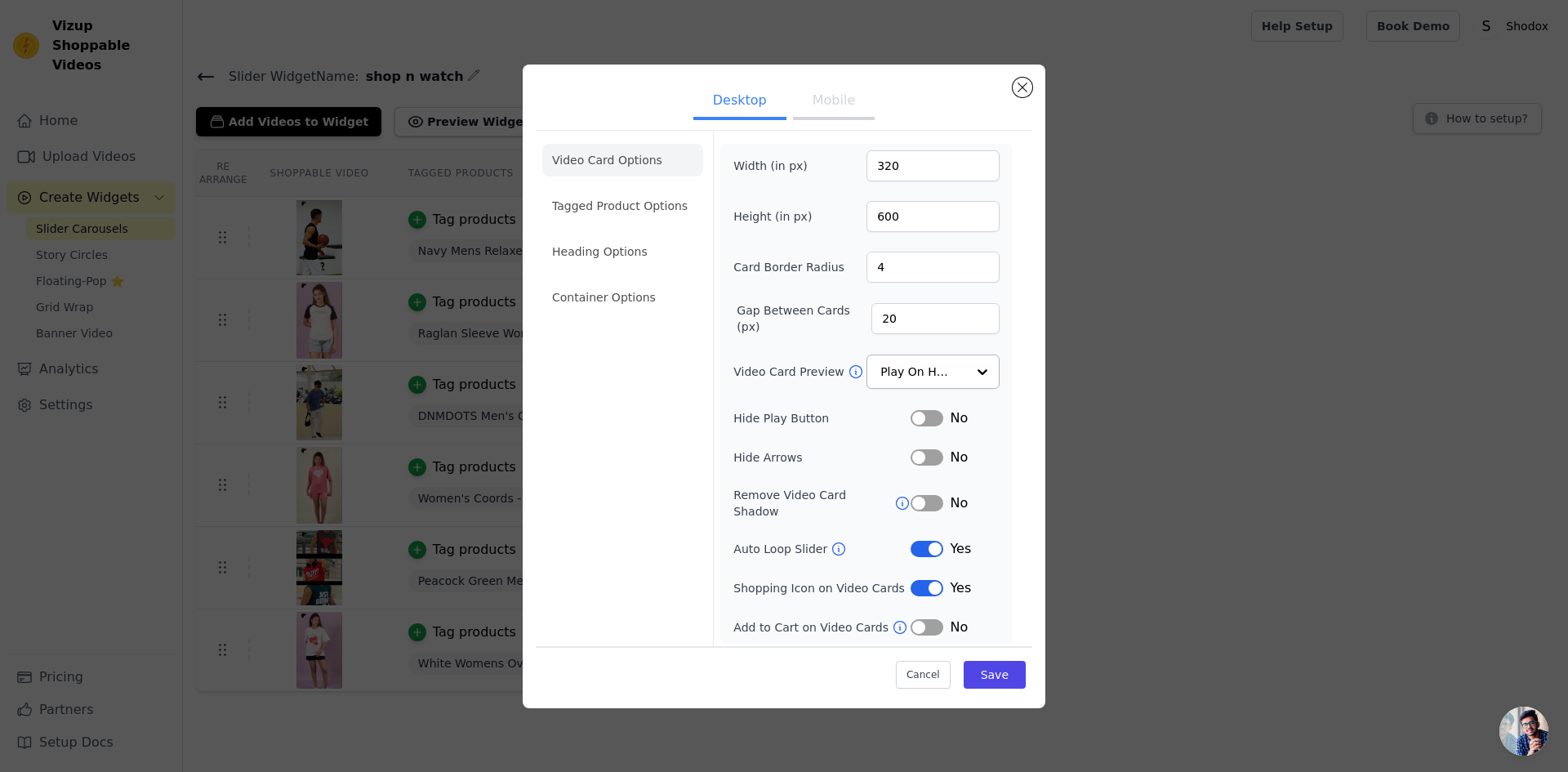
click at [1027, 82] on ul "Desktop Mobile" at bounding box center [784, 102] width 497 height 49
click at [957, 370] on input "Video Card Preview" at bounding box center [923, 373] width 84 height 32
click at [1003, 671] on button "Save" at bounding box center [994, 675] width 62 height 27
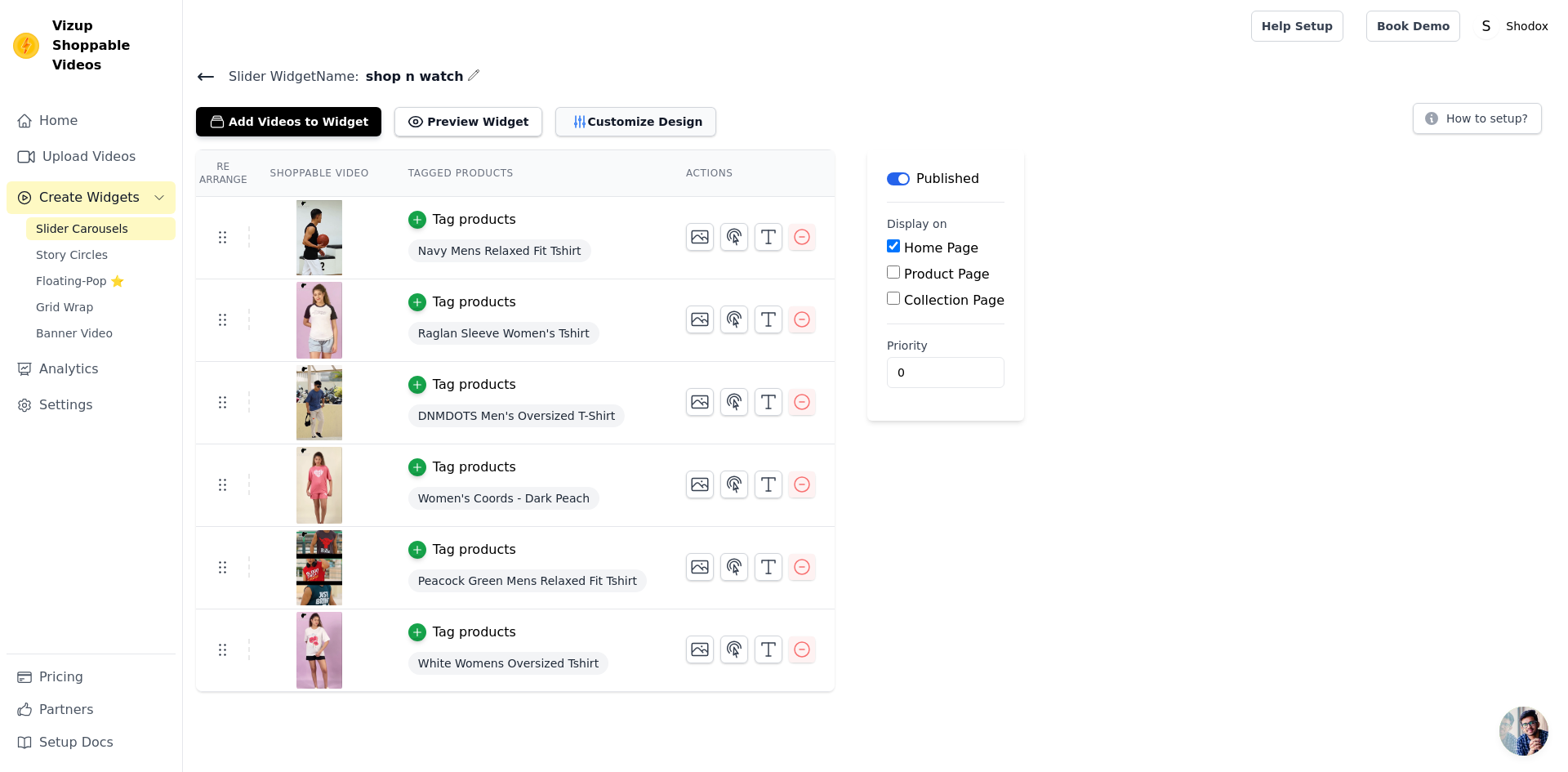
click at [637, 125] on button "Customize Design" at bounding box center [636, 121] width 161 height 29
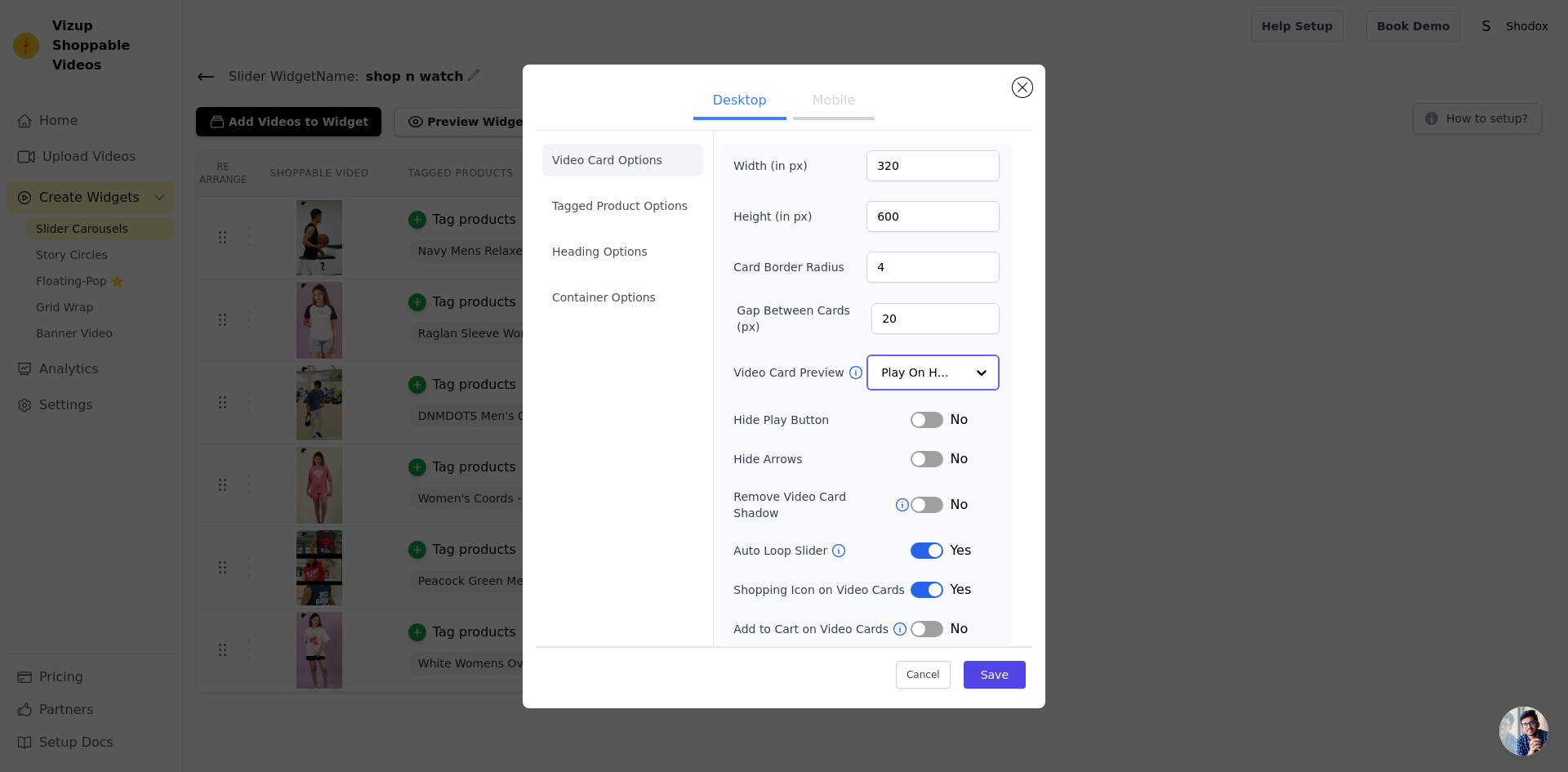
click at [908, 374] on input "Video Card Preview" at bounding box center [923, 373] width 84 height 32
click at [891, 412] on div "Play Video In Loop" at bounding box center [934, 428] width 133 height 68
click at [811, 96] on button "Mobile" at bounding box center [834, 102] width 82 height 36
click at [934, 493] on div "No" at bounding box center [955, 503] width 89 height 20
click at [928, 498] on button "Label" at bounding box center [927, 503] width 32 height 16
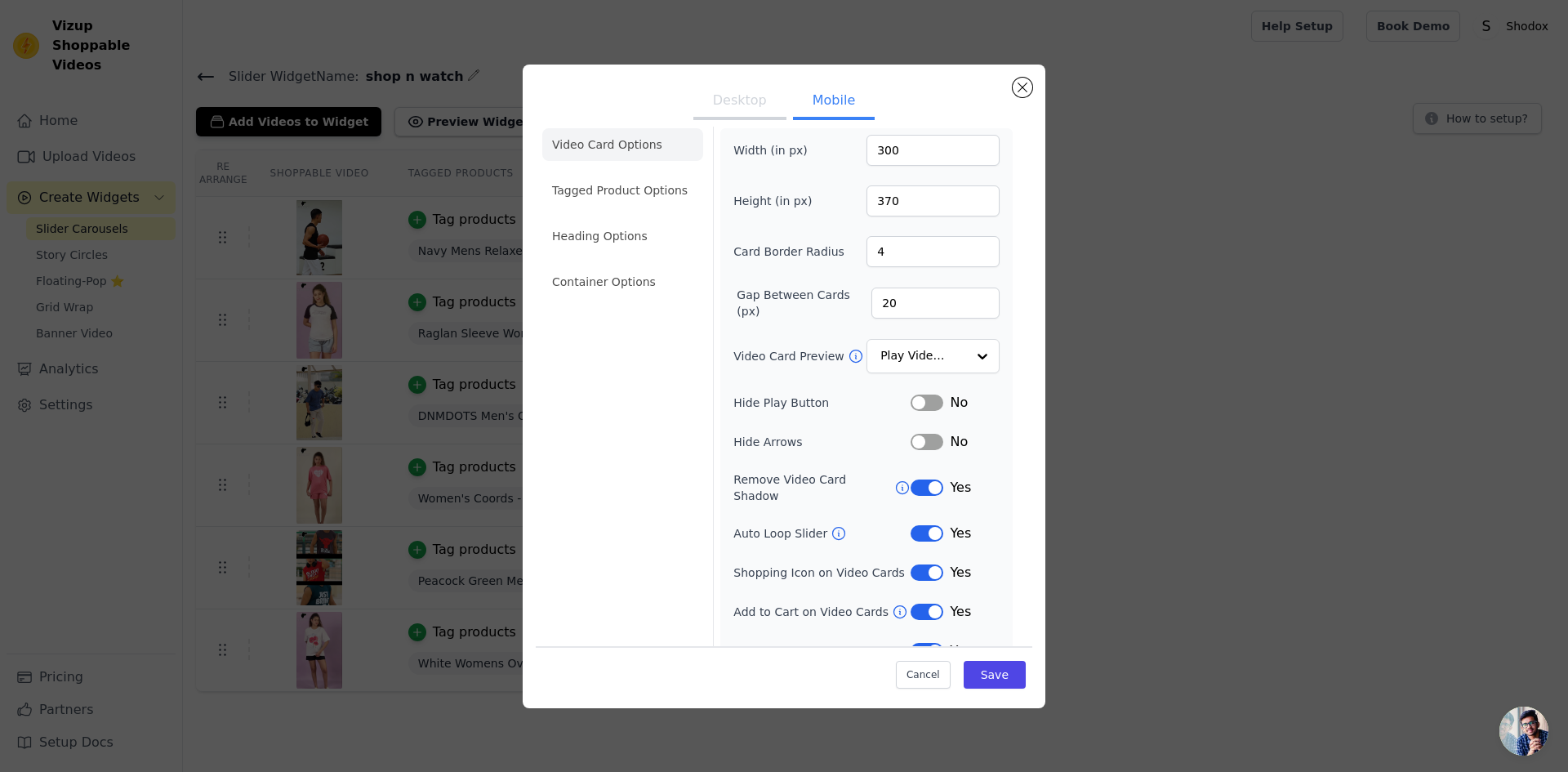
scroll to position [28, 0]
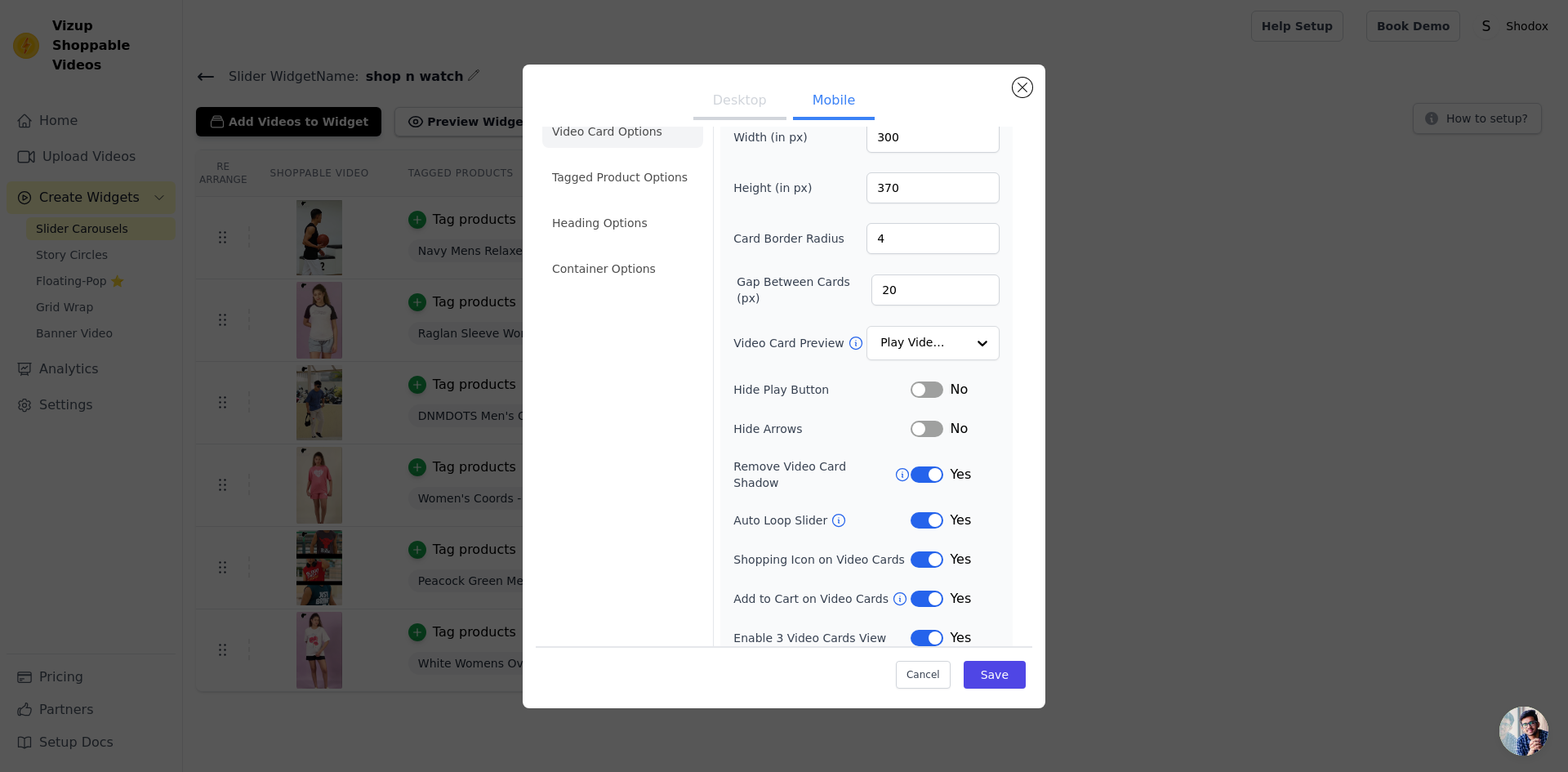
click at [923, 630] on button "Label" at bounding box center [927, 638] width 32 height 16
click at [920, 551] on button "Label" at bounding box center [927, 559] width 32 height 16
click at [973, 674] on button "Save" at bounding box center [994, 675] width 62 height 27
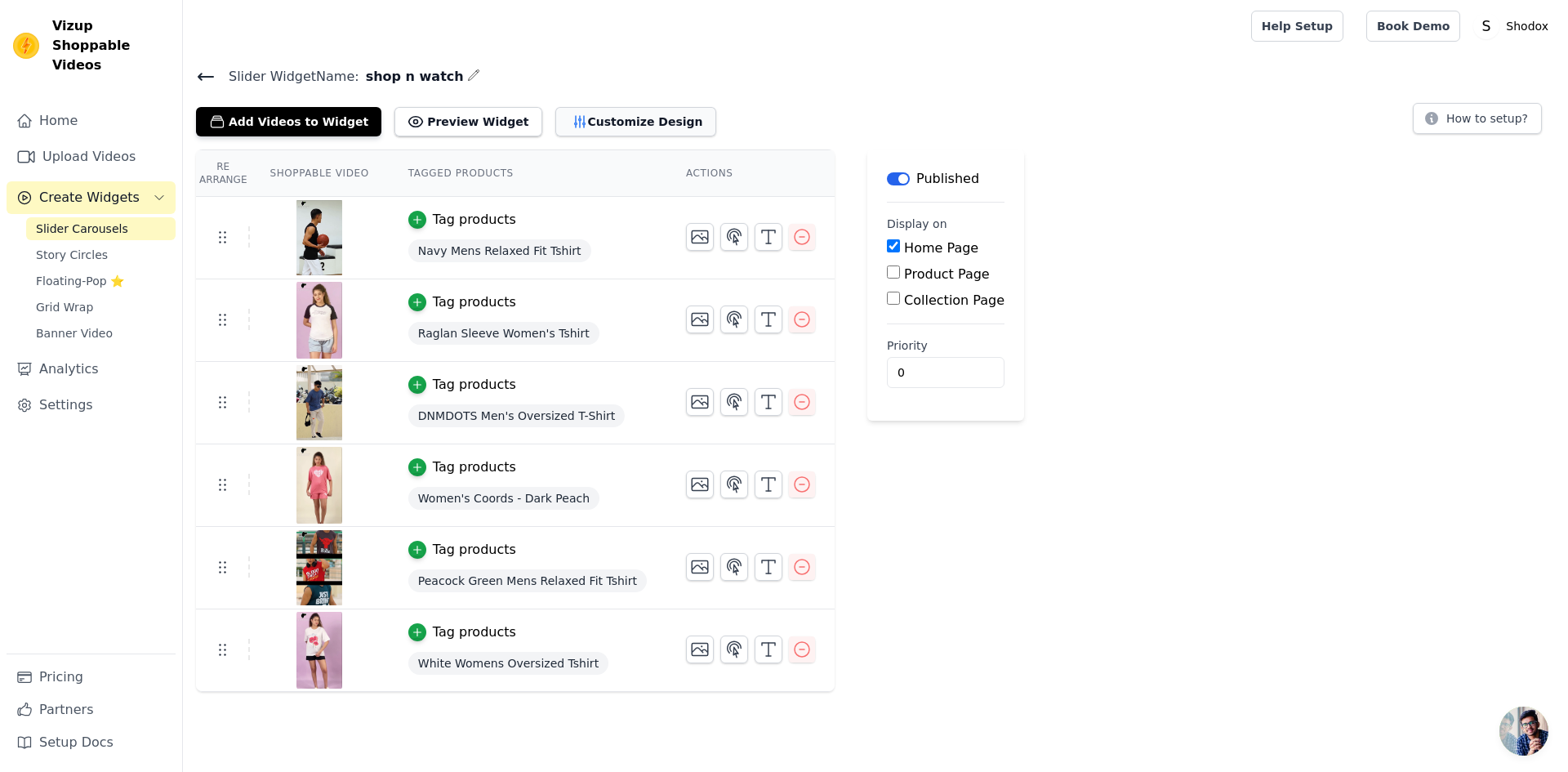
click at [556, 134] on button "Customize Design" at bounding box center [636, 121] width 161 height 29
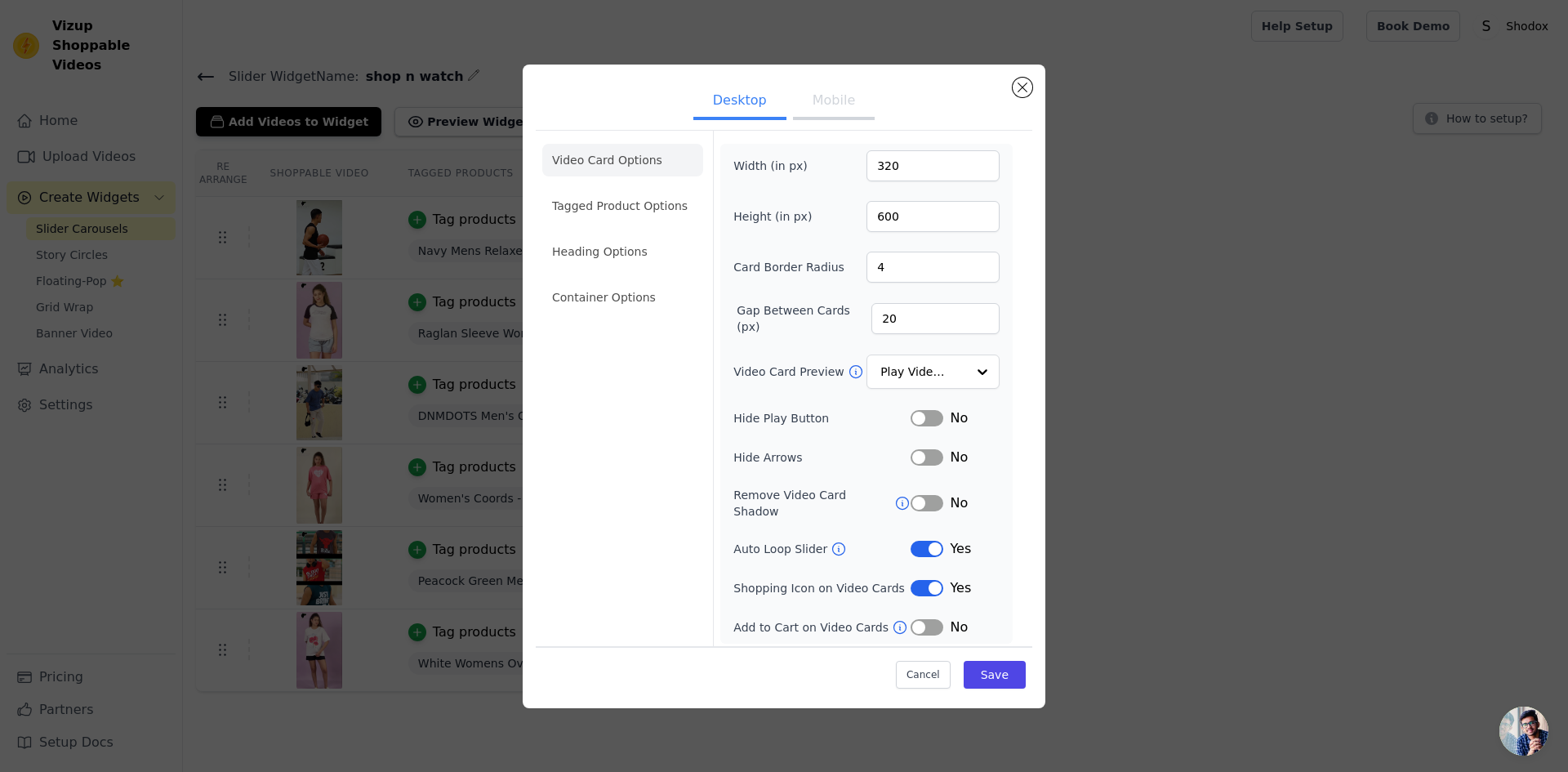
click at [826, 111] on button "Mobile" at bounding box center [834, 102] width 82 height 36
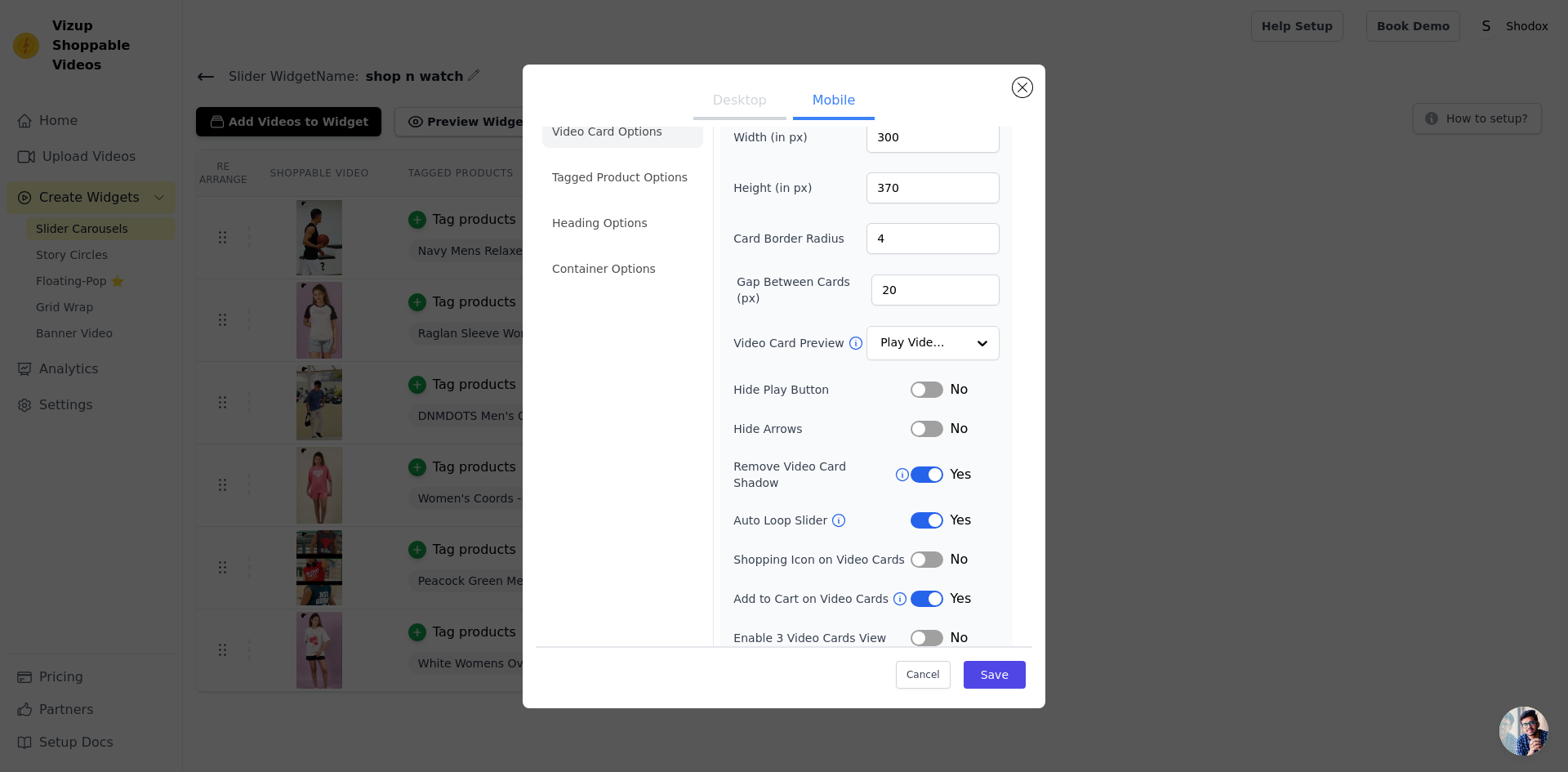
click at [911, 630] on button "Label" at bounding box center [927, 638] width 32 height 16
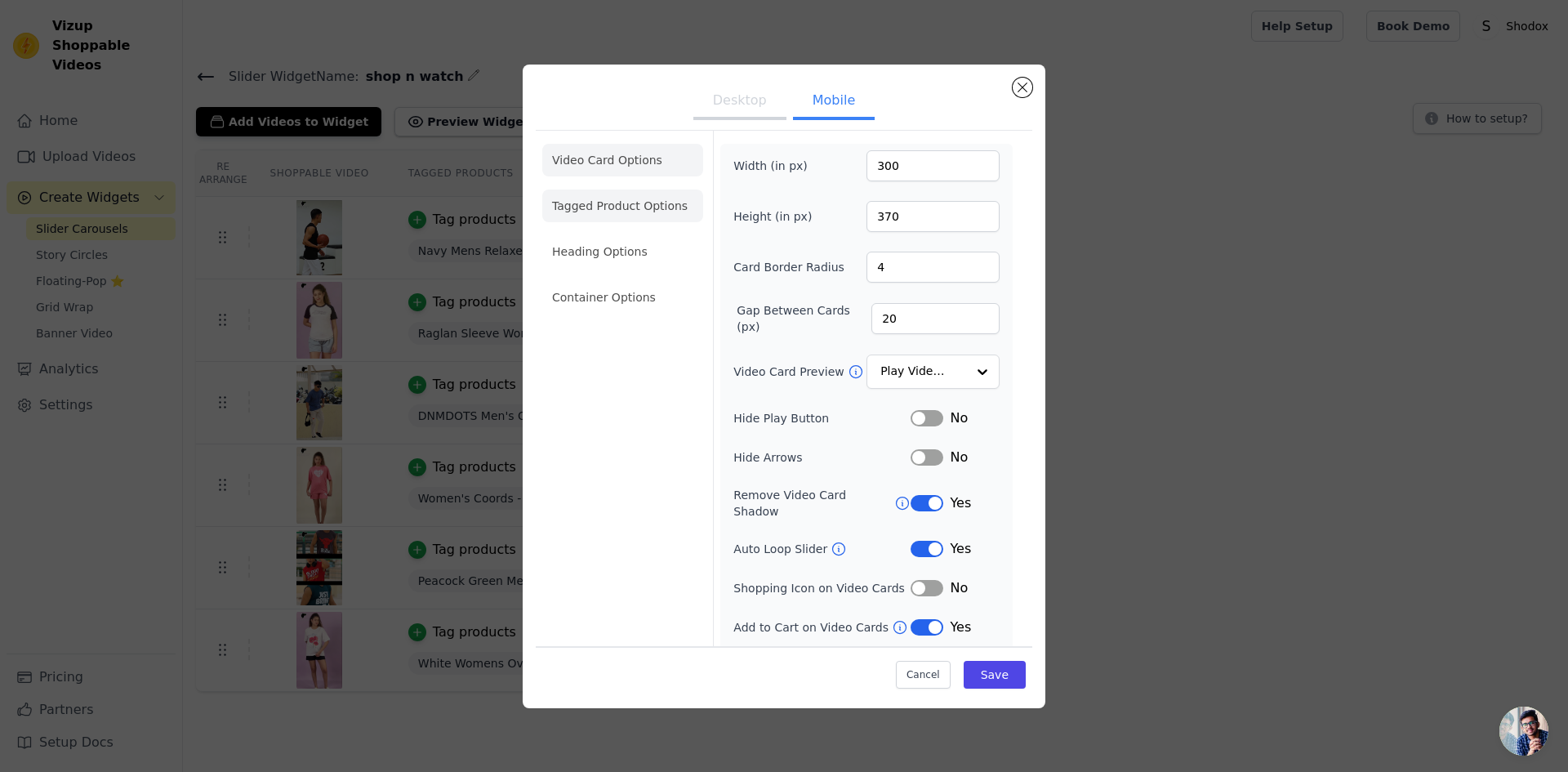
click at [588, 195] on li "Tagged Product Options" at bounding box center [622, 206] width 161 height 32
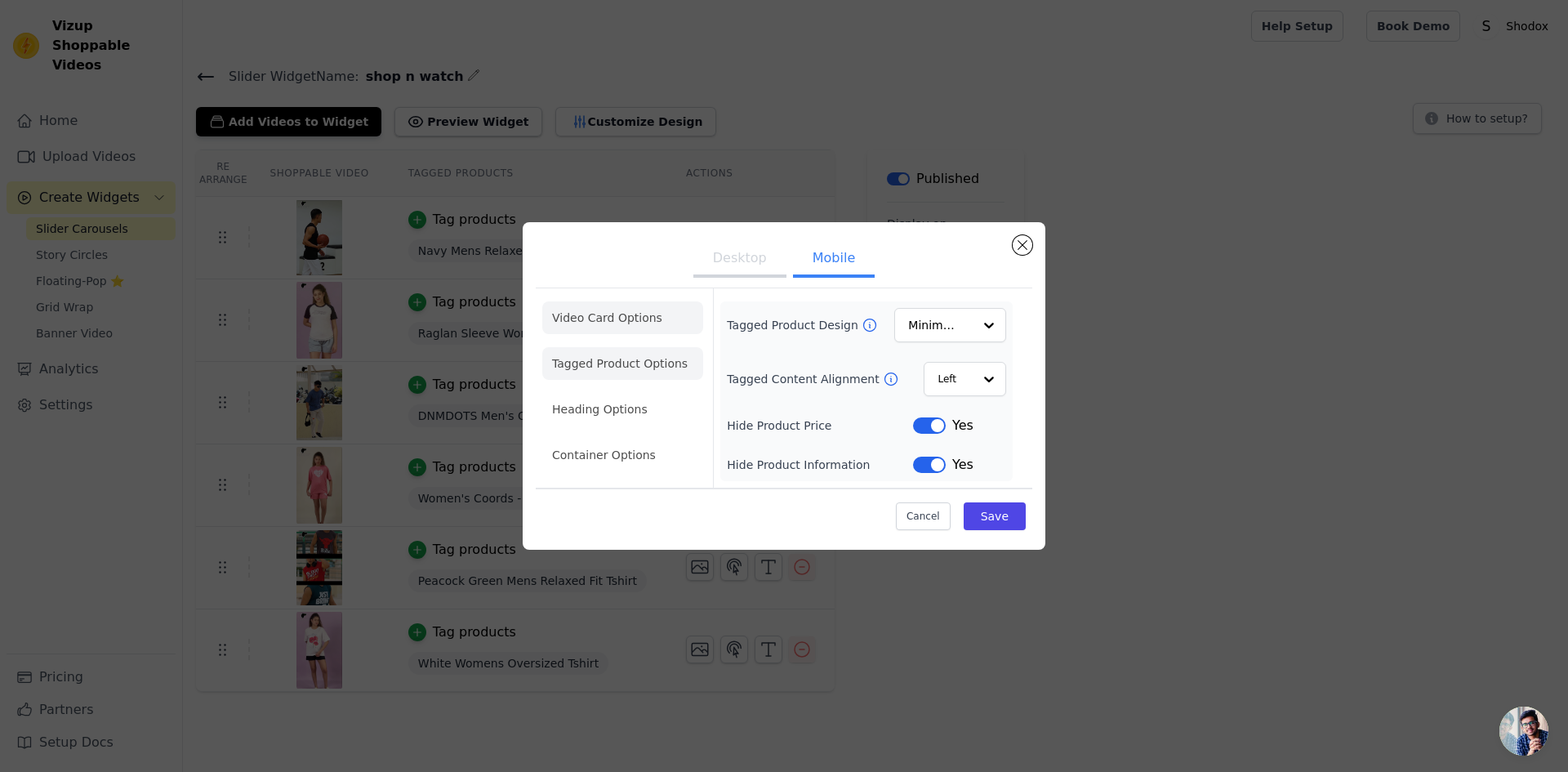
click at [654, 311] on li "Video Card Options" at bounding box center [622, 318] width 161 height 32
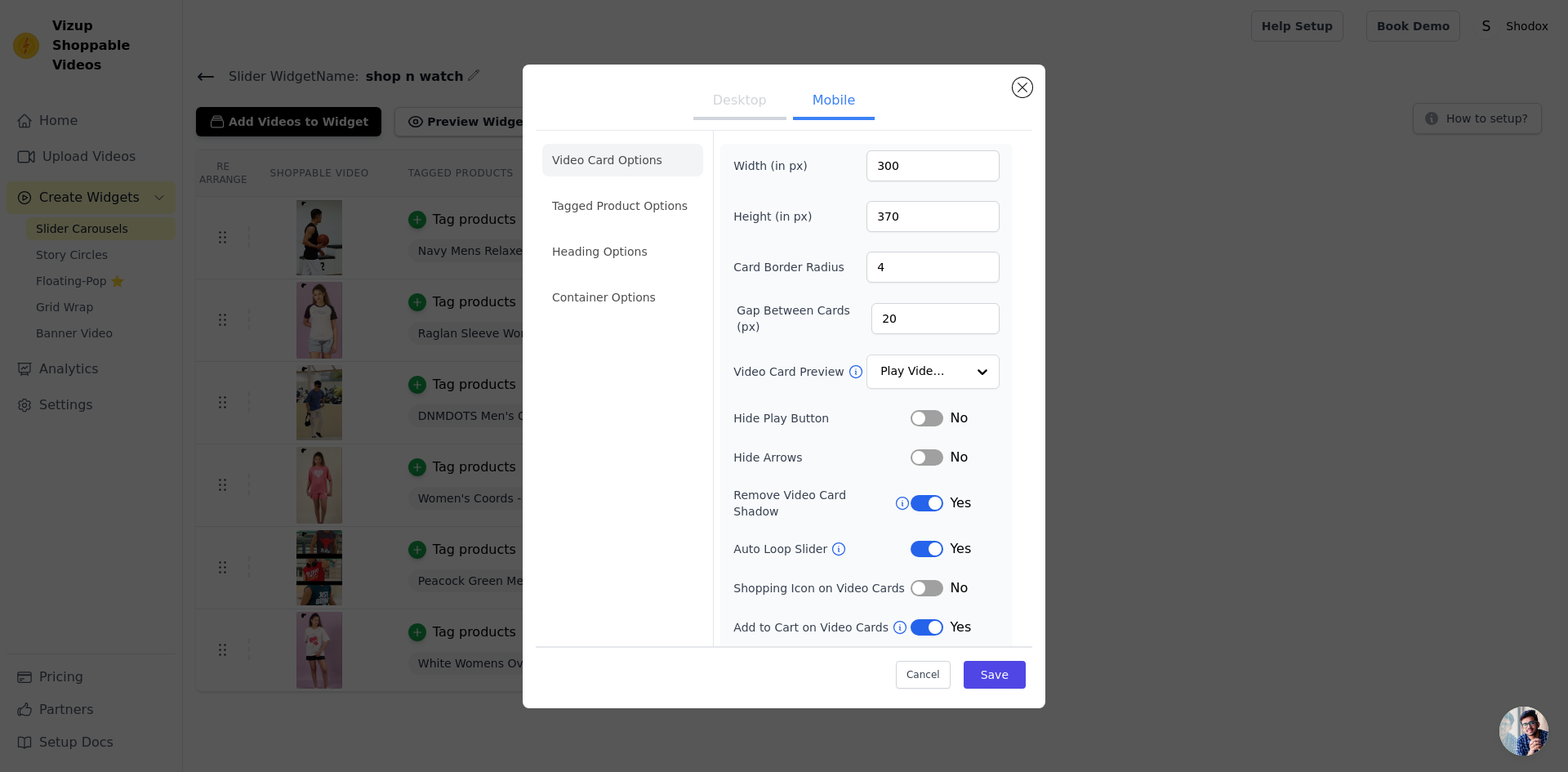
scroll to position [28, 0]
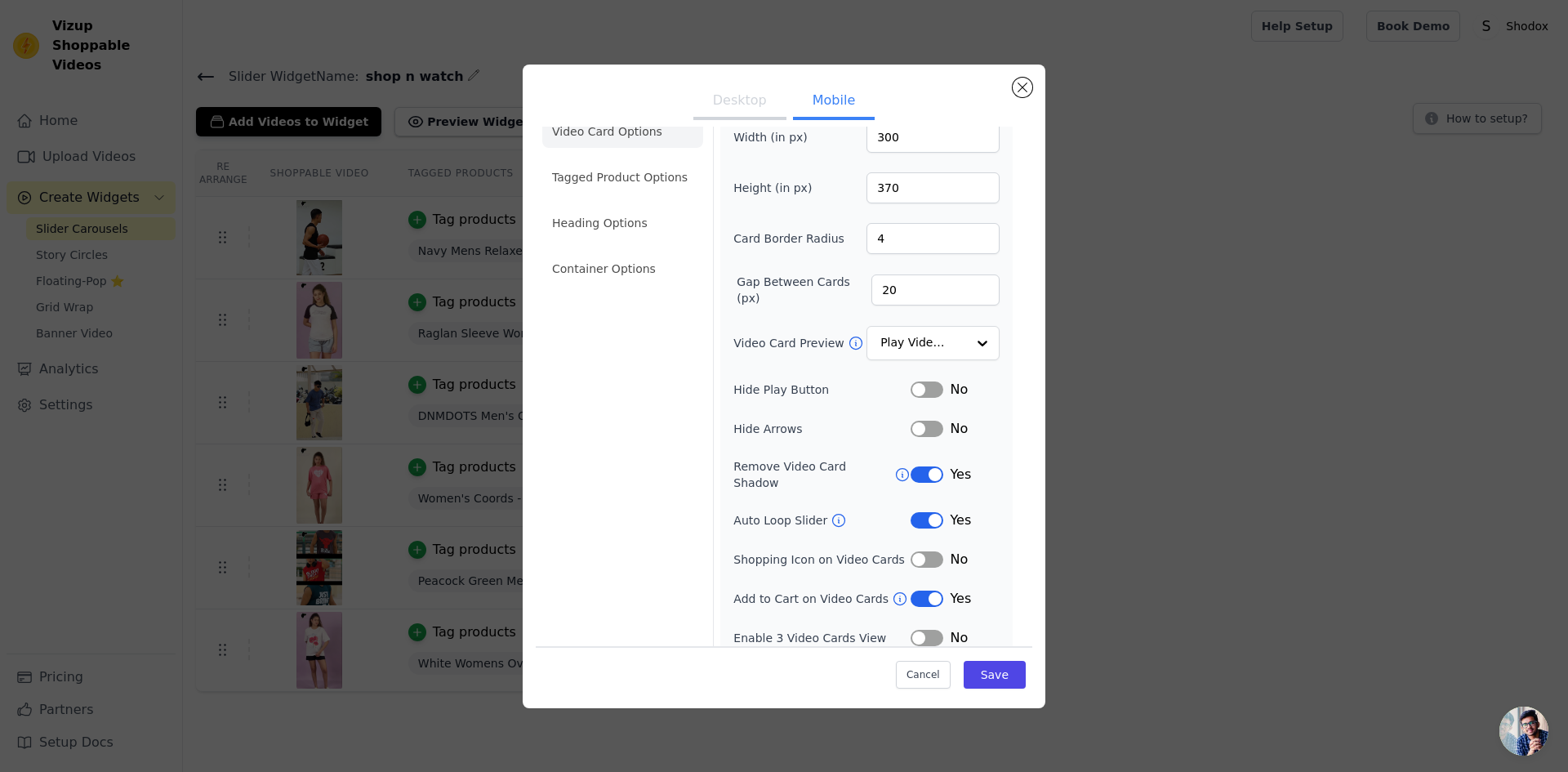
click at [918, 630] on button "Label" at bounding box center [927, 638] width 32 height 16
click at [926, 551] on button "Label" at bounding box center [927, 559] width 32 height 16
click at [974, 677] on button "Save" at bounding box center [994, 675] width 62 height 27
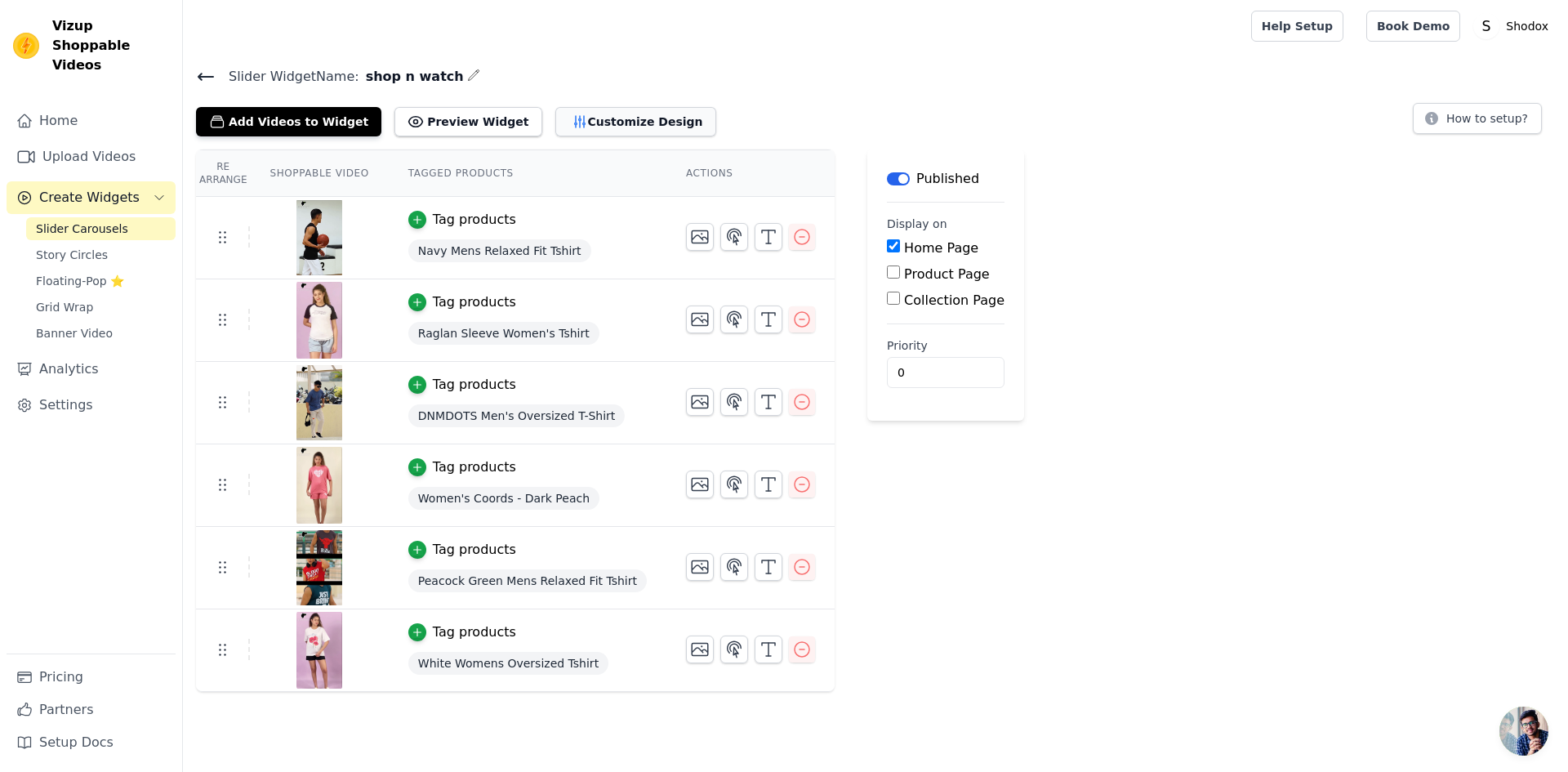
click at [595, 116] on button "Customize Design" at bounding box center [636, 121] width 161 height 29
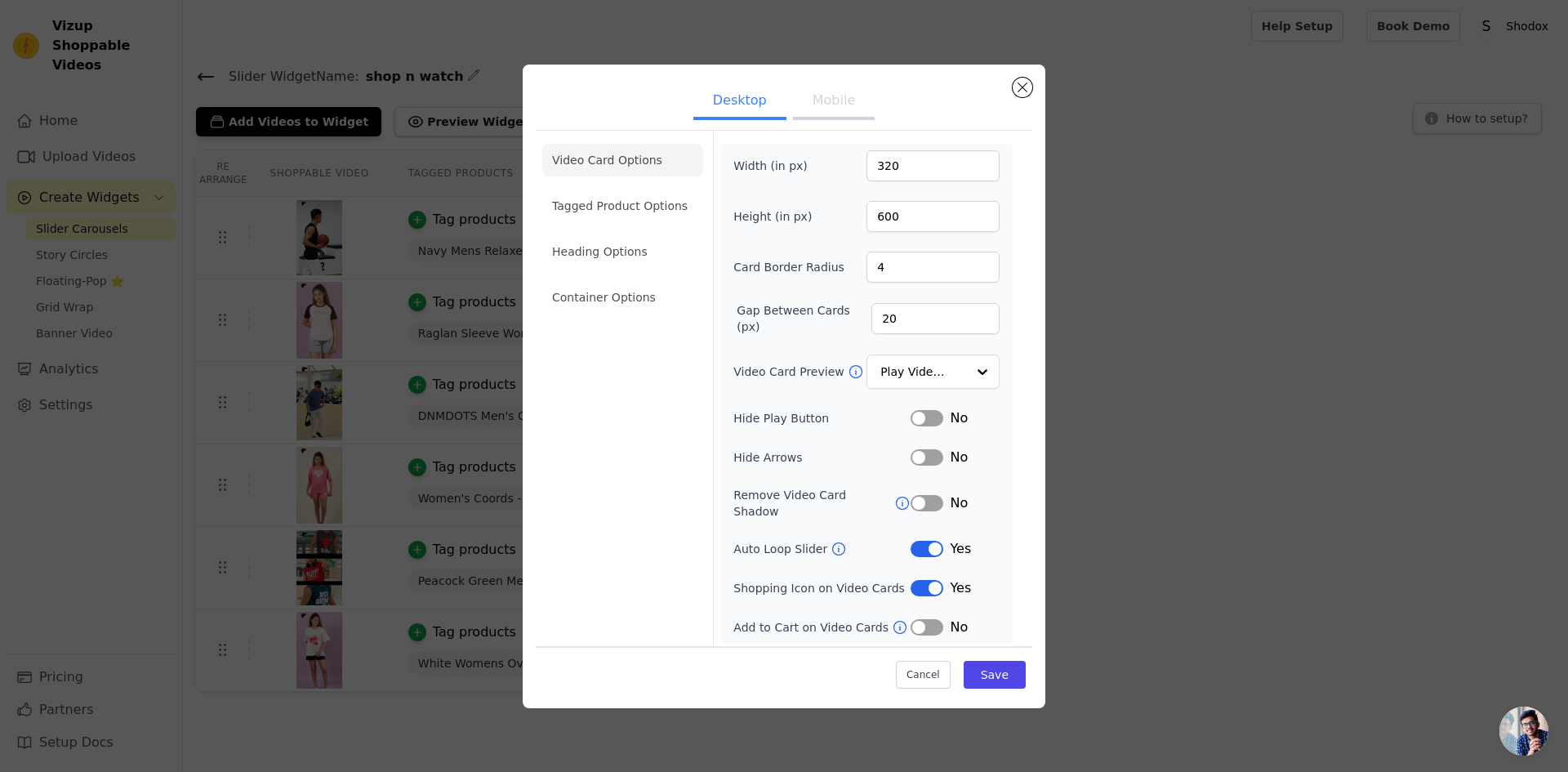
click at [845, 105] on button "Mobile" at bounding box center [834, 102] width 82 height 36
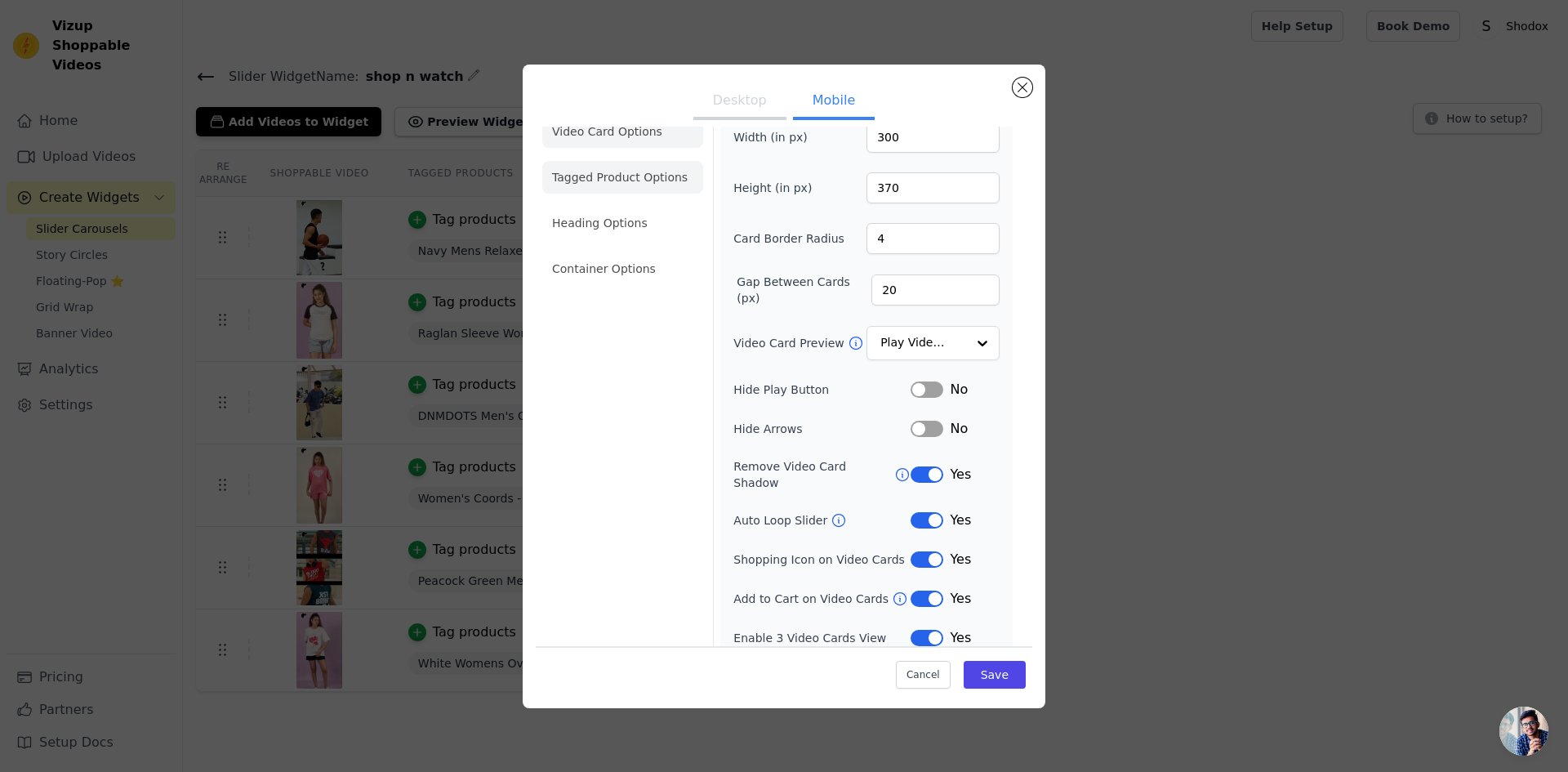
click at [600, 178] on li "Tagged Product Options" at bounding box center [622, 177] width 161 height 32
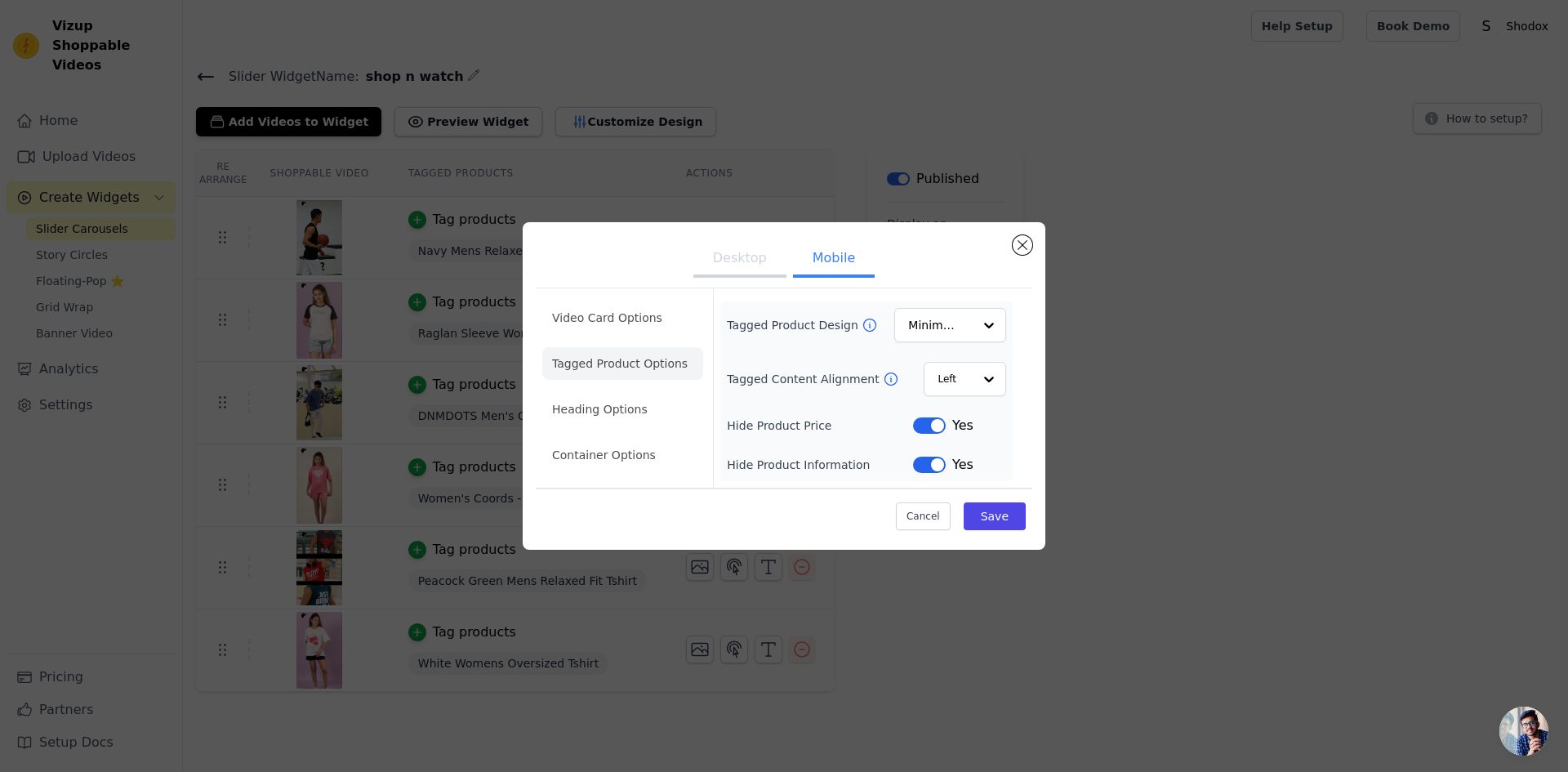
click at [1035, 247] on div "Desktop Mobile Video Card Options Tagged Product Options Heading Options Contai…" at bounding box center [783, 386] width 522 height 327
click at [1023, 241] on button "Close modal" at bounding box center [1023, 245] width 20 height 20
